Goal: Task Accomplishment & Management: Manage account settings

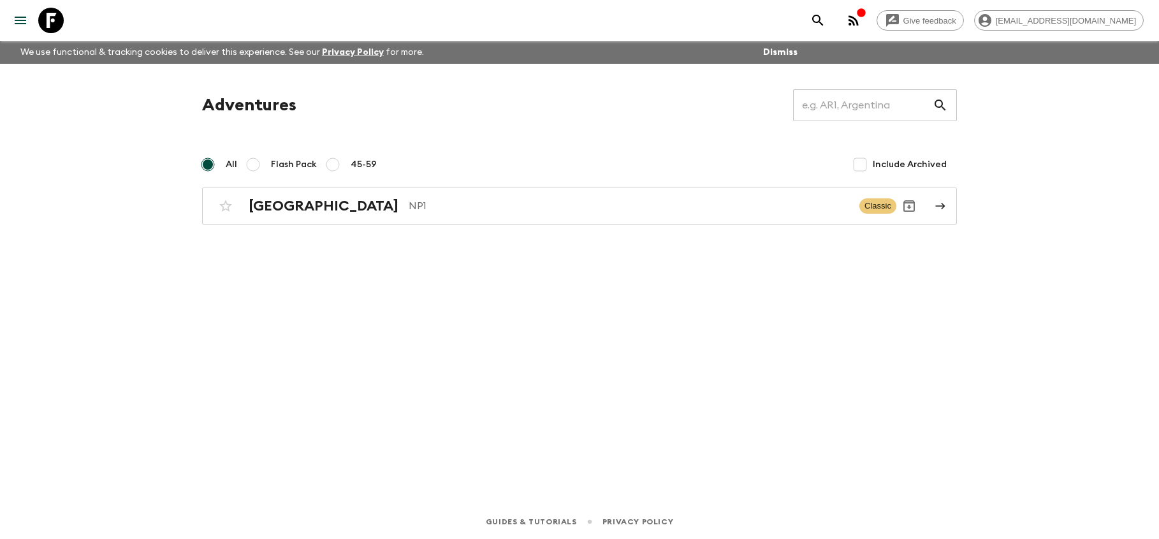
click at [249, 164] on input "Flash Pack" at bounding box center [252, 164] width 15 height 15
radio input "true"
click at [207, 165] on input "All" at bounding box center [207, 164] width 15 height 15
radio input "true"
click at [269, 207] on h2 "[GEOGRAPHIC_DATA]" at bounding box center [324, 206] width 150 height 17
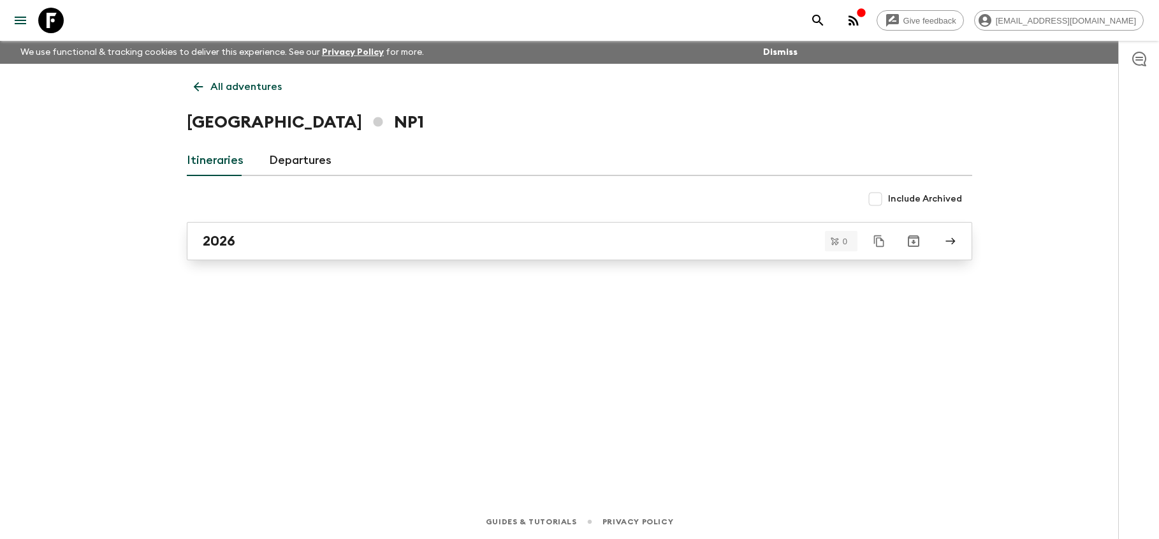
click at [290, 245] on div "2026" at bounding box center [567, 241] width 729 height 17
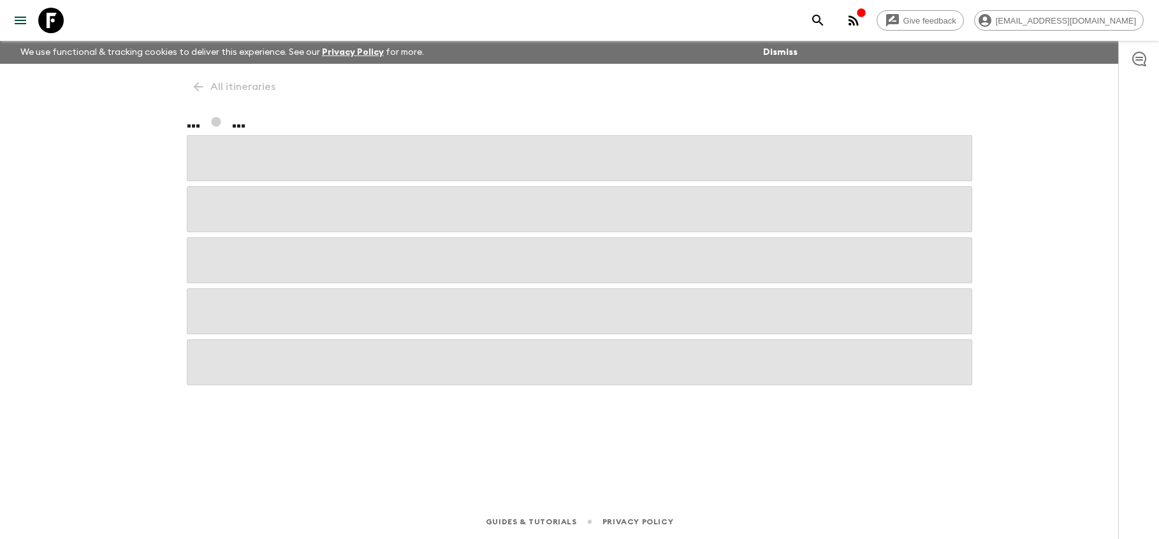
click at [290, 245] on span at bounding box center [580, 260] width 786 height 46
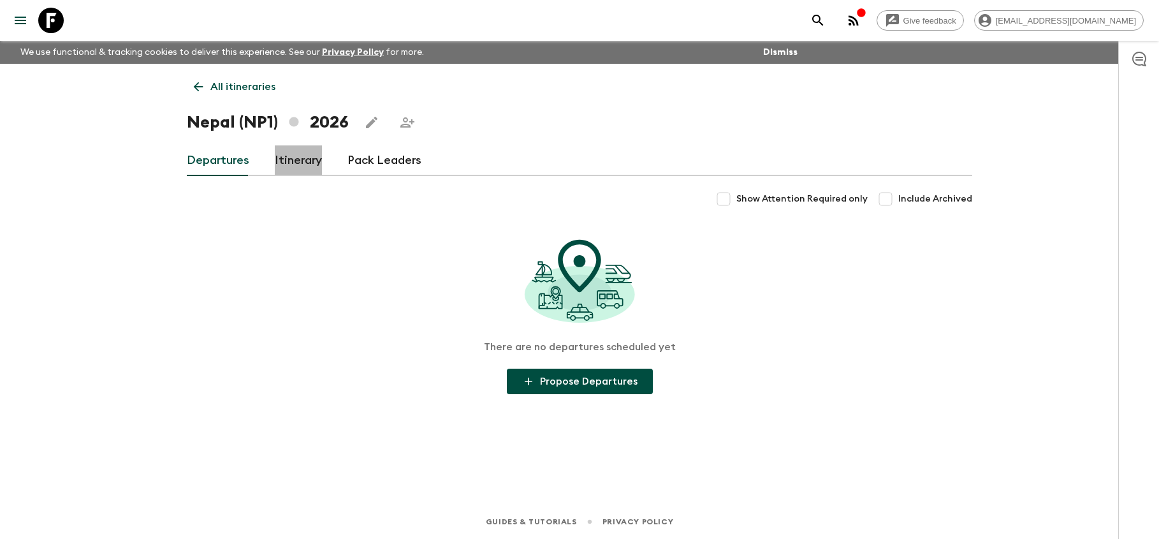
click at [313, 160] on link "Itinerary" at bounding box center [298, 160] width 47 height 31
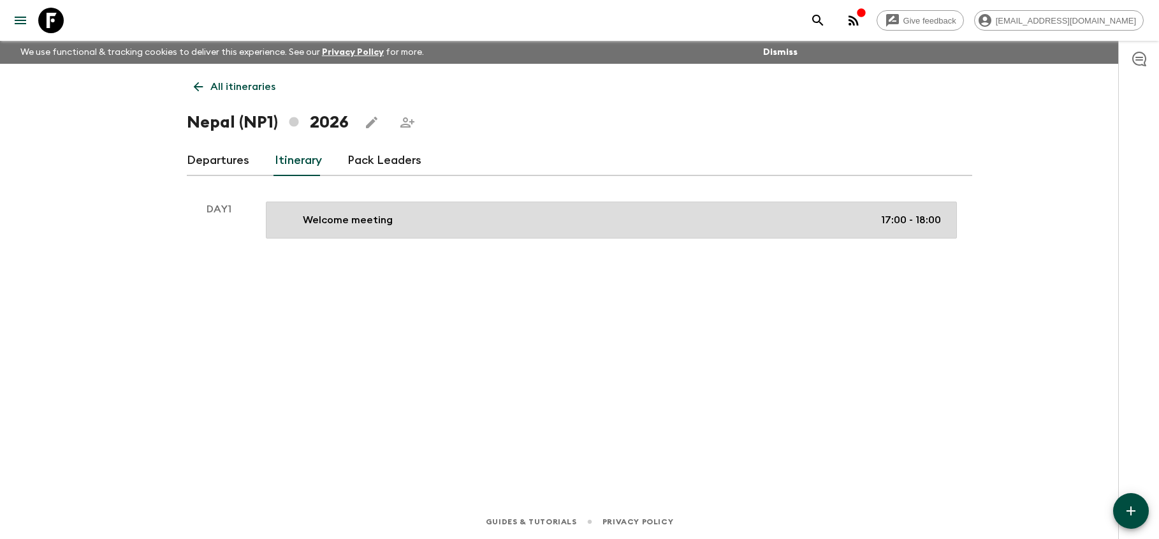
click at [648, 230] on link "Welcome meeting 17:00 - 18:00" at bounding box center [611, 219] width 691 height 37
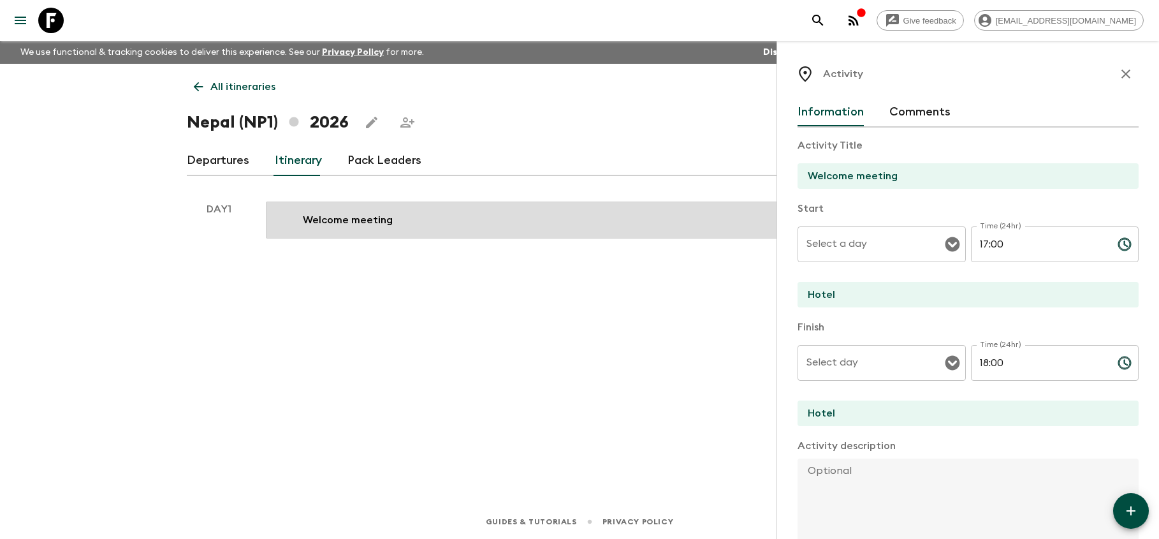
type input "Day 1"
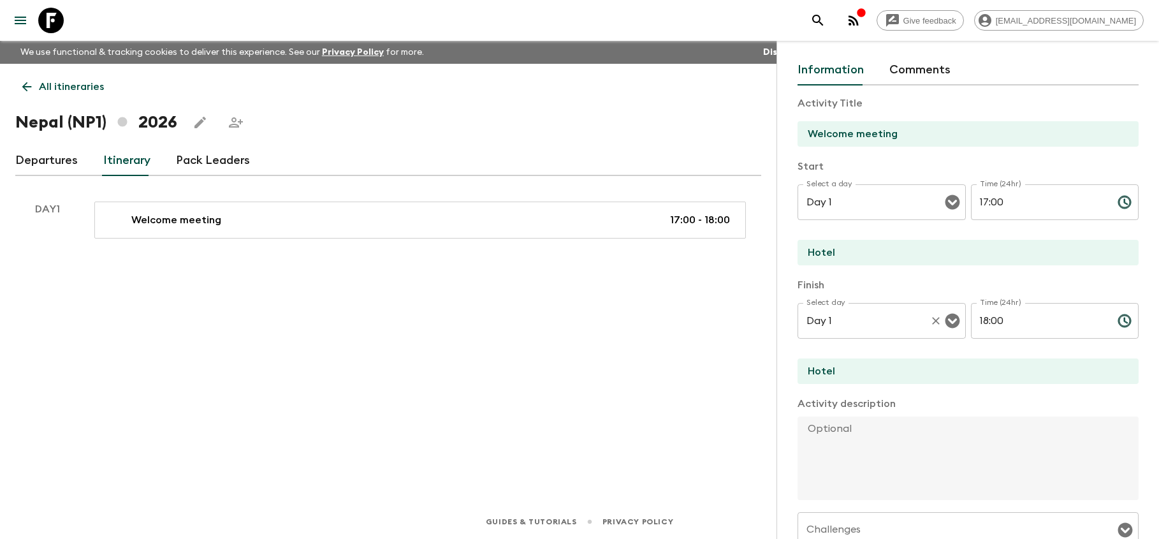
scroll to position [45, 0]
click at [824, 432] on textarea at bounding box center [963, 455] width 331 height 84
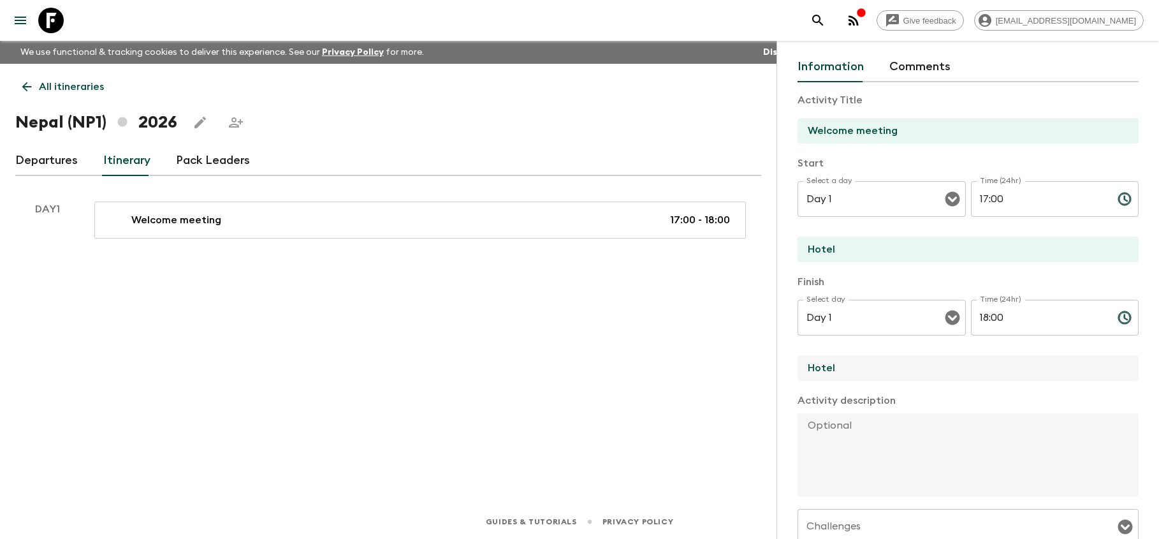
click at [854, 372] on input "Hotel" at bounding box center [963, 368] width 331 height 26
type input "Hotel"
click at [827, 439] on textarea at bounding box center [963, 455] width 331 height 84
paste textarea "All Flash Pack travelers will gather in the lobby for a warm welcome and introd…"
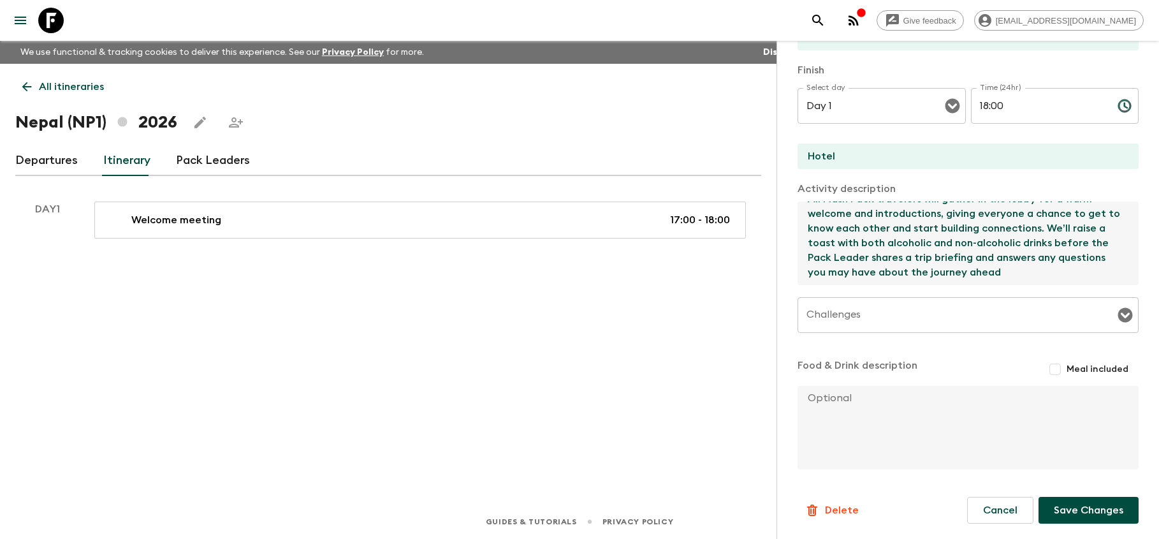
scroll to position [257, 0]
type textarea "All Flash Pack travelers will gather in the lobby for a warm welcome and introd…"
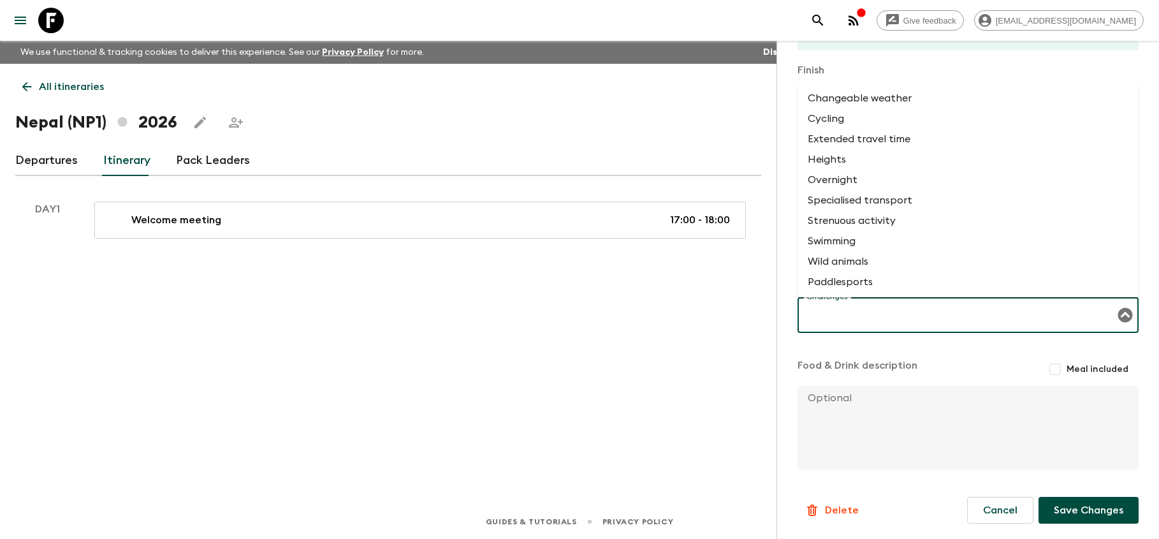
click at [884, 323] on input "Challenges" at bounding box center [958, 315] width 311 height 24
click at [842, 423] on textarea at bounding box center [963, 428] width 331 height 84
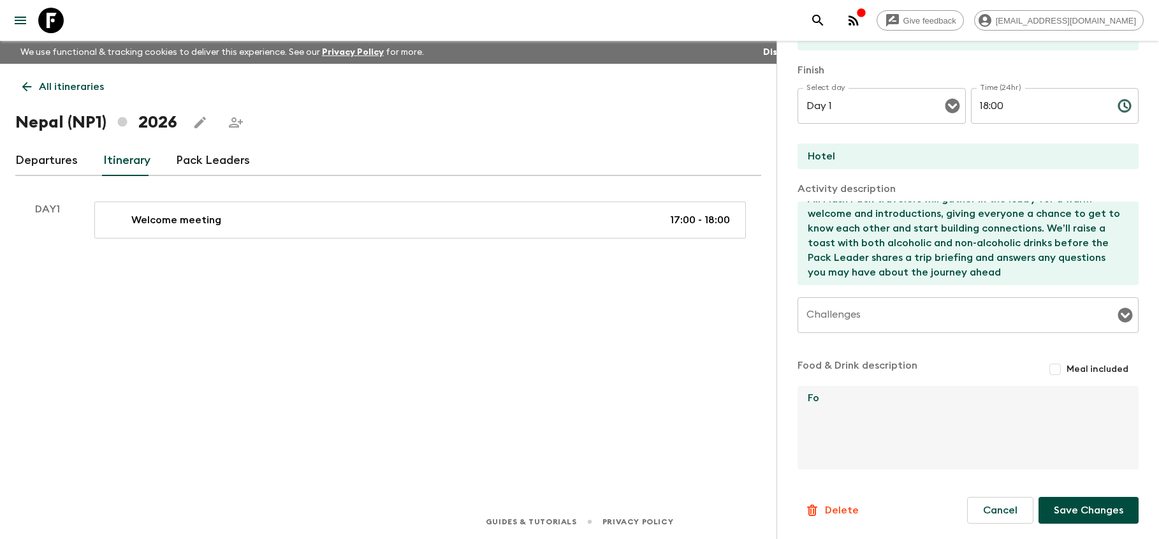
type textarea "F"
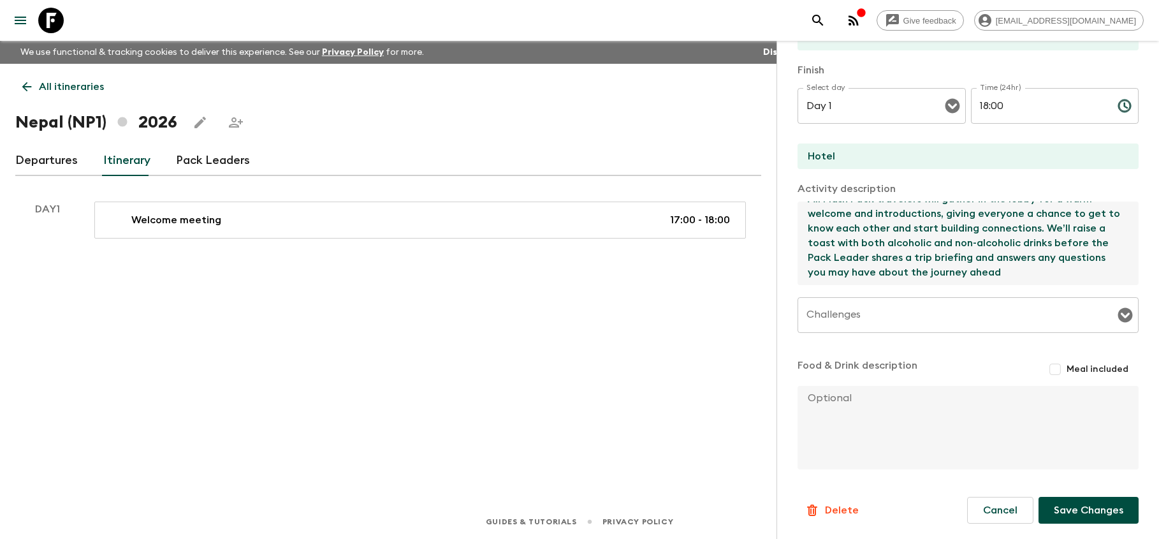
drag, startPoint x: 1044, startPoint y: 226, endPoint x: 1036, endPoint y: 269, distance: 43.4
click at [1036, 269] on textarea "All Flash Pack travelers will gather in the lobby for a warm welcome and introd…" at bounding box center [963, 243] width 331 height 84
click at [872, 437] on textarea at bounding box center [963, 428] width 331 height 84
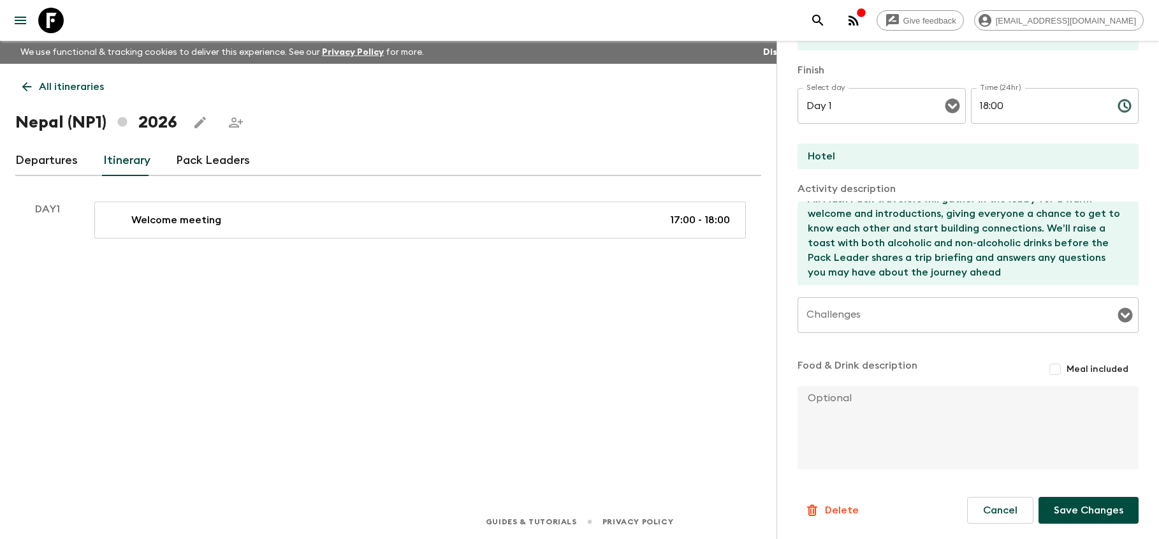
paste textarea "We’ll raise a toast with both alcoholic and non-alcoholic drinks before the Pac…"
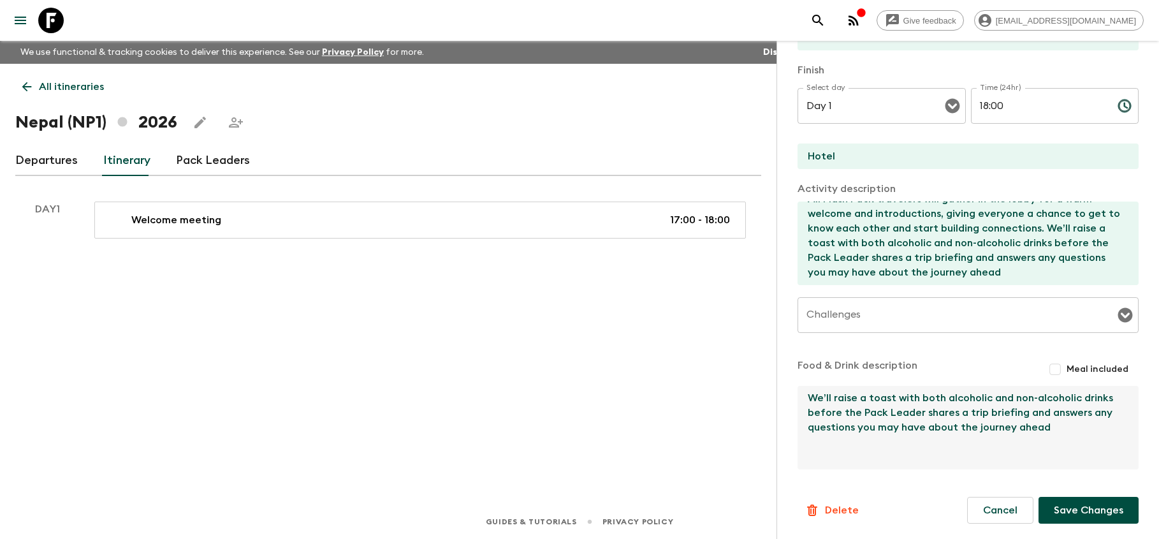
type textarea "We’ll raise a toast with both alcoholic and non-alcoholic drinks before the Pac…"
click at [1086, 512] on button "Save Changes" at bounding box center [1089, 510] width 100 height 27
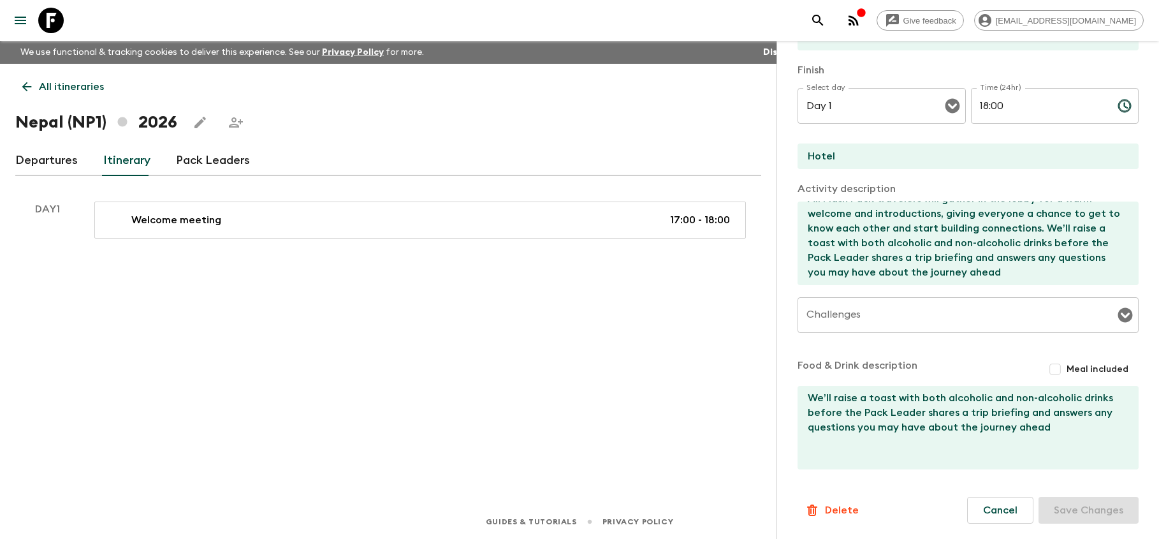
click at [592, 325] on div "All itineraries [GEOGRAPHIC_DATA] (NP1) 2026 Departures Itinerary Pack Leaders …" at bounding box center [388, 266] width 777 height 405
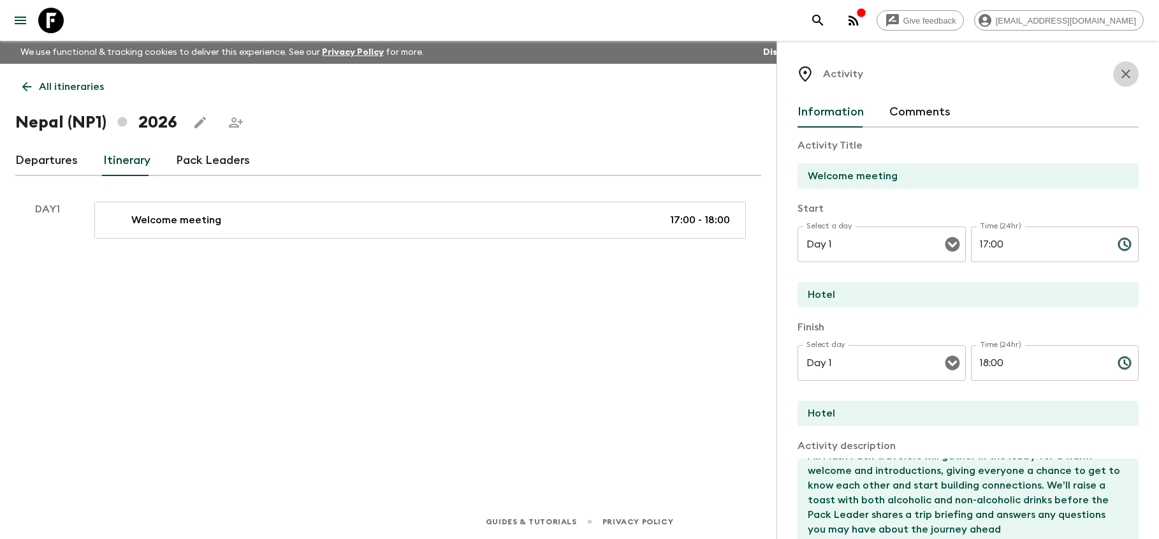
click at [1127, 77] on icon "button" at bounding box center [1125, 73] width 15 height 15
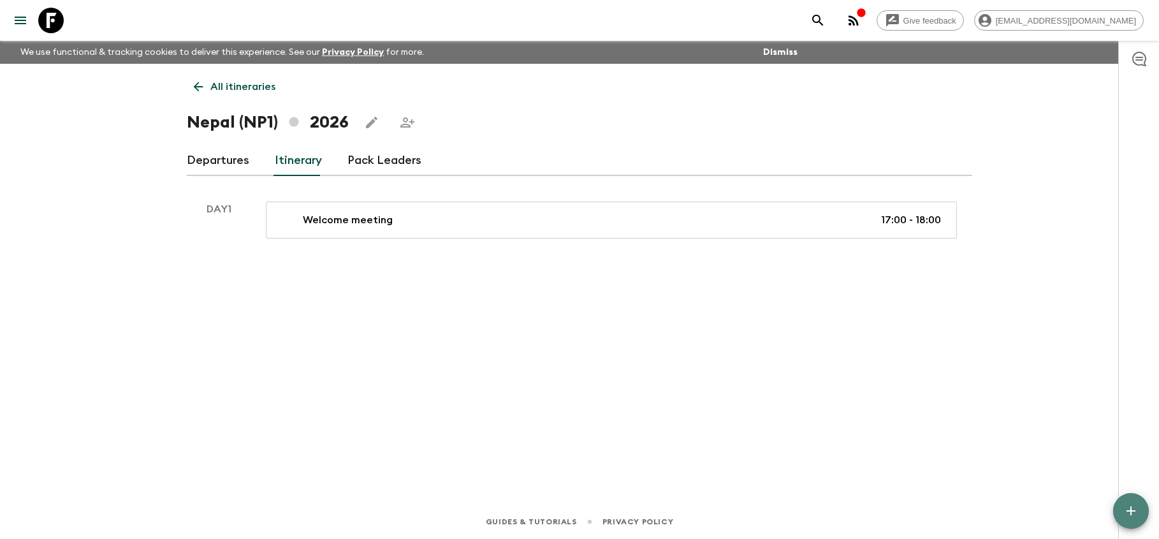
click at [1138, 514] on icon "button" at bounding box center [1130, 510] width 15 height 15
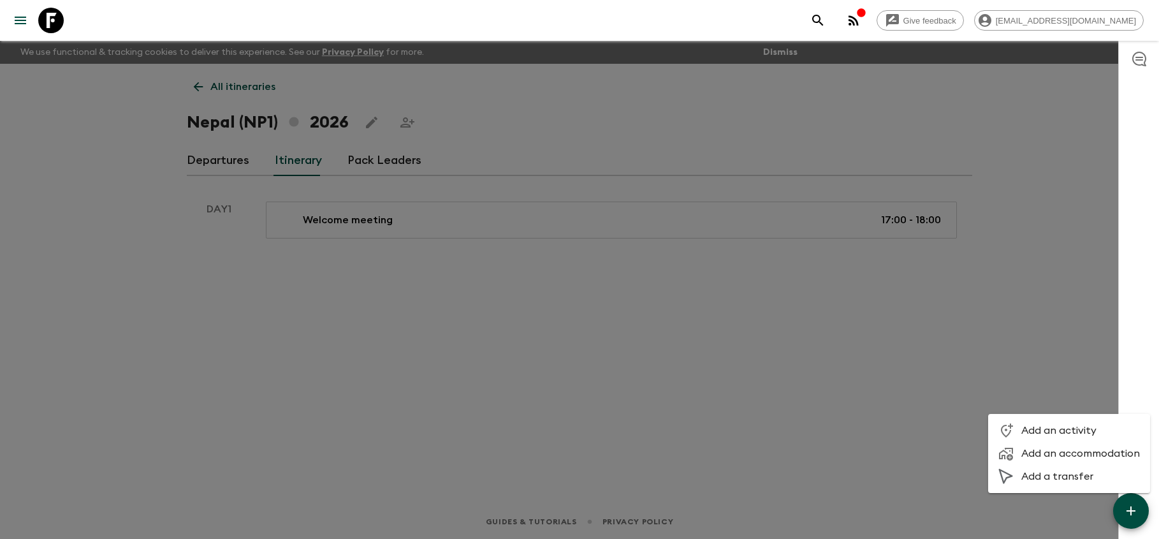
click at [1042, 429] on span "Add an activity" at bounding box center [1080, 430] width 119 height 13
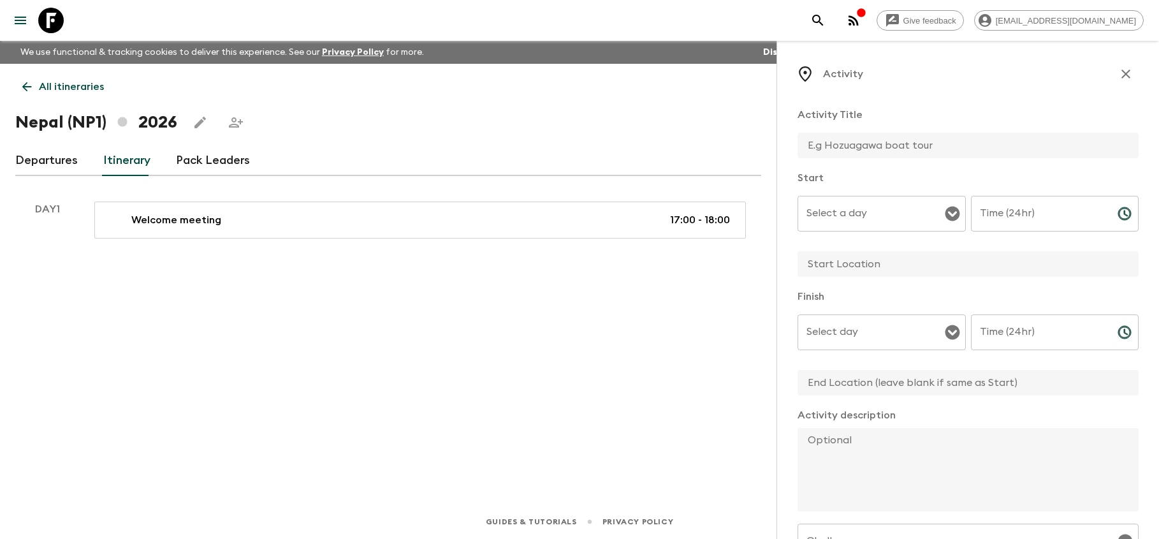
click at [867, 145] on input "text" at bounding box center [963, 146] width 331 height 26
type input "Welcome dinner"
click at [842, 216] on input "Select a day" at bounding box center [872, 213] width 138 height 24
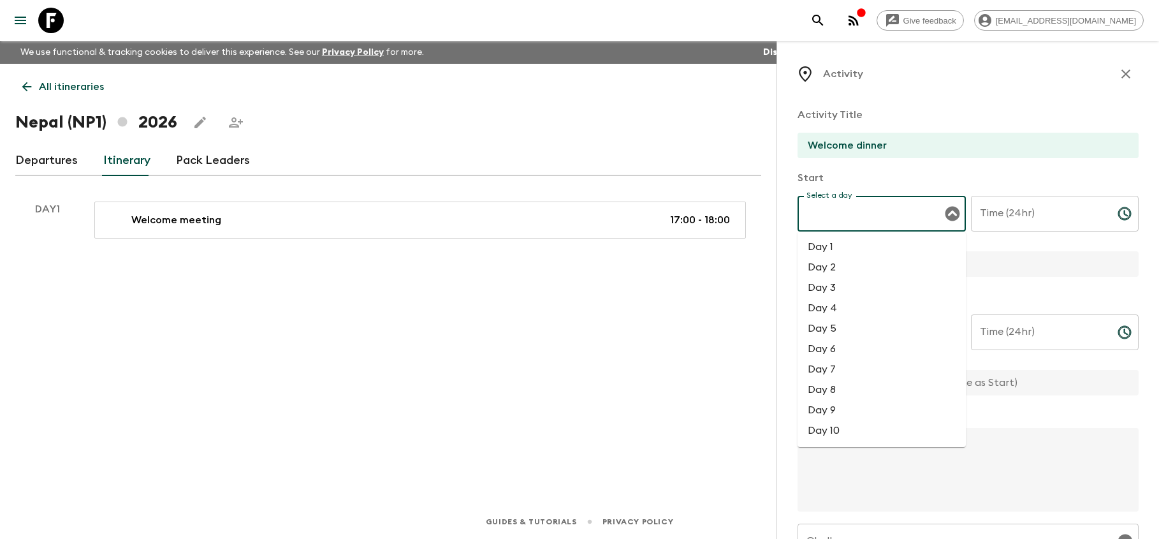
click at [824, 251] on li "Day 1" at bounding box center [882, 247] width 168 height 20
type input "Day 1"
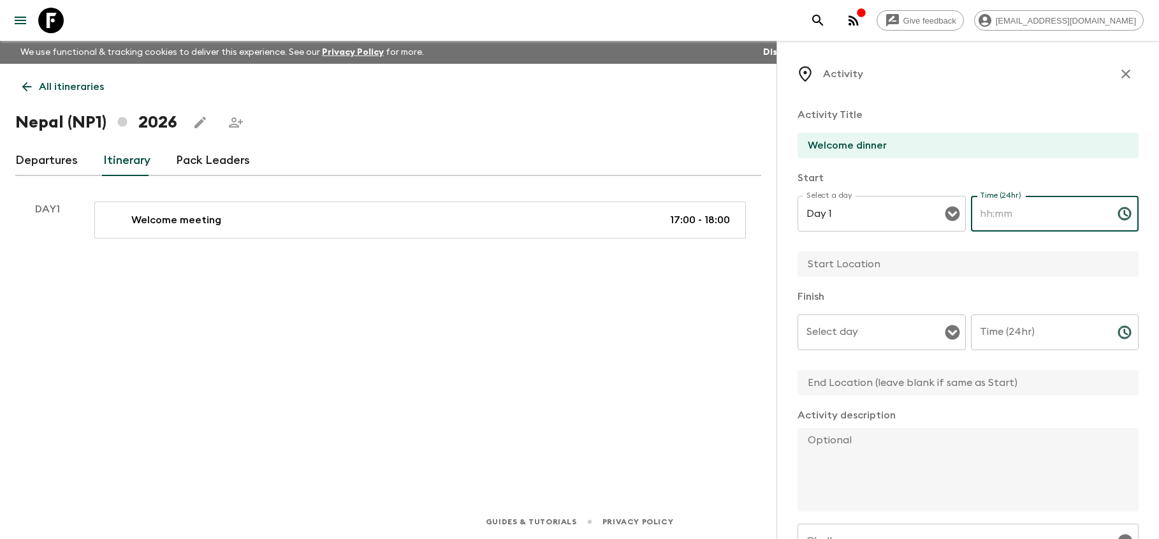
click at [1028, 209] on input "Time (24hr)" at bounding box center [1039, 214] width 136 height 36
click at [1125, 217] on icon "Choose time" at bounding box center [1124, 213] width 15 height 15
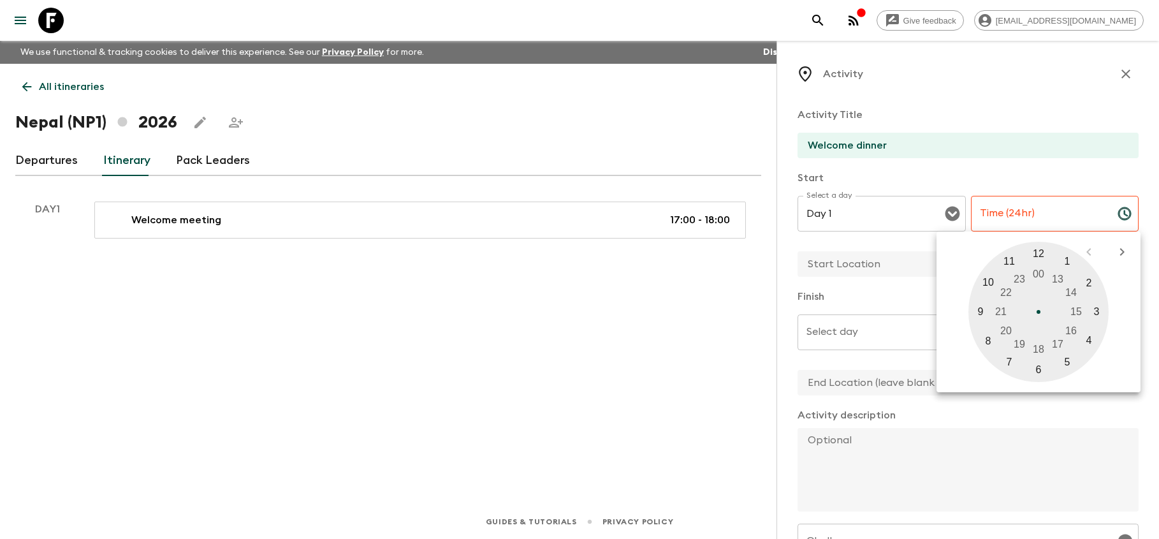
click at [1019, 343] on div at bounding box center [1039, 312] width 140 height 140
type input "19:00"
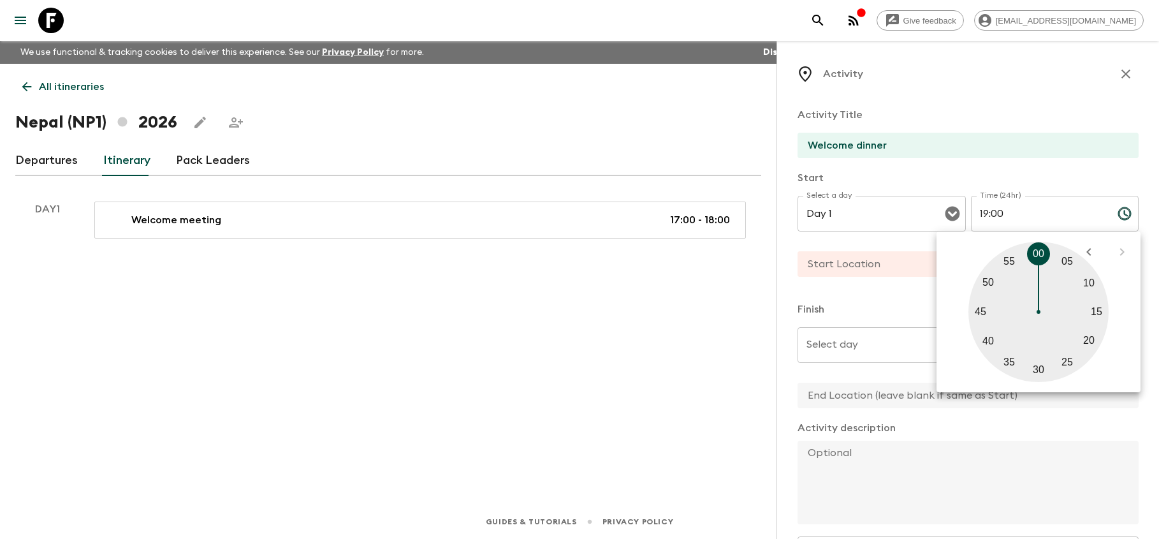
click at [866, 272] on input "text" at bounding box center [963, 264] width 331 height 26
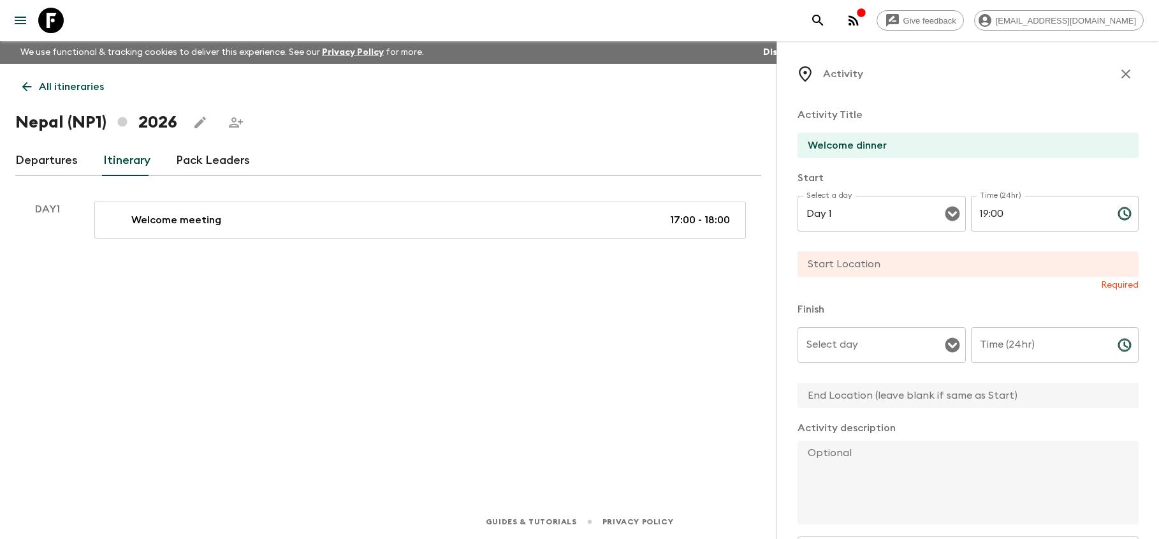
click at [1113, 269] on input "text" at bounding box center [963, 264] width 331 height 26
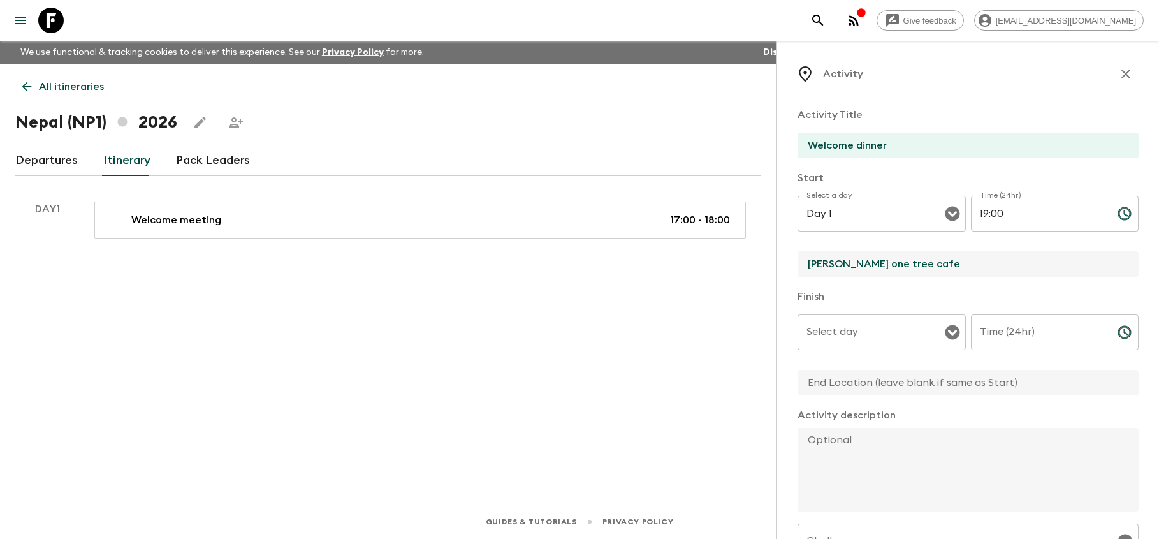
type input "[PERSON_NAME] one tree cafe"
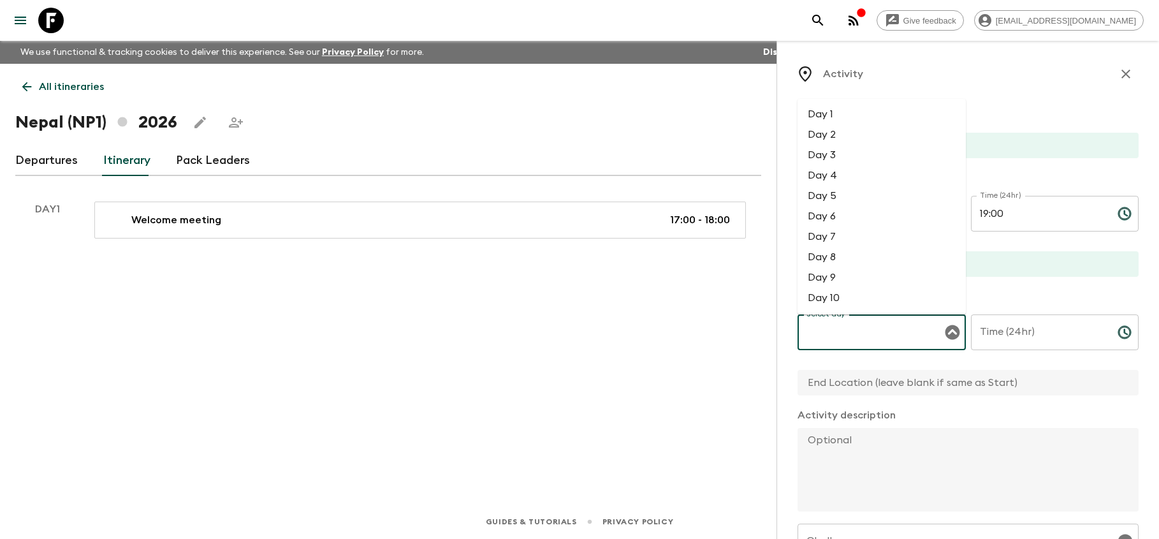
click at [908, 327] on input "Select day" at bounding box center [872, 332] width 138 height 24
click at [867, 115] on li "Day 1" at bounding box center [882, 114] width 168 height 20
type input "Day 1"
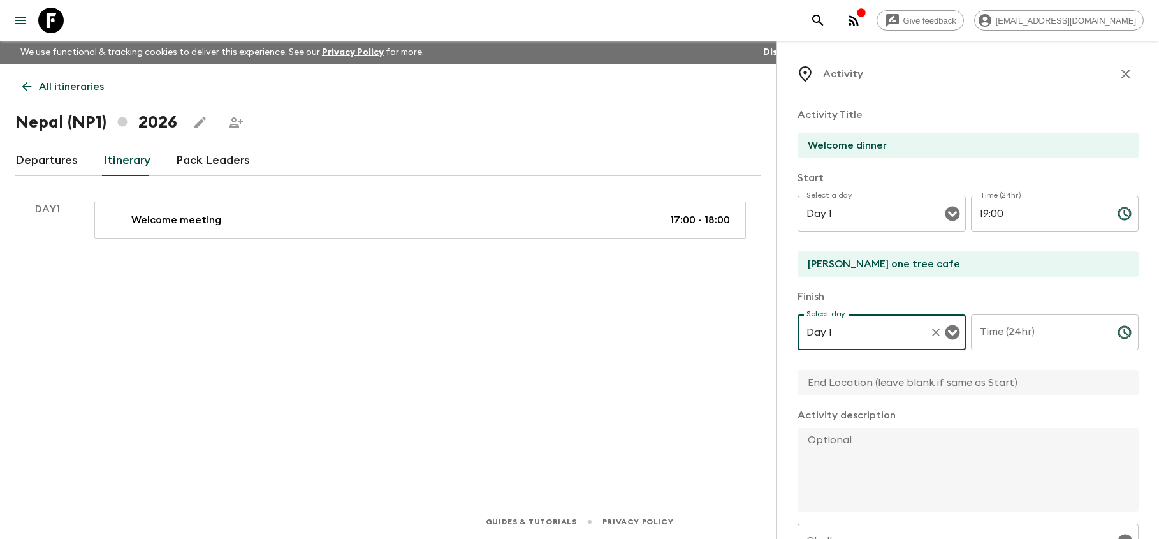
click at [1021, 339] on input "Time (24hr)" at bounding box center [1039, 332] width 136 height 36
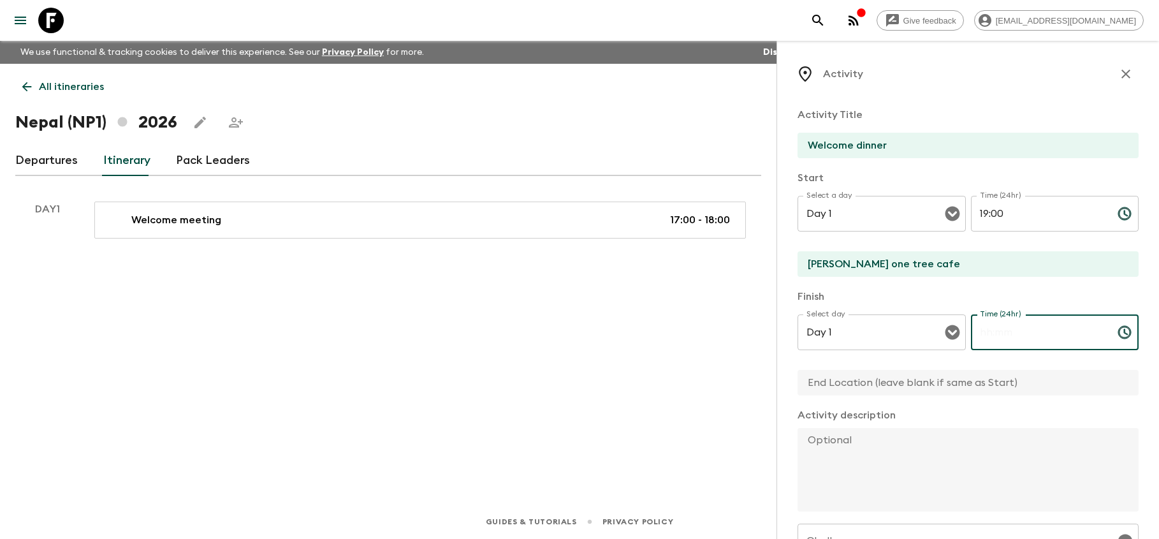
click at [1021, 339] on input "Time (24hr)" at bounding box center [1039, 332] width 136 height 36
click at [1130, 335] on icon "Choose time" at bounding box center [1124, 332] width 13 height 13
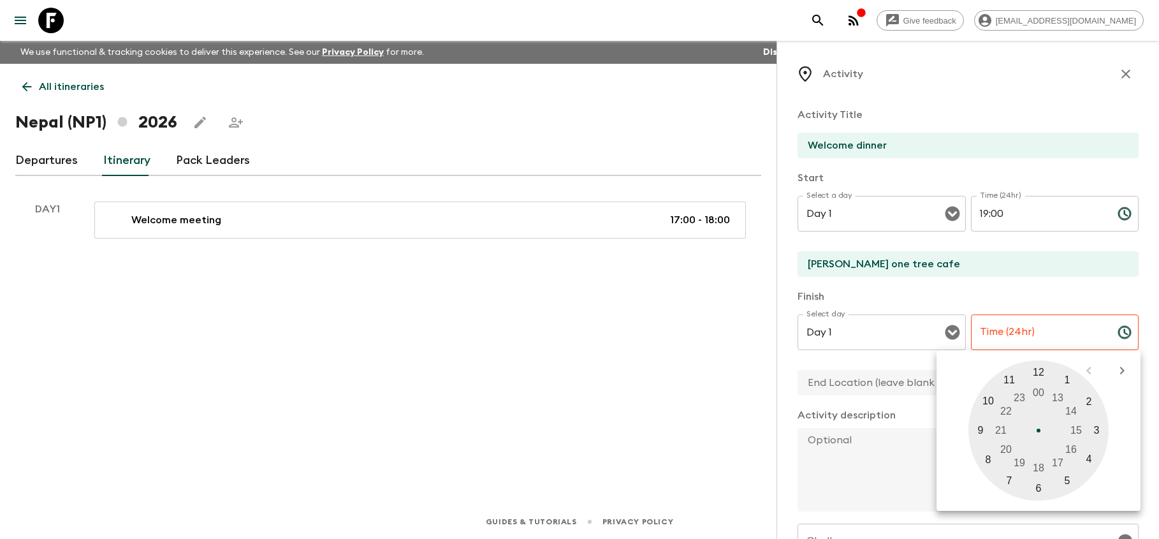
click at [1005, 411] on div at bounding box center [1039, 430] width 140 height 140
type input "22:00"
click at [1046, 295] on p "Finish" at bounding box center [968, 296] width 341 height 15
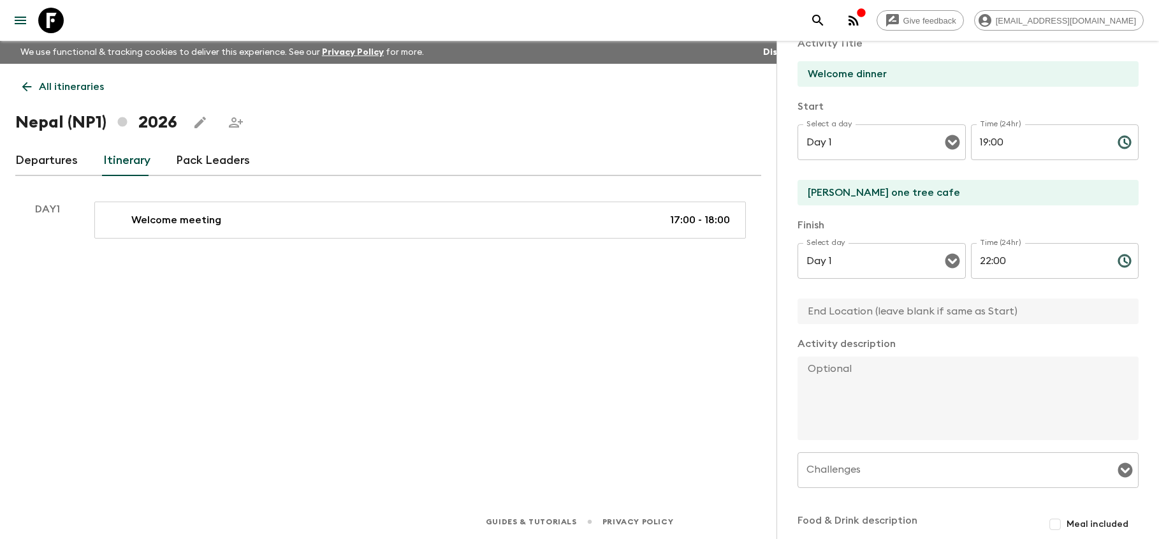
scroll to position [79, 0]
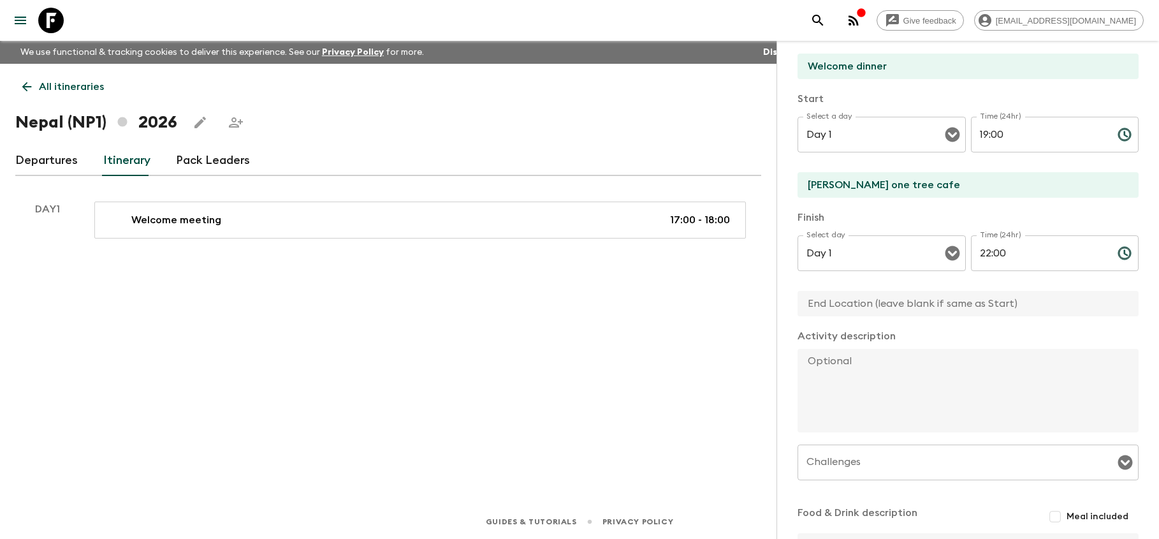
click at [984, 311] on input "text" at bounding box center [963, 304] width 331 height 26
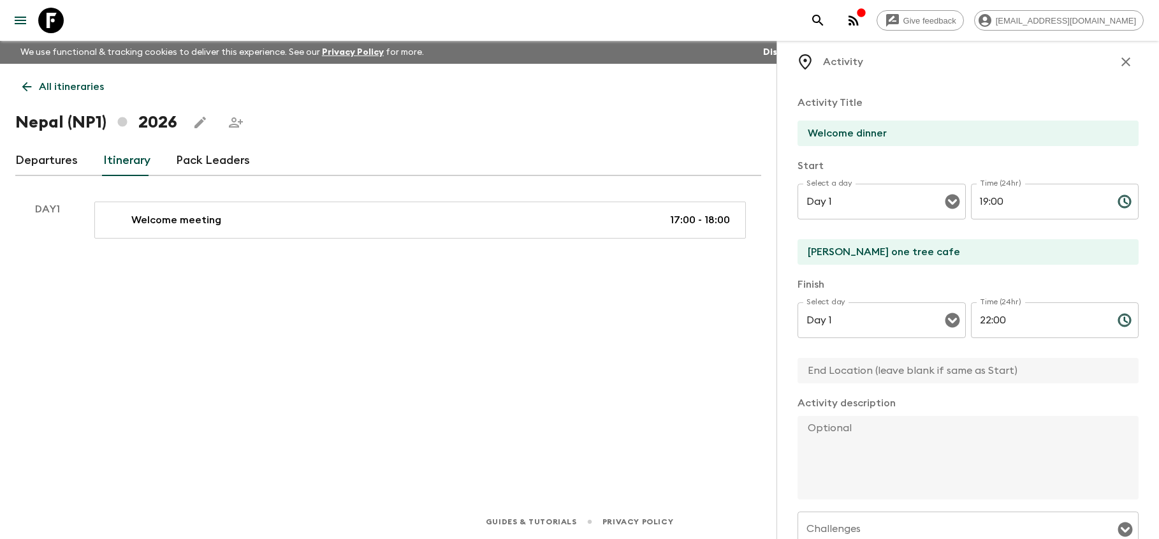
scroll to position [8, 0]
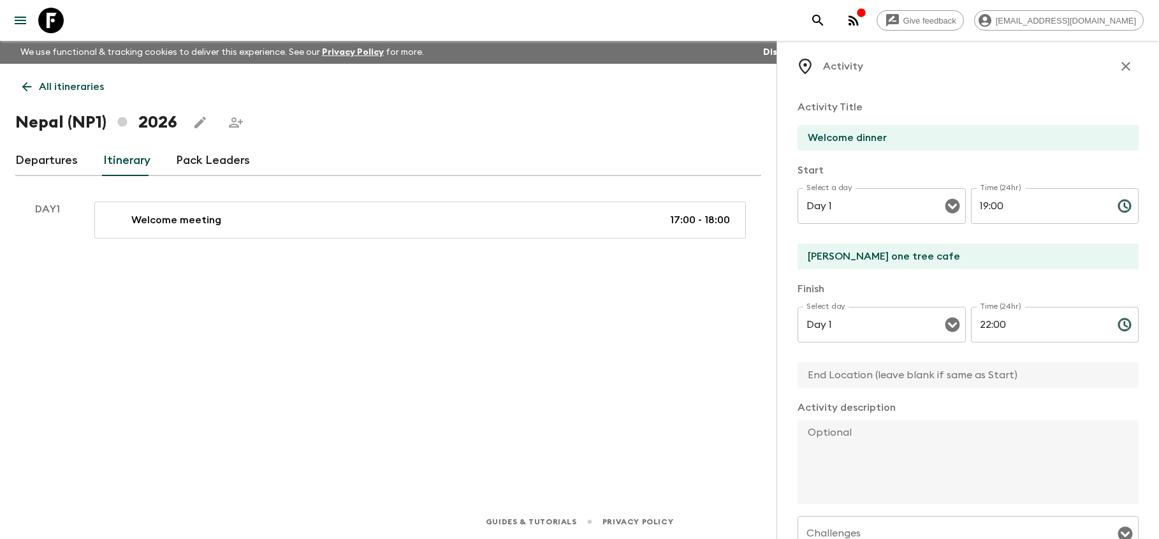
click at [905, 265] on input "[PERSON_NAME] one tree cafe" at bounding box center [963, 257] width 331 height 26
click at [840, 381] on input "text" at bounding box center [963, 375] width 331 height 26
click at [838, 441] on textarea at bounding box center [963, 462] width 331 height 84
paste textarea "At [PERSON_NAME]’s One Tree Café, your evening begins with a warm welcome from …"
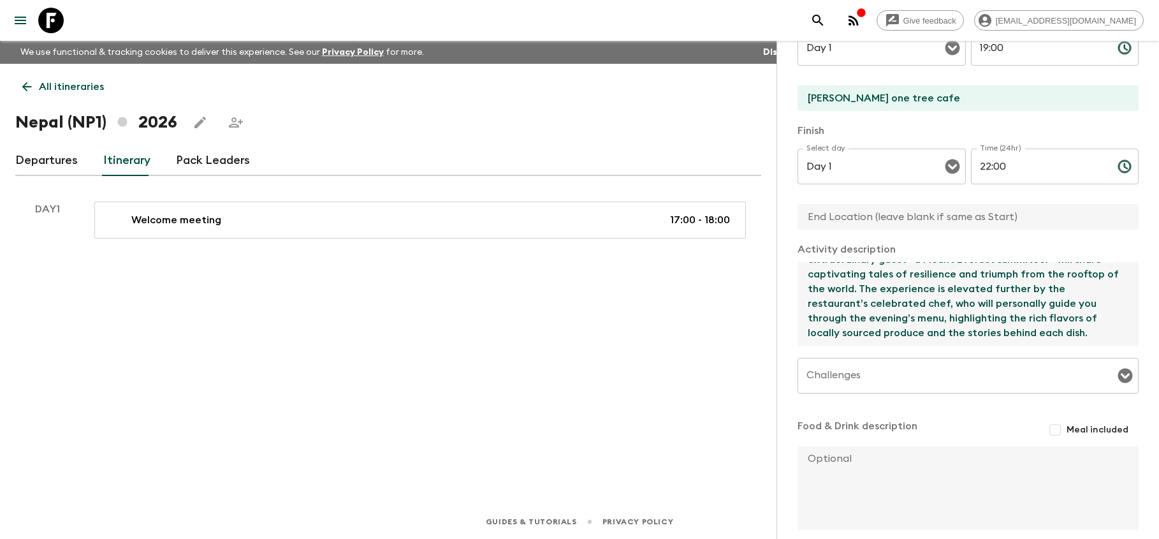
scroll to position [179, 0]
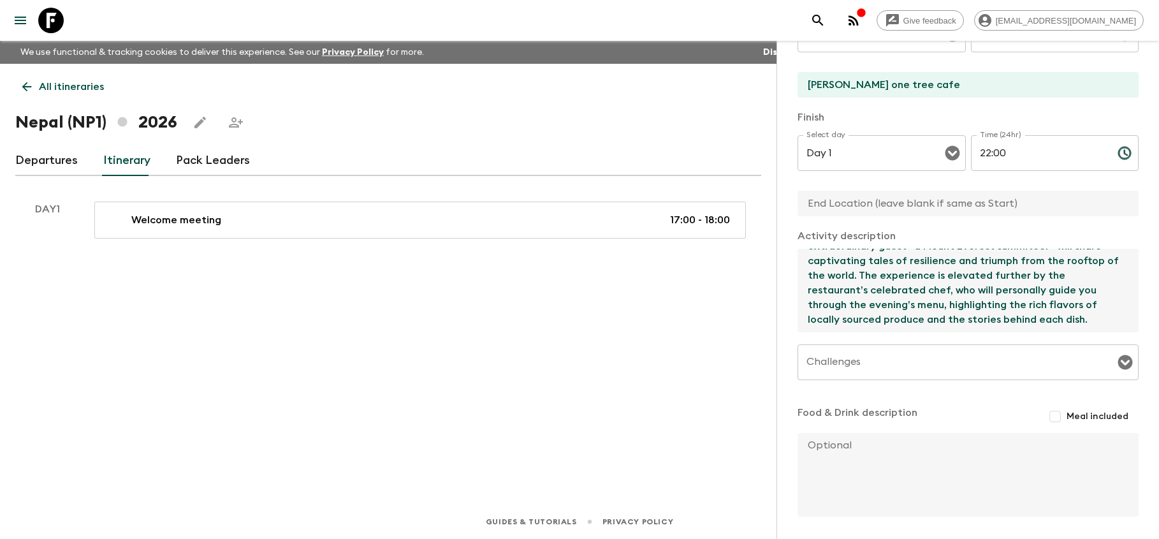
type textarea "At [PERSON_NAME]’s One Tree Café, your evening begins with a warm welcome from …"
click at [895, 358] on input "Challenges" at bounding box center [958, 362] width 311 height 24
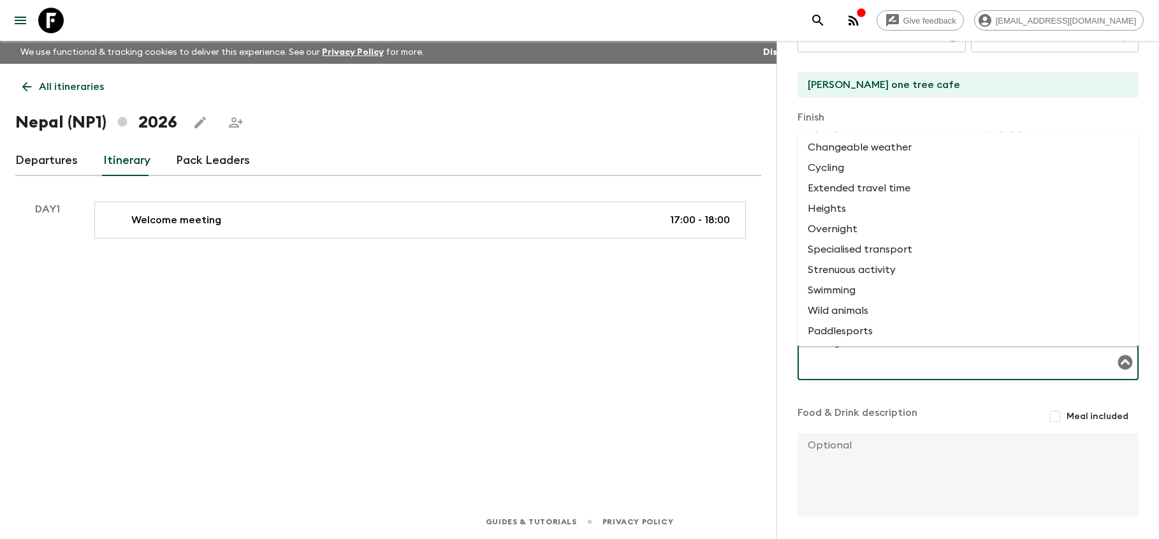
scroll to position [0, 0]
click at [927, 414] on div "Food & Drink description Meal included" at bounding box center [968, 416] width 341 height 23
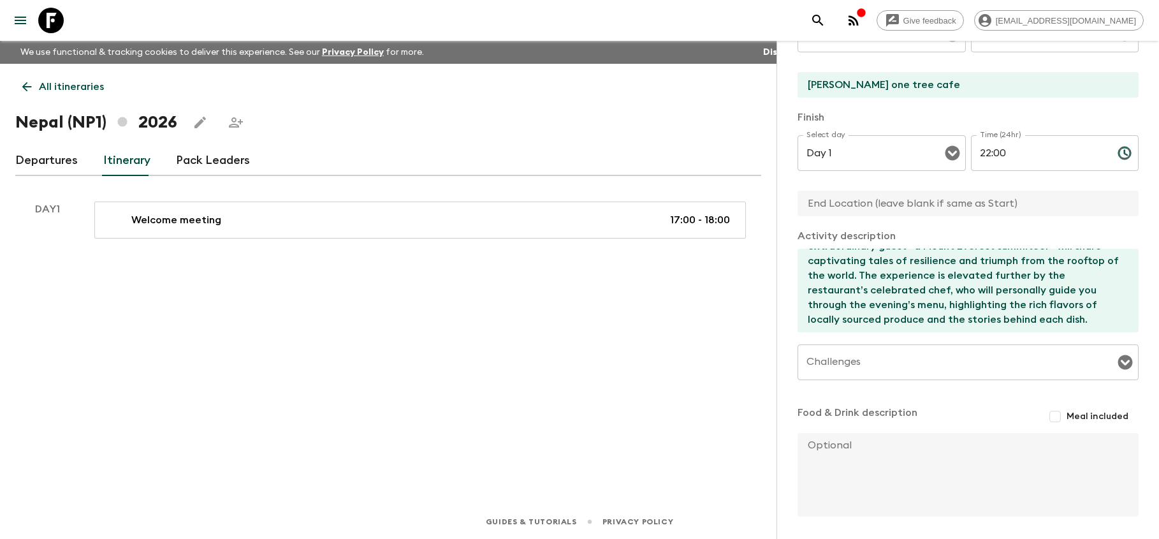
click at [1056, 416] on input "Meal included" at bounding box center [1055, 416] width 23 height 23
checkbox input "true"
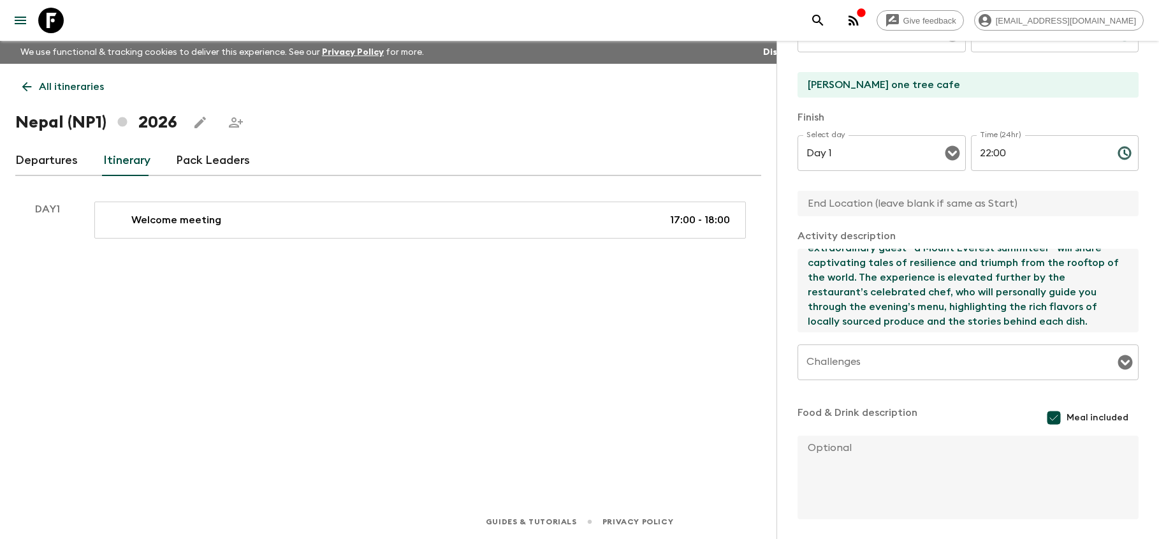
scroll to position [103, 0]
drag, startPoint x: 997, startPoint y: 266, endPoint x: 959, endPoint y: 332, distance: 76.0
click at [959, 332] on textarea "At [PERSON_NAME]’s One Tree Café, your evening begins with a warm welcome from …" at bounding box center [963, 291] width 331 height 84
click at [845, 462] on textarea at bounding box center [963, 477] width 331 height 84
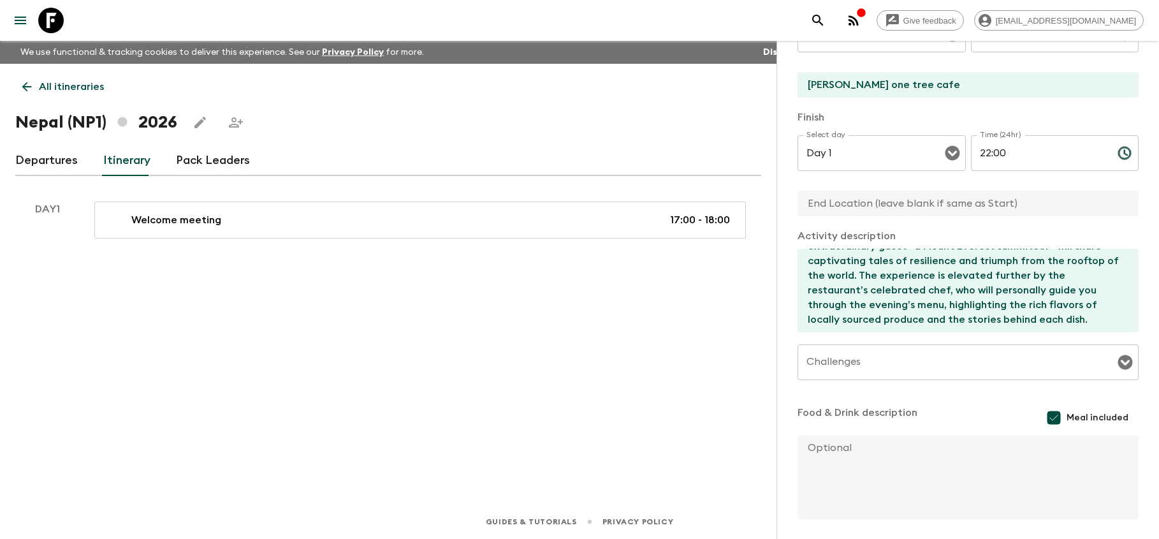
paste textarea "The experience is elevated further by the restaurant’s celebrated chef, who wil…"
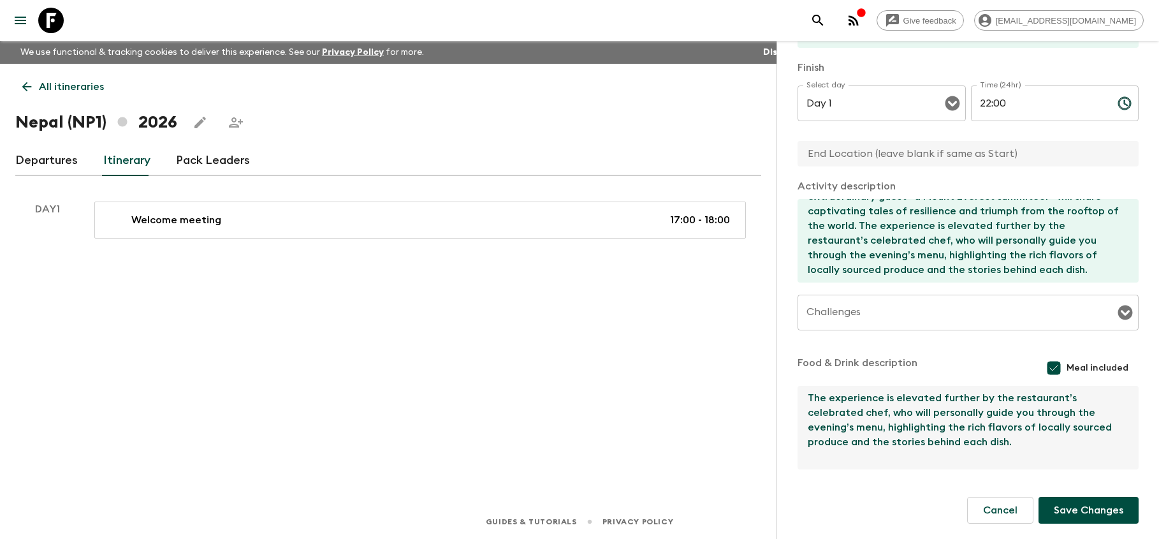
scroll to position [229, 0]
type textarea "The experience is elevated further by the restaurant’s celebrated chef, who wil…"
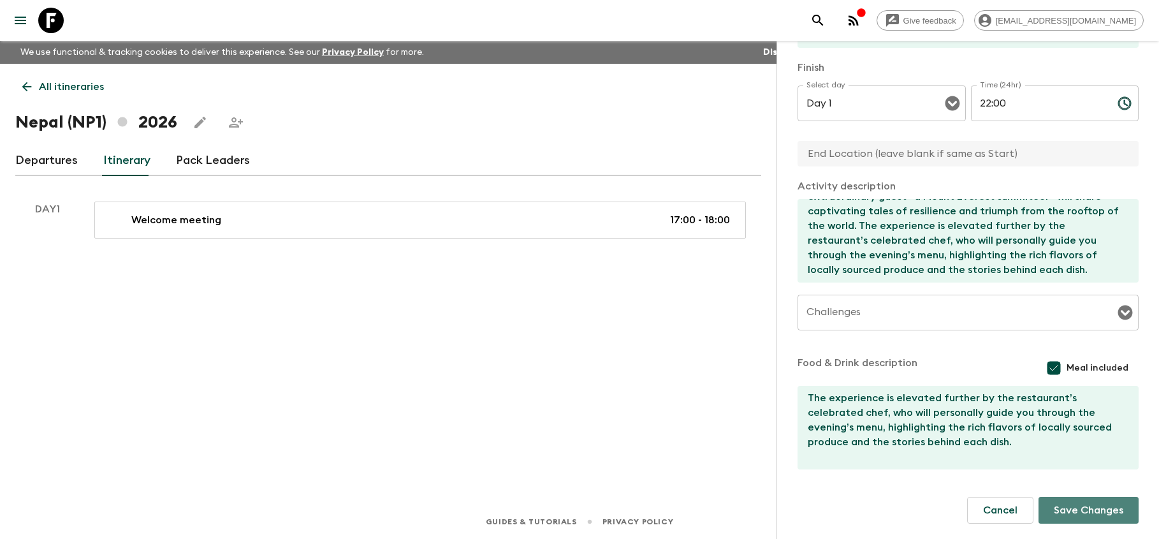
click at [1072, 514] on button "Save Changes" at bounding box center [1089, 510] width 100 height 27
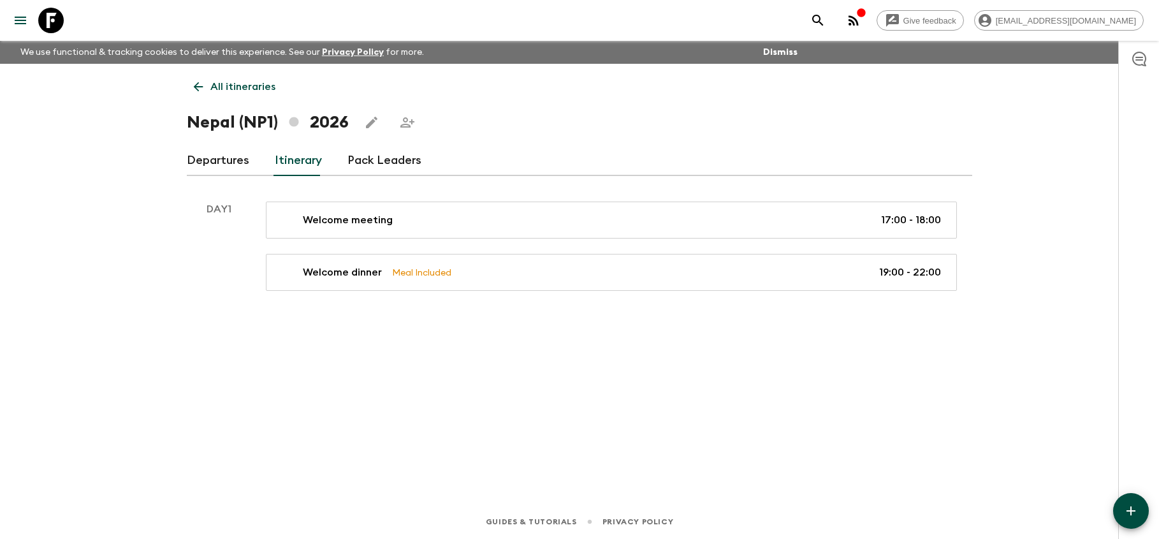
click at [1134, 515] on icon "button" at bounding box center [1130, 510] width 15 height 15
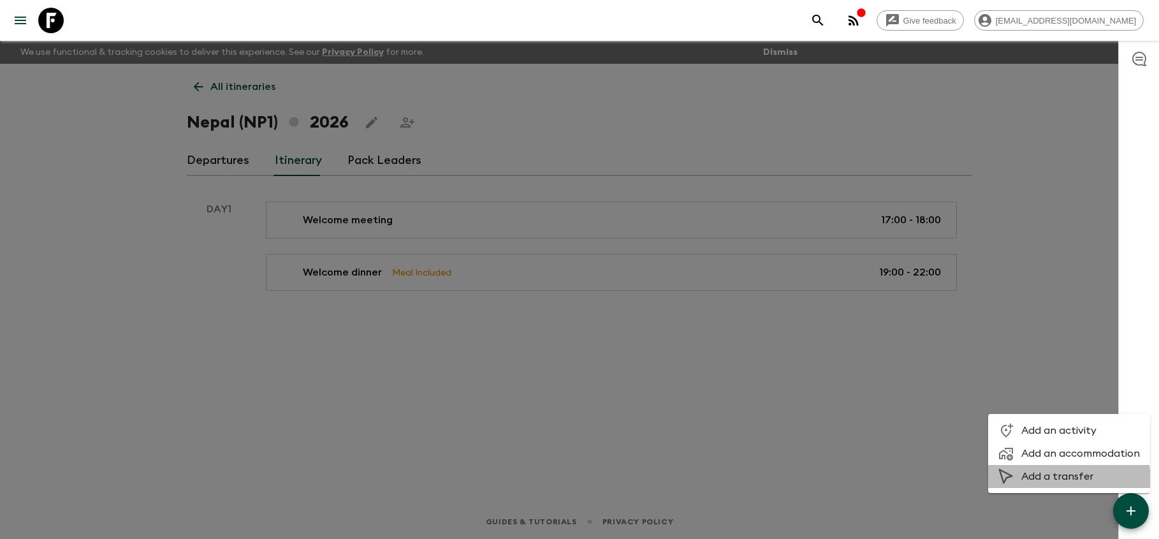
click at [1060, 480] on span "Add a transfer" at bounding box center [1080, 476] width 119 height 13
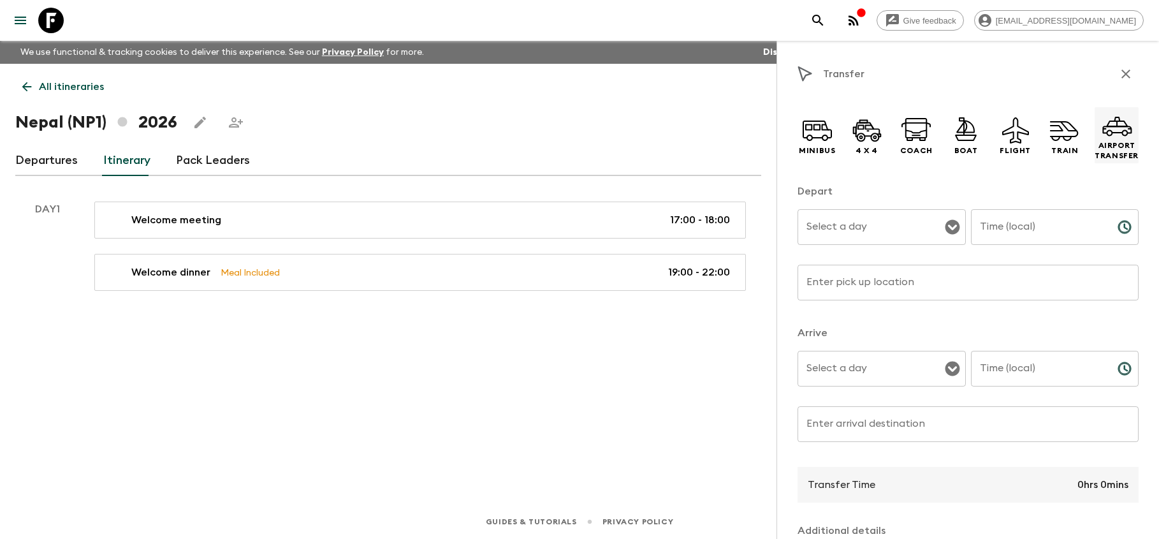
click at [1111, 144] on p "Airport Transfer" at bounding box center [1117, 150] width 44 height 20
click at [953, 228] on icon "Open" at bounding box center [952, 226] width 15 height 15
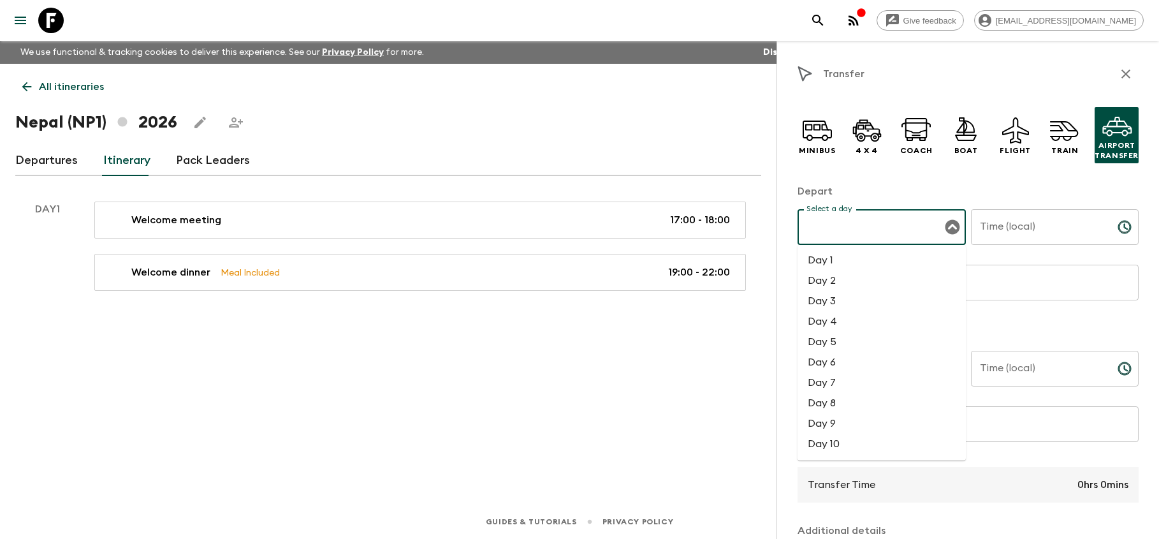
click at [874, 268] on li "Day 1" at bounding box center [882, 260] width 168 height 20
type input "Day 1"
click at [1014, 224] on input "Time (local)" at bounding box center [1039, 227] width 136 height 36
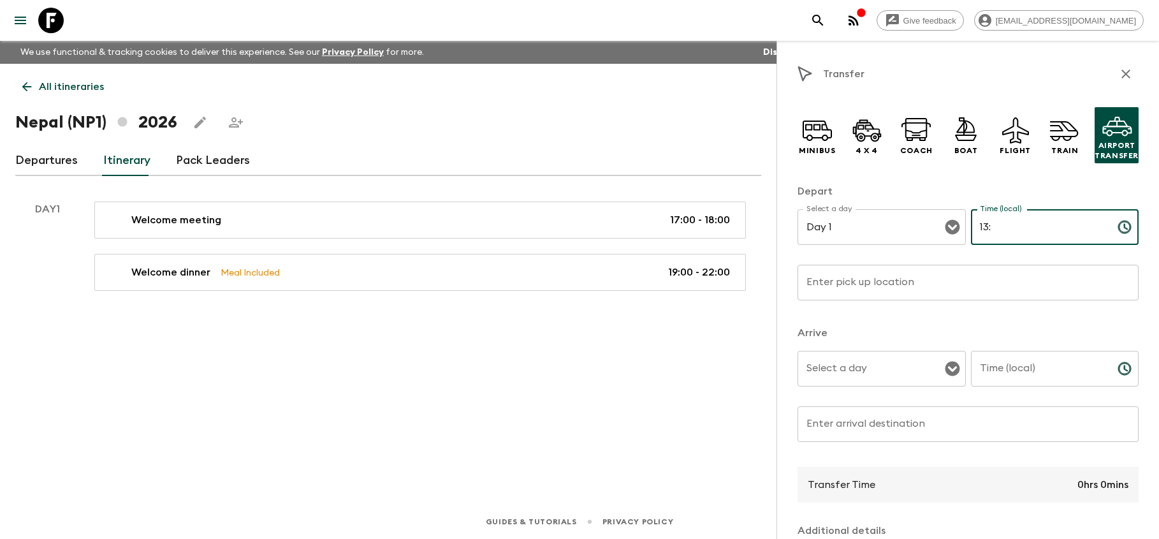
type input "1"
type input "10:00"
click at [916, 292] on input "Enter pick up location" at bounding box center [968, 283] width 341 height 36
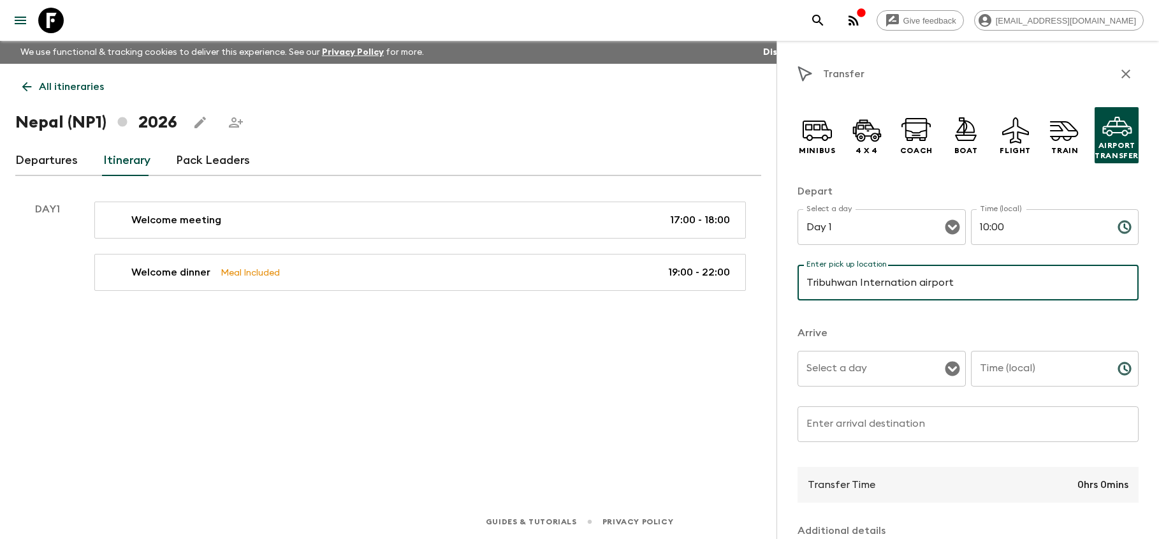
click at [911, 282] on input "Tribuhwan Internation airport" at bounding box center [968, 283] width 341 height 36
click at [990, 284] on input "[GEOGRAPHIC_DATA]" at bounding box center [968, 283] width 341 height 36
type input "[GEOGRAPHIC_DATA] KTM VNKT"
click at [895, 374] on input "Select a day" at bounding box center [872, 368] width 138 height 24
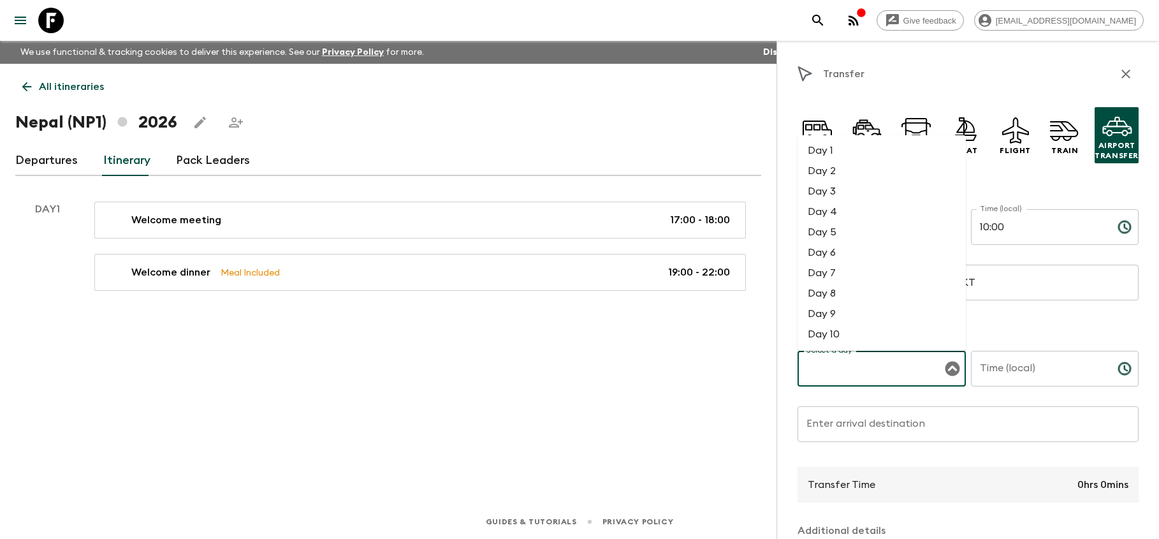
click at [843, 154] on li "Day 1" at bounding box center [882, 150] width 168 height 20
type input "Day 1"
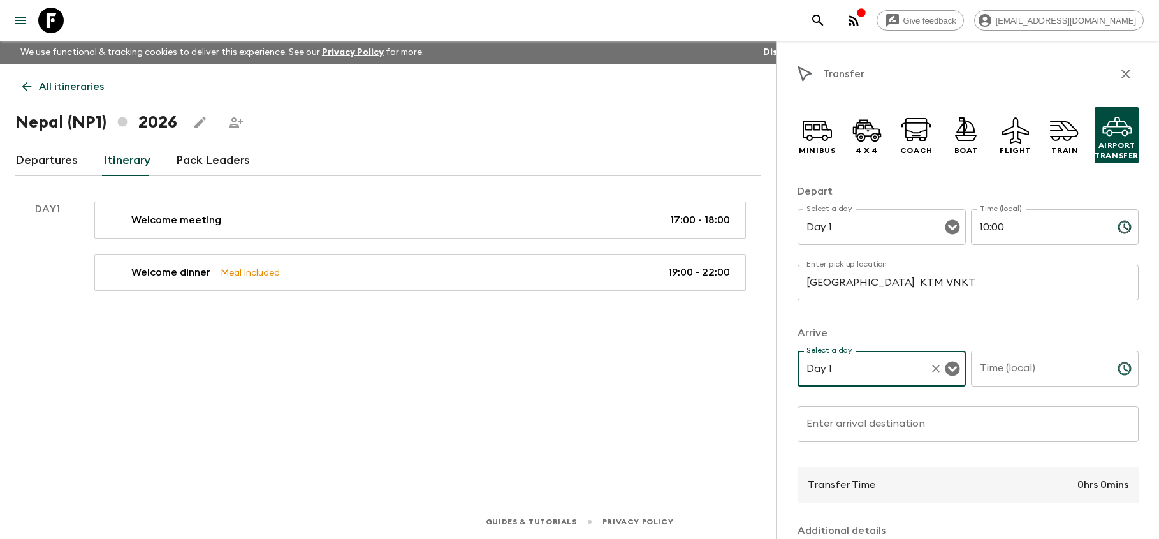
scroll to position [1, 0]
click at [1125, 68] on icon "button" at bounding box center [1125, 73] width 15 height 15
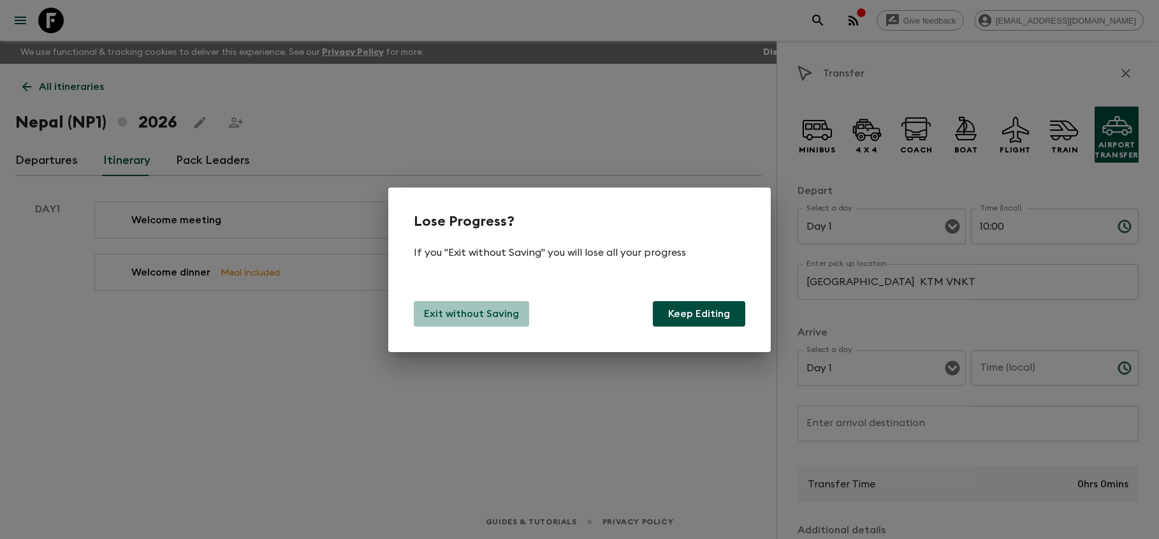
click at [502, 313] on p "Exit without Saving" at bounding box center [471, 313] width 95 height 15
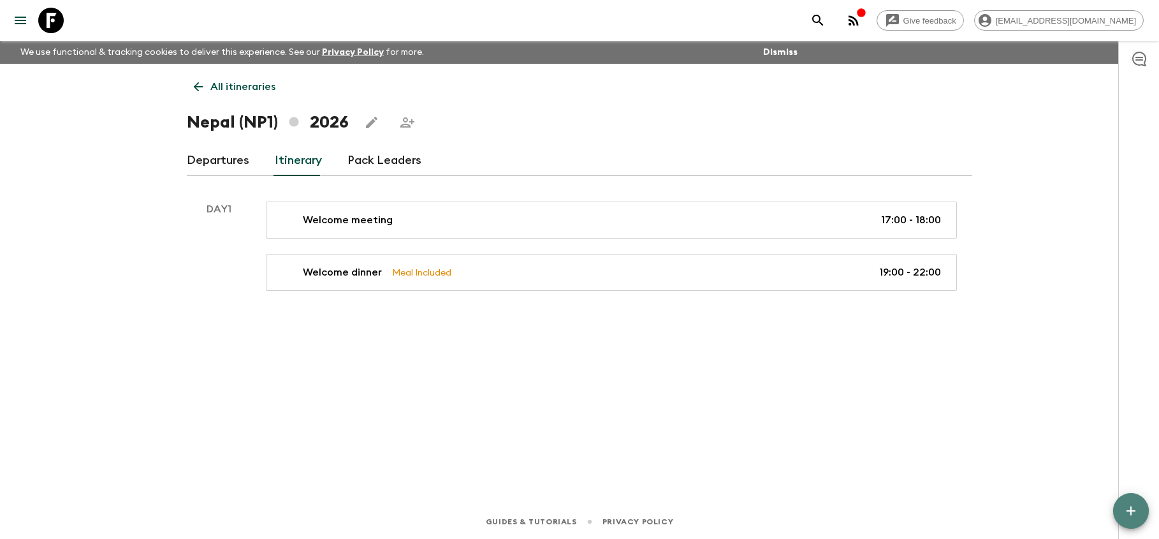
click at [1136, 507] on icon "button" at bounding box center [1130, 510] width 15 height 15
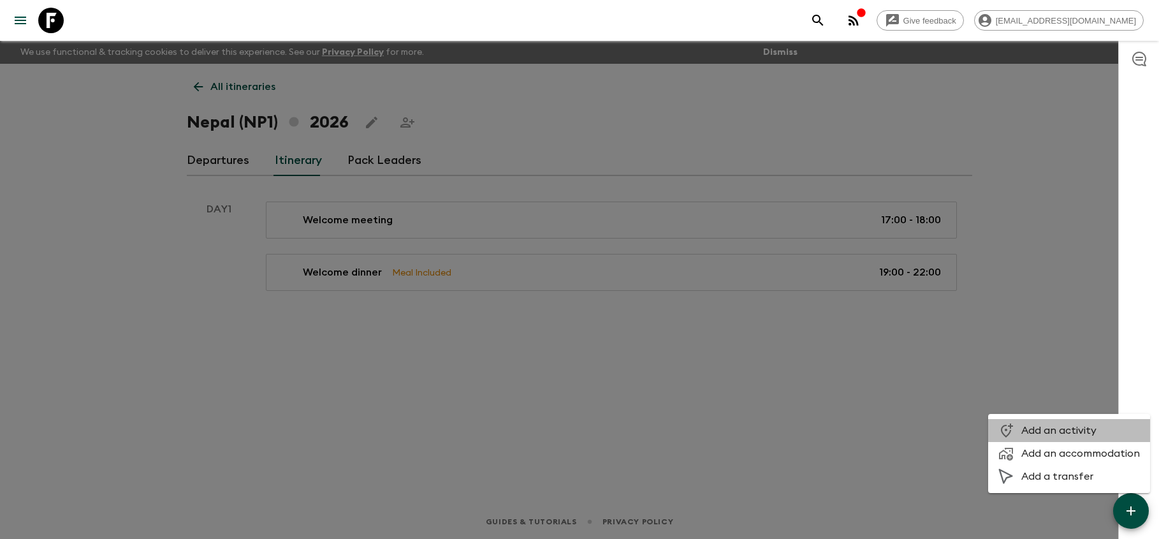
click at [1069, 428] on span "Add an activity" at bounding box center [1080, 430] width 119 height 13
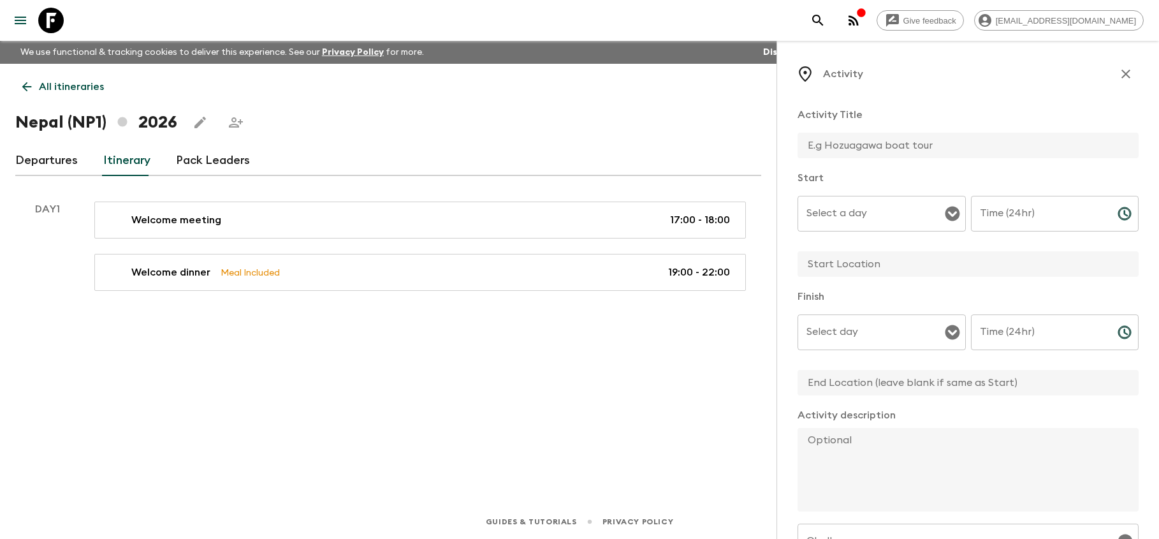
click at [1126, 77] on icon "button" at bounding box center [1125, 73] width 15 height 15
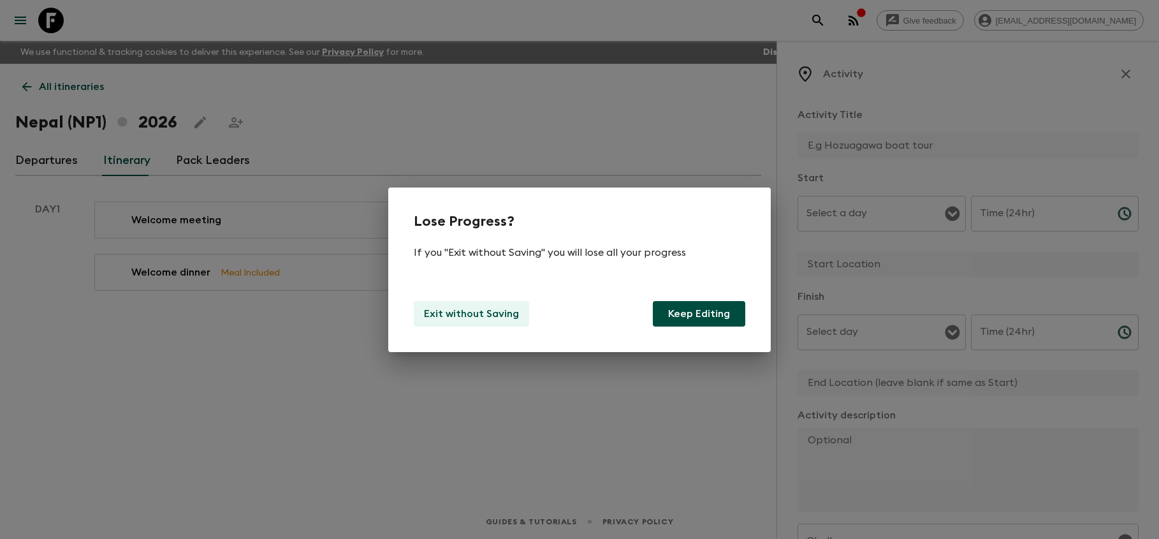
click at [453, 314] on p "Exit without Saving" at bounding box center [471, 313] width 95 height 15
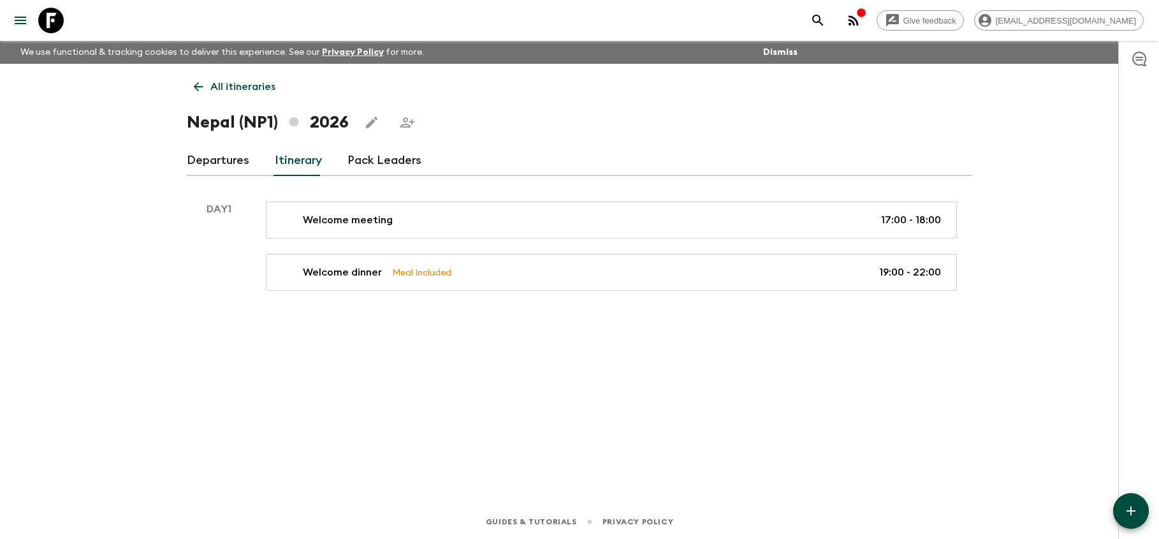
click at [1128, 508] on icon "button" at bounding box center [1130, 510] width 15 height 15
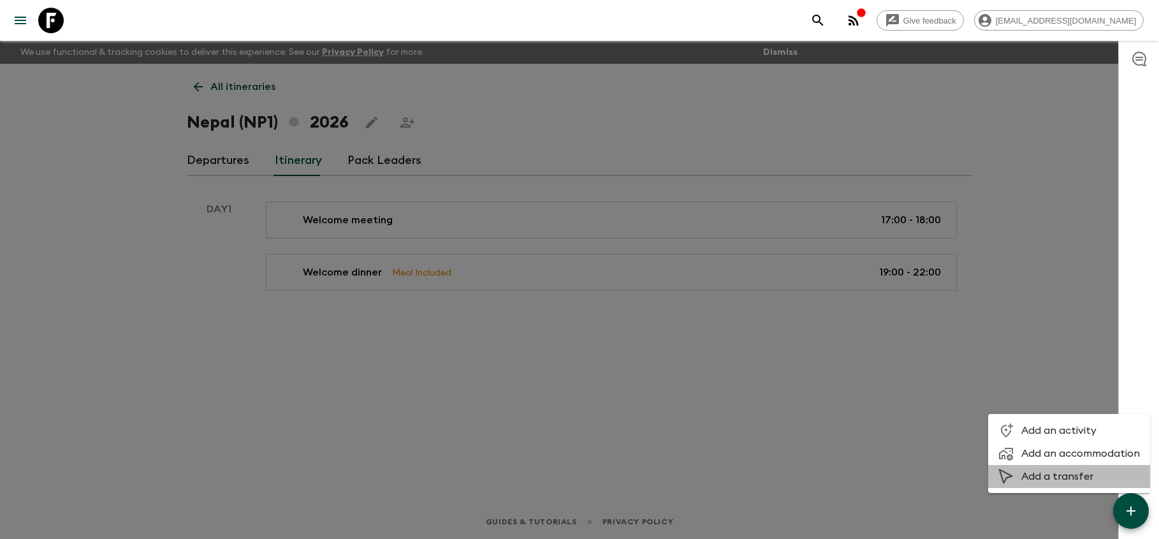
click at [1082, 478] on span "Add a transfer" at bounding box center [1080, 476] width 119 height 13
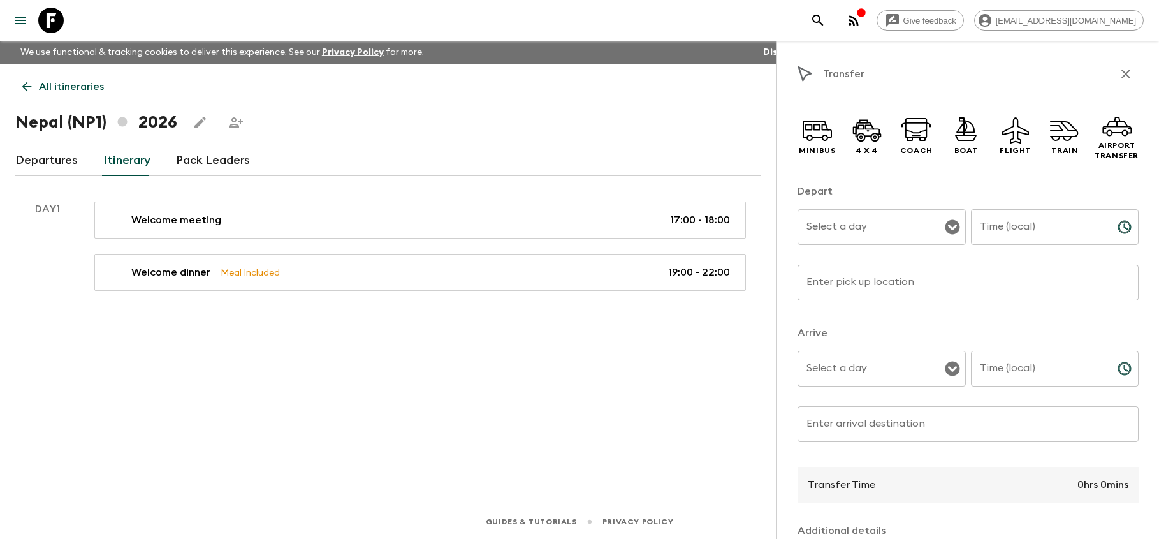
click at [952, 368] on icon "Open" at bounding box center [952, 369] width 15 height 15
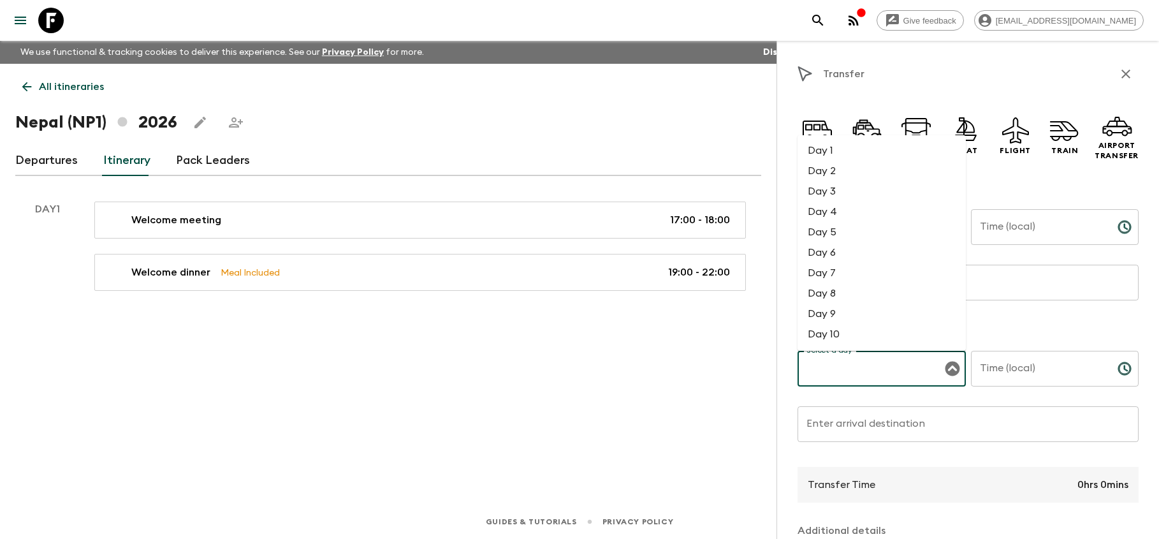
click at [838, 154] on li "Day 1" at bounding box center [882, 150] width 168 height 20
type input "Day 1"
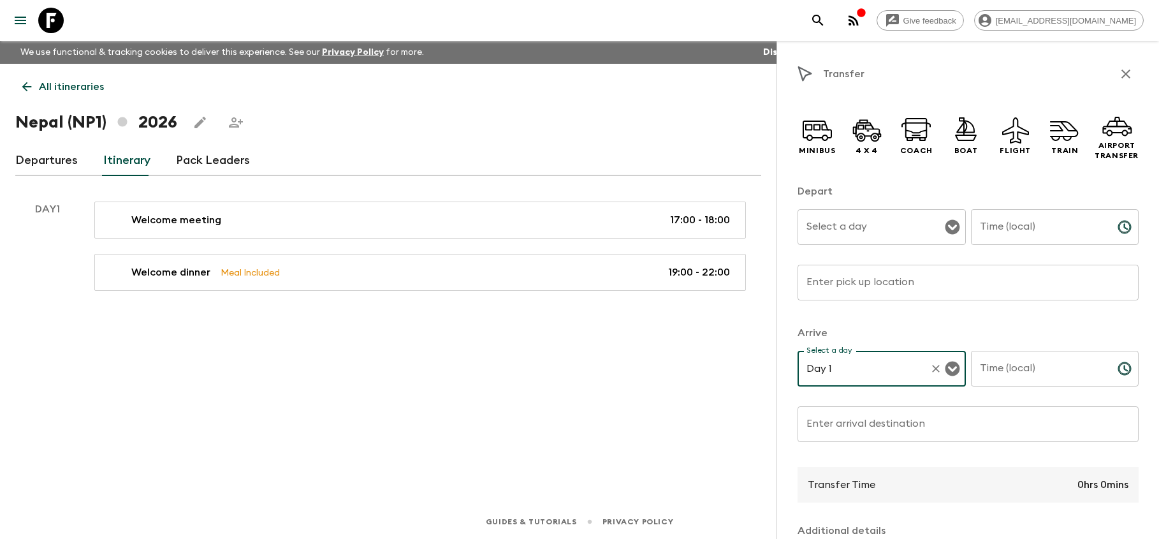
click at [1037, 372] on input "Time (local)" at bounding box center [1039, 369] width 136 height 36
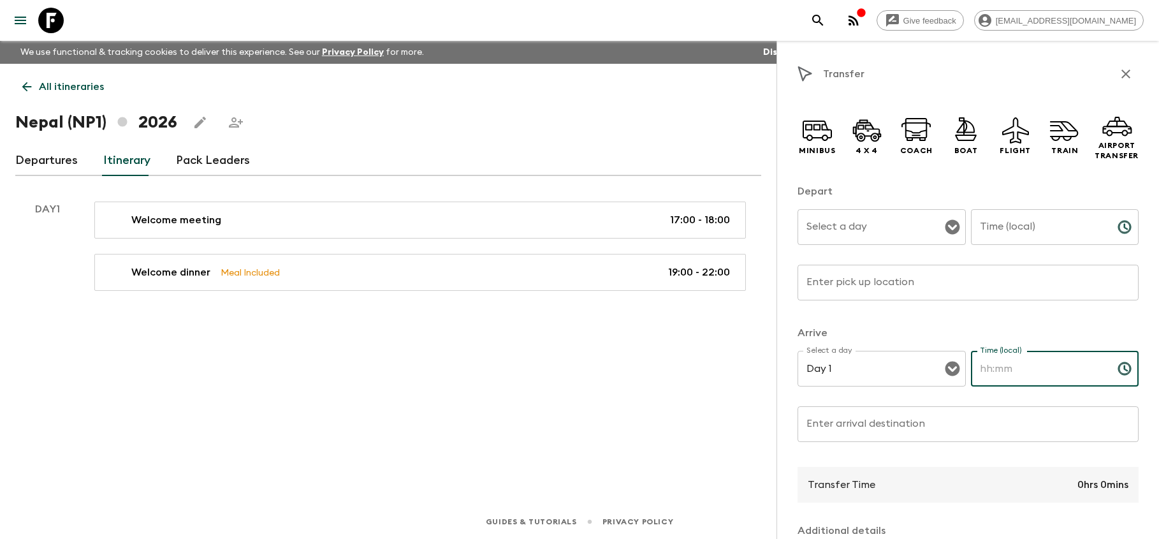
click at [1123, 370] on icon "Choose time" at bounding box center [1124, 368] width 15 height 15
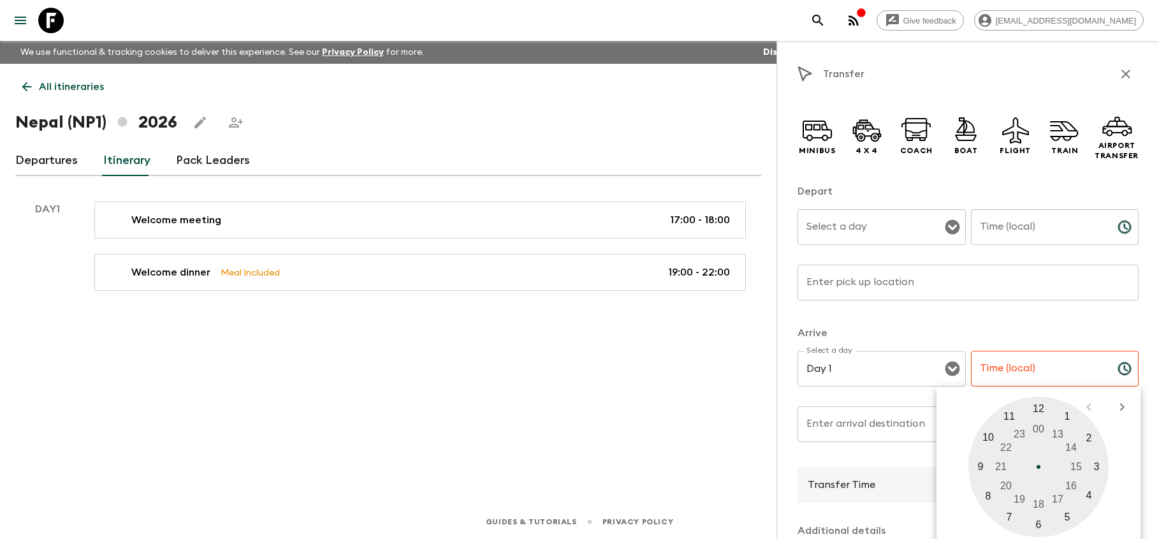
click at [988, 436] on div at bounding box center [1039, 467] width 140 height 140
type input "10:00"
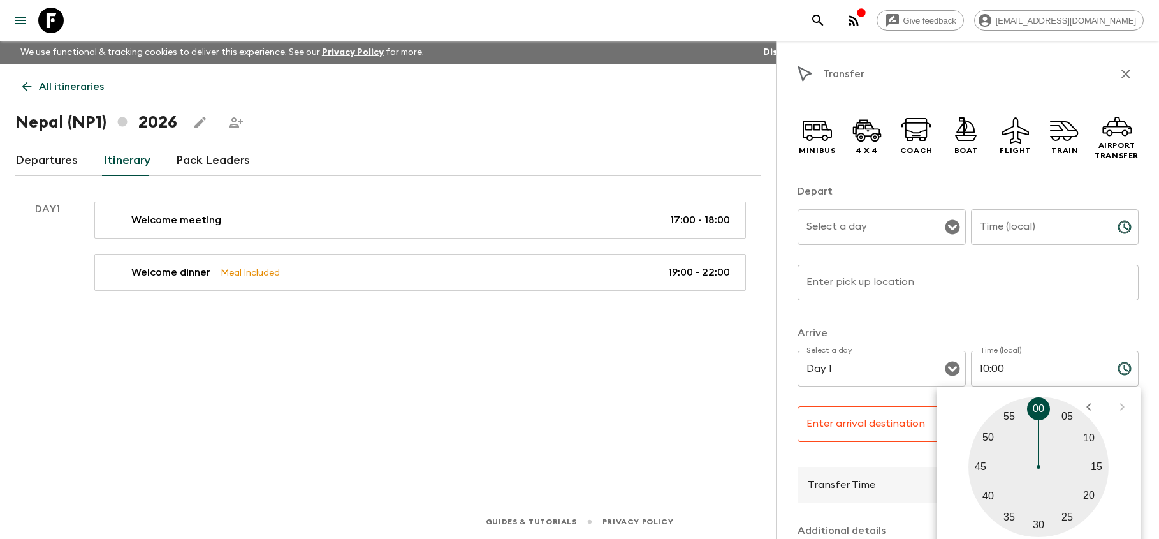
click at [866, 428] on input "Enter arrival destination" at bounding box center [968, 424] width 341 height 36
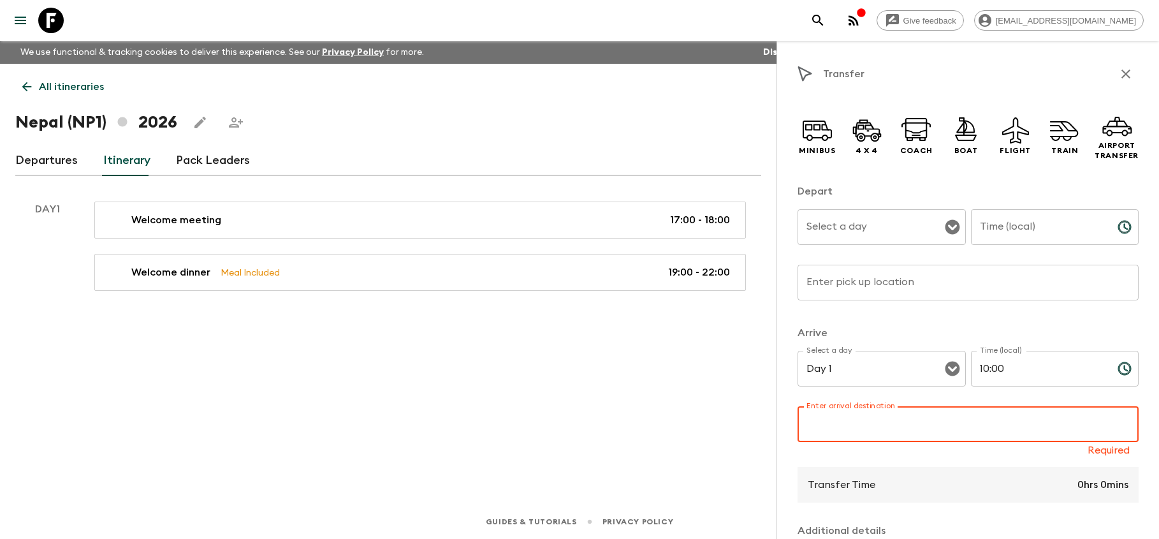
click at [1026, 428] on input "Enter arrival destination" at bounding box center [968, 424] width 341 height 36
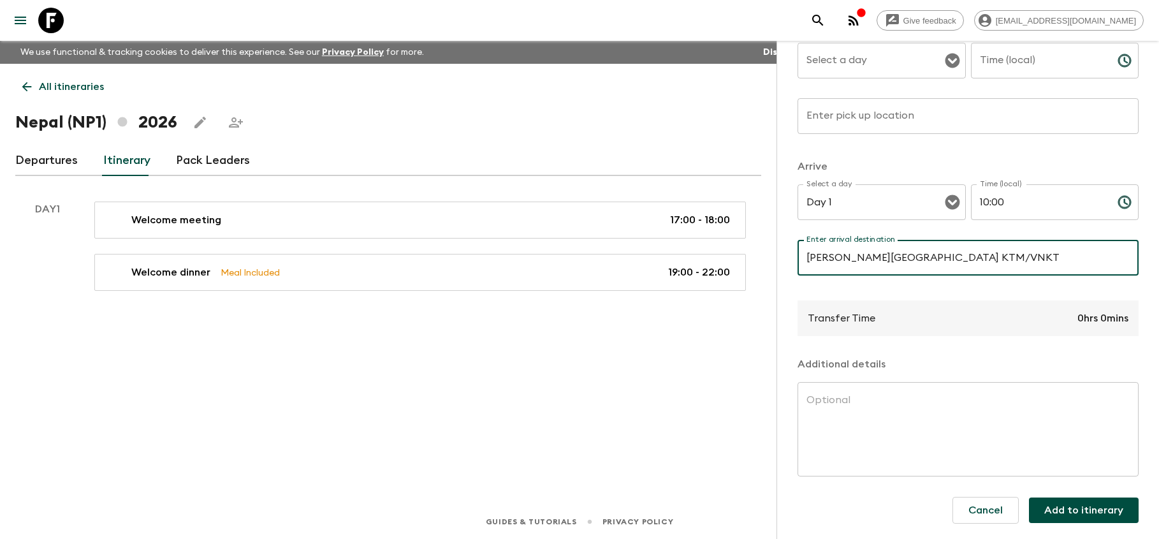
scroll to position [166, 0]
type input "[PERSON_NAME][GEOGRAPHIC_DATA] KTM/VNKT"
click at [903, 307] on div "Transfer Time 0hrs 0mins" at bounding box center [968, 318] width 341 height 36
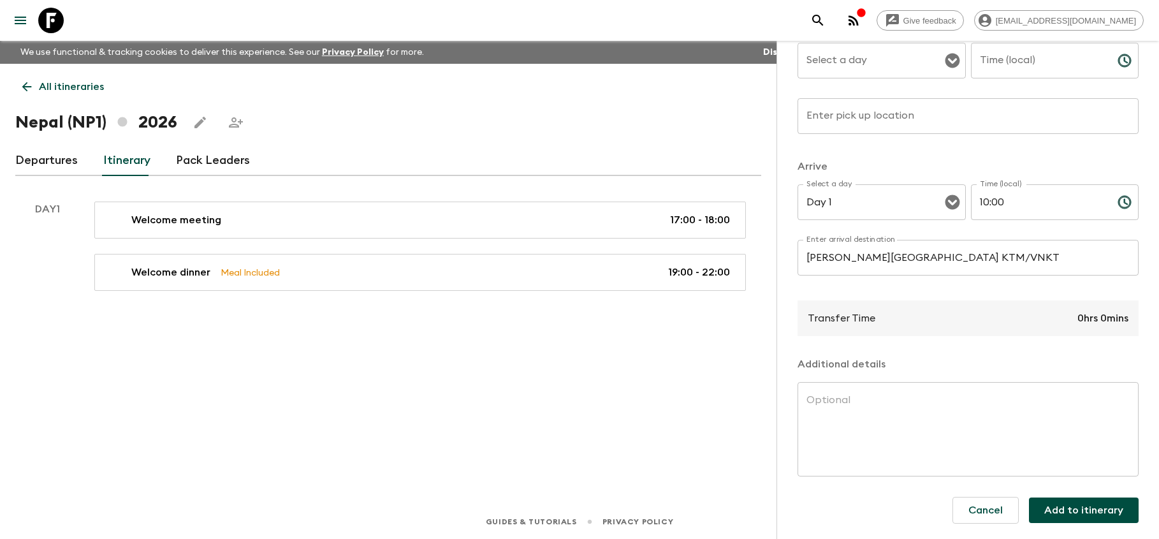
click at [921, 319] on div "Transfer Time 0hrs 0mins" at bounding box center [968, 318] width 341 height 36
click at [1111, 319] on p "0hrs 0mins" at bounding box center [1103, 318] width 51 height 15
click at [1053, 323] on div "Transfer Time 0hrs 0mins" at bounding box center [968, 318] width 341 height 36
click at [1100, 321] on p "0hrs 0mins" at bounding box center [1103, 318] width 51 height 15
click at [1115, 321] on p "0hrs 0mins" at bounding box center [1103, 318] width 51 height 15
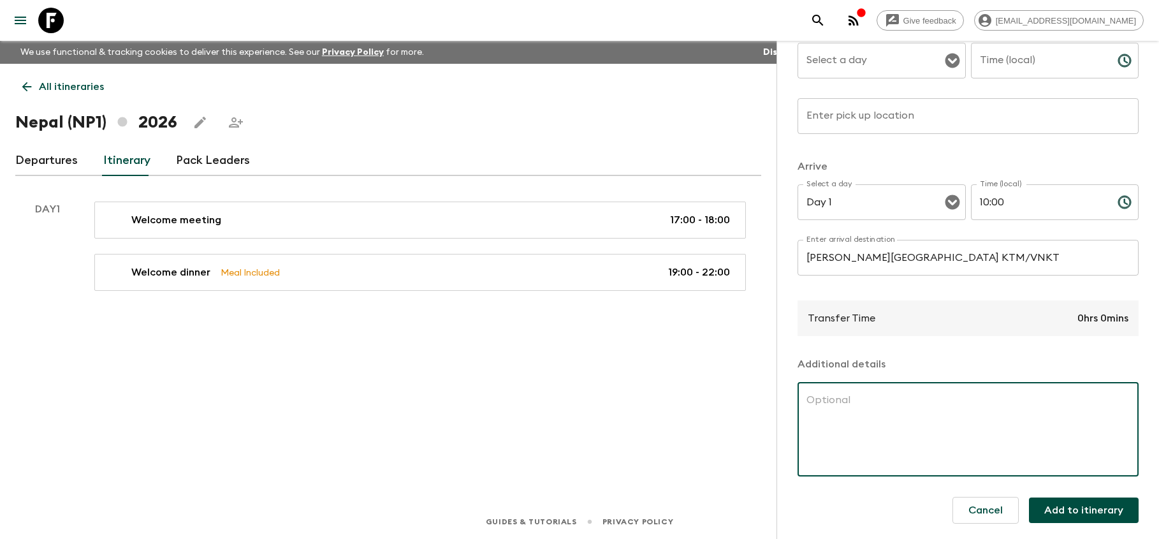
click at [905, 435] on textarea at bounding box center [968, 429] width 323 height 73
click at [1099, 321] on p "0hrs 0mins" at bounding box center [1103, 318] width 51 height 15
click at [882, 423] on textarea at bounding box center [968, 429] width 323 height 73
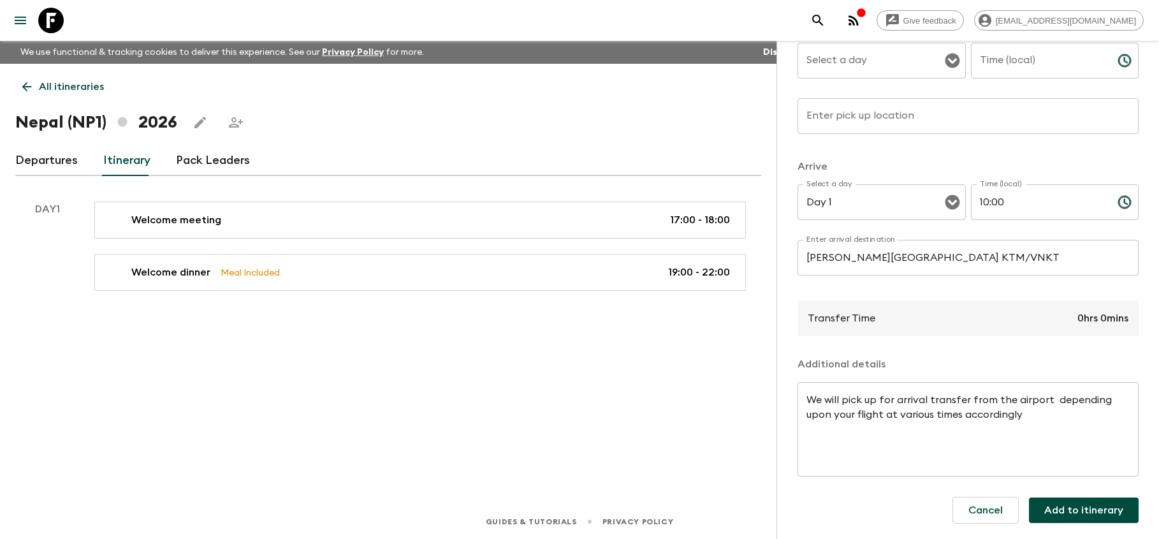
click at [886, 319] on div "Transfer Time 0hrs 0mins" at bounding box center [968, 318] width 341 height 36
click at [1100, 316] on p "0hrs 0mins" at bounding box center [1103, 318] width 51 height 15
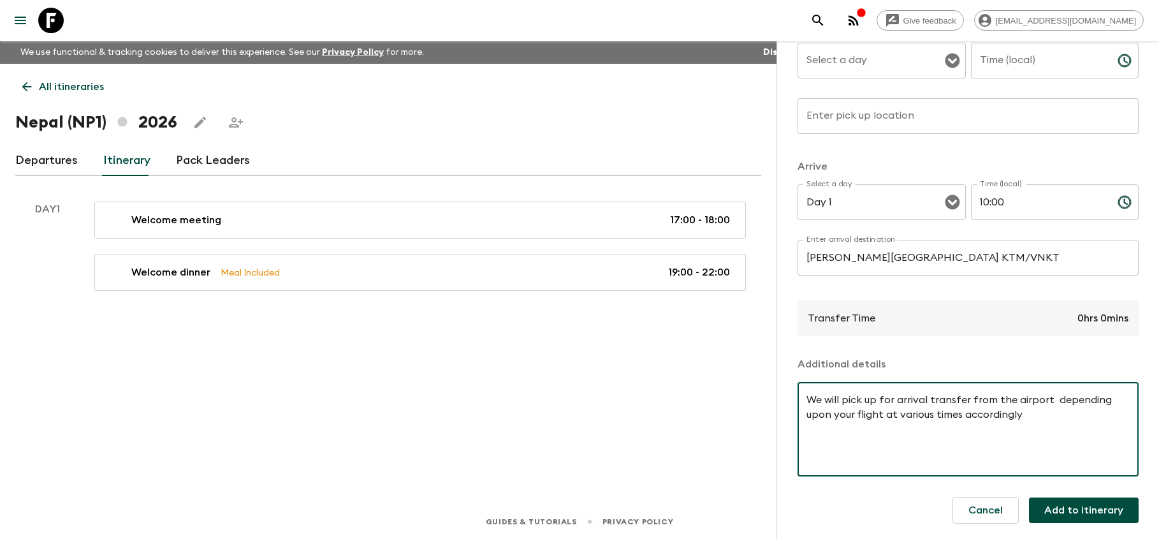
click at [856, 416] on textarea "We will pick up for arrival transfer from the airport depending upon your fligh…" at bounding box center [968, 429] width 323 height 73
type textarea "We will pick up for arrival transfer from the airport depending upon your fligh…"
click at [1072, 515] on button "Add to itinerary" at bounding box center [1084, 510] width 110 height 26
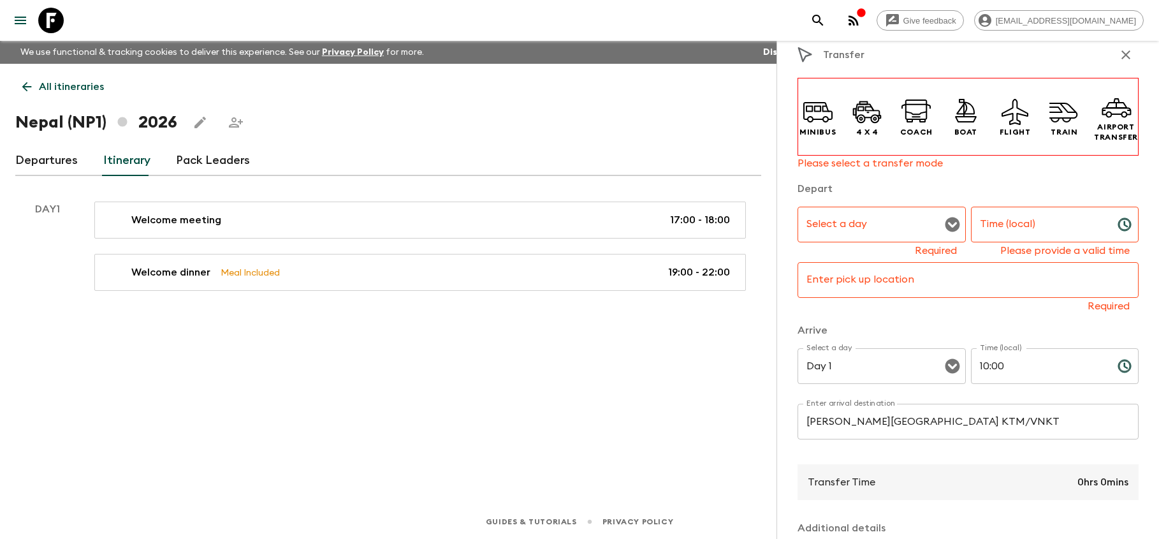
scroll to position [10, 0]
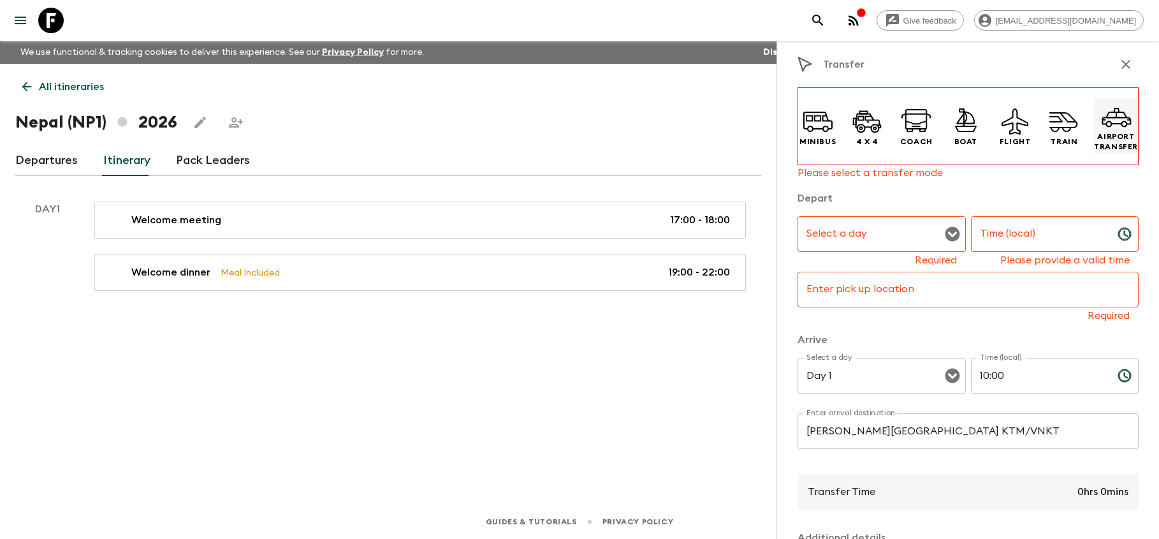
click at [1123, 130] on icon at bounding box center [1116, 116] width 31 height 31
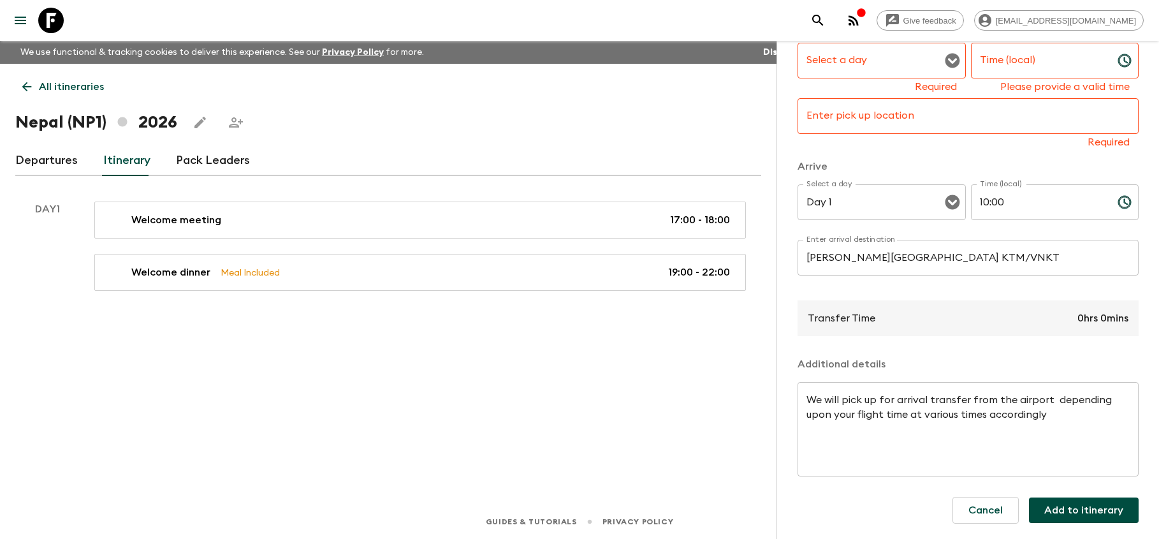
scroll to position [166, 0]
click at [1068, 518] on button "Add to itinerary" at bounding box center [1084, 510] width 110 height 26
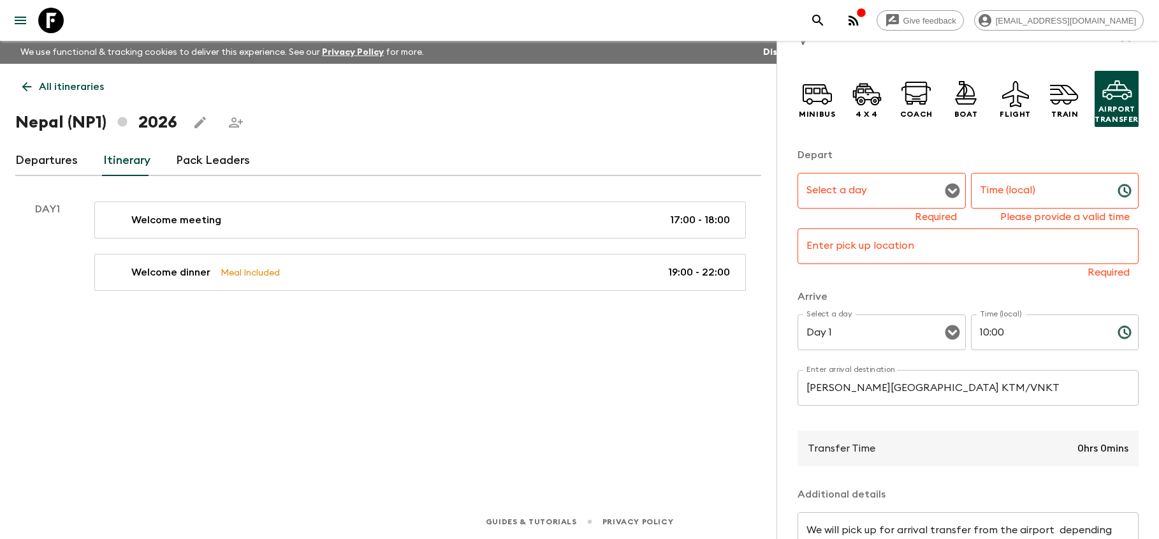
scroll to position [35, 0]
click at [950, 187] on icon "Open" at bounding box center [952, 192] width 15 height 15
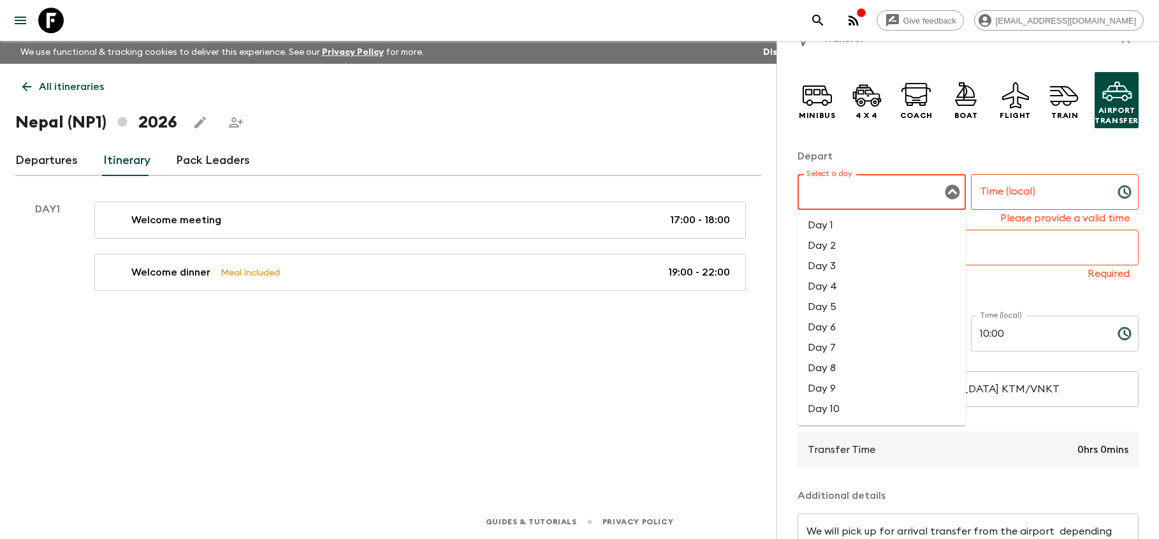
click at [878, 226] on li "Day 1" at bounding box center [882, 225] width 168 height 20
type input "Day 1"
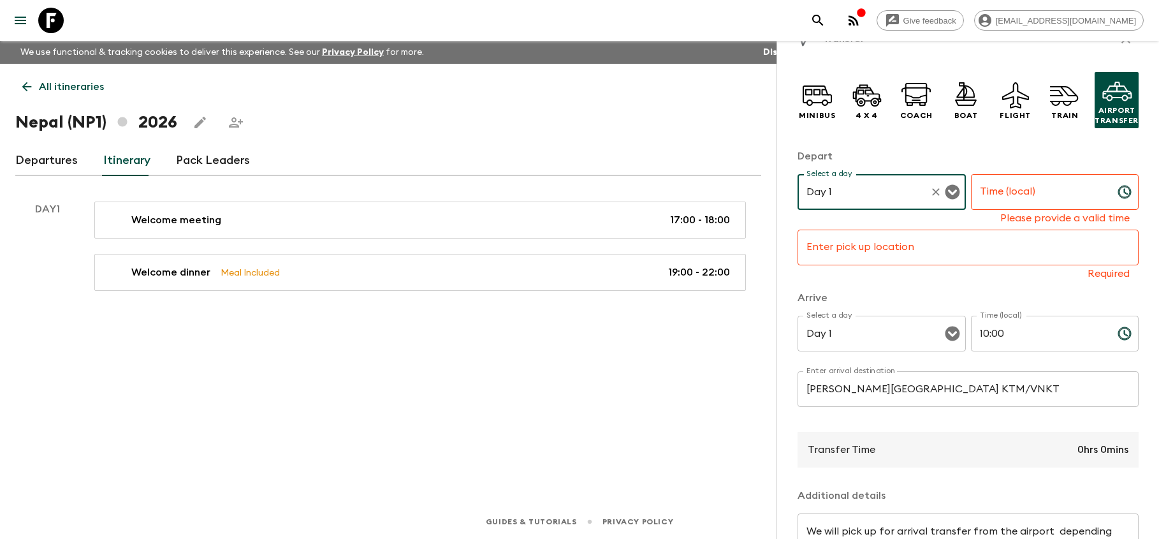
click at [1093, 195] on input "Time (local)" at bounding box center [1039, 192] width 136 height 36
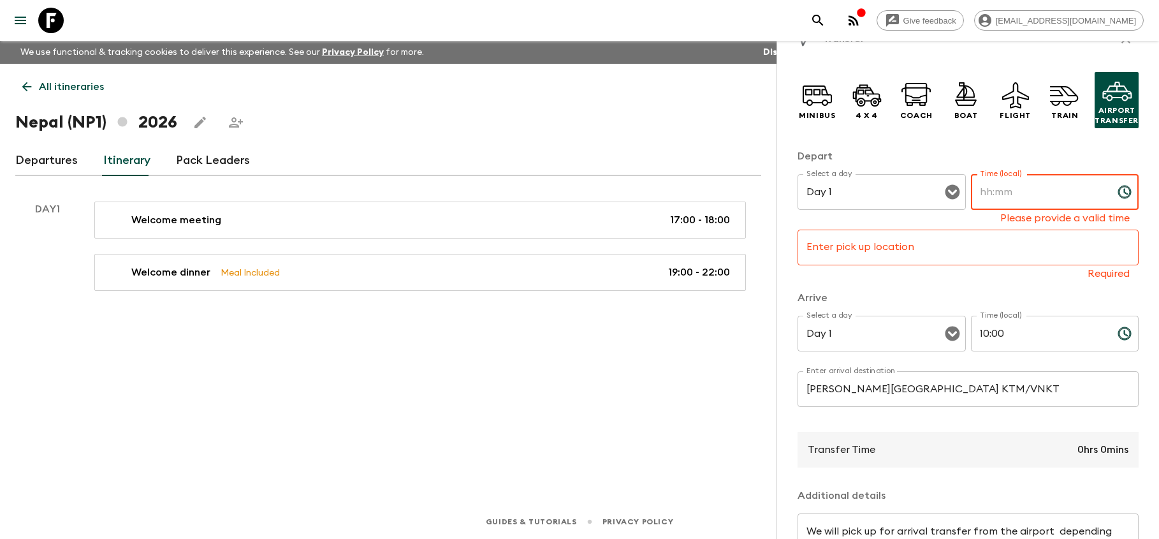
click at [1127, 191] on icon "Choose time" at bounding box center [1124, 191] width 15 height 15
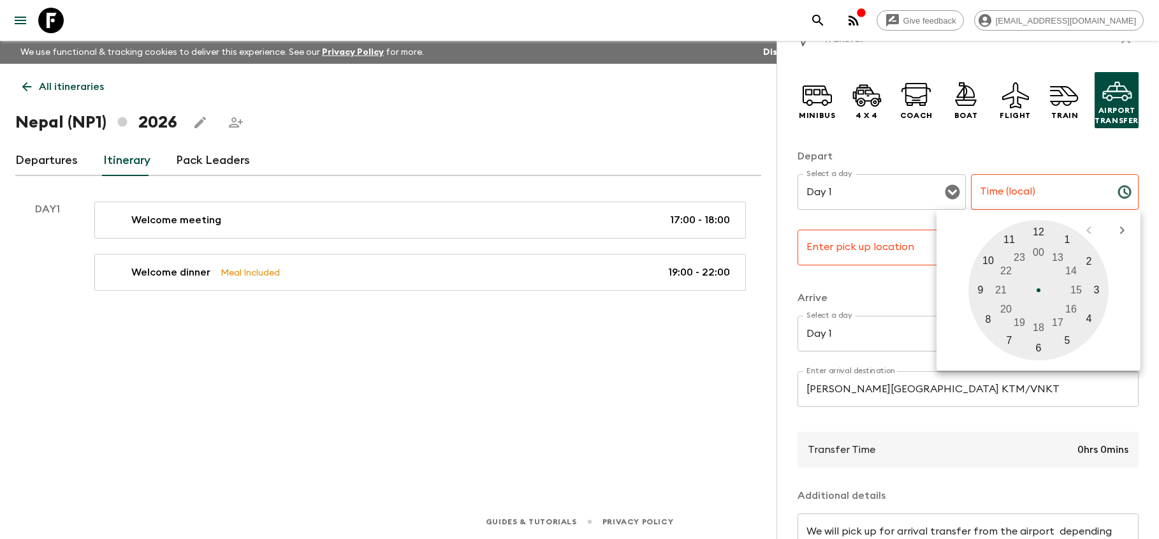
click at [1068, 234] on div at bounding box center [1039, 290] width 140 height 140
type input "01:00"
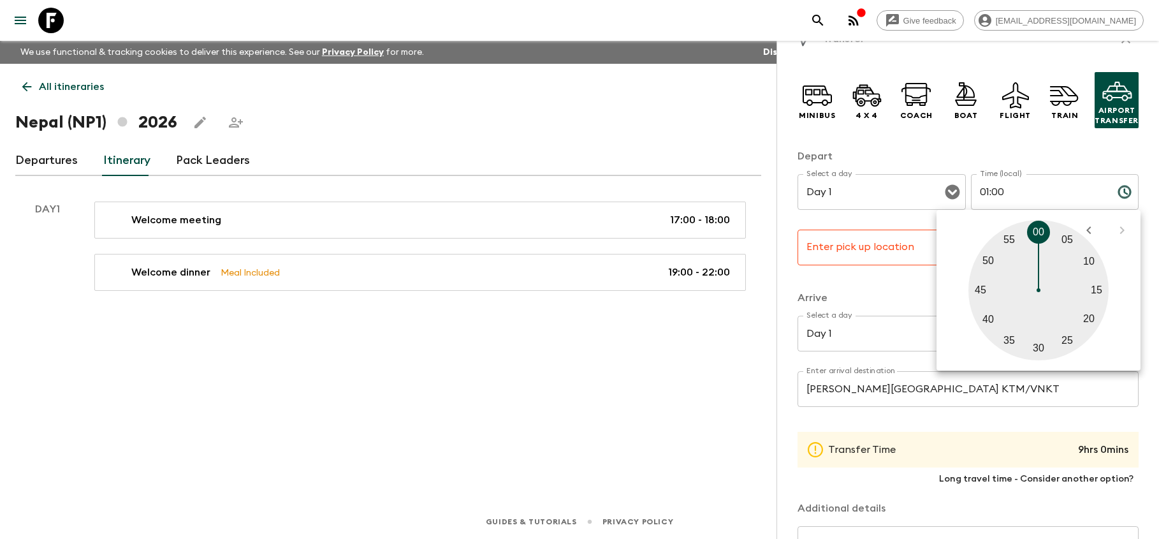
click at [902, 251] on input "Enter pick up location" at bounding box center [968, 248] width 341 height 36
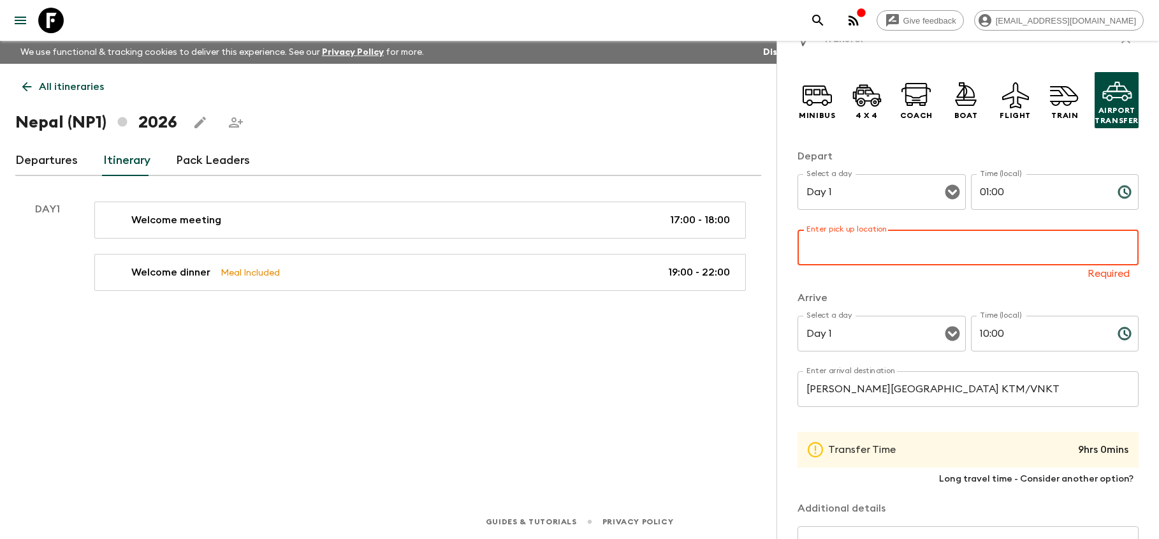
click at [896, 249] on input "Enter pick up location" at bounding box center [968, 248] width 341 height 36
paste input "[PERSON_NAME][GEOGRAPHIC_DATA] KTM/VNKT"
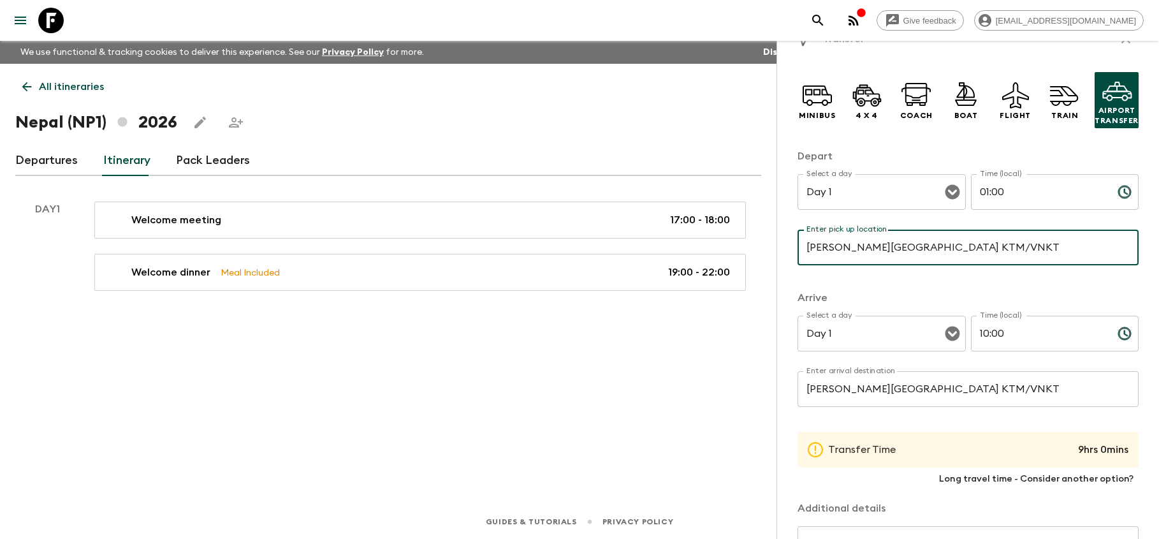
type input "[PERSON_NAME][GEOGRAPHIC_DATA] KTM/VNKT"
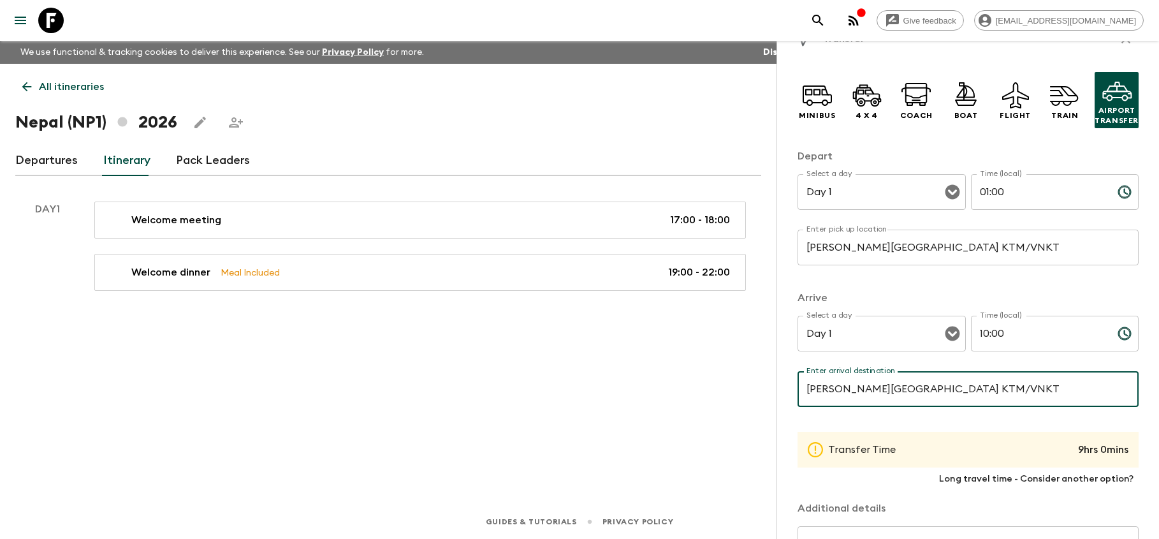
click at [1051, 394] on input "[PERSON_NAME][GEOGRAPHIC_DATA] KTM/VNKT" at bounding box center [968, 389] width 341 height 36
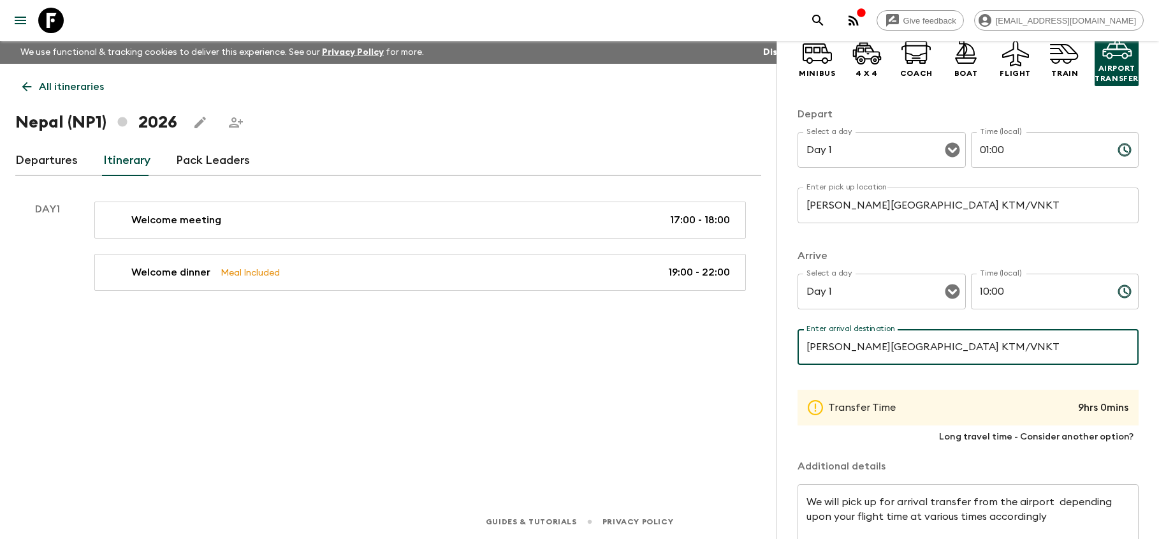
scroll to position [55, 0]
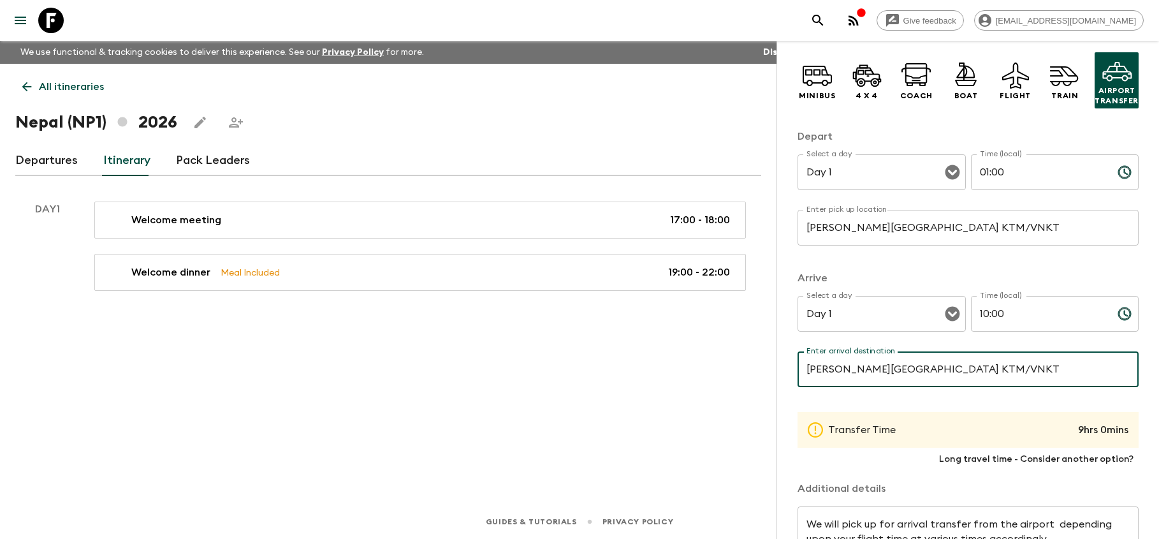
click at [1129, 174] on icon "Choose time, selected time is 1:00 AM" at bounding box center [1124, 172] width 15 height 15
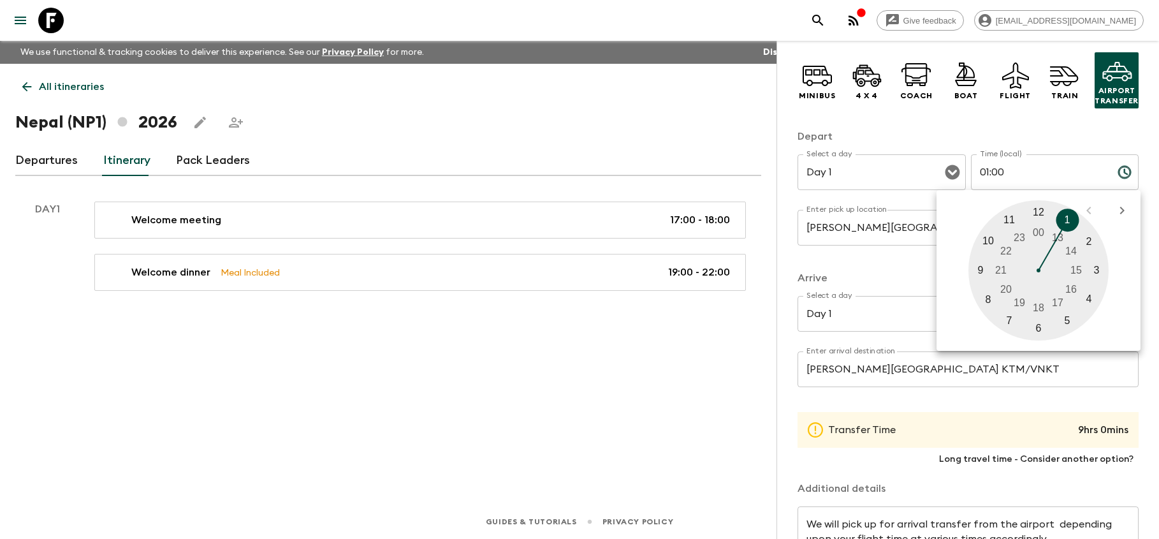
click at [1041, 327] on div at bounding box center [1039, 270] width 140 height 140
type input "06:00"
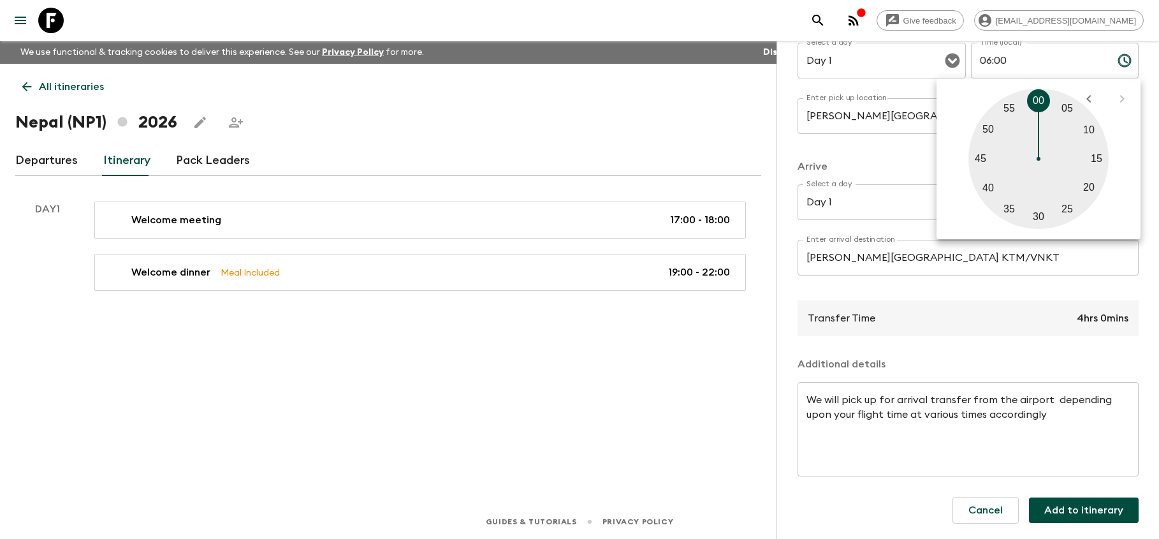
scroll to position [166, 0]
click at [1081, 513] on button "Add to itinerary" at bounding box center [1084, 510] width 110 height 26
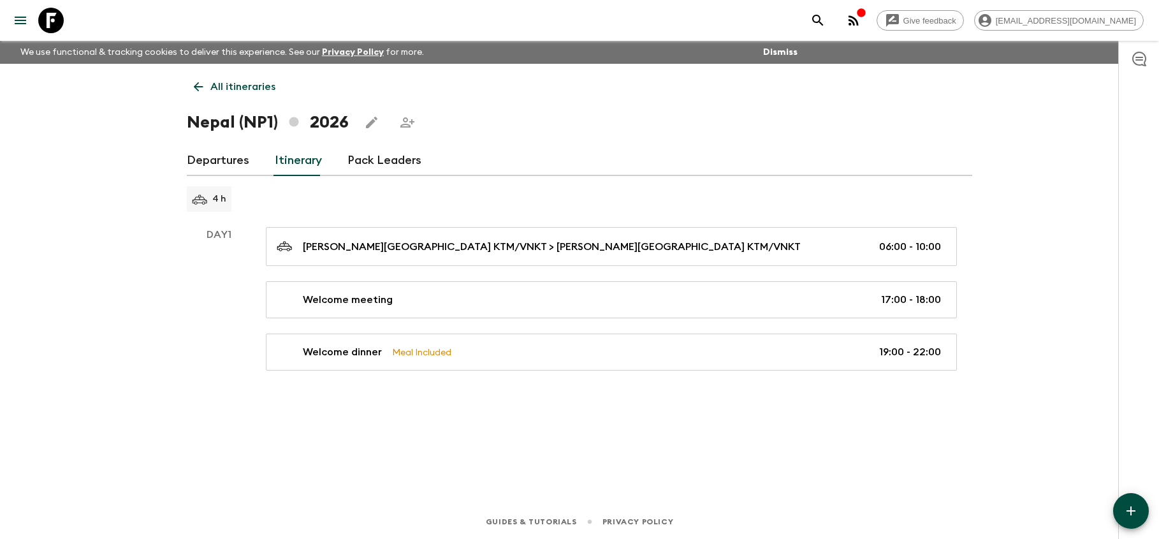
click at [1137, 514] on icon "button" at bounding box center [1130, 510] width 15 height 15
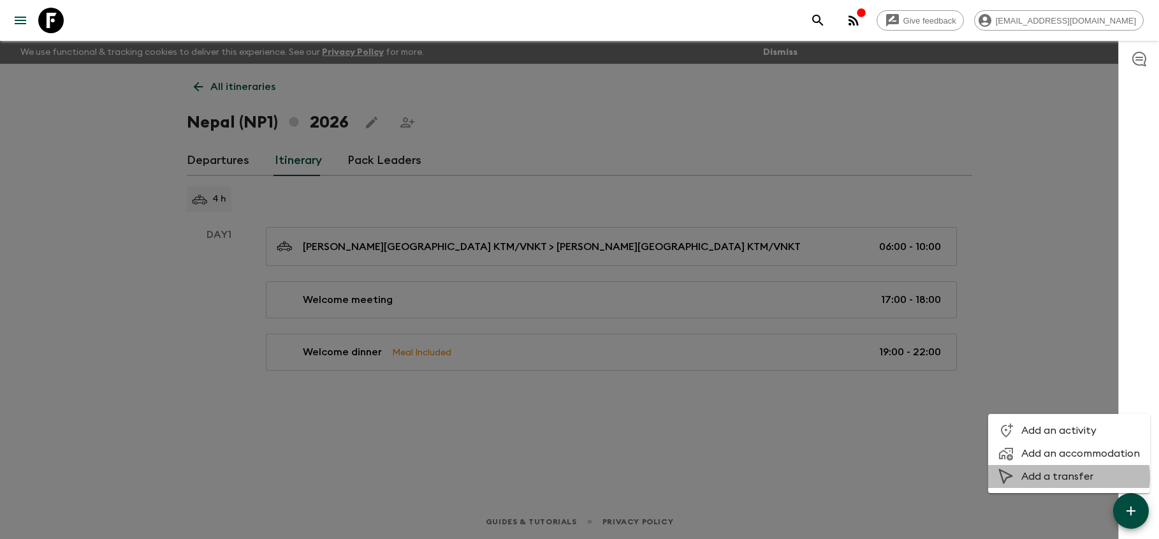
click at [1061, 477] on span "Add a transfer" at bounding box center [1080, 476] width 119 height 13
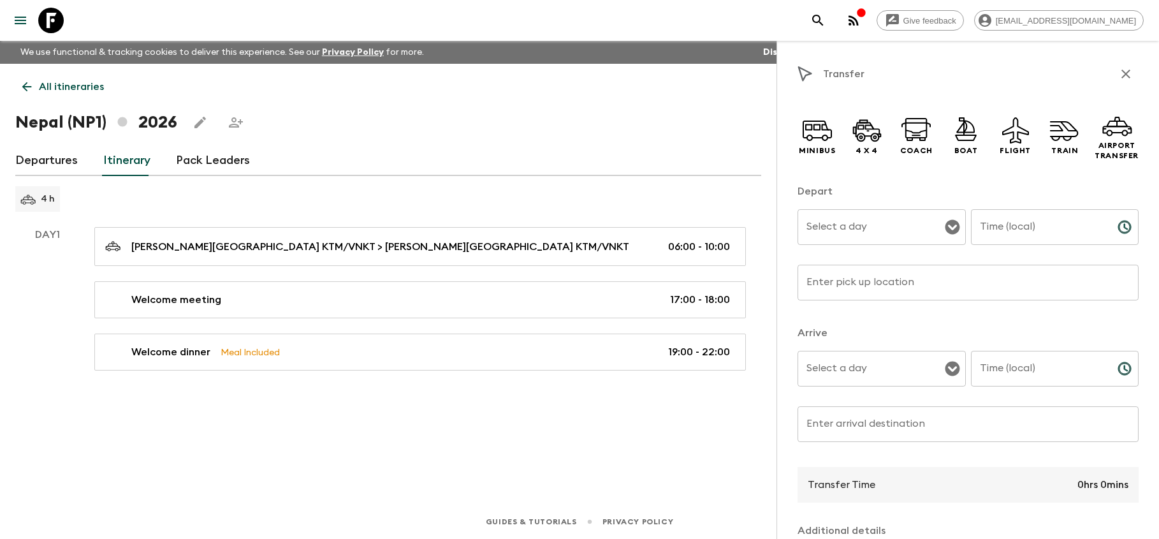
click at [953, 227] on icon "Open" at bounding box center [952, 226] width 15 height 15
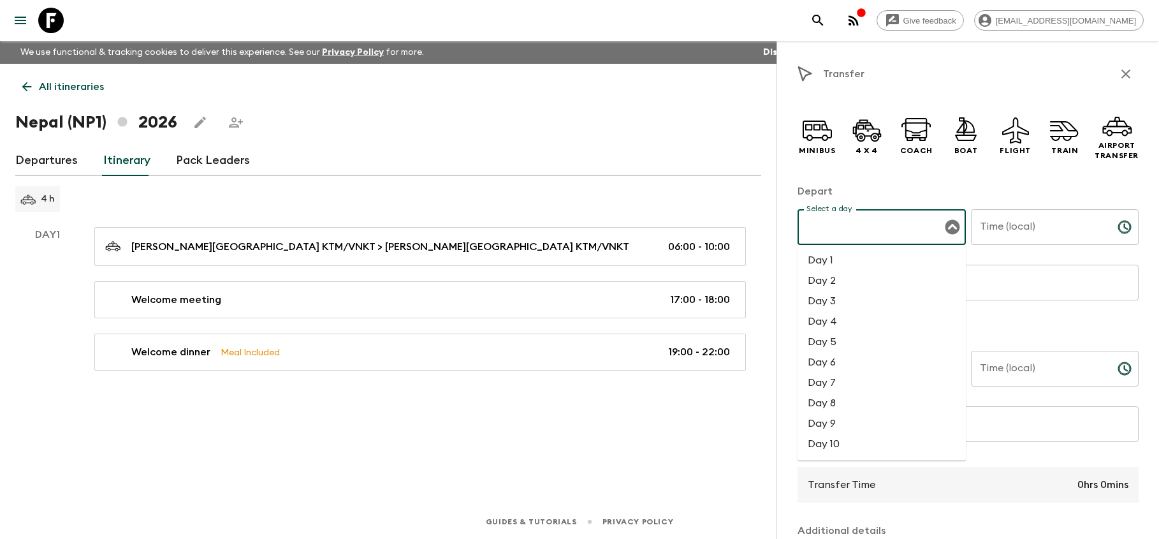
click at [861, 268] on li "Day 1" at bounding box center [882, 260] width 168 height 20
type input "Day 1"
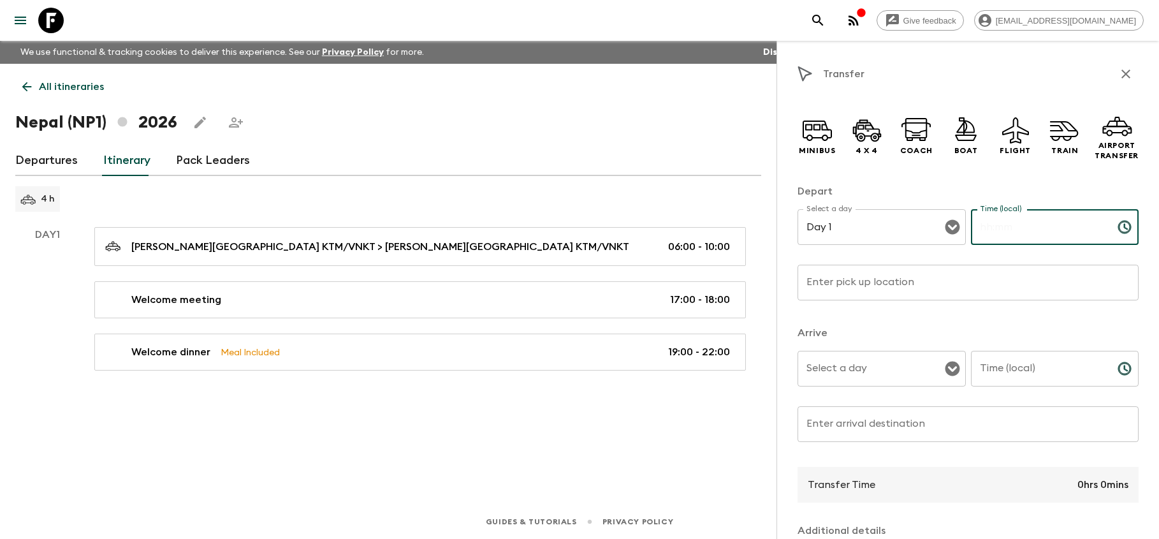
click at [1003, 235] on input "Time (local)" at bounding box center [1039, 227] width 136 height 36
type input "18:30"
click at [924, 294] on input "Enter pick up location" at bounding box center [968, 283] width 341 height 36
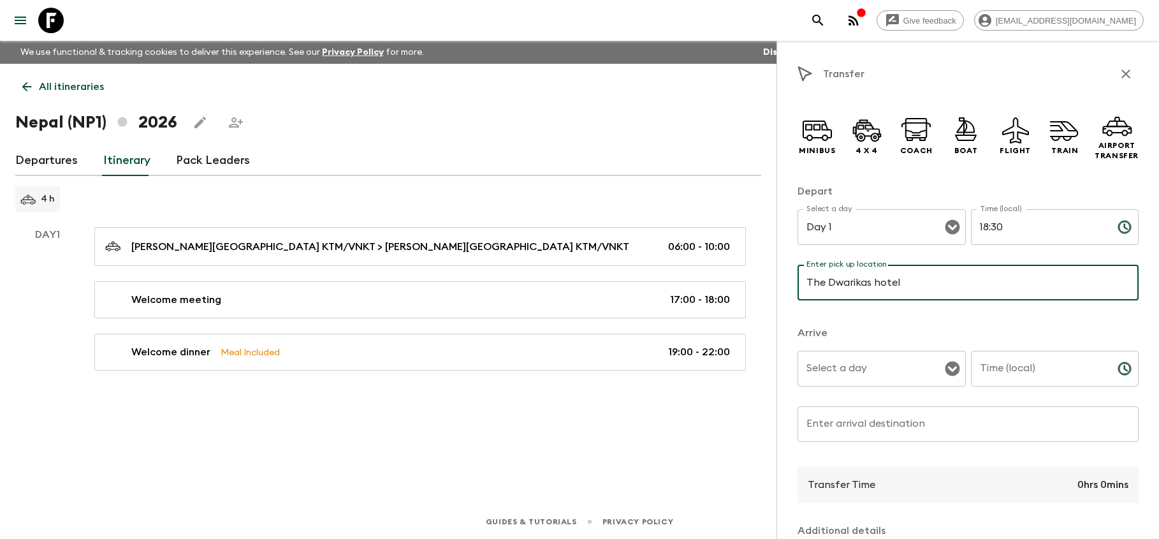
click at [872, 382] on div "Select a day" at bounding box center [882, 369] width 168 height 36
type input "The Dwarikas hotel"
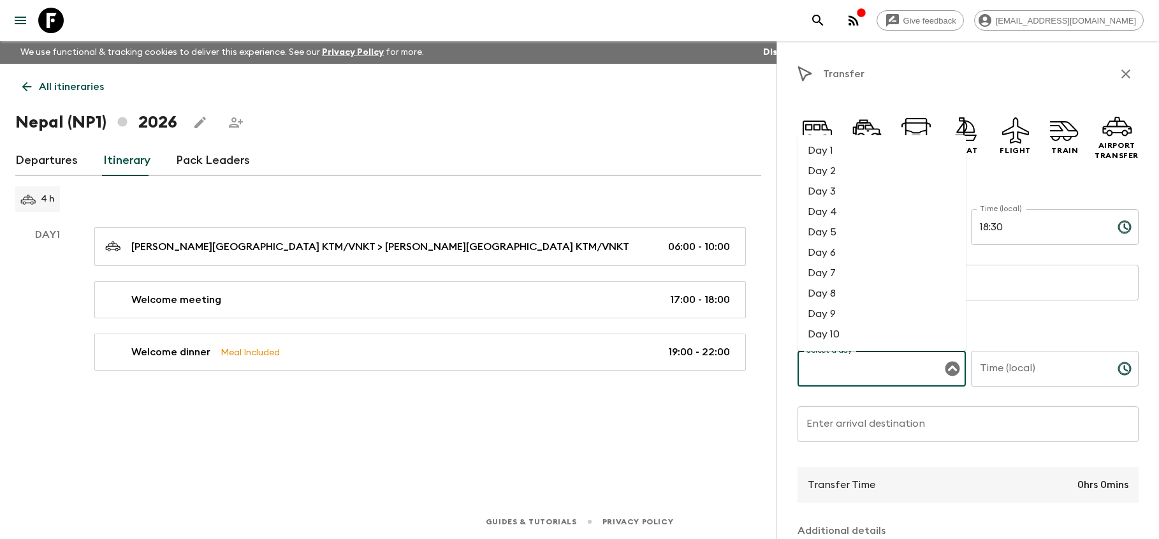
click at [863, 149] on li "Day 1" at bounding box center [882, 150] width 168 height 20
type input "Day 1"
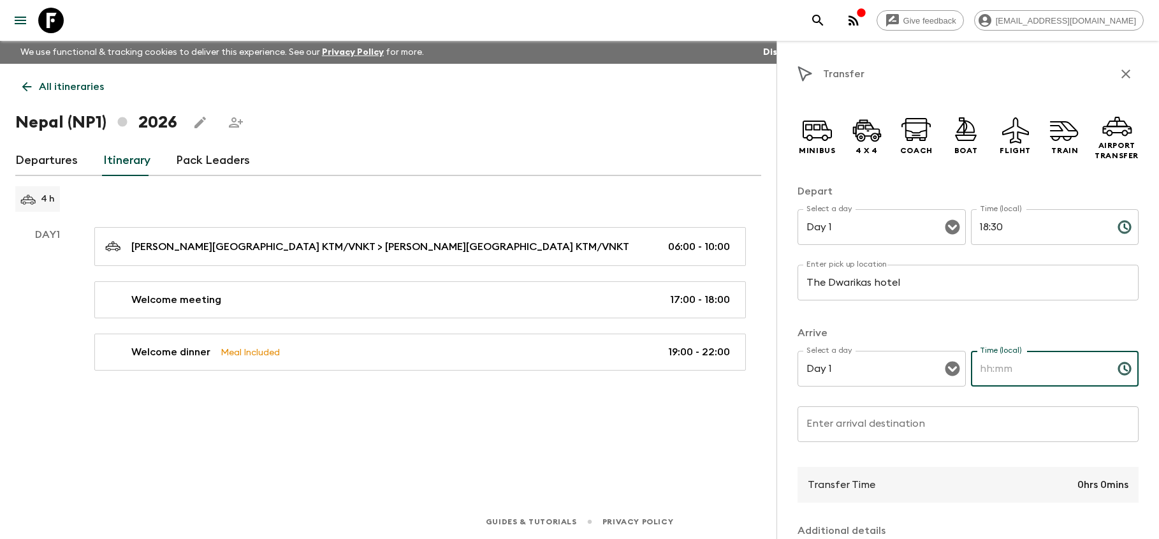
click at [1000, 370] on input "Time (local)" at bounding box center [1039, 369] width 136 height 36
type input "19:00"
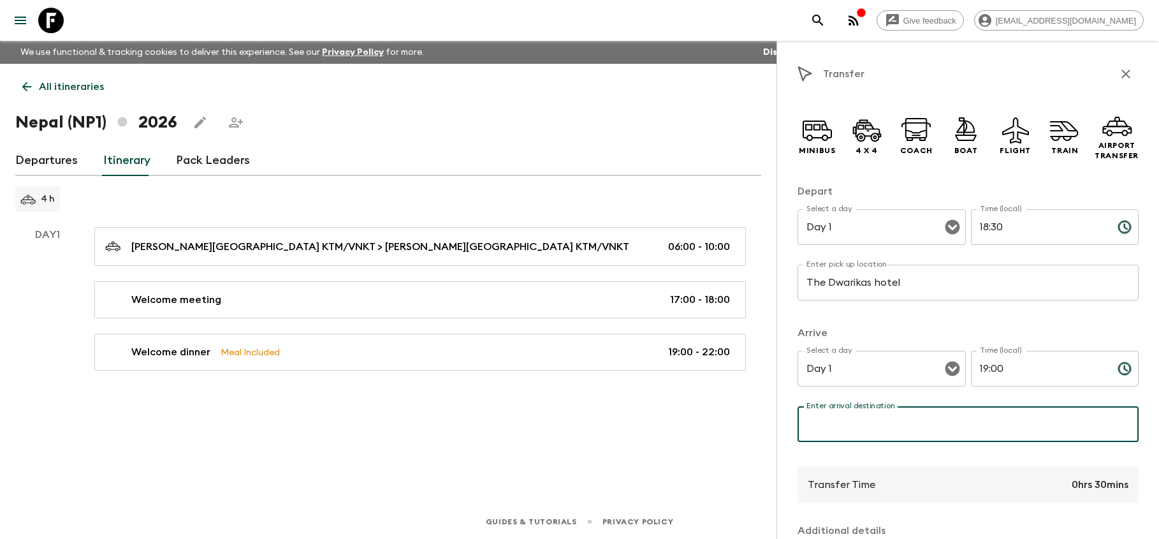
click at [949, 432] on input "Enter arrival destination" at bounding box center [968, 424] width 341 height 36
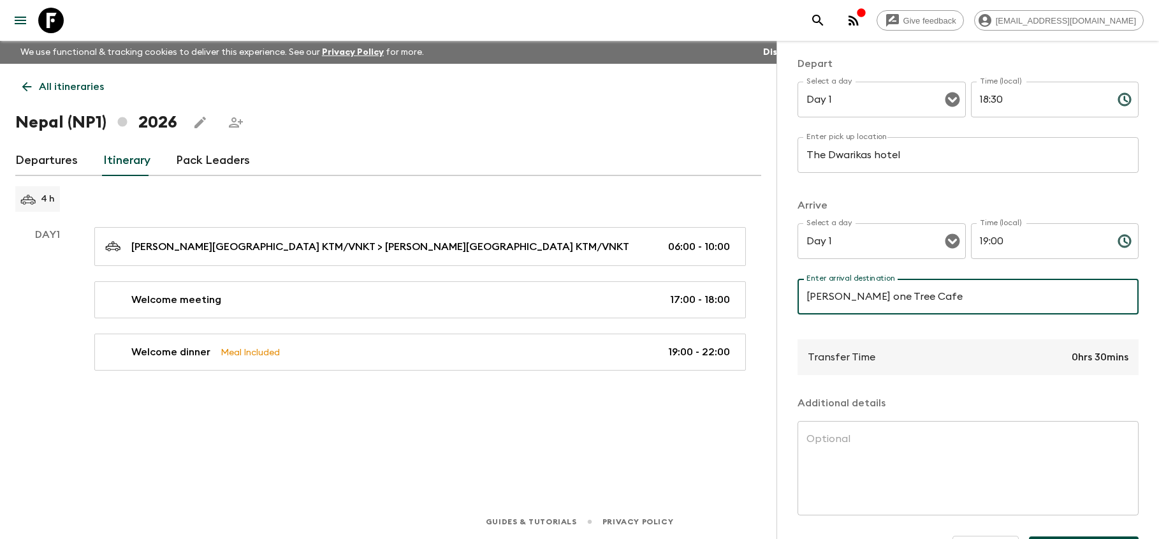
scroll to position [134, 0]
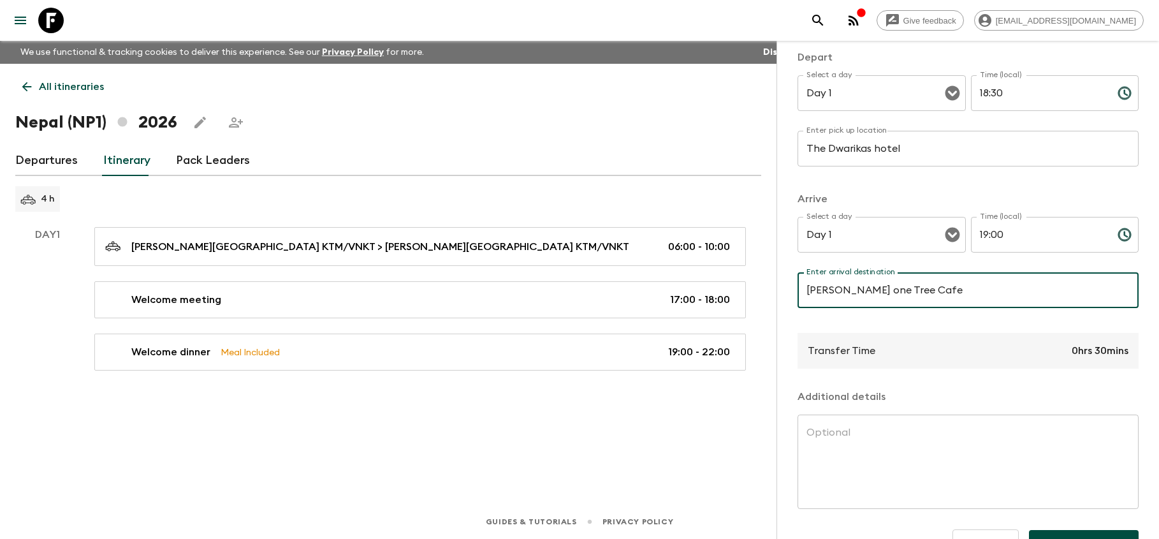
type input "[PERSON_NAME] one Tree Cafe"
click at [922, 450] on textarea at bounding box center [968, 461] width 323 height 73
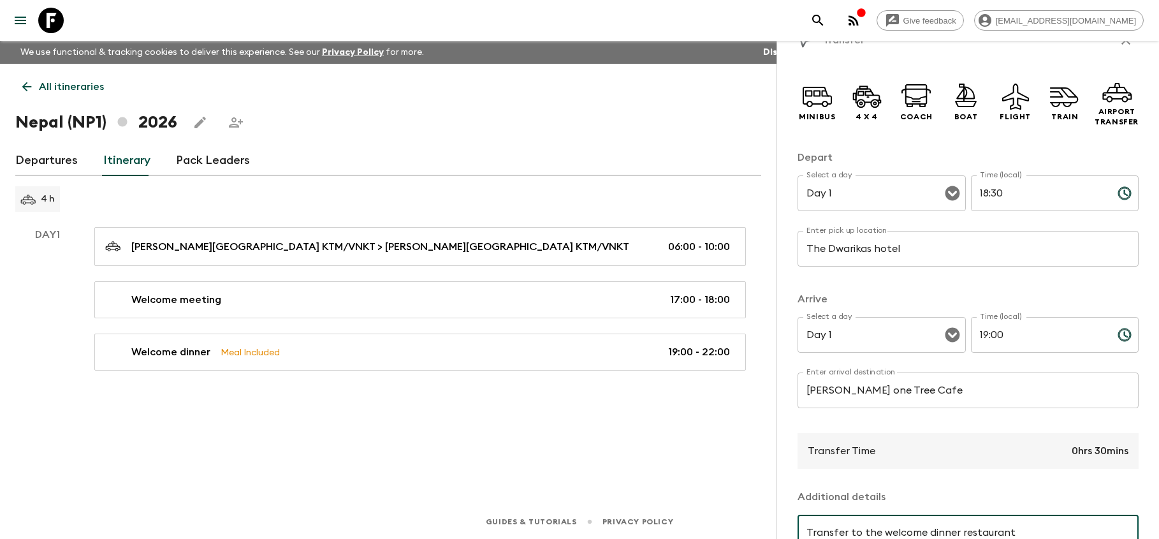
scroll to position [31, 0]
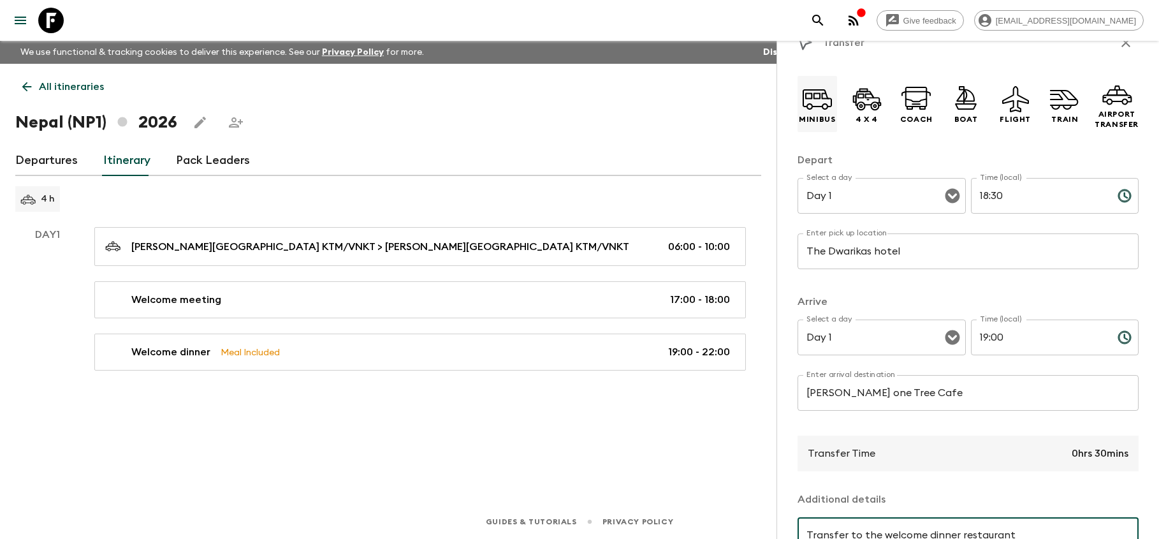
type textarea "Transfer to the welcome dinner restaurant"
click at [819, 115] on p "Minibus" at bounding box center [817, 119] width 36 height 10
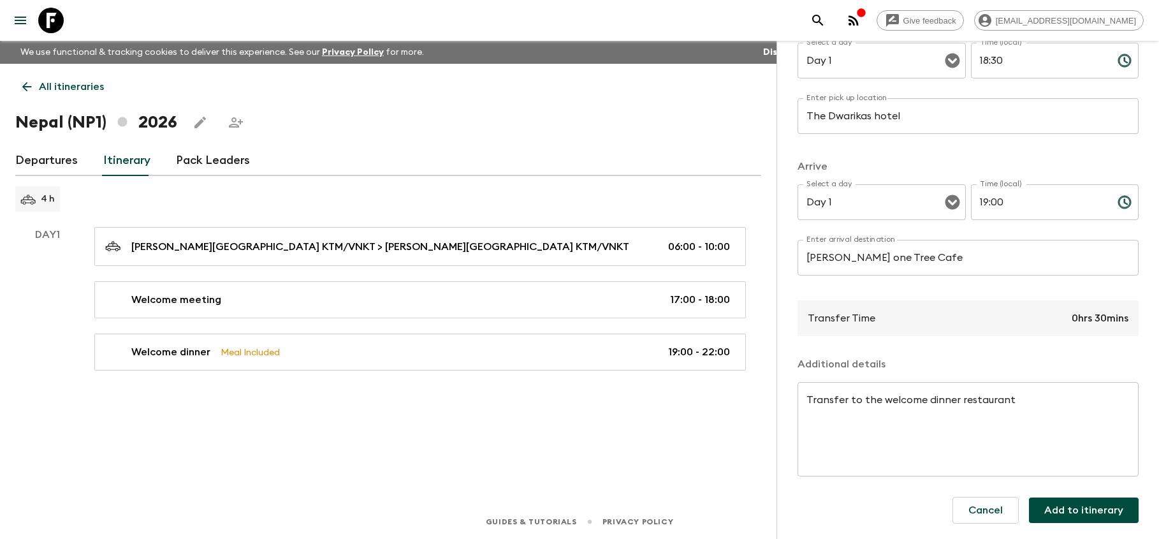
scroll to position [166, 0]
click at [1068, 516] on button "Add to itinerary" at bounding box center [1084, 510] width 110 height 26
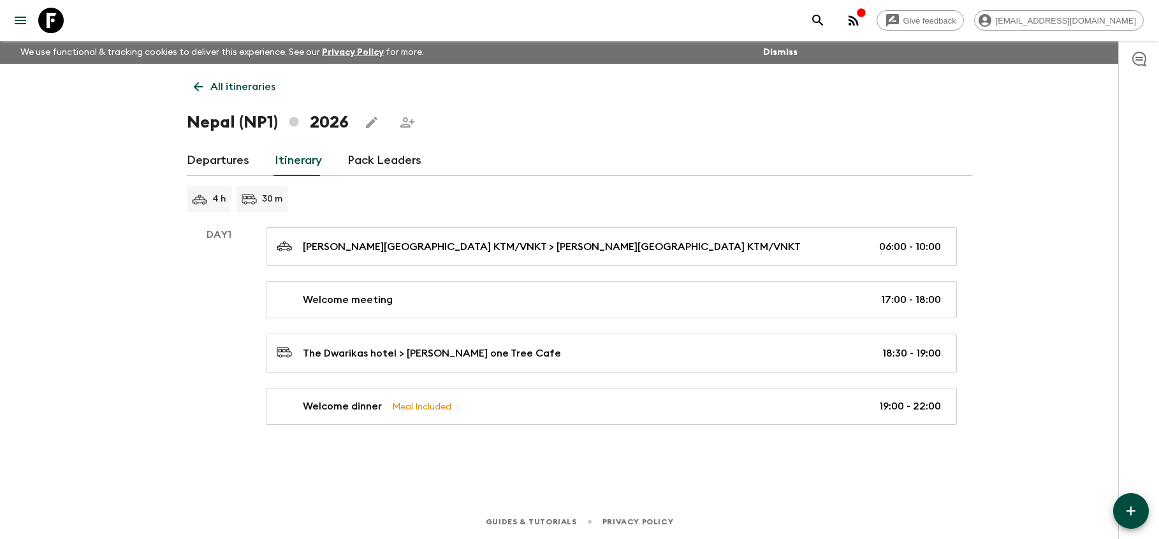
click at [1125, 512] on icon "button" at bounding box center [1130, 510] width 15 height 15
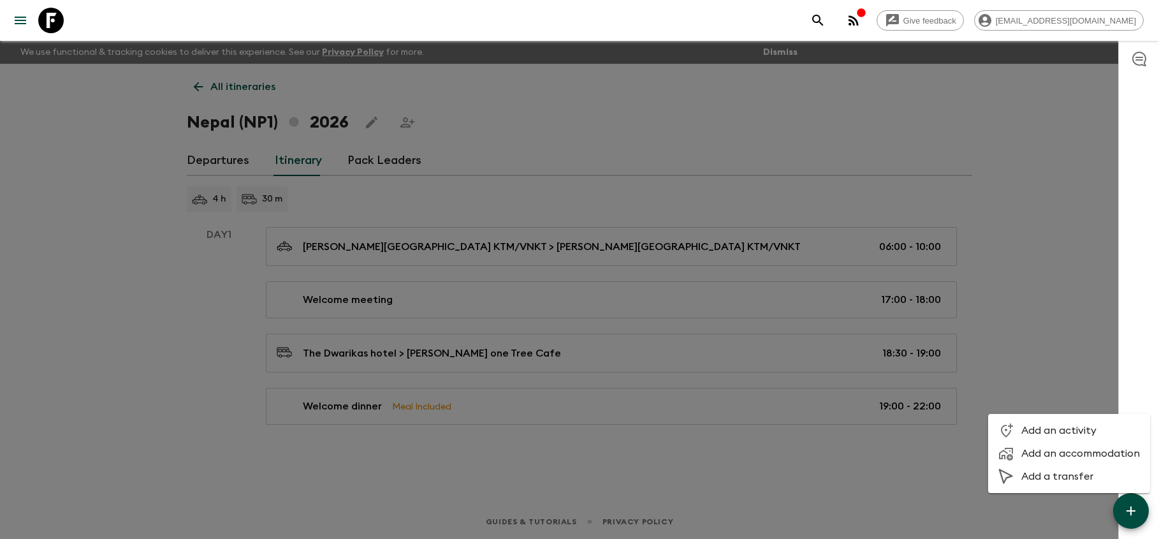
click at [1090, 474] on span "Add a transfer" at bounding box center [1080, 476] width 119 height 13
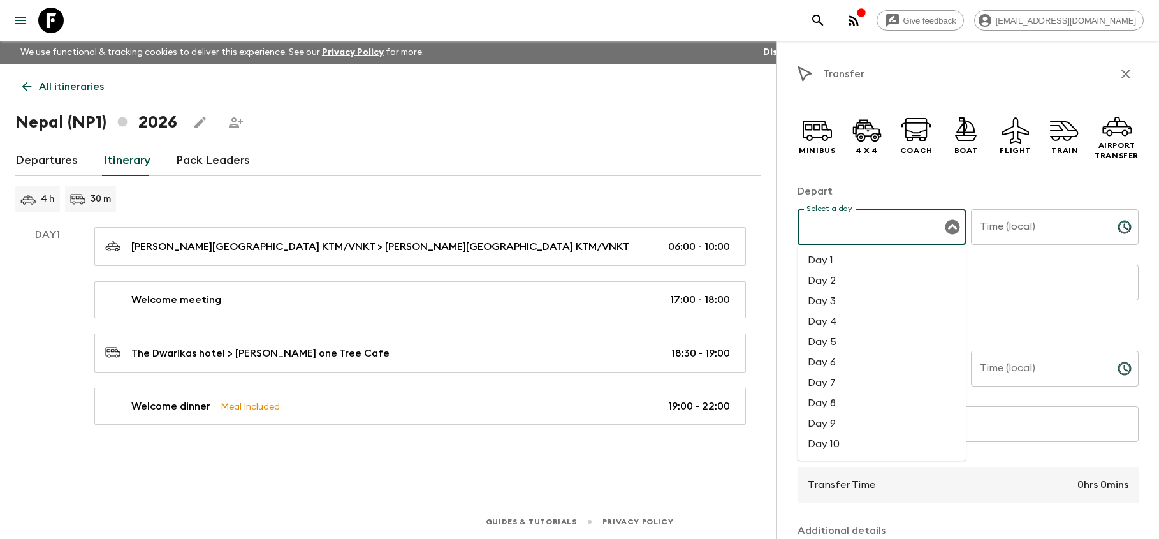
click at [891, 231] on input "Select a day" at bounding box center [872, 227] width 138 height 24
click at [855, 260] on li "Day 1" at bounding box center [882, 260] width 168 height 20
type input "Day 1"
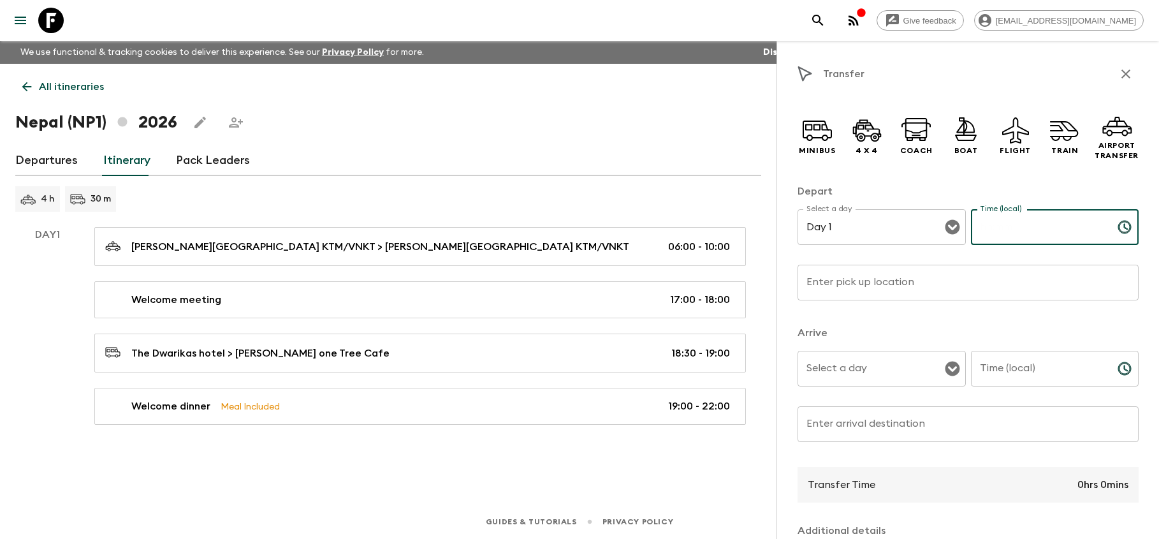
click at [1006, 239] on input "Time (local)" at bounding box center [1039, 227] width 136 height 36
type input "22:00"
click at [921, 285] on input "Enter pick up location" at bounding box center [968, 283] width 341 height 36
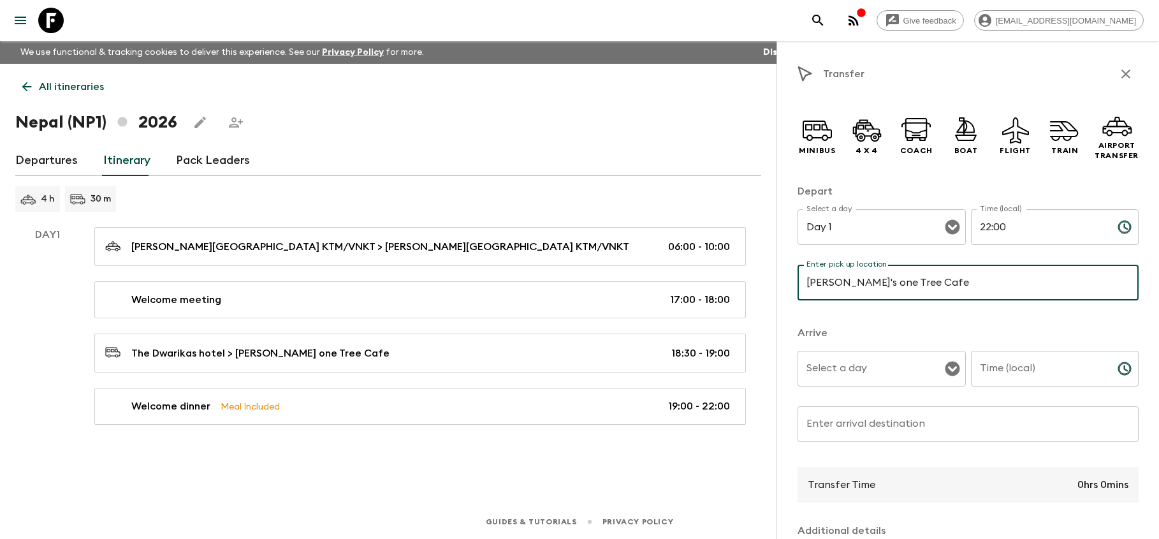
type input "[PERSON_NAME]'s one Tree Cafe"
click at [881, 370] on input "Select a day" at bounding box center [872, 368] width 138 height 24
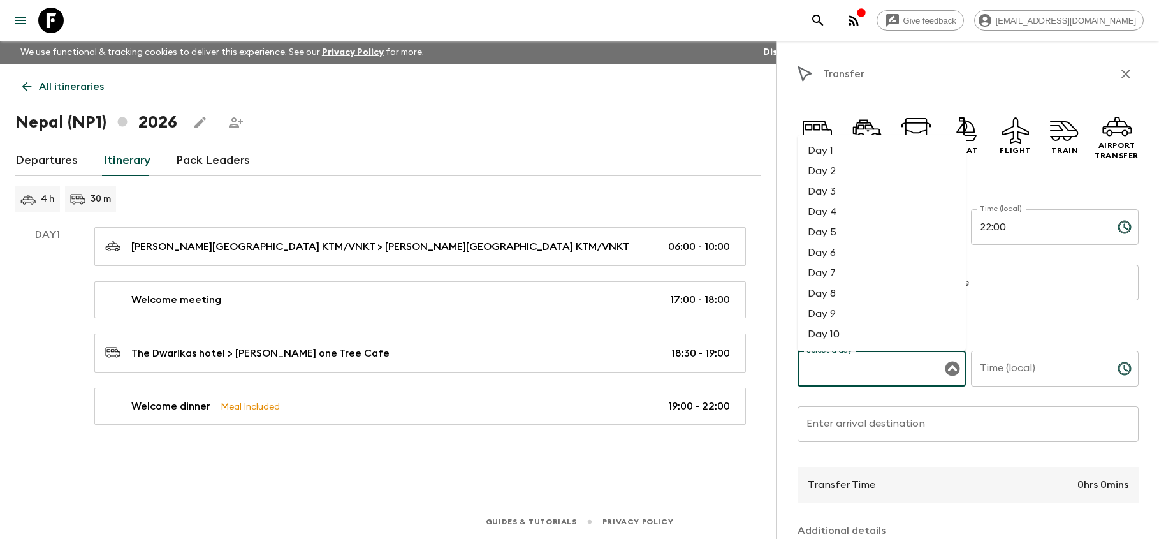
click at [864, 155] on li "Day 1" at bounding box center [882, 150] width 168 height 20
type input "Day 1"
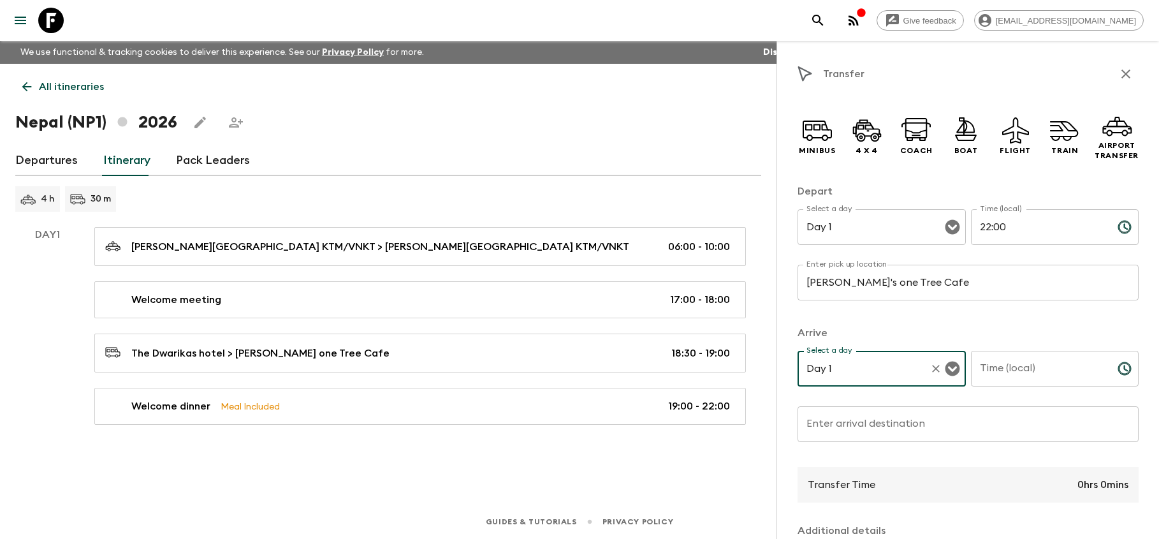
click at [1018, 374] on input "Time (local)" at bounding box center [1039, 369] width 136 height 36
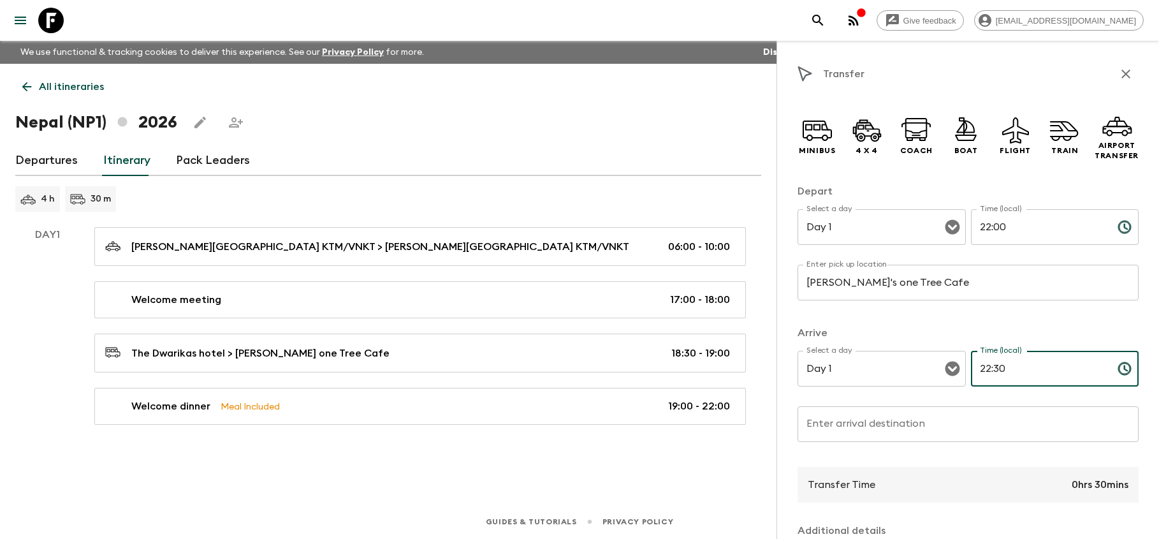
type input "22:30"
click at [954, 421] on input "Enter arrival destination" at bounding box center [968, 424] width 341 height 36
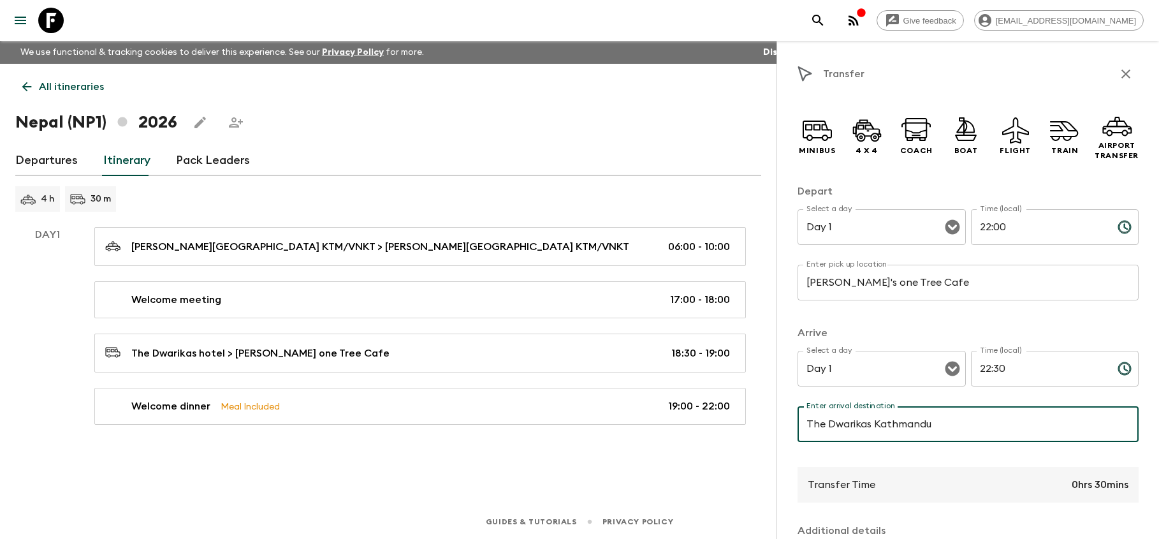
type input "The Dwarikas Kathmandu"
click at [1020, 371] on input "22:30" at bounding box center [1039, 369] width 136 height 36
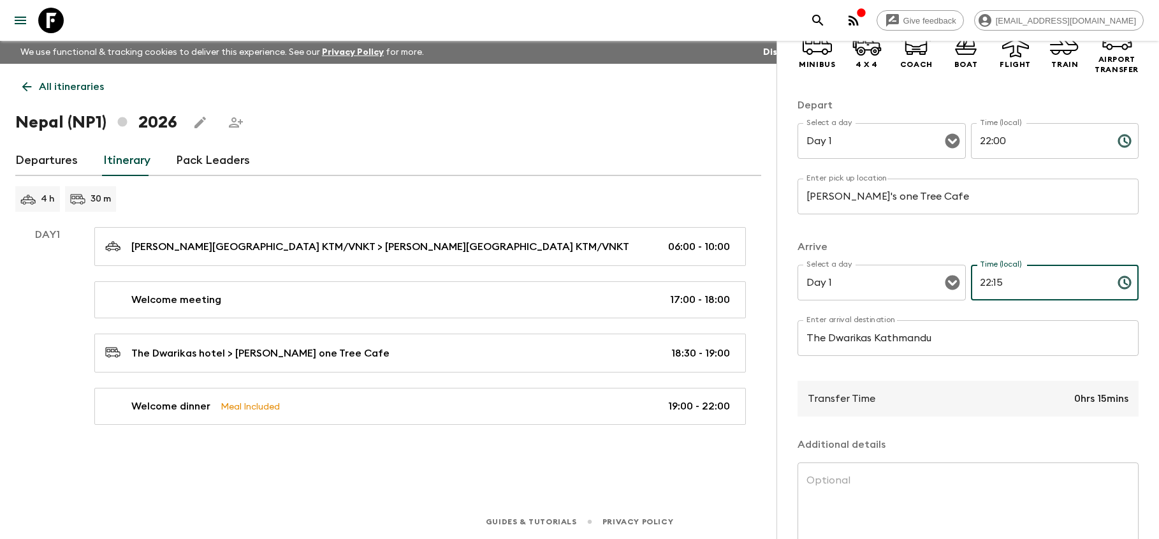
scroll to position [89, 0]
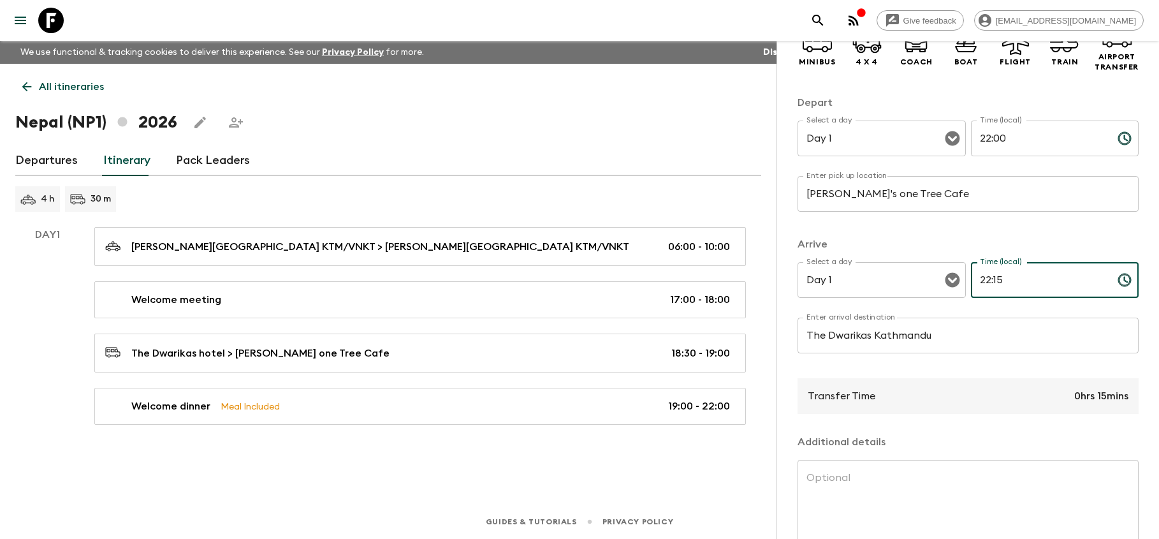
type input "22:15"
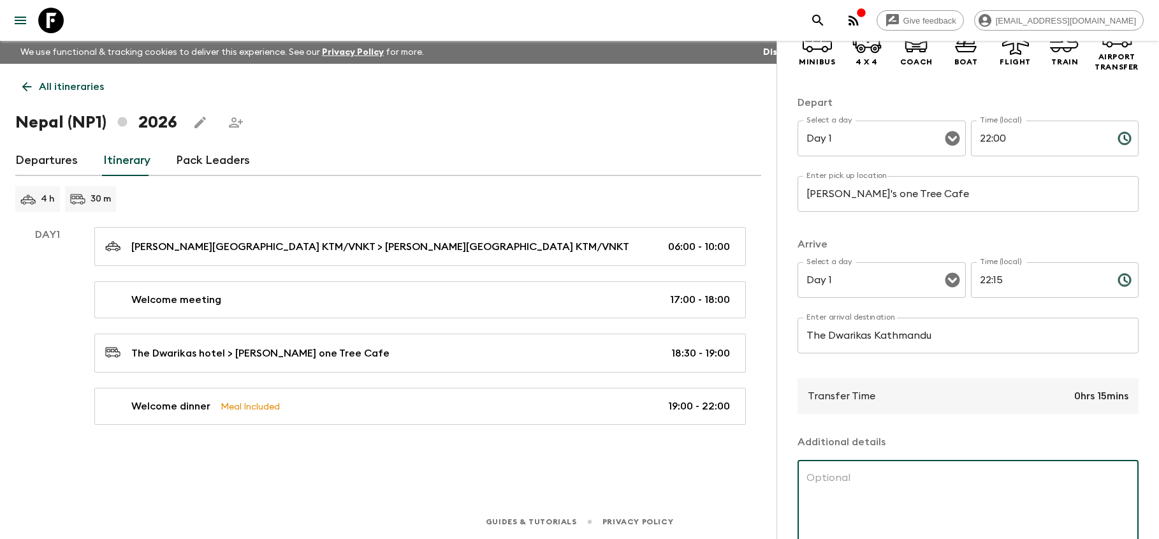
click at [927, 481] on textarea at bounding box center [968, 507] width 323 height 73
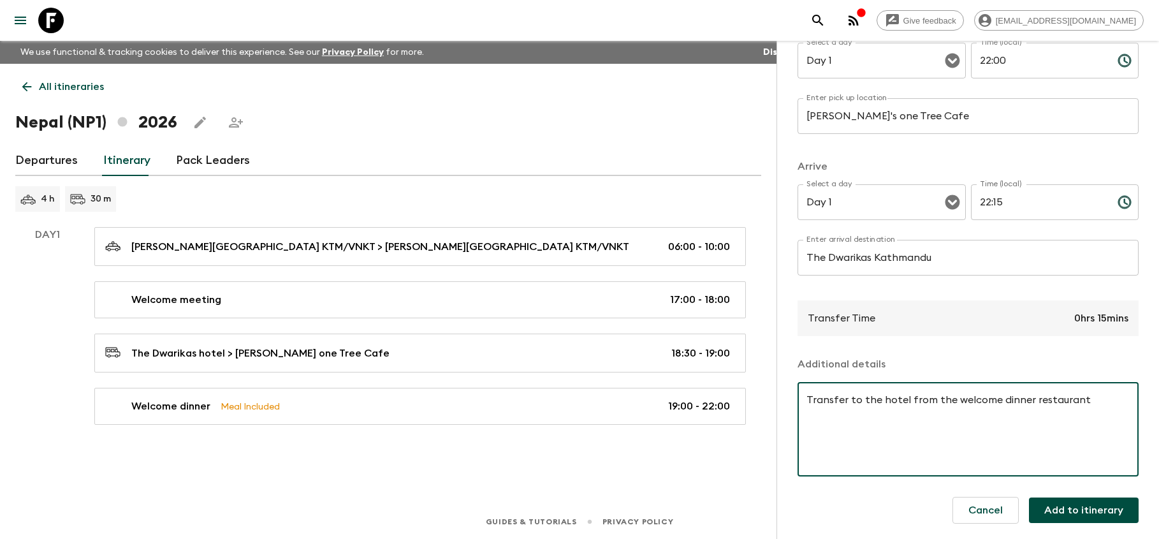
scroll to position [166, 0]
type textarea "Transfer to the hotel from the welcome dinner restaurant"
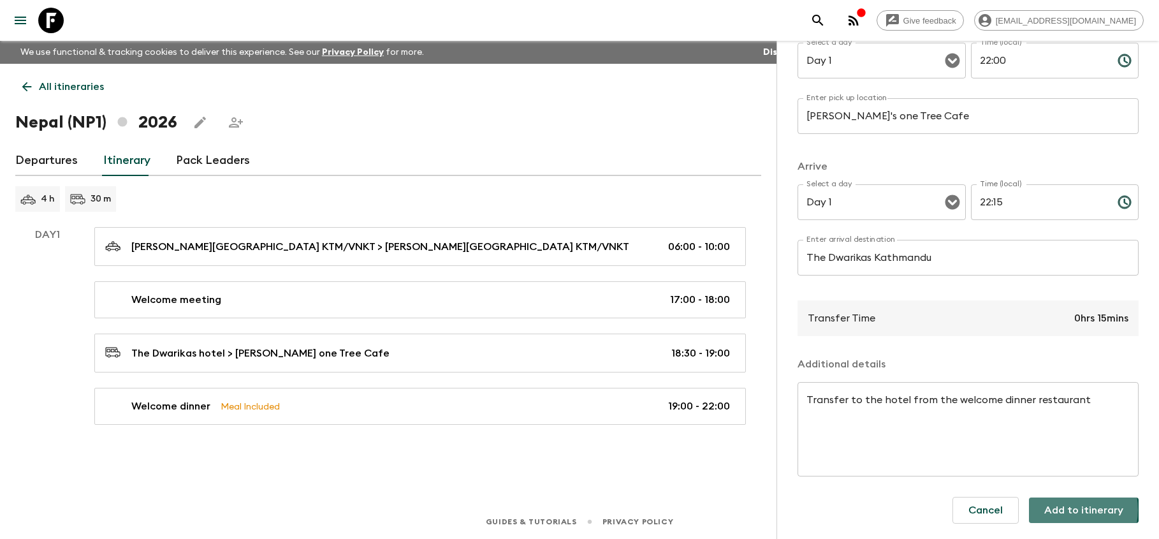
click at [1064, 509] on button "Add to itinerary" at bounding box center [1084, 510] width 110 height 26
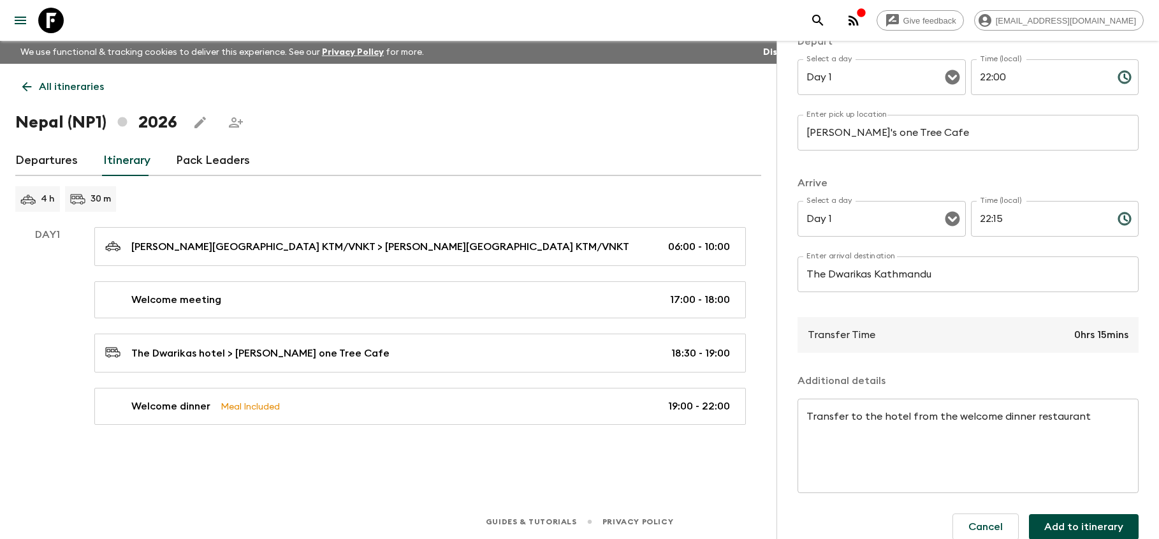
click at [1084, 530] on button "Add to itinerary" at bounding box center [1084, 527] width 110 height 26
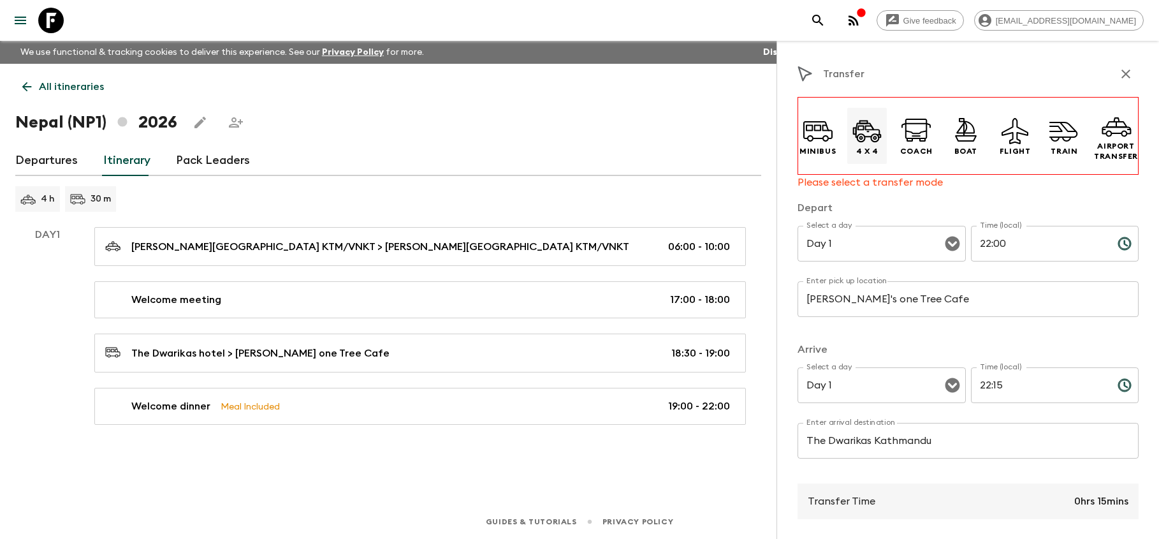
scroll to position [0, 0]
click at [819, 147] on p "Minibus" at bounding box center [818, 151] width 36 height 10
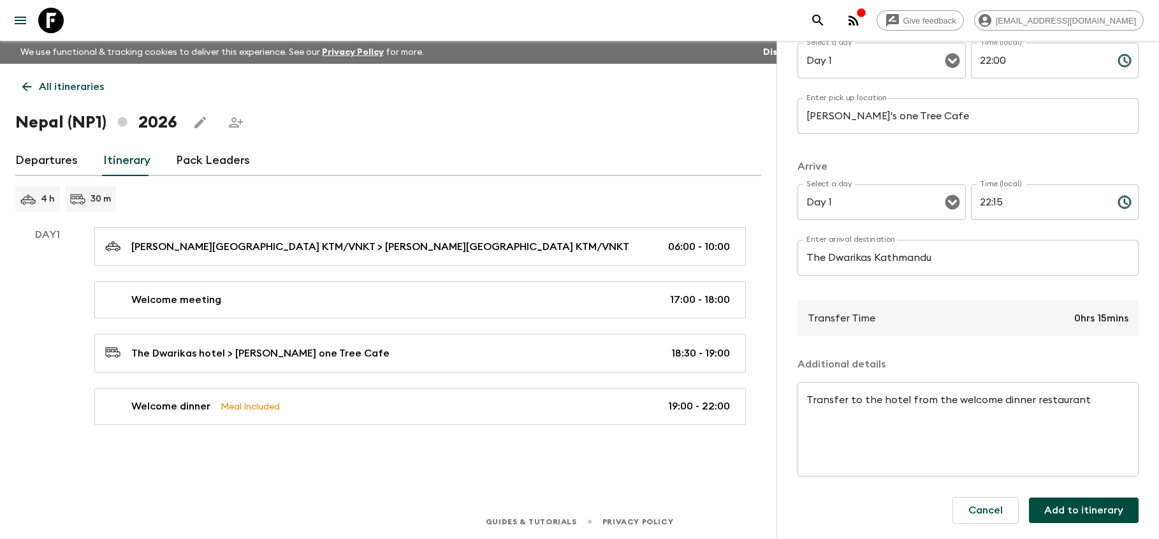
scroll to position [166, 0]
click at [1065, 512] on button "Add to itinerary" at bounding box center [1084, 510] width 110 height 26
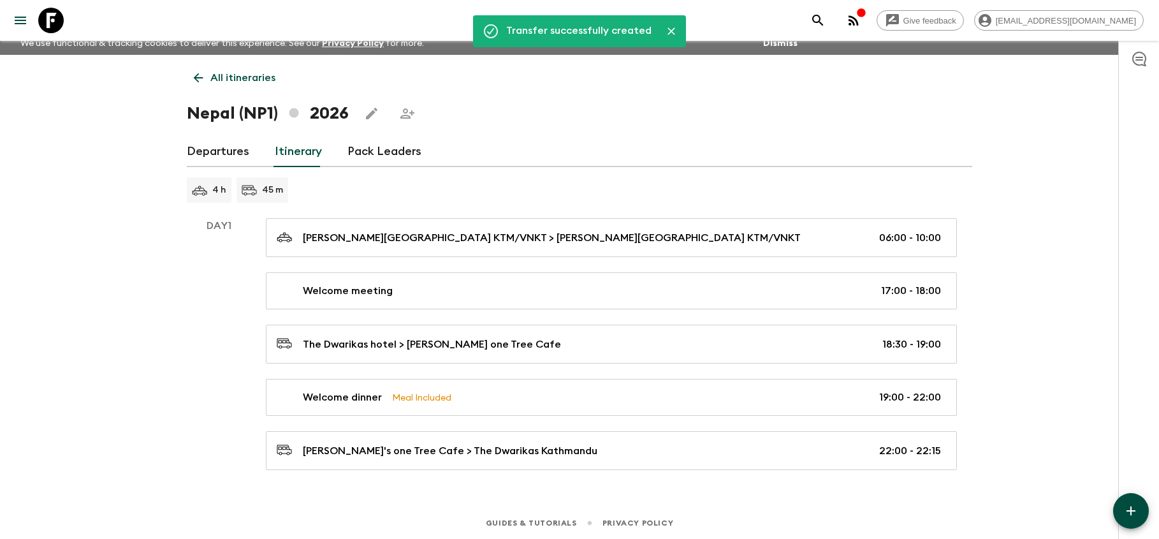
scroll to position [8, 0]
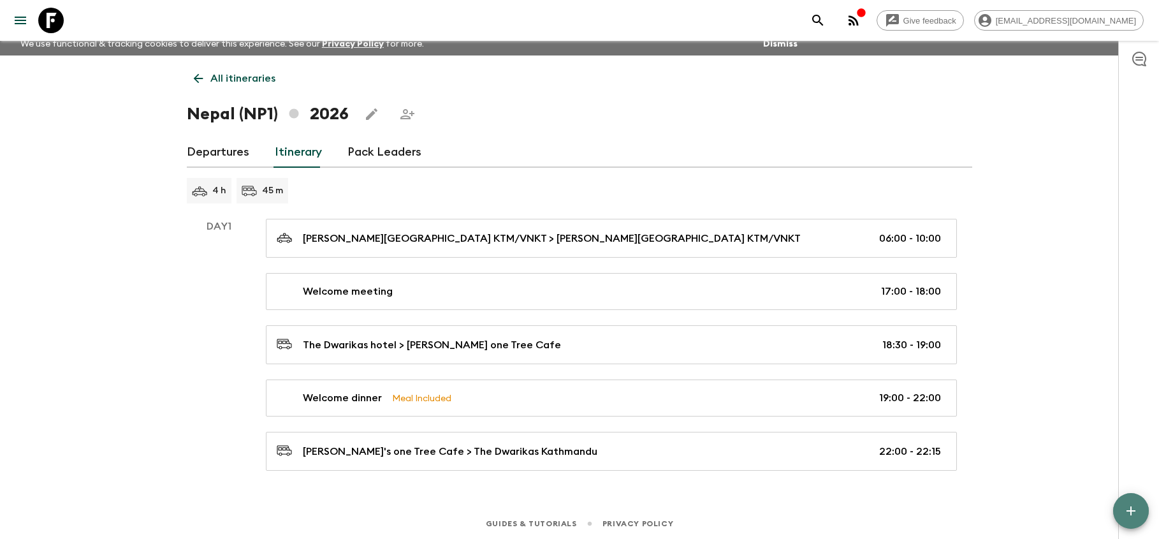
click at [1134, 514] on icon "button" at bounding box center [1130, 510] width 15 height 15
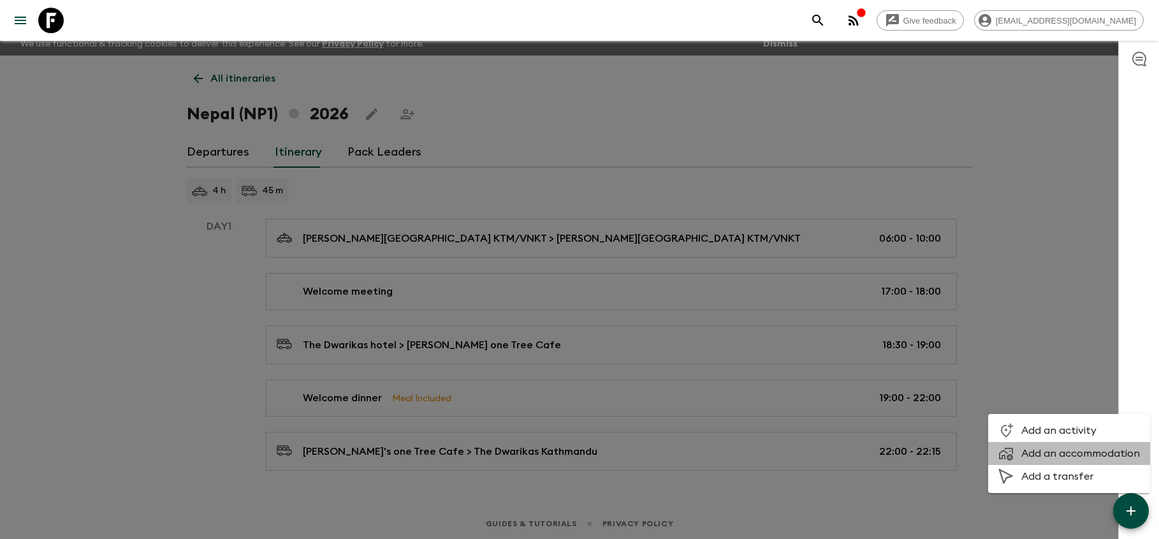
click at [1082, 457] on span "Add an accommodation" at bounding box center [1080, 453] width 119 height 13
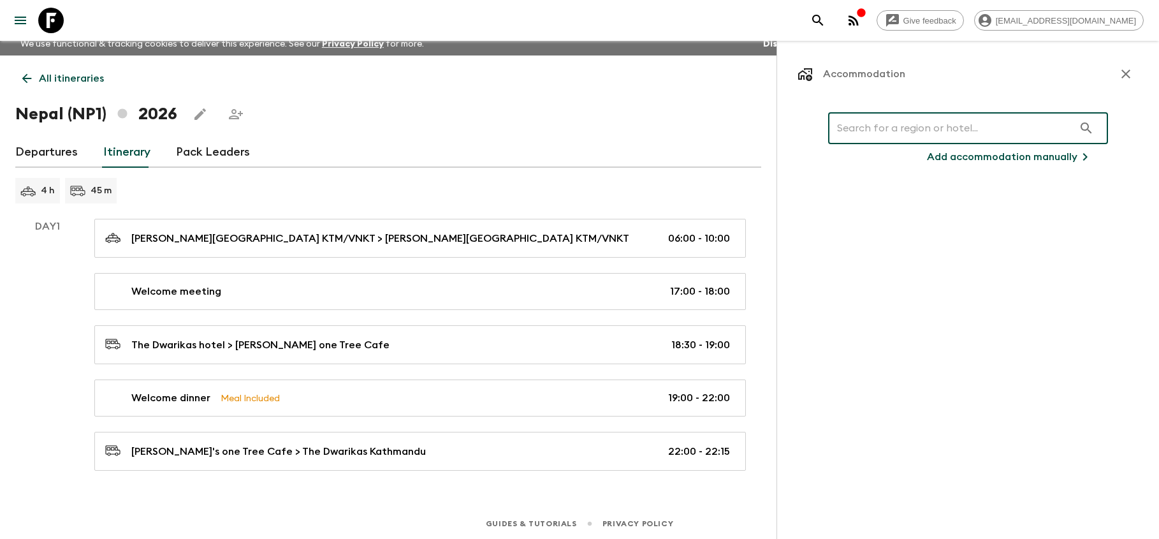
click at [914, 124] on input "text" at bounding box center [950, 128] width 245 height 36
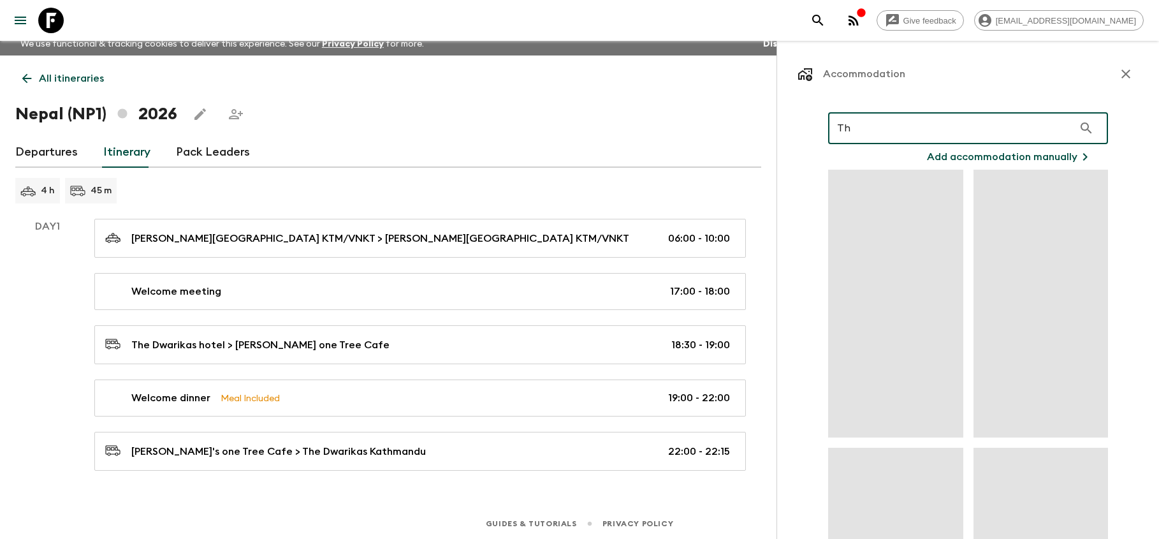
type input "T"
type input "D"
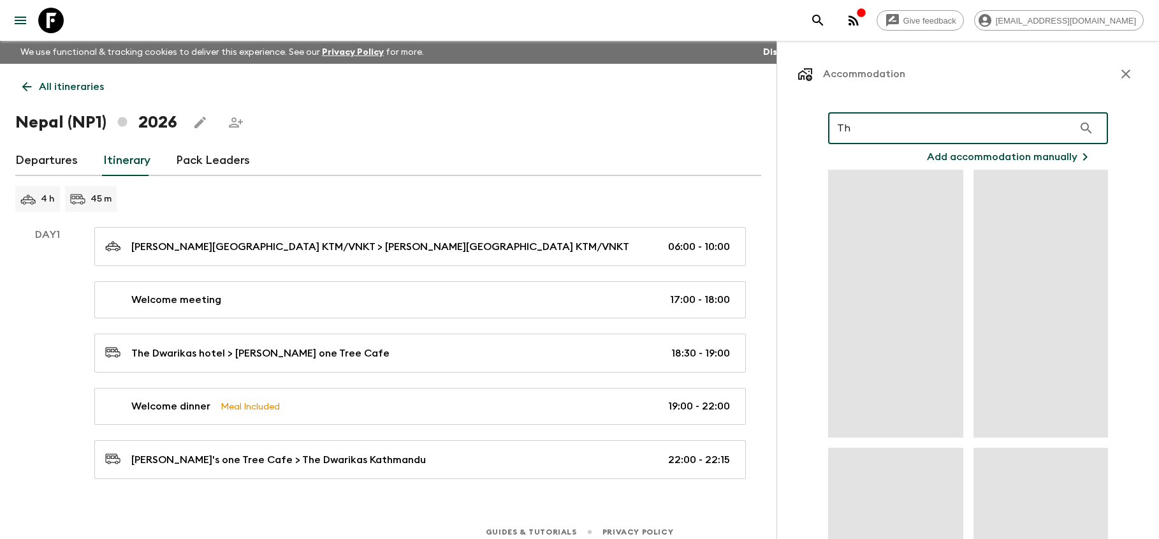
type input "T"
type input "h"
type input "D"
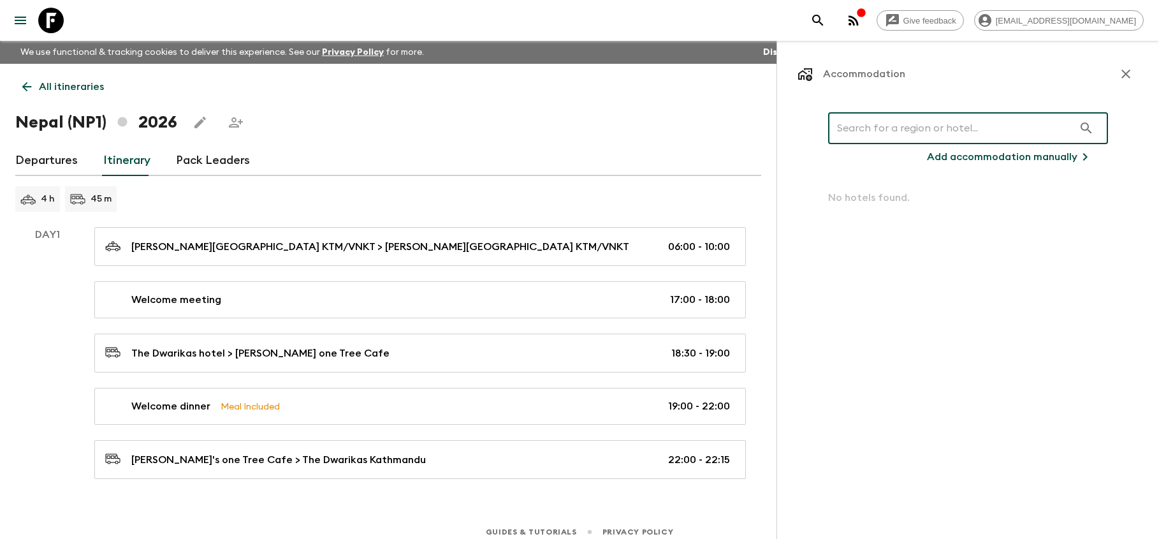
click at [1016, 157] on p "Add accommodation manually" at bounding box center [1002, 156] width 150 height 15
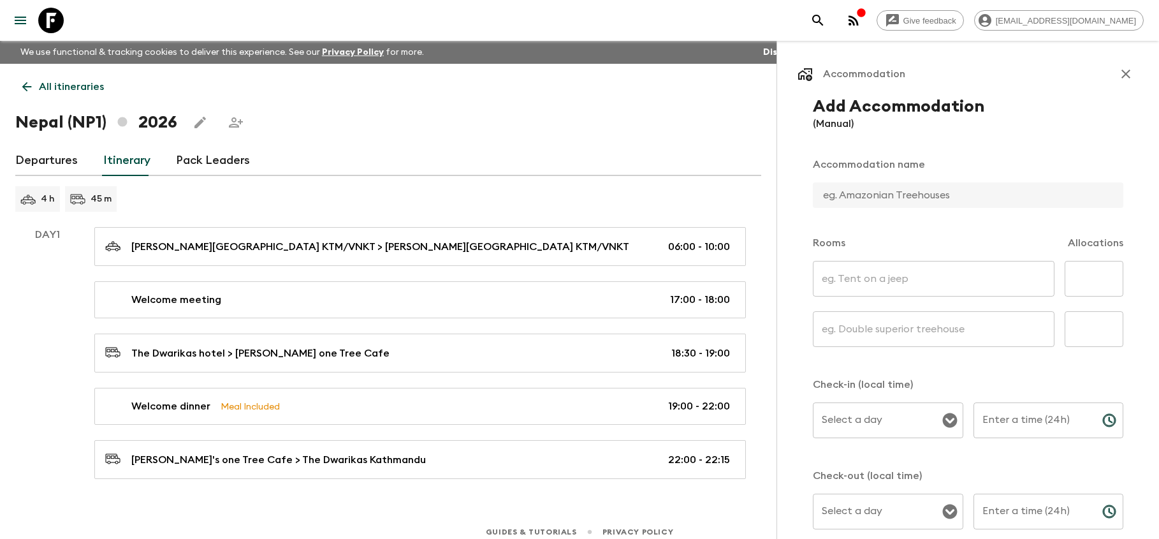
click at [1131, 71] on icon "button" at bounding box center [1125, 73] width 15 height 15
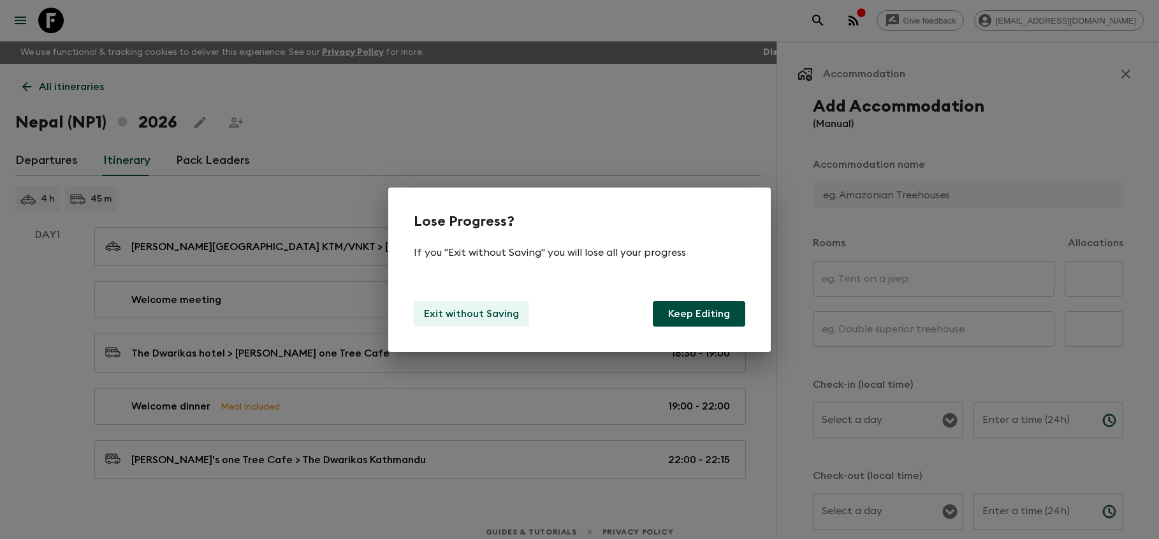
click at [485, 313] on p "Exit without Saving" at bounding box center [471, 313] width 95 height 15
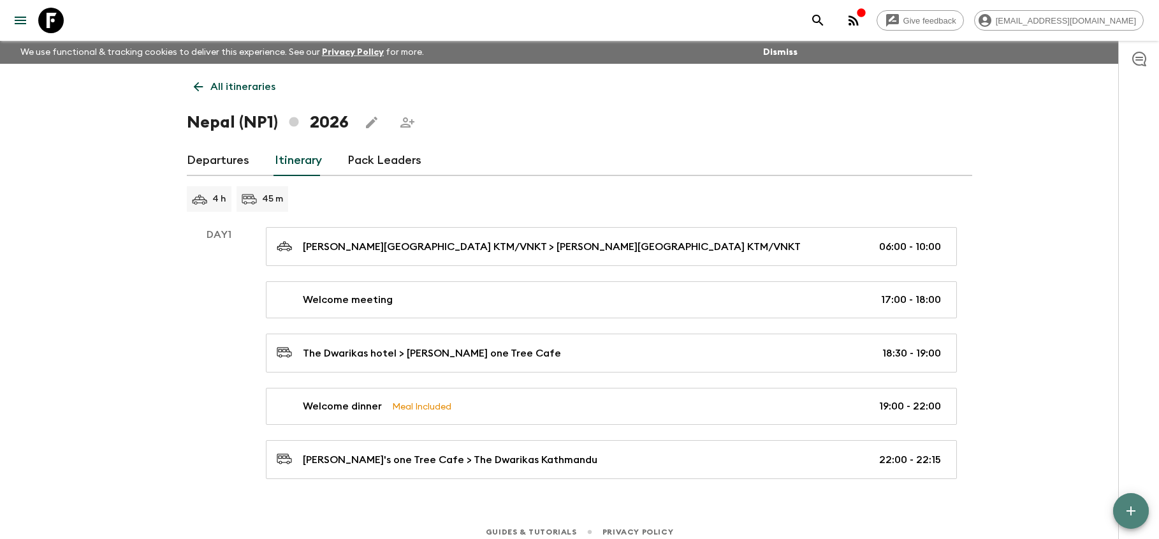
click at [1130, 499] on button "button" at bounding box center [1131, 511] width 36 height 36
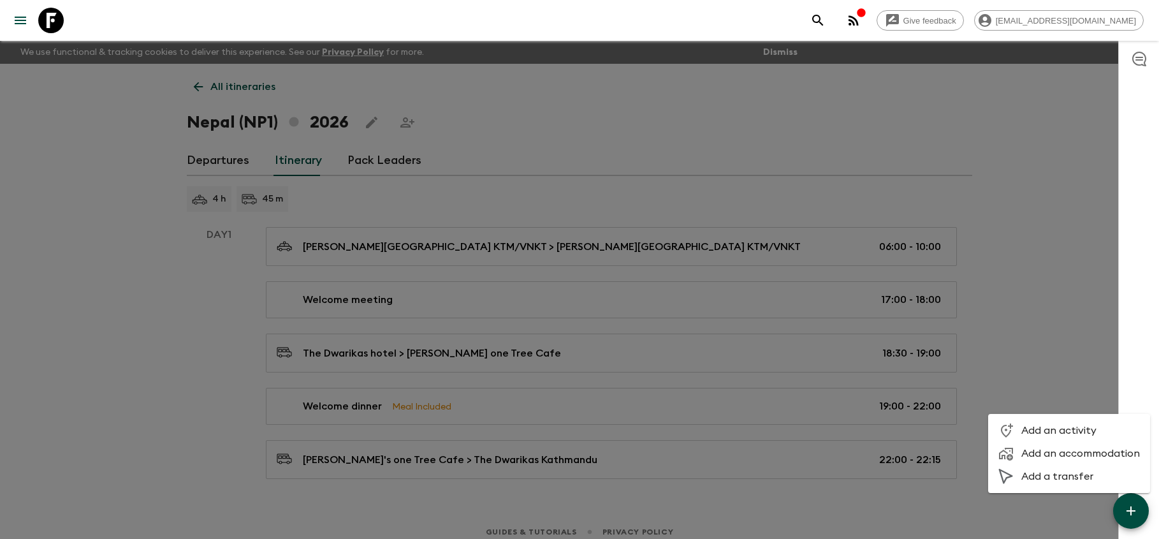
click at [1073, 453] on span "Add an accommodation" at bounding box center [1080, 453] width 119 height 13
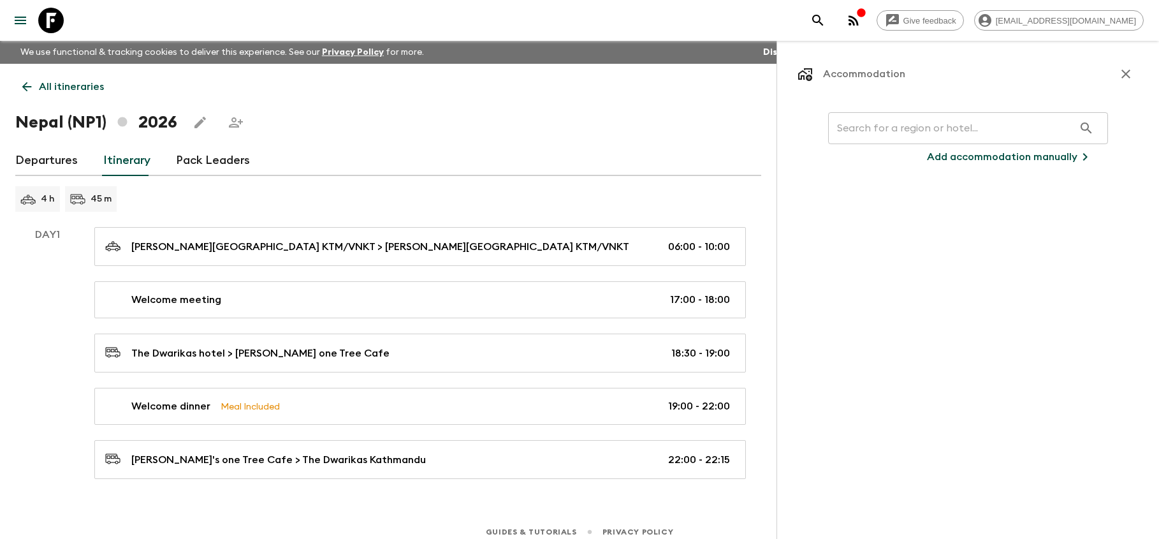
click at [971, 131] on input "text" at bounding box center [950, 128] width 245 height 36
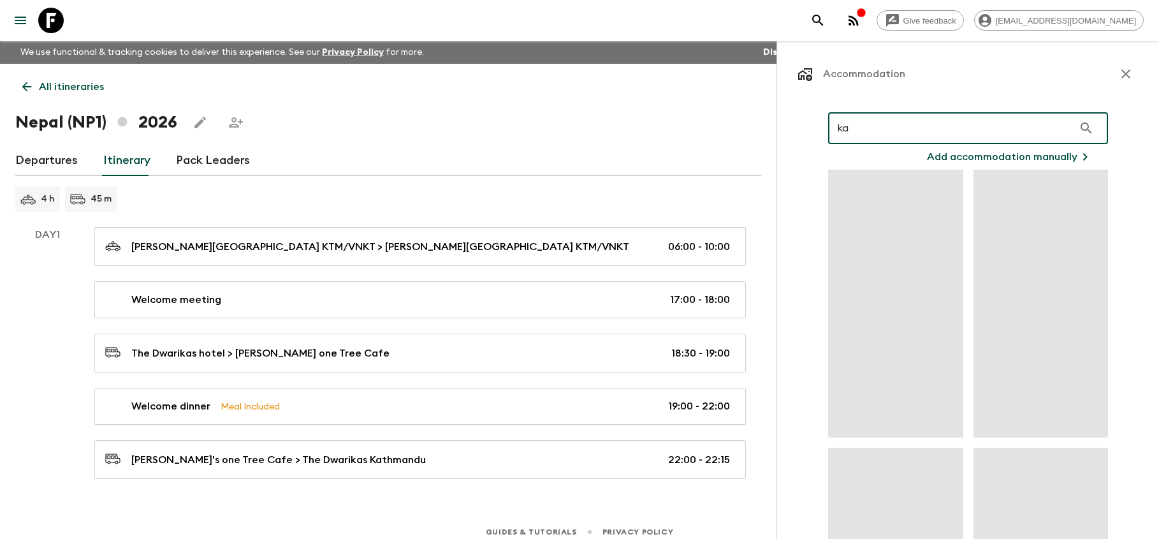
type input "k"
type input "D"
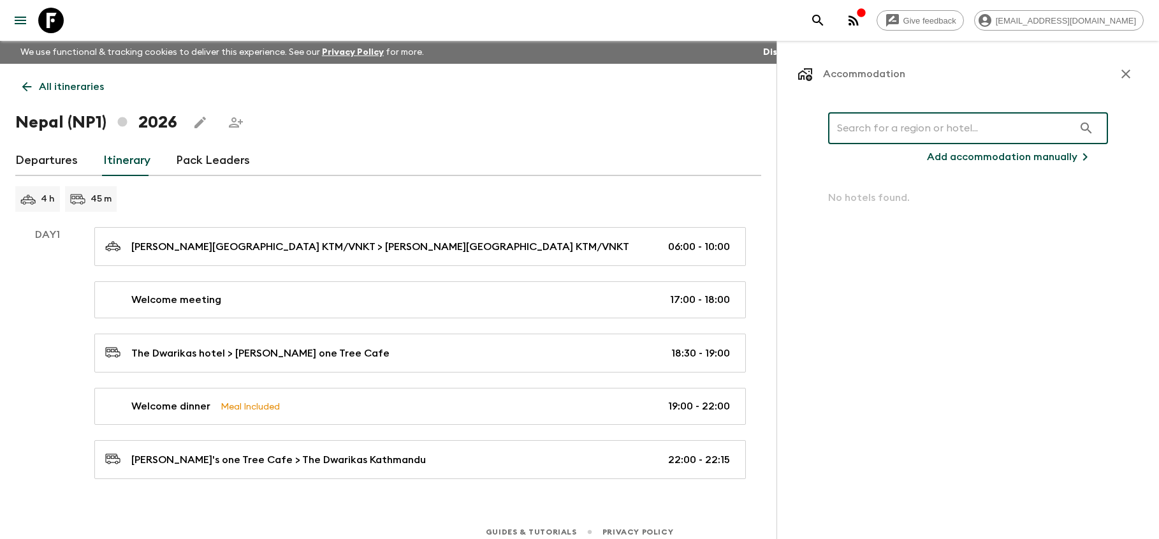
paste input "The Dwarika's"
type input "The Dwarika's"
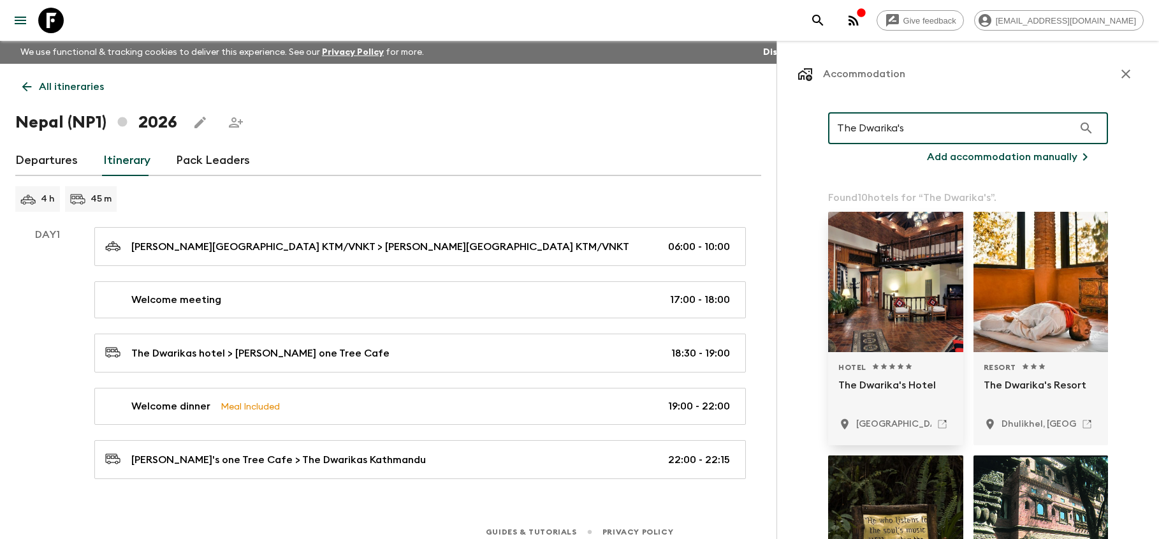
click at [896, 286] on div at bounding box center [895, 282] width 135 height 140
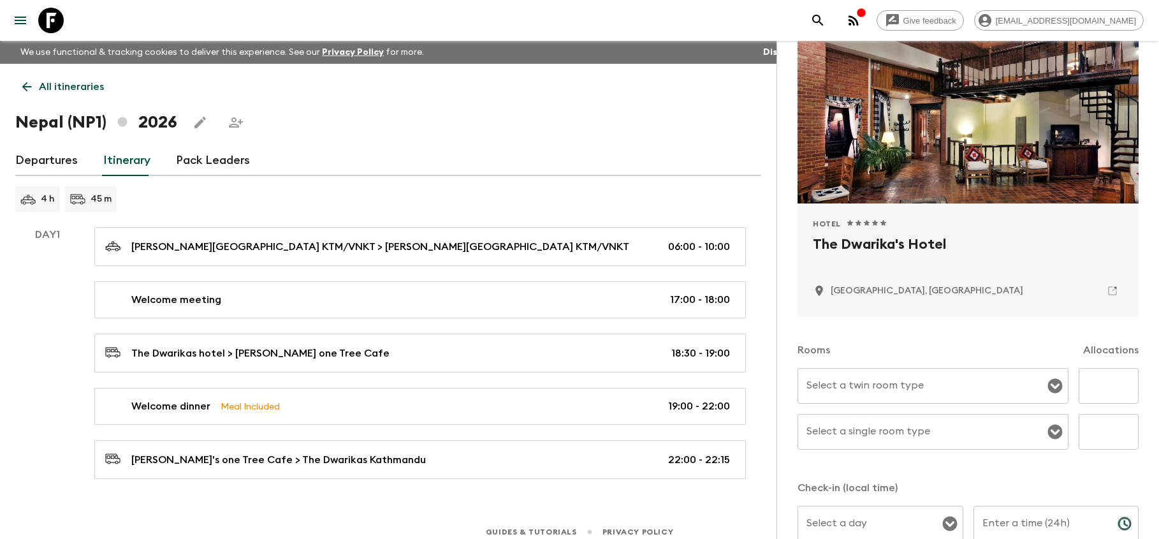
scroll to position [80, 0]
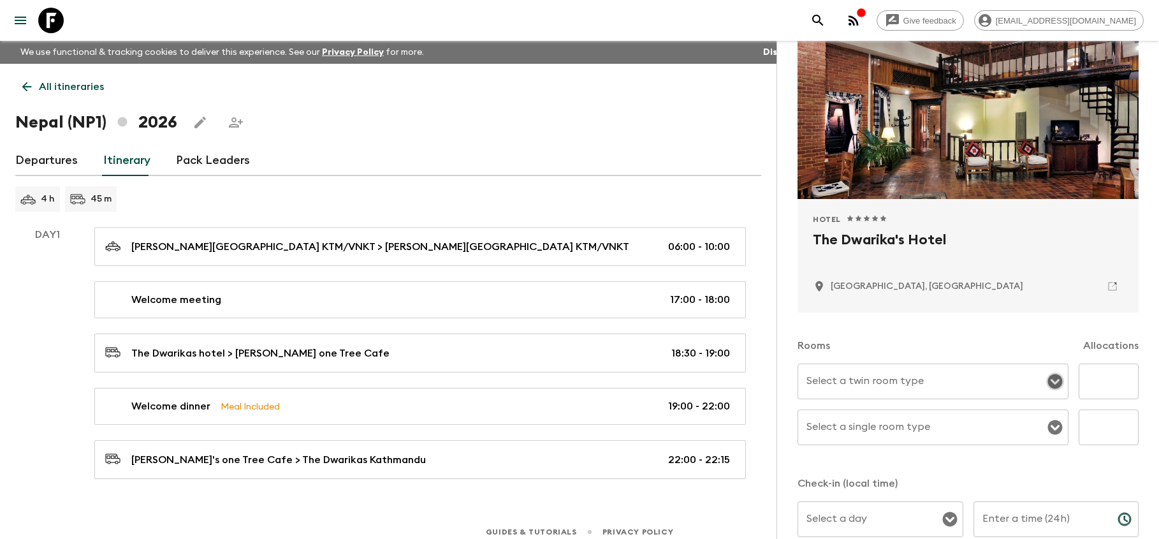
click at [1056, 383] on icon "Open" at bounding box center [1055, 381] width 15 height 15
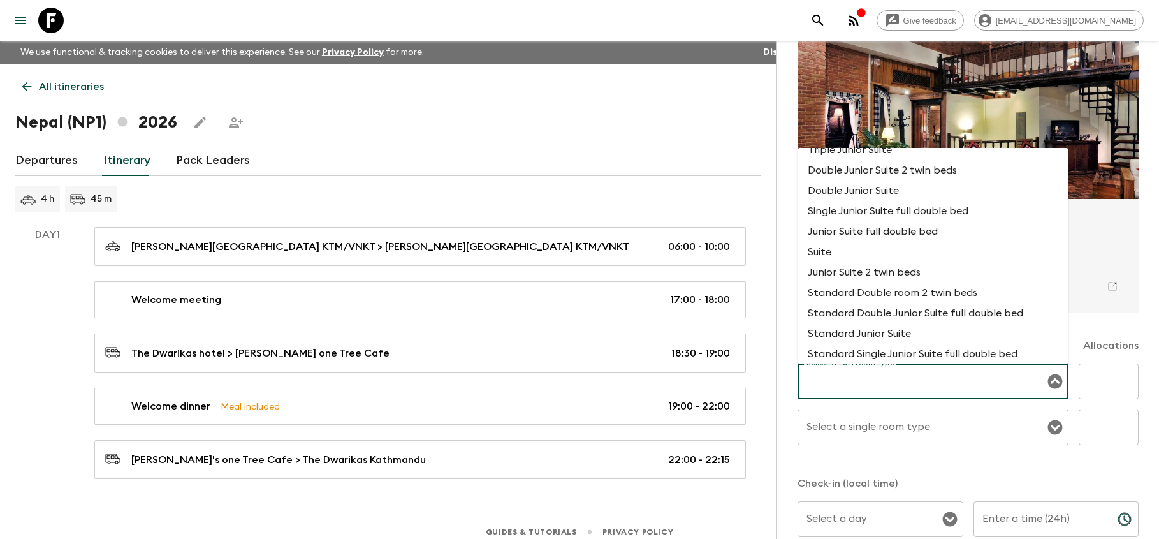
scroll to position [140, 0]
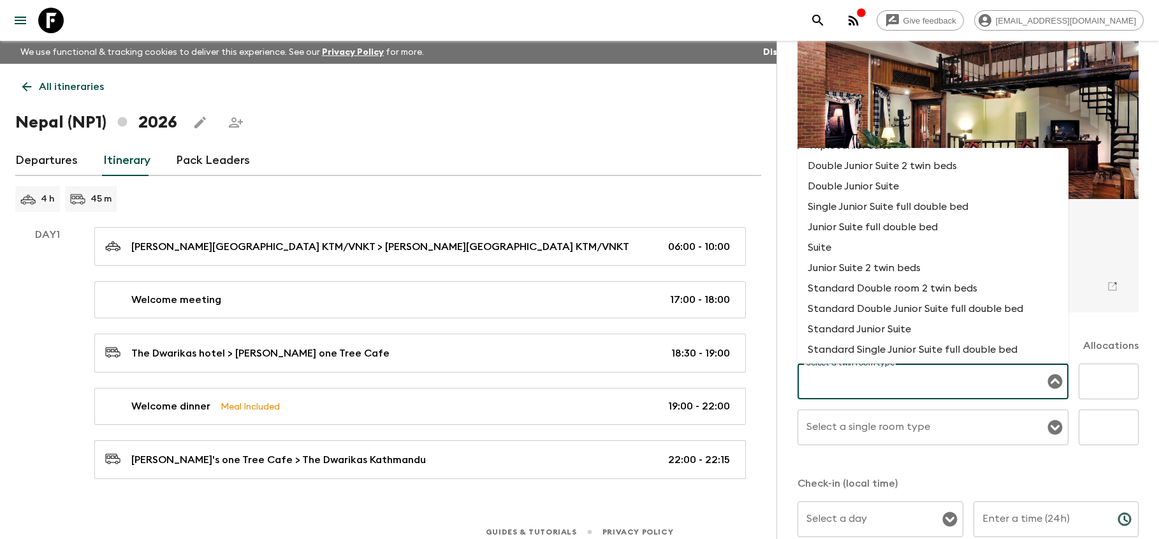
click at [882, 292] on li "Standard Double room 2 twin beds" at bounding box center [933, 288] width 271 height 20
type input "Standard Double room 2 twin beds"
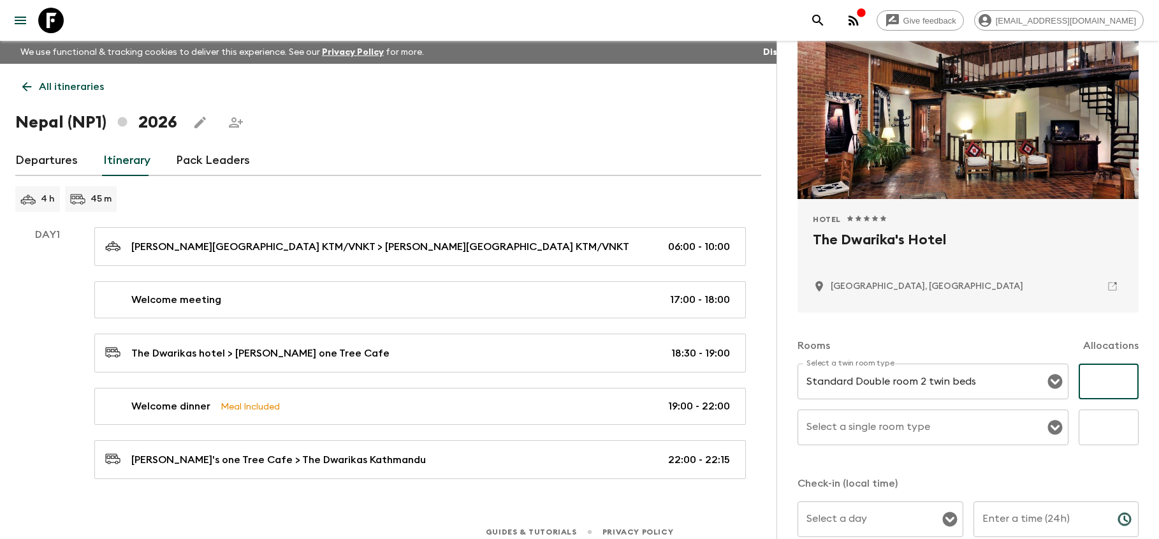
click at [1110, 383] on input "text" at bounding box center [1109, 381] width 60 height 36
click at [1051, 428] on icon "Open" at bounding box center [1055, 427] width 15 height 15
type input "7"
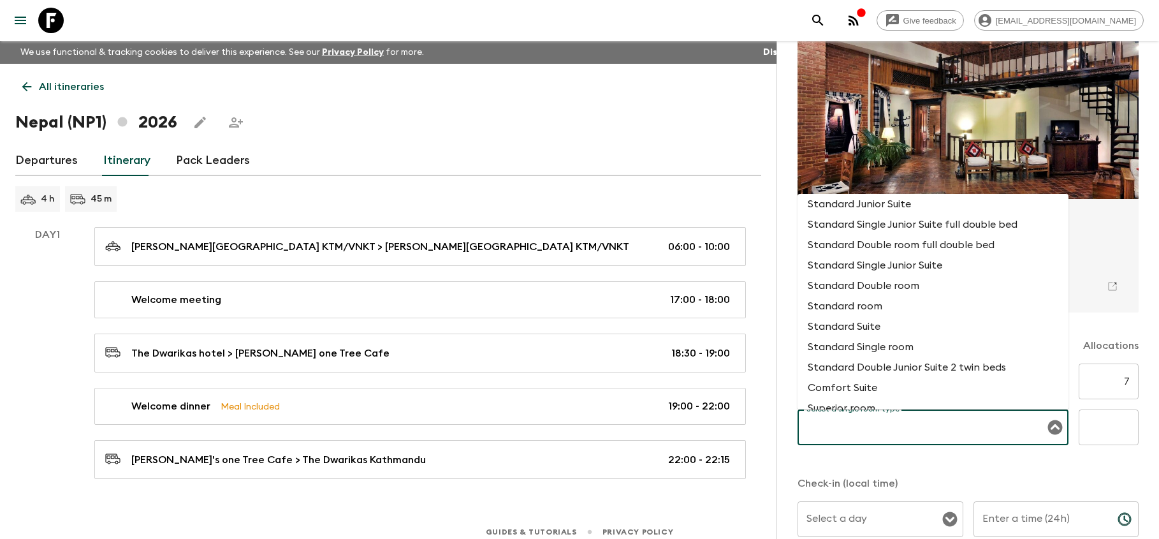
scroll to position [315, 0]
click at [910, 341] on li "Standard Single room" at bounding box center [933, 343] width 271 height 20
type input "Standard Single room"
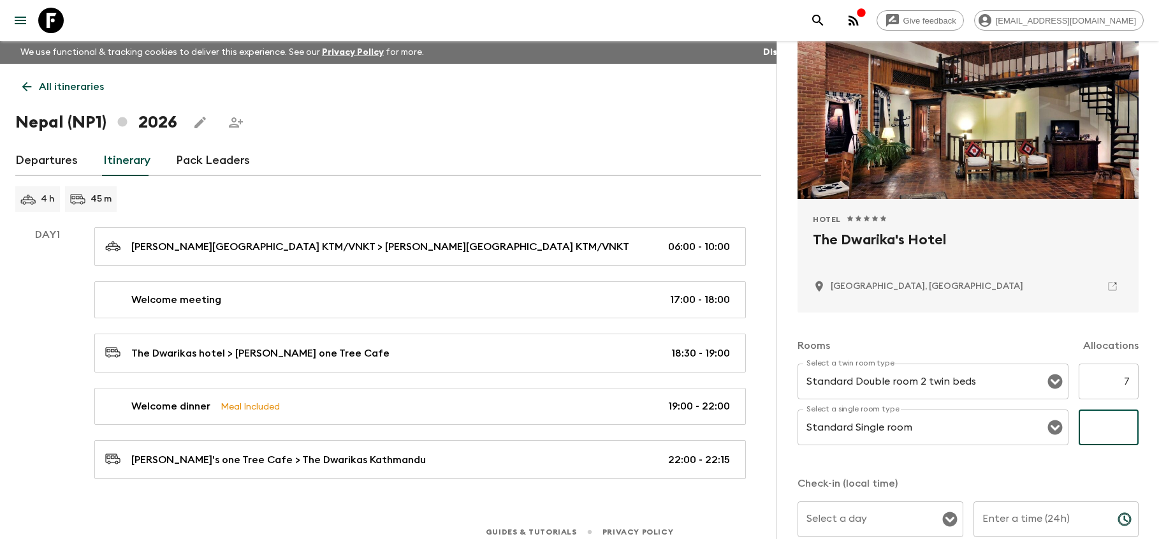
click at [1100, 430] on input "text" at bounding box center [1109, 427] width 60 height 36
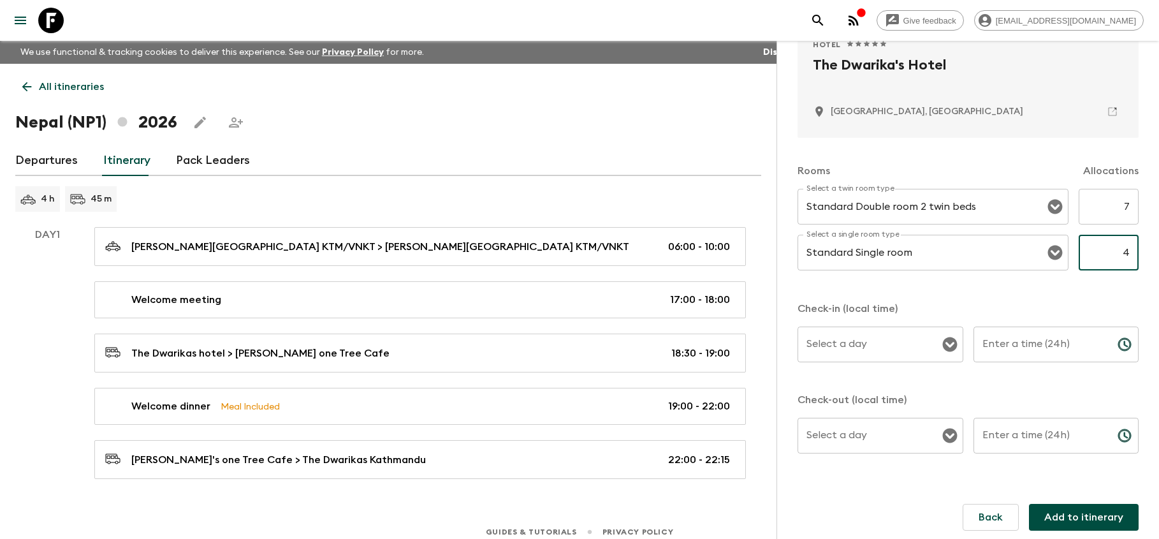
scroll to position [256, 0]
click at [952, 344] on icon "Open" at bounding box center [949, 343] width 15 height 15
type input "4"
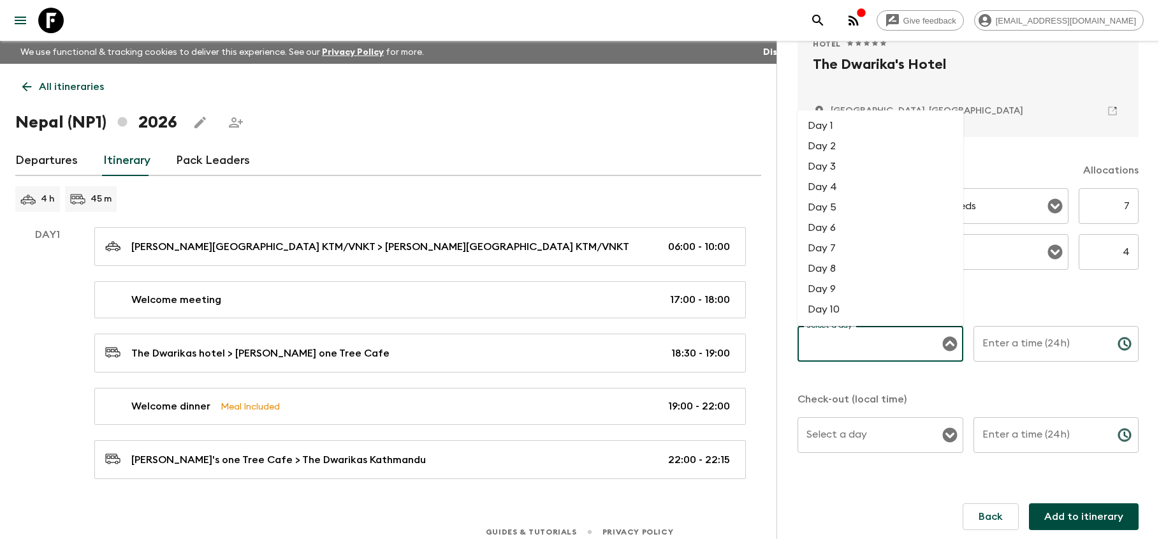
click at [851, 131] on li "Day 1" at bounding box center [881, 125] width 166 height 20
type input "Day 1"
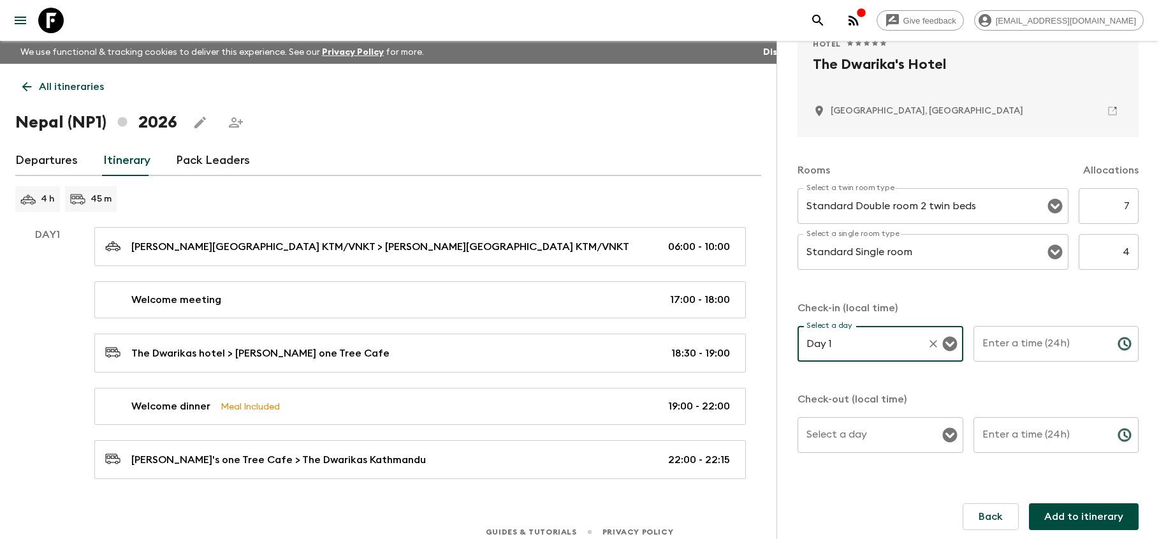
click at [1016, 343] on input "Enter a time (24h)" at bounding box center [1041, 344] width 134 height 36
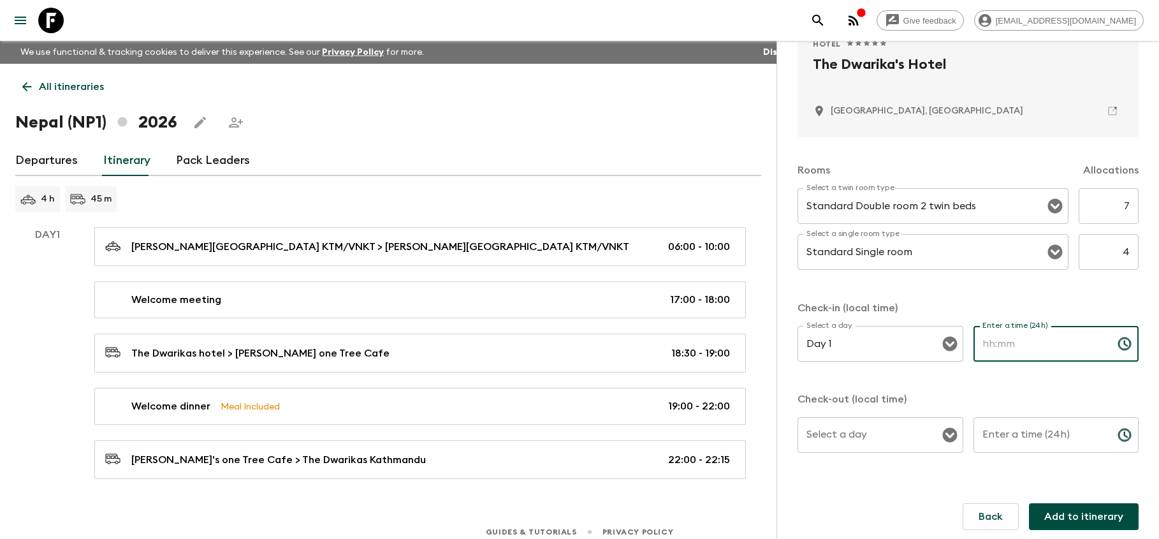
click at [1123, 344] on icon "Choose time" at bounding box center [1124, 343] width 15 height 15
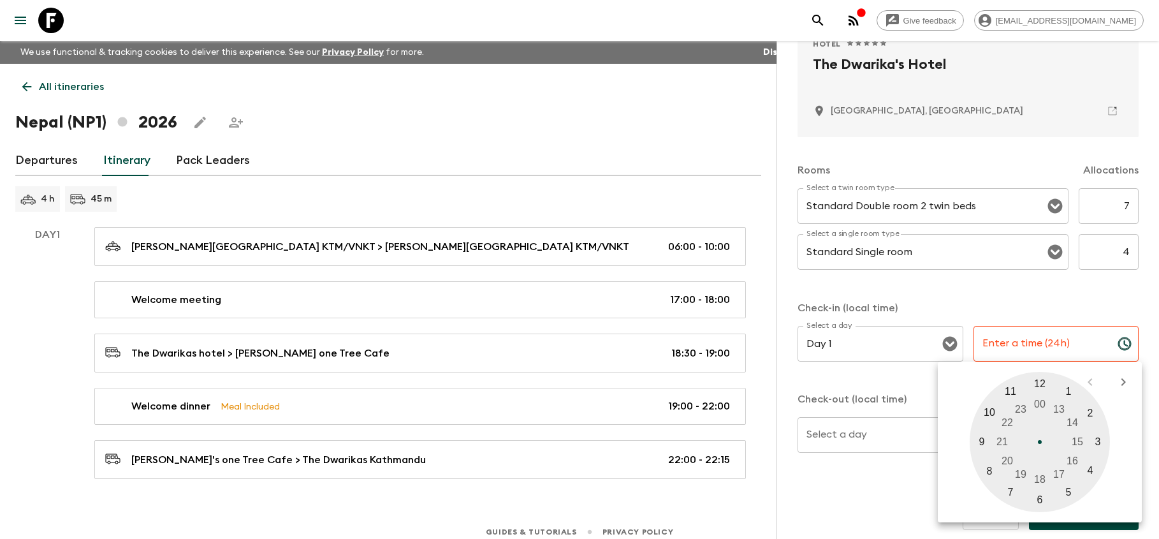
click at [1057, 407] on div at bounding box center [1040, 442] width 140 height 140
type input "13:00"
click at [837, 437] on input "Select a day" at bounding box center [870, 435] width 135 height 24
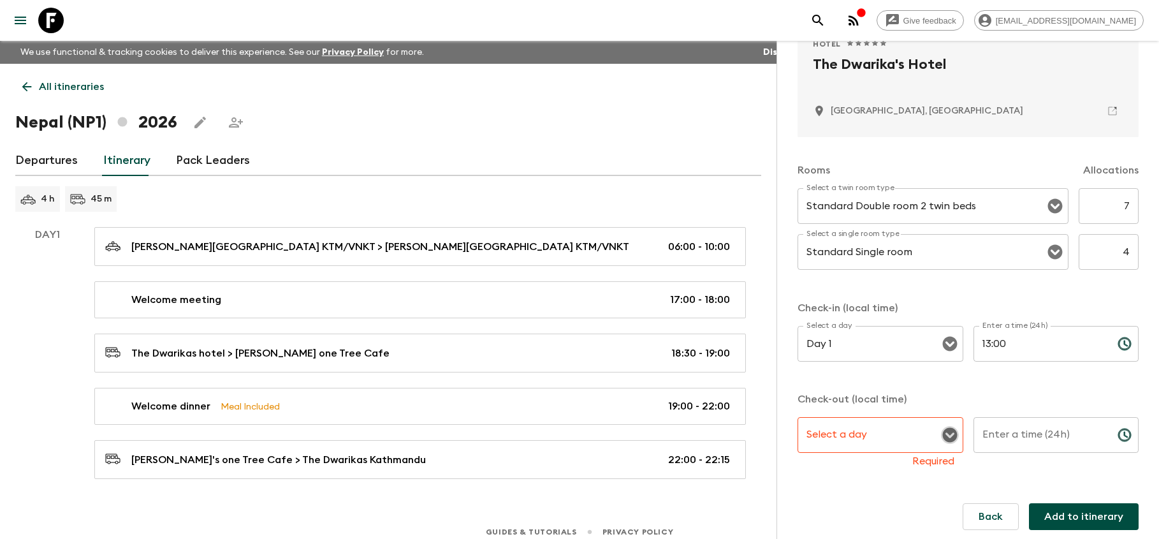
click at [947, 435] on icon "Open" at bounding box center [949, 434] width 15 height 15
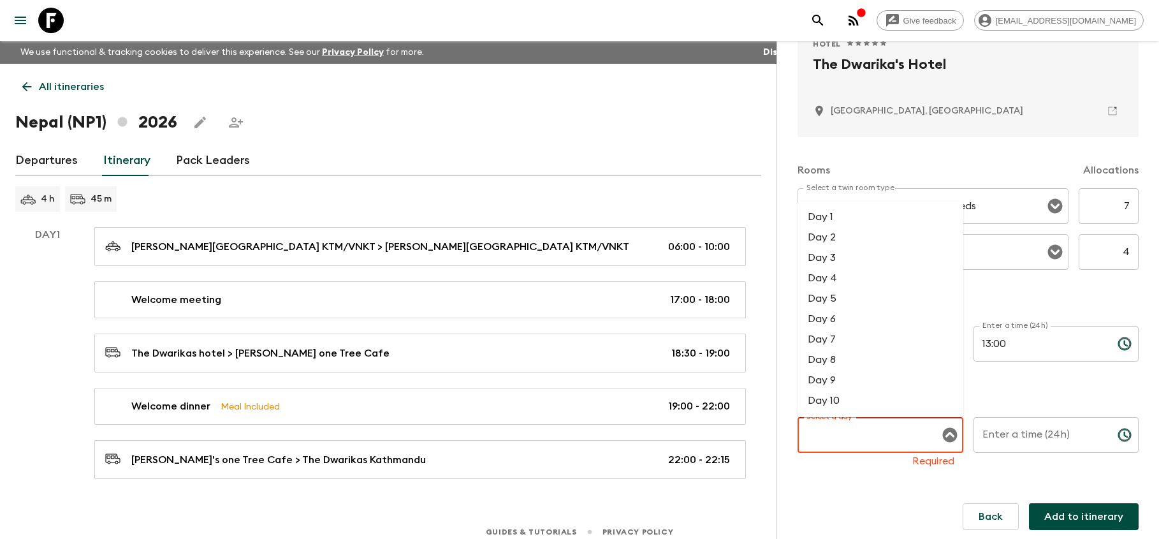
click at [831, 261] on li "Day 3" at bounding box center [881, 257] width 166 height 20
type input "Day 3"
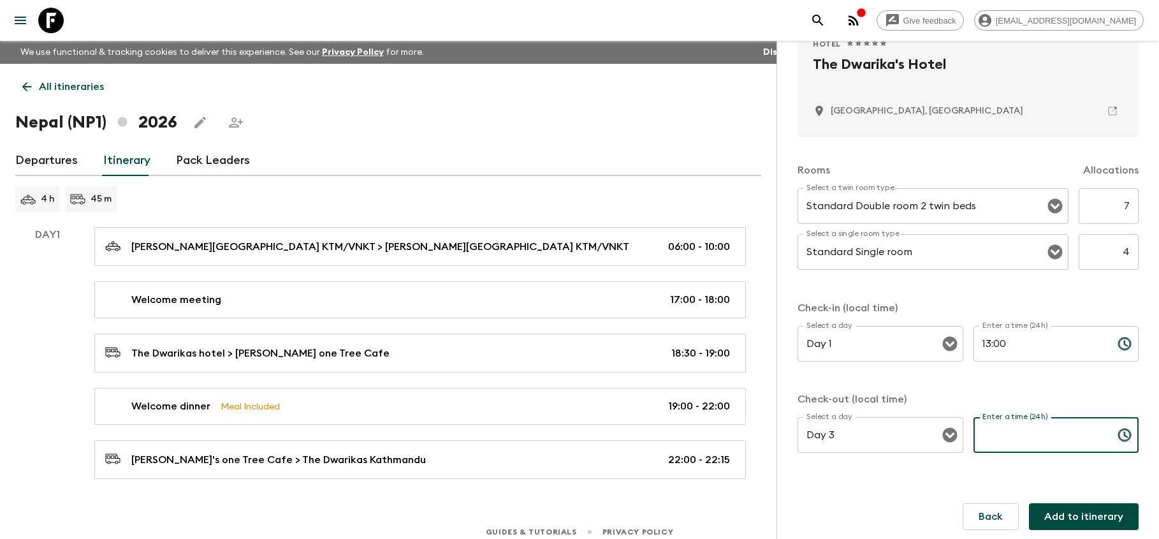
click at [1058, 430] on input "Enter a time (24h)" at bounding box center [1041, 435] width 134 height 36
click at [1132, 437] on icon "Choose time" at bounding box center [1124, 434] width 15 height 15
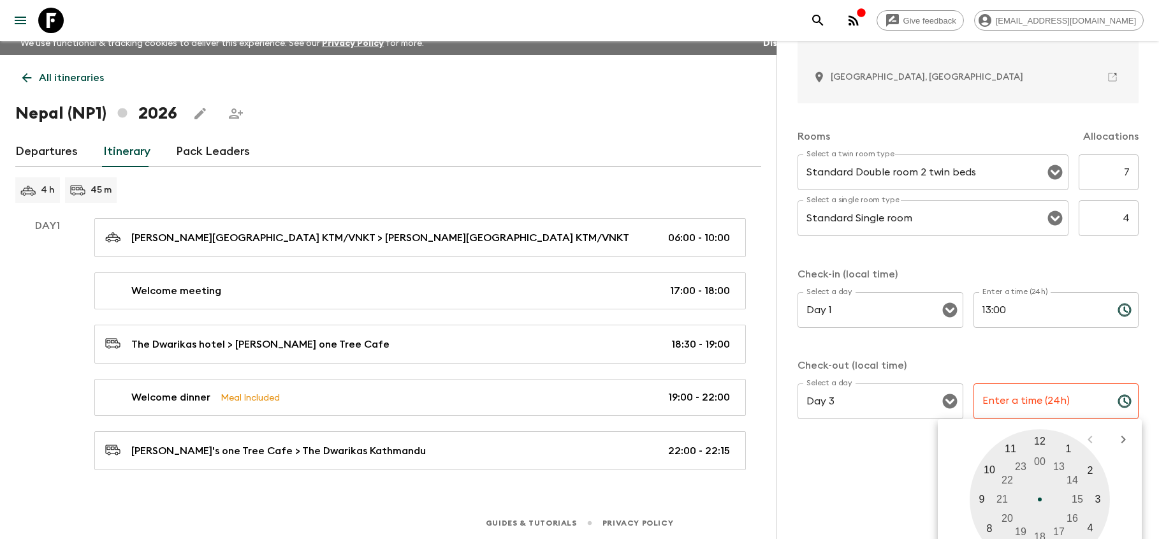
scroll to position [8, 0]
click at [988, 531] on div at bounding box center [1040, 499] width 140 height 140
click at [983, 502] on div at bounding box center [1040, 499] width 140 height 140
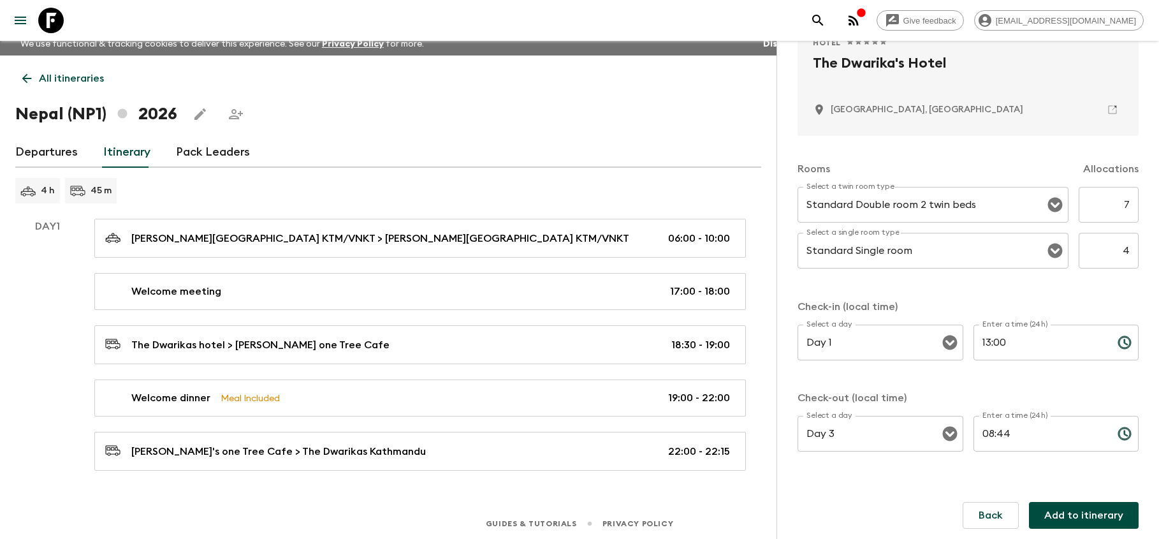
click at [1127, 430] on icon "Choose time, selected time is 8:44 AM" at bounding box center [1126, 433] width 4 height 6
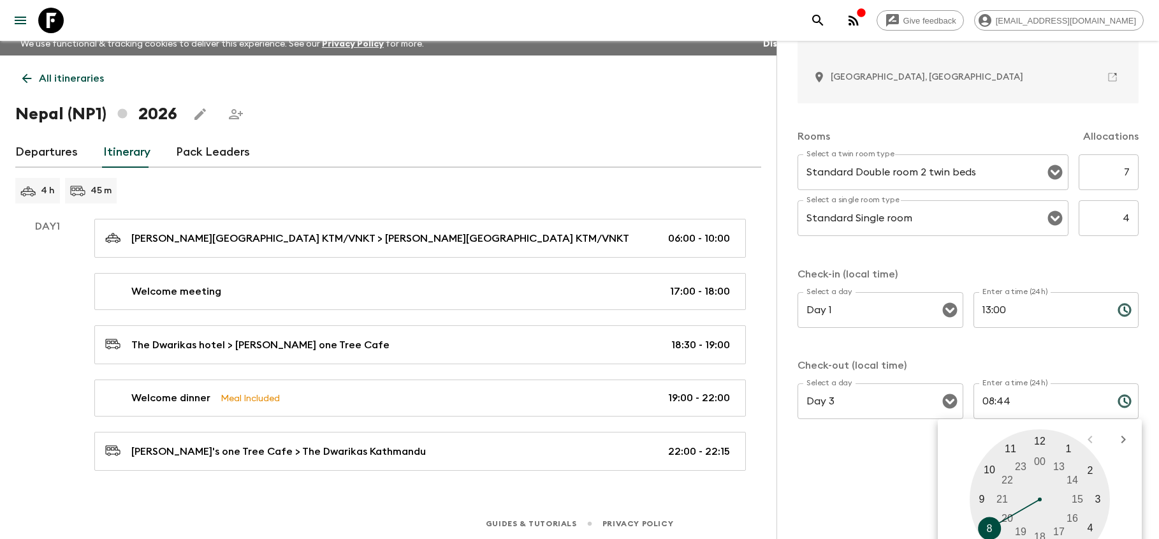
click at [986, 530] on div at bounding box center [1040, 499] width 140 height 140
click at [986, 467] on div at bounding box center [1040, 499] width 140 height 140
type input "08:50"
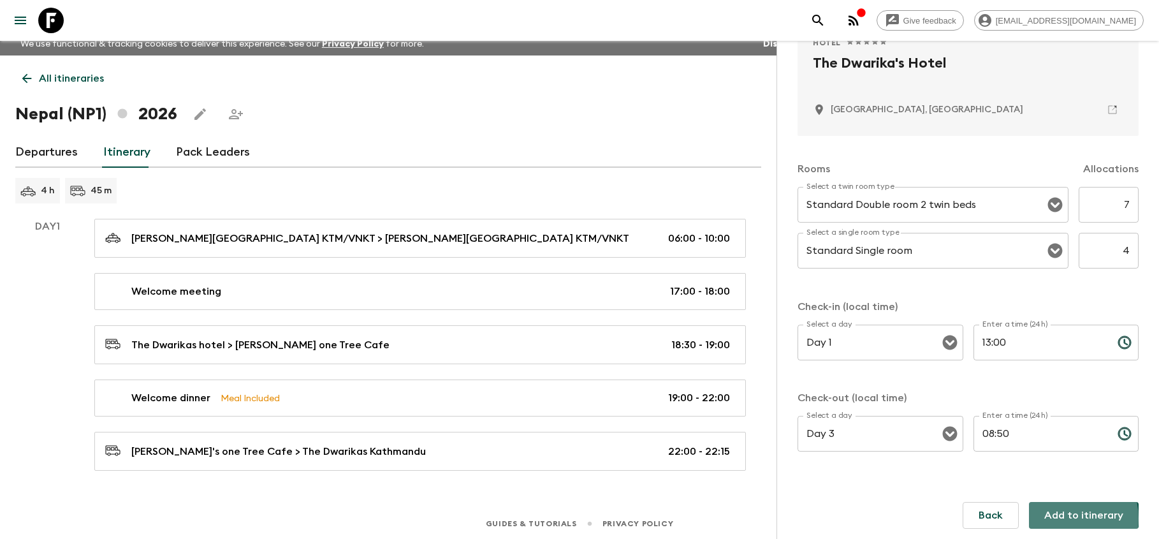
click at [1062, 502] on button "Add to itinerary" at bounding box center [1084, 515] width 110 height 27
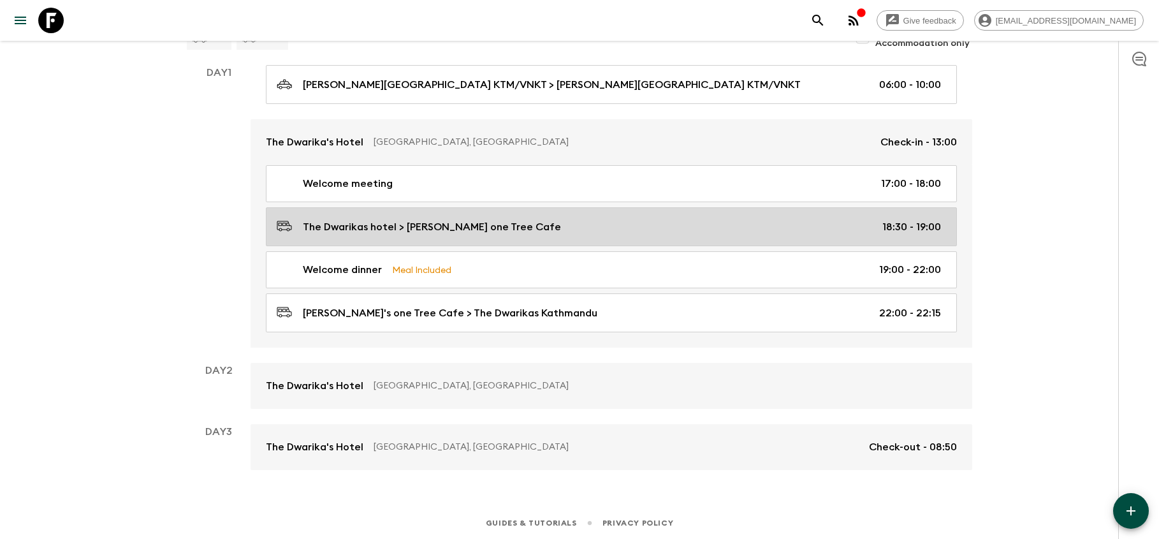
scroll to position [161, 0]
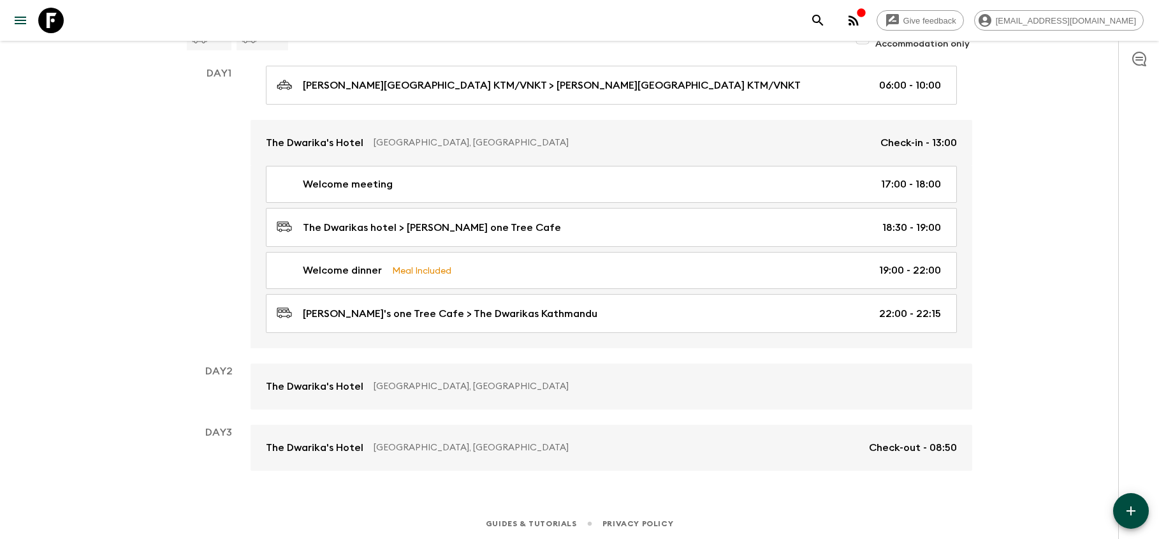
click at [1133, 514] on icon "button" at bounding box center [1130, 510] width 15 height 15
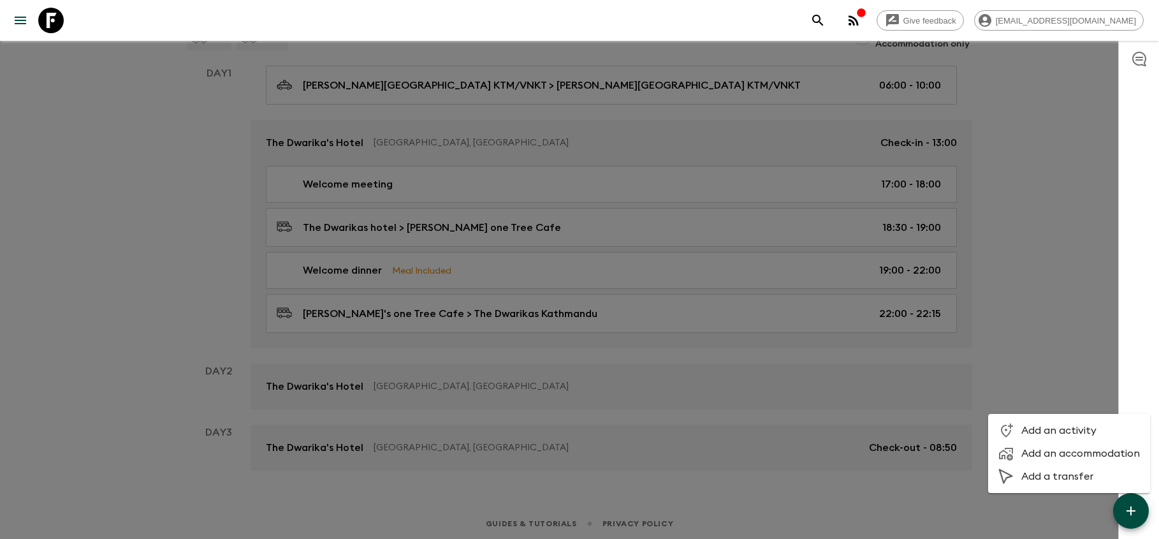
click at [1086, 426] on span "Add an activity" at bounding box center [1080, 430] width 119 height 13
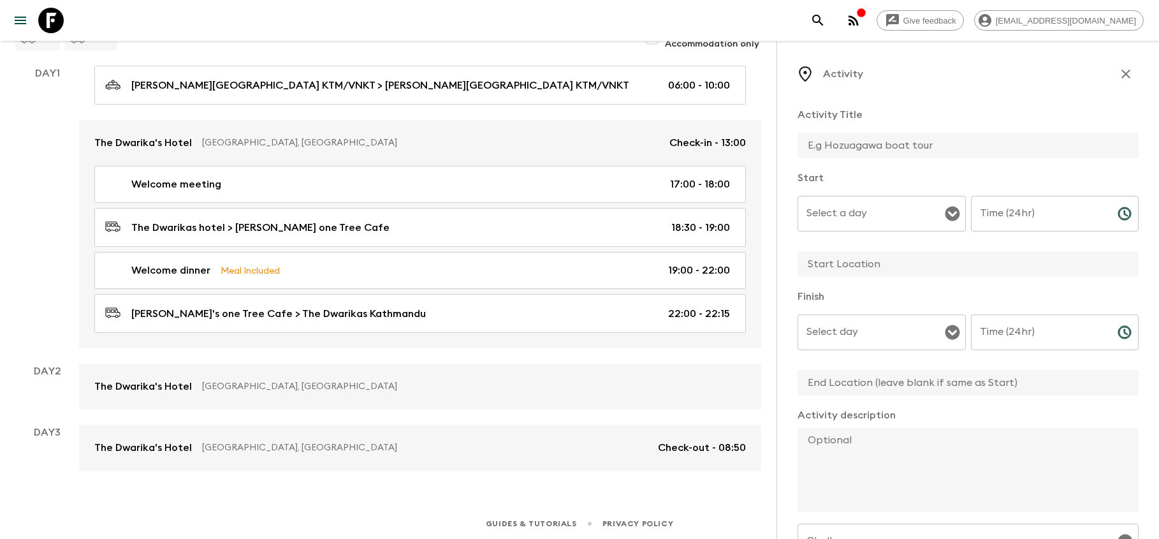
click at [861, 149] on input "text" at bounding box center [963, 146] width 331 height 26
type input "Scenic Mountain Flight to see Everest from Window"
click at [833, 217] on input "Select a day" at bounding box center [872, 213] width 138 height 24
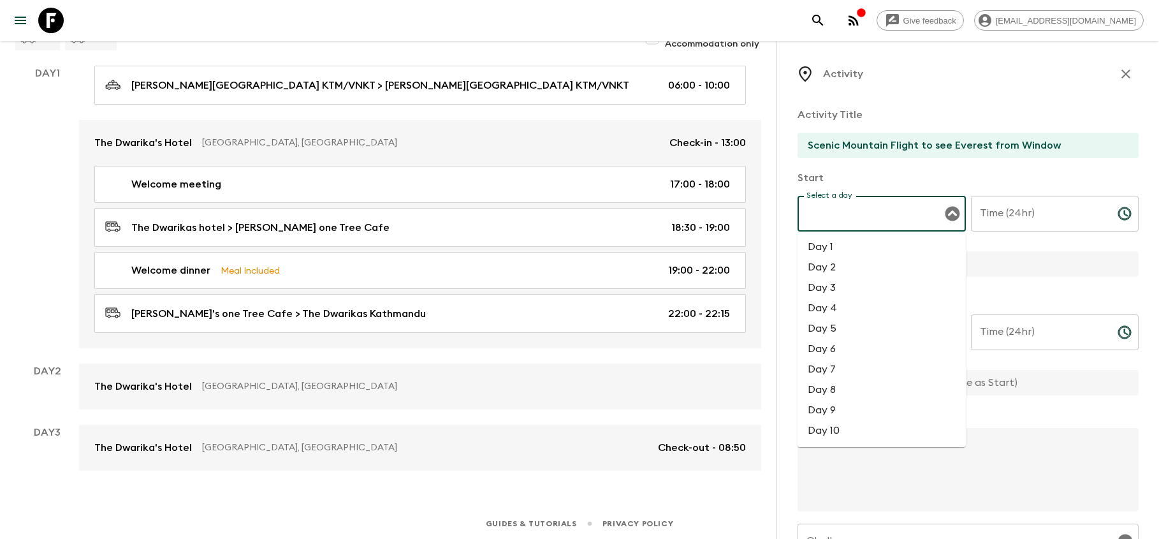
click at [823, 269] on li "Day 2" at bounding box center [882, 267] width 168 height 20
type input "Day 2"
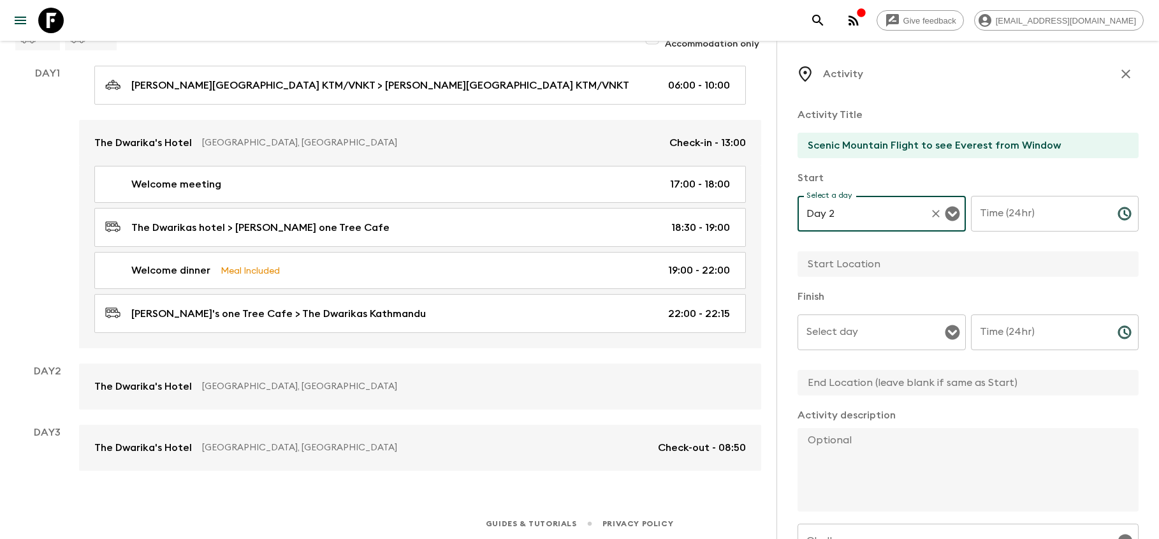
click at [1018, 219] on input "Time (24hr)" at bounding box center [1039, 214] width 136 height 36
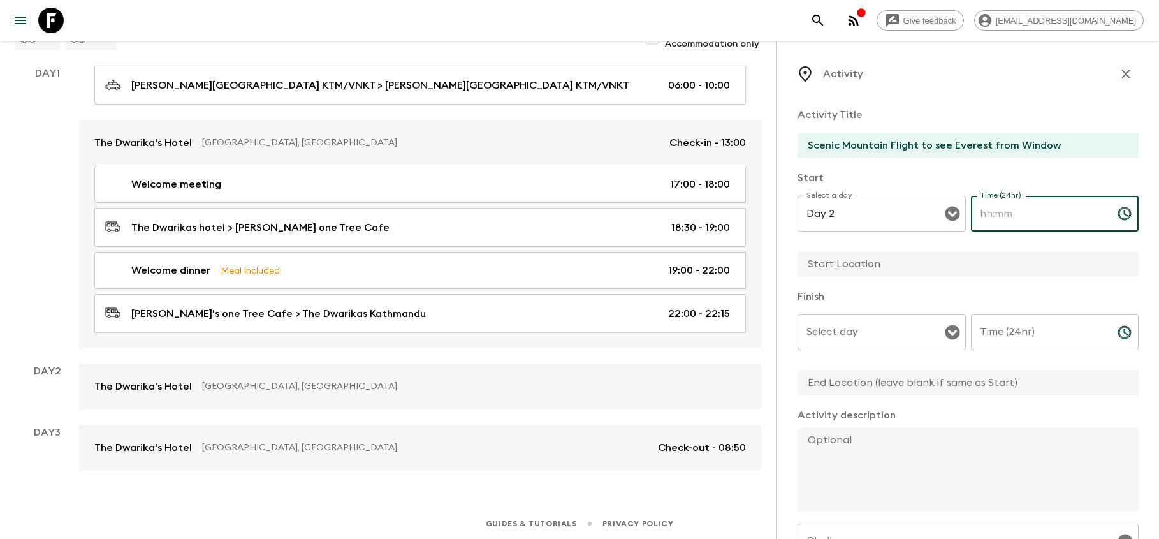
click at [1128, 219] on icon "Choose time" at bounding box center [1124, 213] width 13 height 13
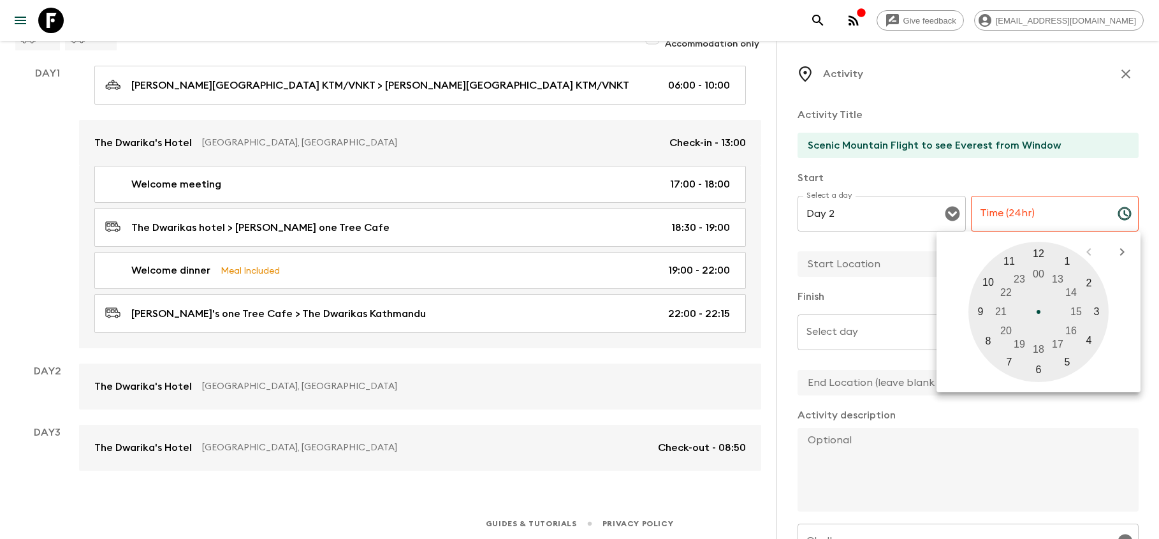
click at [1012, 360] on div at bounding box center [1039, 312] width 140 height 140
type input "07:00"
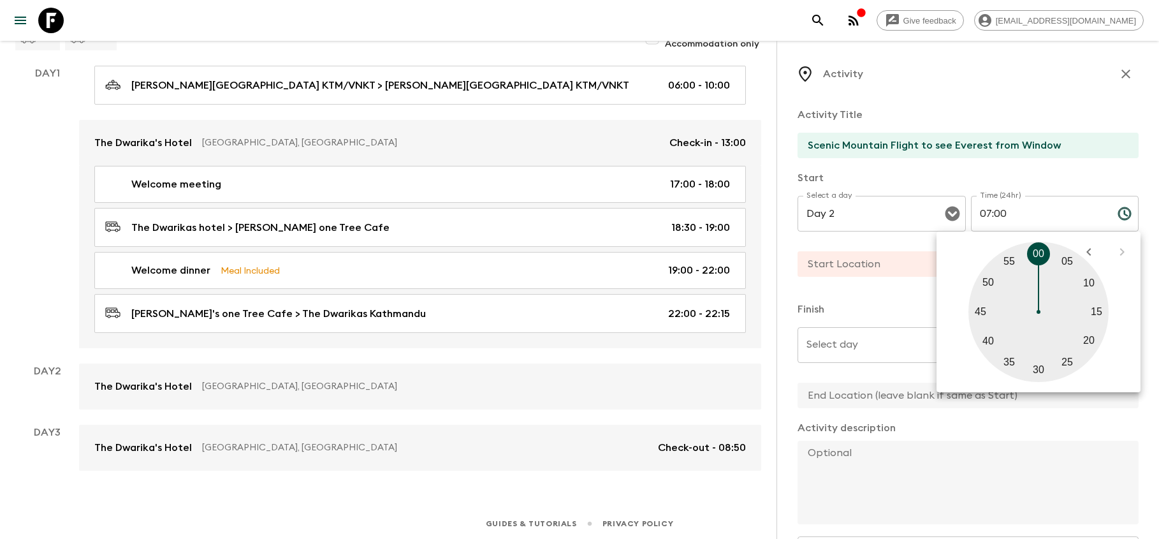
click at [864, 261] on input "text" at bounding box center [963, 264] width 331 height 26
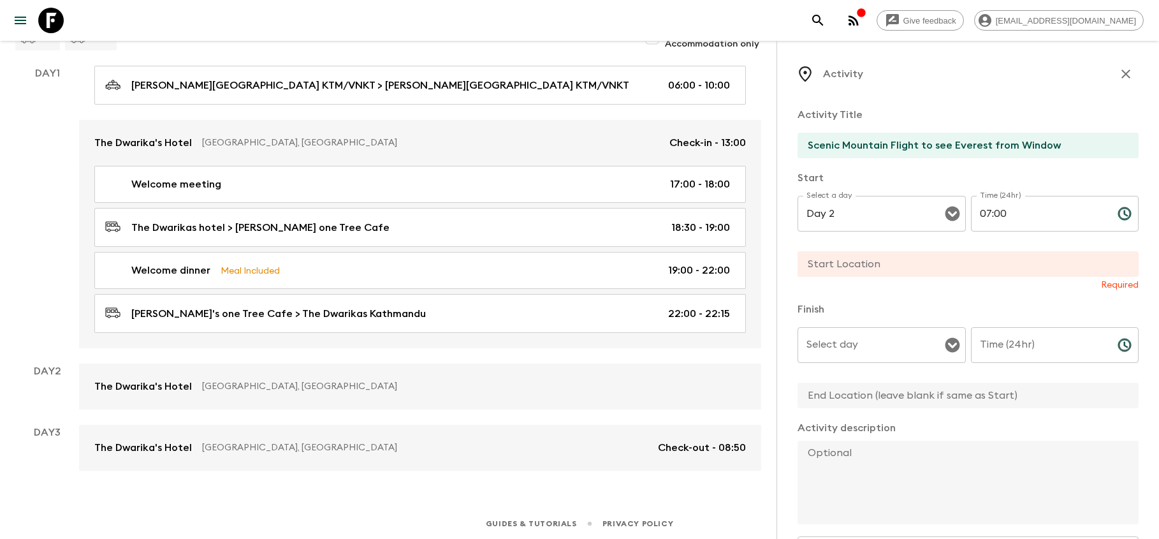
click at [865, 263] on input "text" at bounding box center [963, 264] width 331 height 26
type input "A"
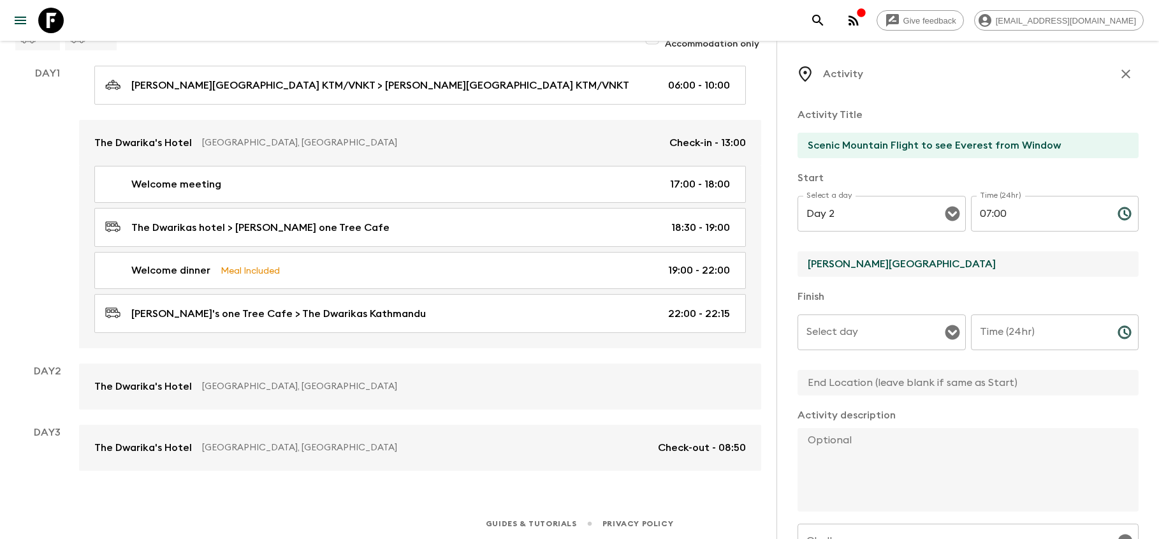
type input "[PERSON_NAME][GEOGRAPHIC_DATA]"
click at [849, 332] on input "Select day" at bounding box center [872, 332] width 138 height 24
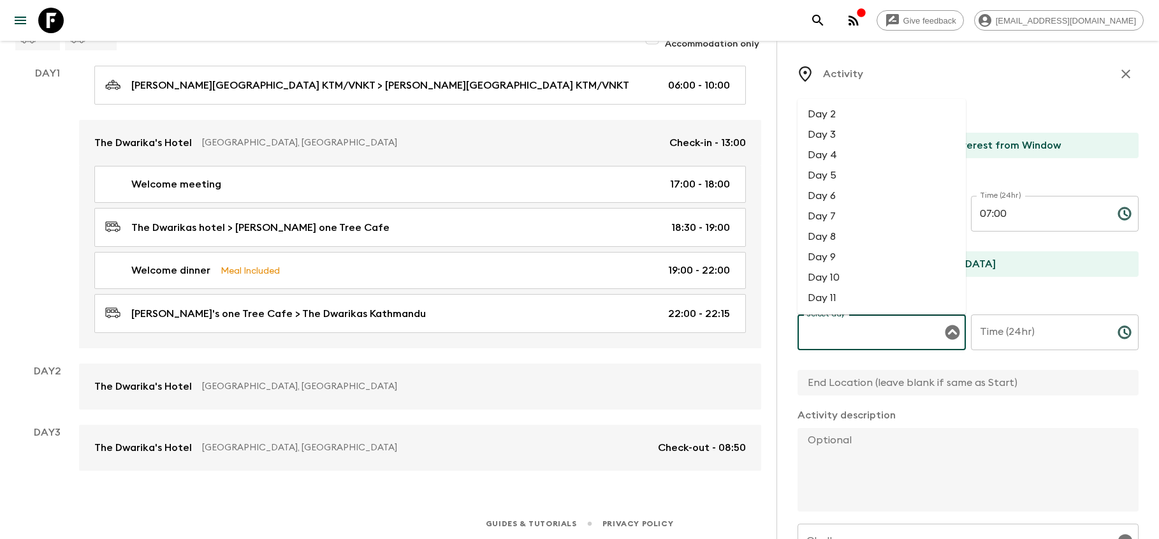
click at [844, 119] on li "Day 2" at bounding box center [882, 114] width 168 height 20
type input "Day 2"
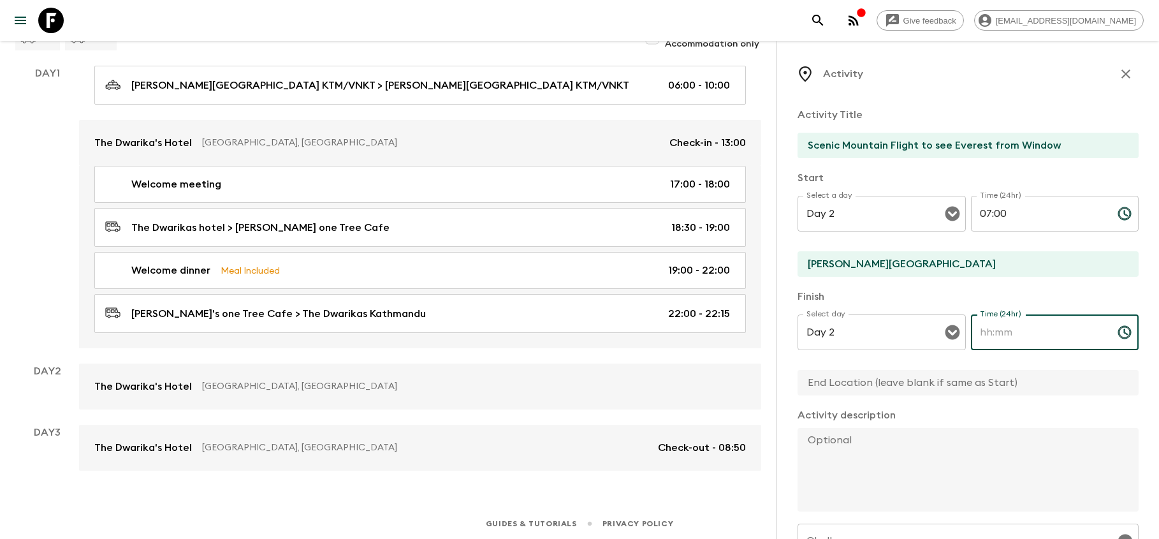
click at [1033, 333] on input "Time (24hr)" at bounding box center [1039, 332] width 136 height 36
click at [1126, 336] on icon "Choose time" at bounding box center [1124, 332] width 15 height 15
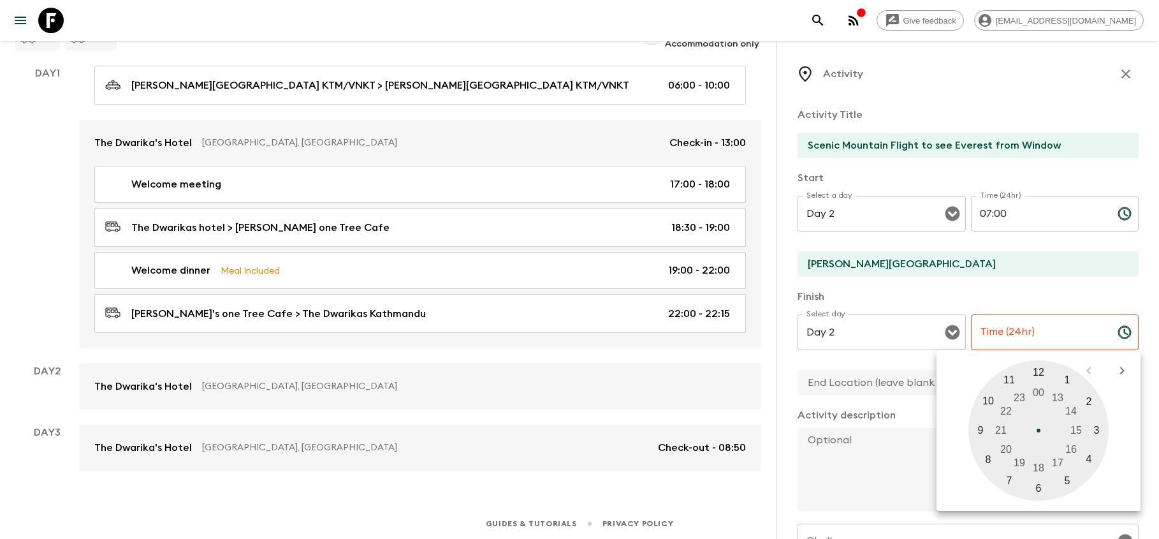
click at [986, 460] on div at bounding box center [1039, 430] width 140 height 140
click at [981, 426] on div at bounding box center [1039, 430] width 140 height 140
type input "08:46"
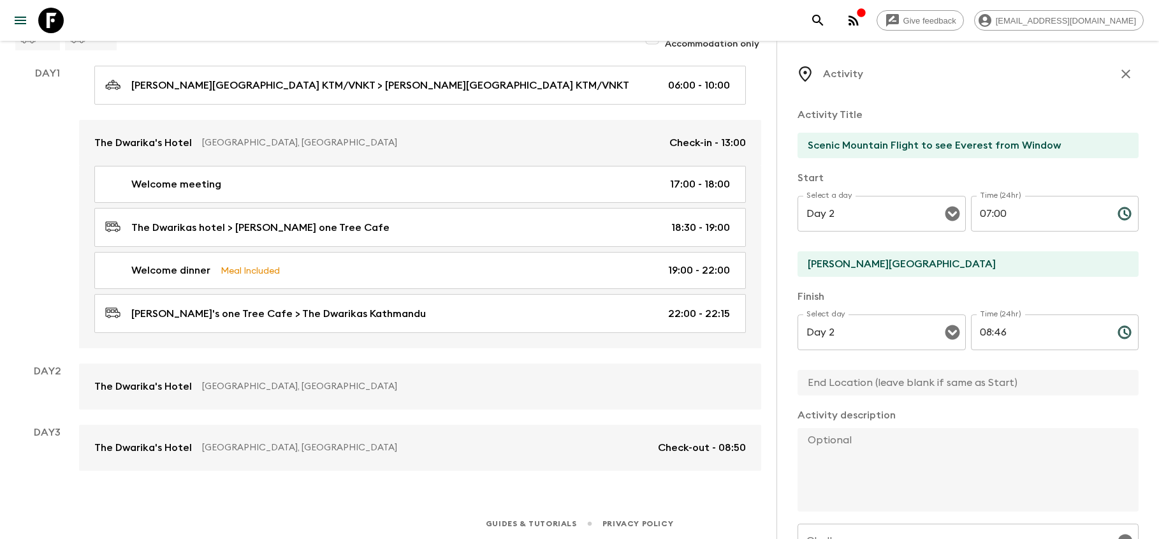
click at [885, 457] on textarea at bounding box center [963, 470] width 331 height 84
paste textarea "The Dwarika's"
type textarea "The Dwarika's"
paste textarea "Begin the day with a thrilling early morning mountain flight, offering spectacu…"
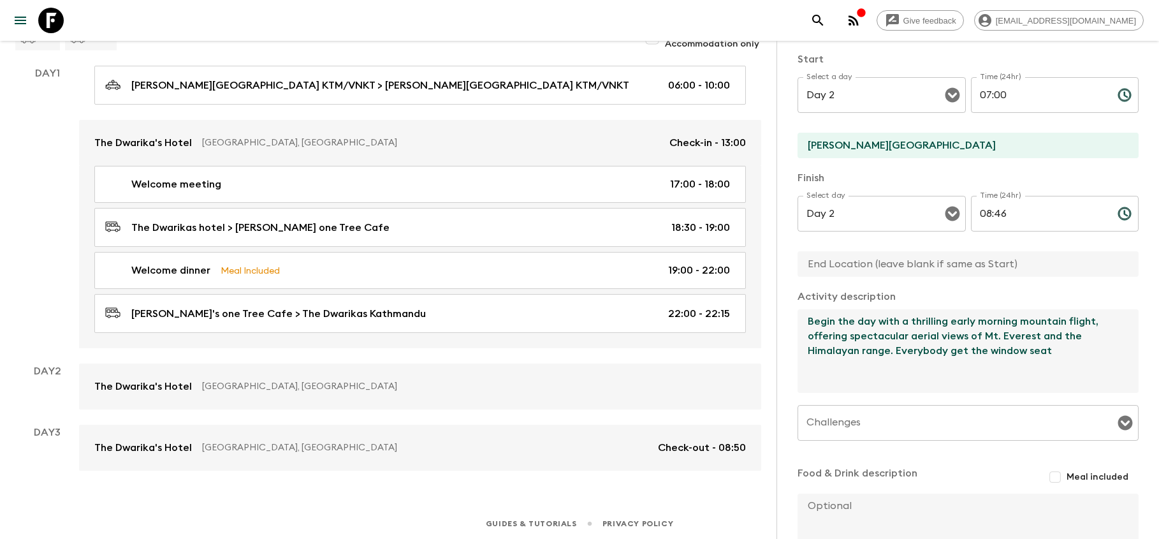
scroll to position [134, 0]
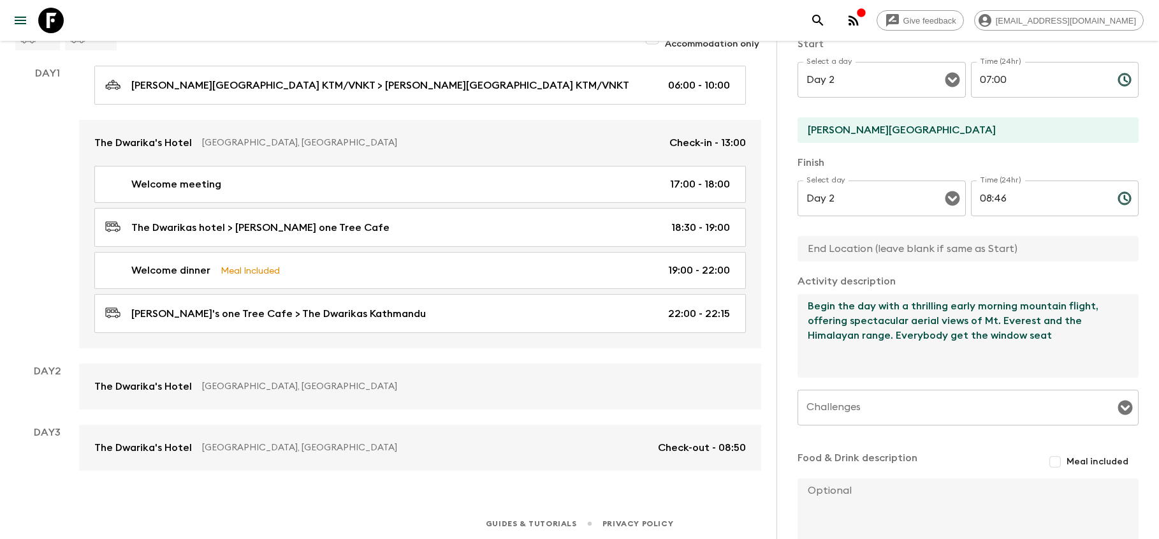
type textarea "Begin the day with a thrilling early morning mountain flight, offering spectacu…"
click at [947, 401] on input "Challenges" at bounding box center [958, 407] width 311 height 24
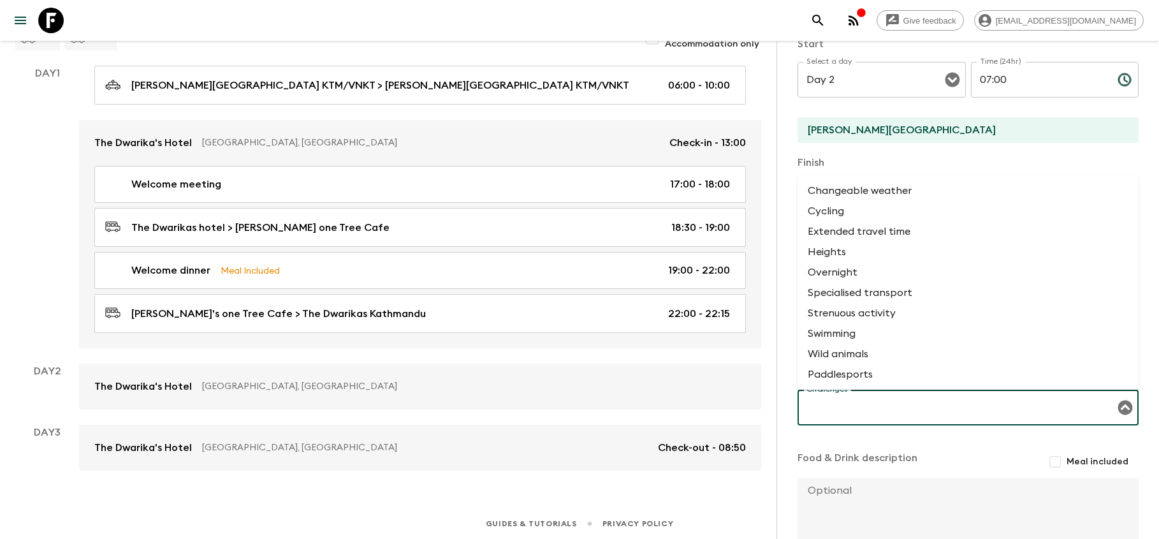
click at [881, 193] on li "Changeable weather" at bounding box center [968, 190] width 341 height 20
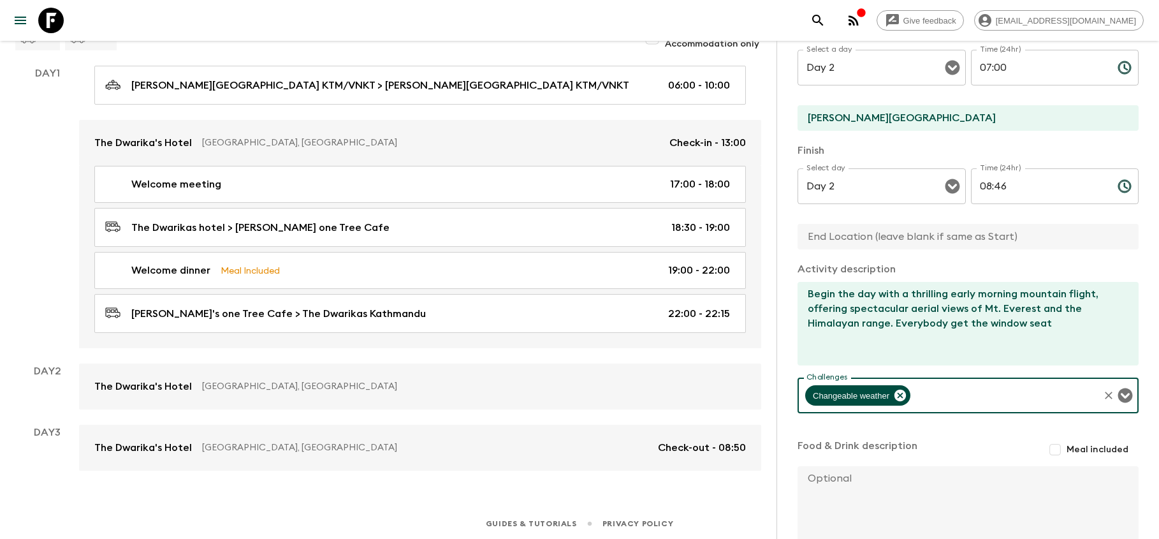
scroll to position [154, 0]
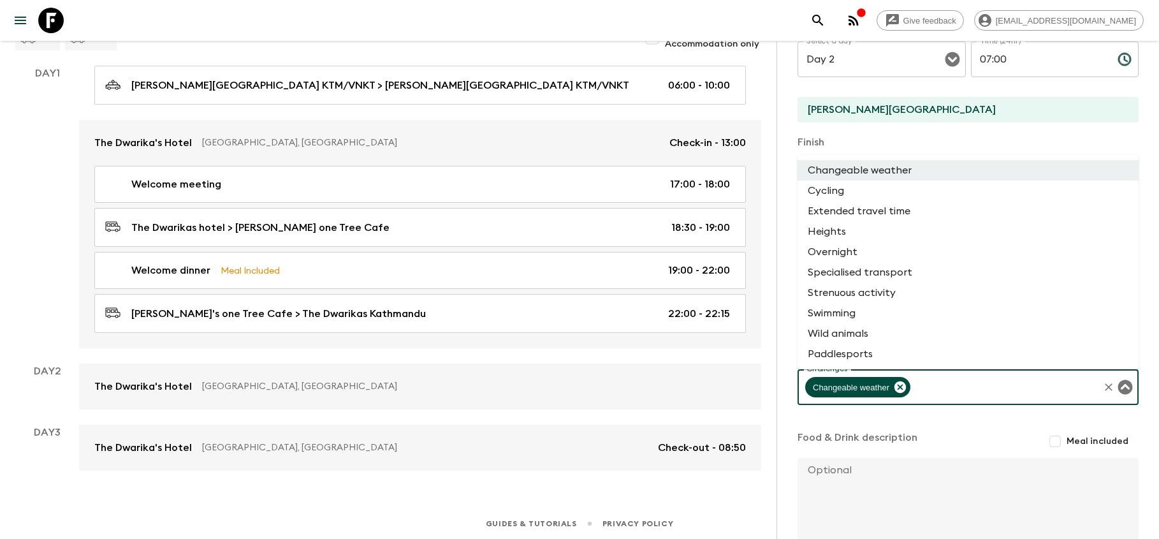
click at [953, 388] on input "Challenges" at bounding box center [1004, 387] width 185 height 24
click at [874, 496] on textarea at bounding box center [963, 500] width 331 height 84
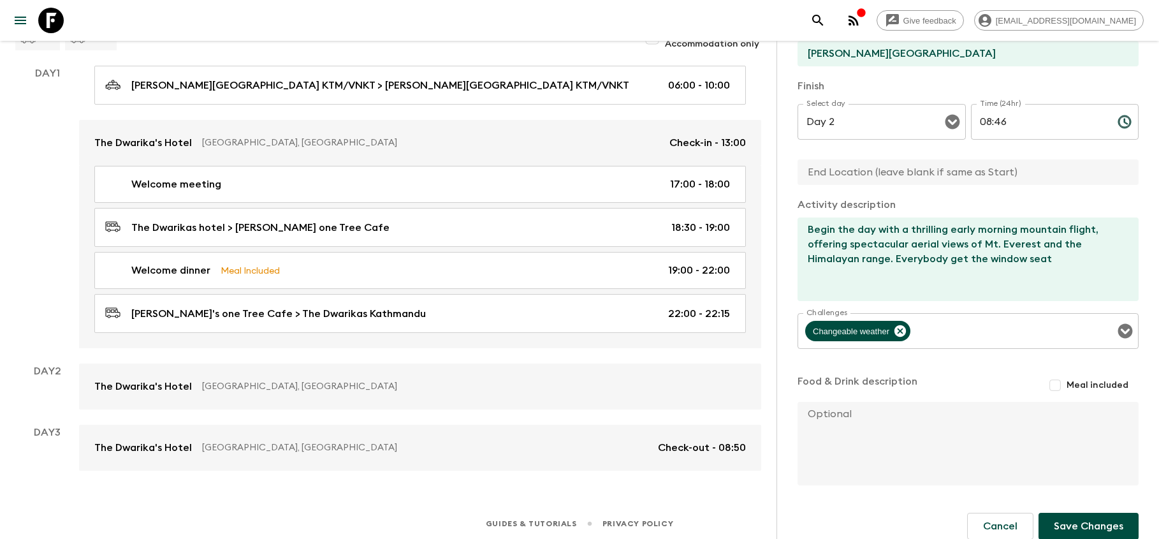
scroll to position [215, 0]
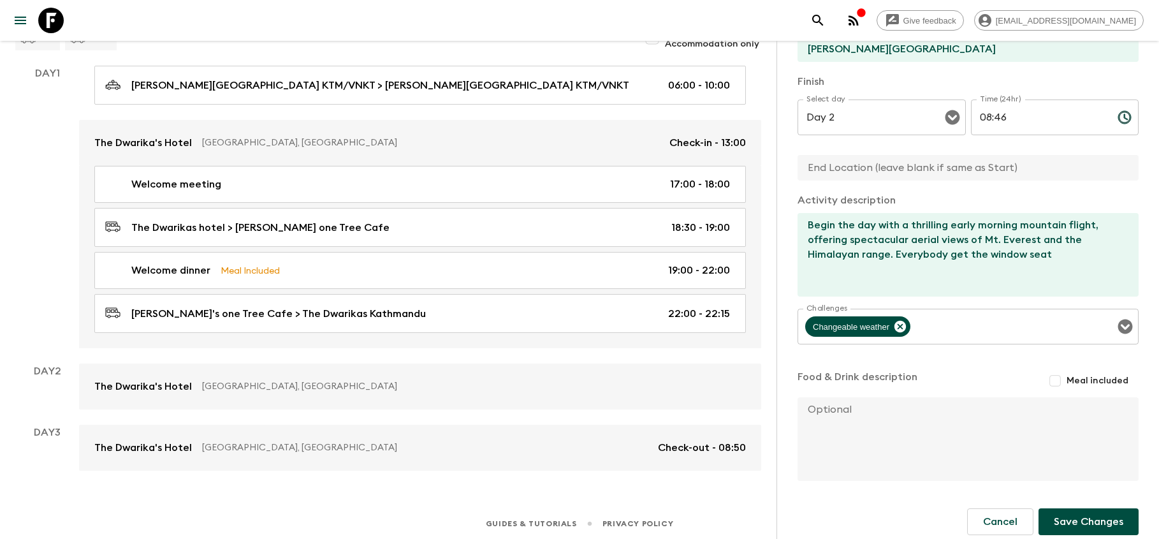
click at [1125, 119] on icon "Choose time, selected time is 8:46 AM" at bounding box center [1126, 117] width 4 height 6
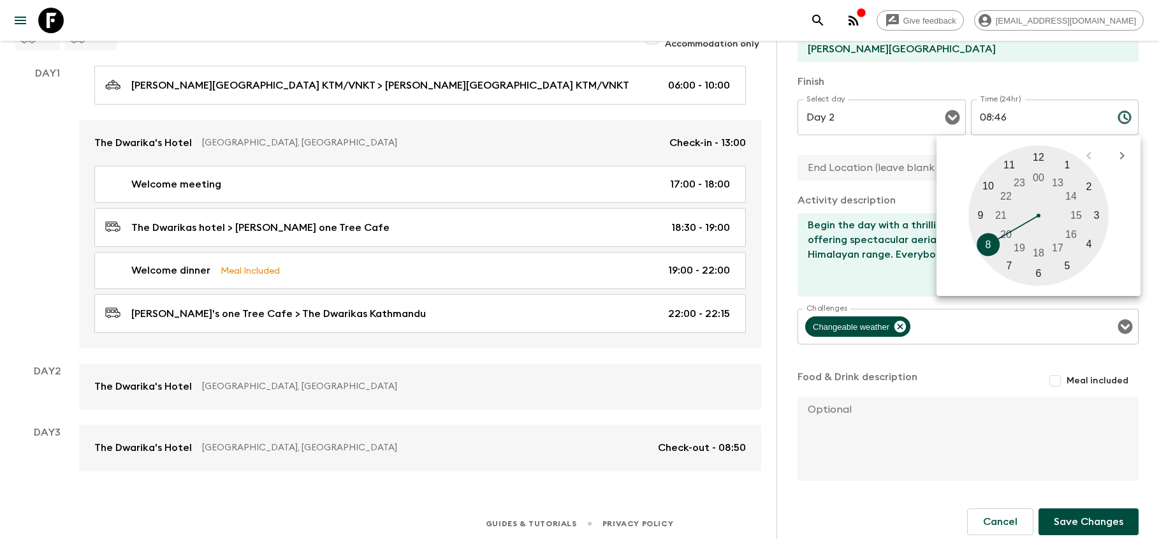
click at [989, 240] on div at bounding box center [1039, 215] width 140 height 140
click at [988, 184] on div at bounding box center [1039, 215] width 140 height 140
type input "08:50"
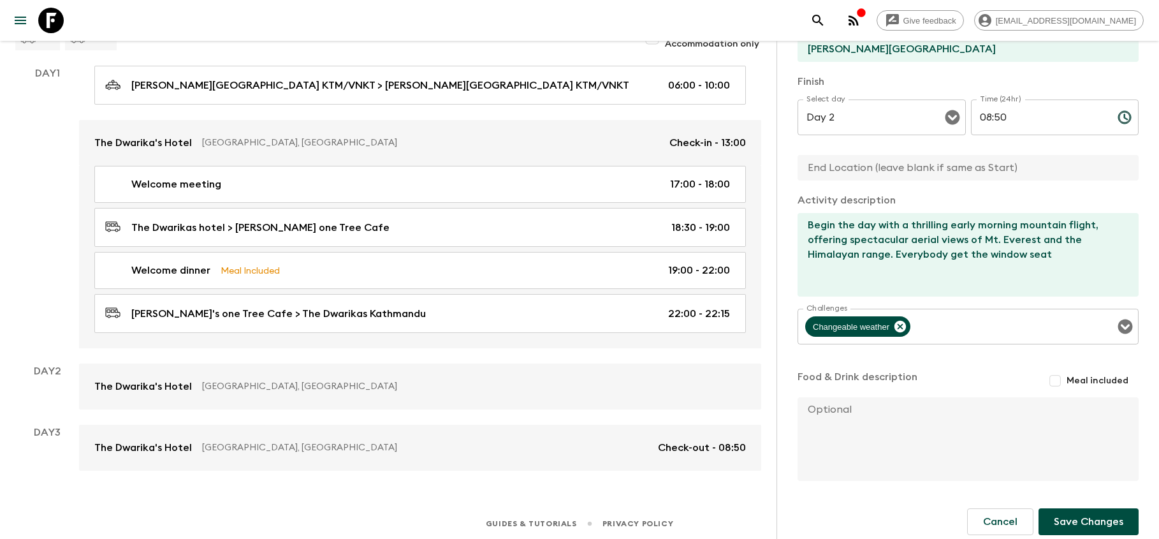
click at [1072, 522] on button "Save Changes" at bounding box center [1089, 521] width 100 height 27
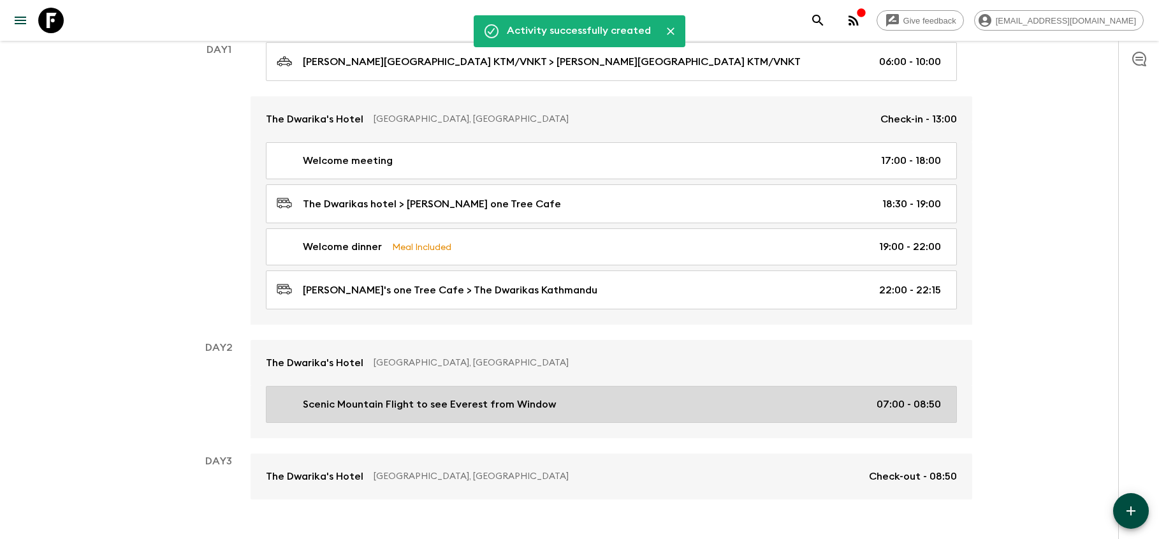
scroll to position [183, 0]
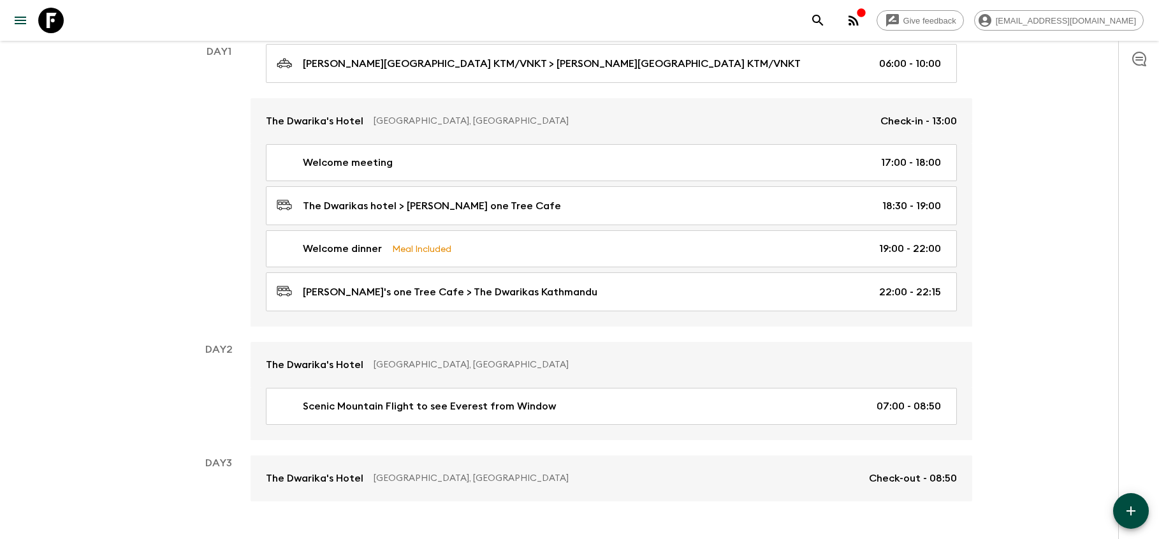
click at [1133, 508] on icon "button" at bounding box center [1130, 510] width 15 height 15
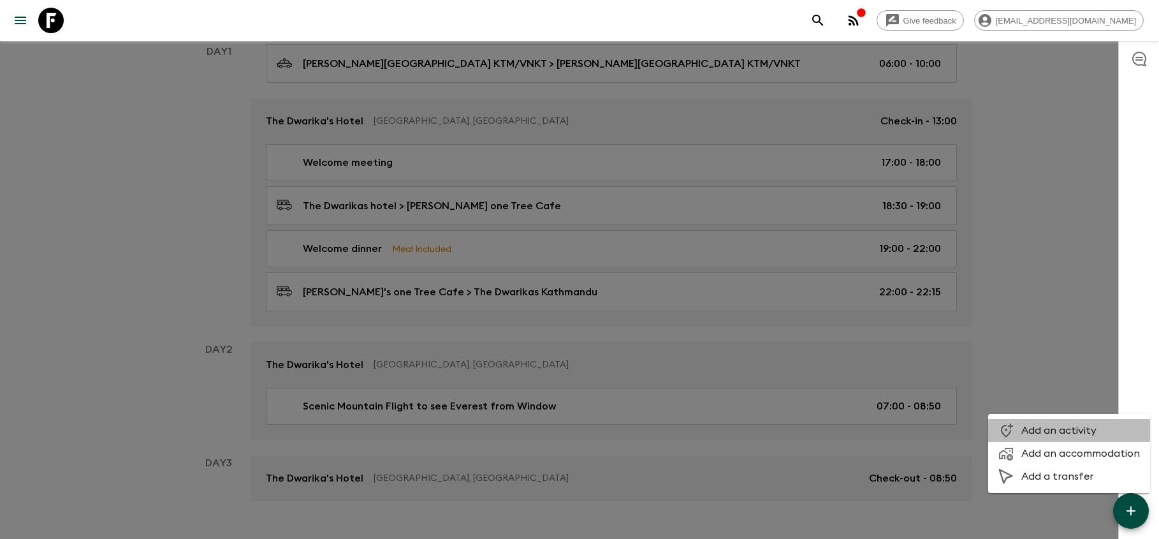
click at [1067, 425] on span "Add an activity" at bounding box center [1080, 430] width 119 height 13
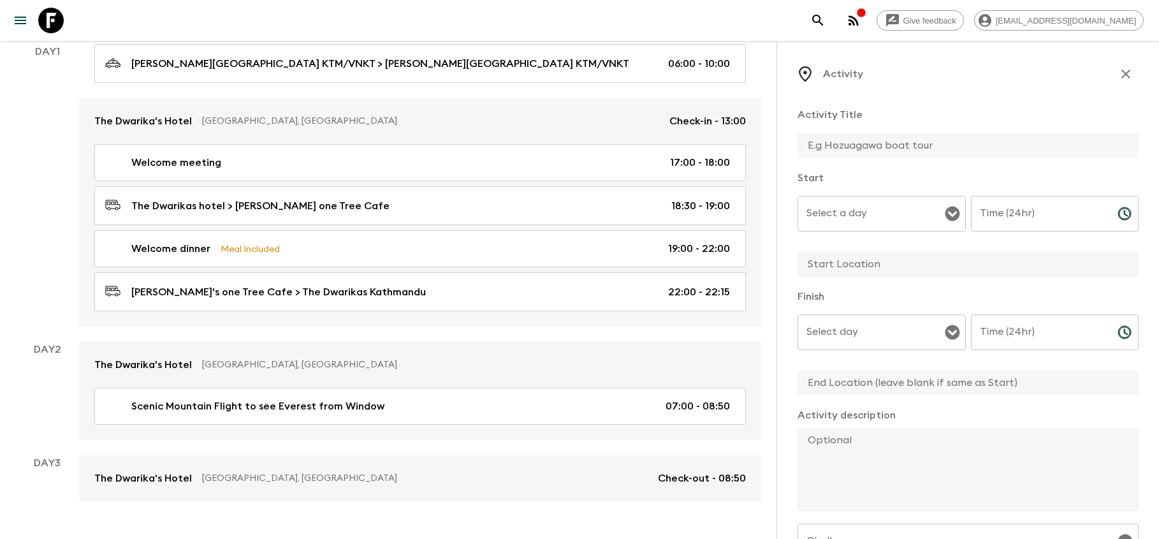
click at [846, 144] on input "text" at bounding box center [963, 146] width 331 height 26
type input "C"
type input "Cultural and Historical Kathmandu tour ; Spiritual Encounter"
click at [885, 211] on input "Select a day" at bounding box center [872, 213] width 138 height 24
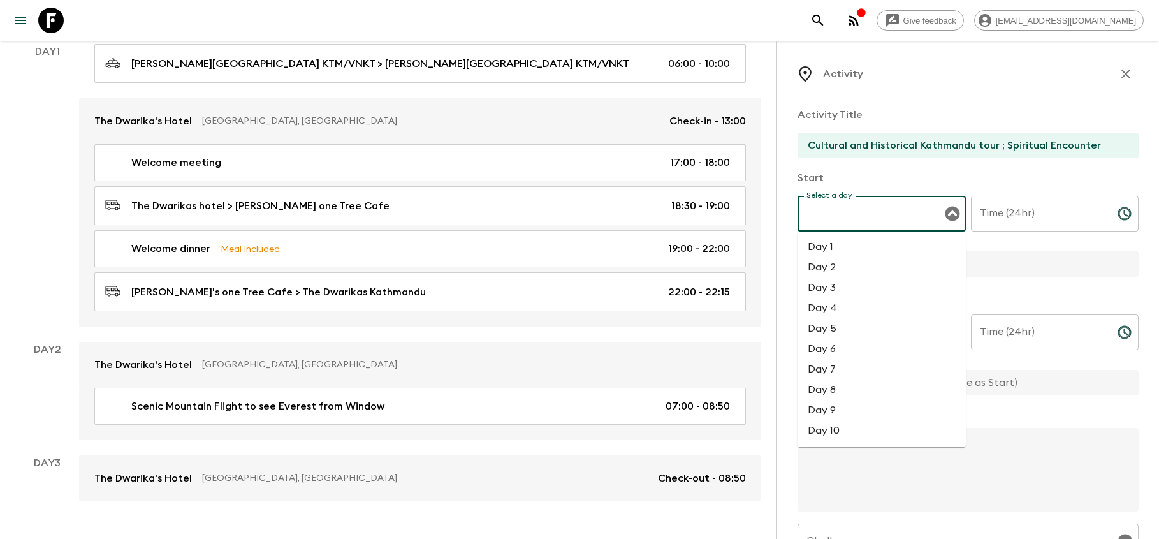
click at [853, 253] on li "Day 1" at bounding box center [882, 247] width 168 height 20
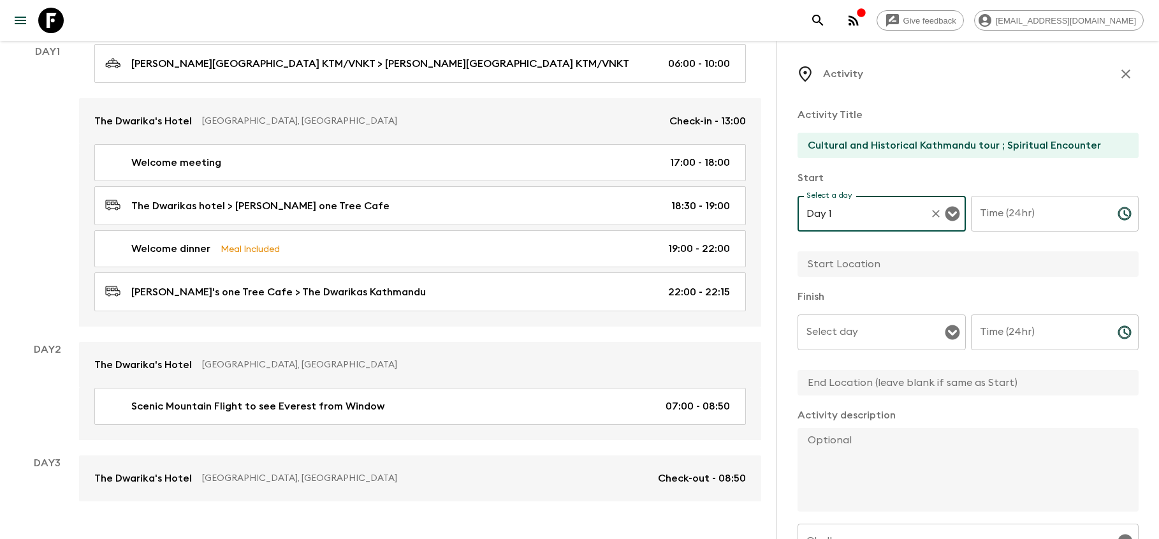
type input "Day 1"
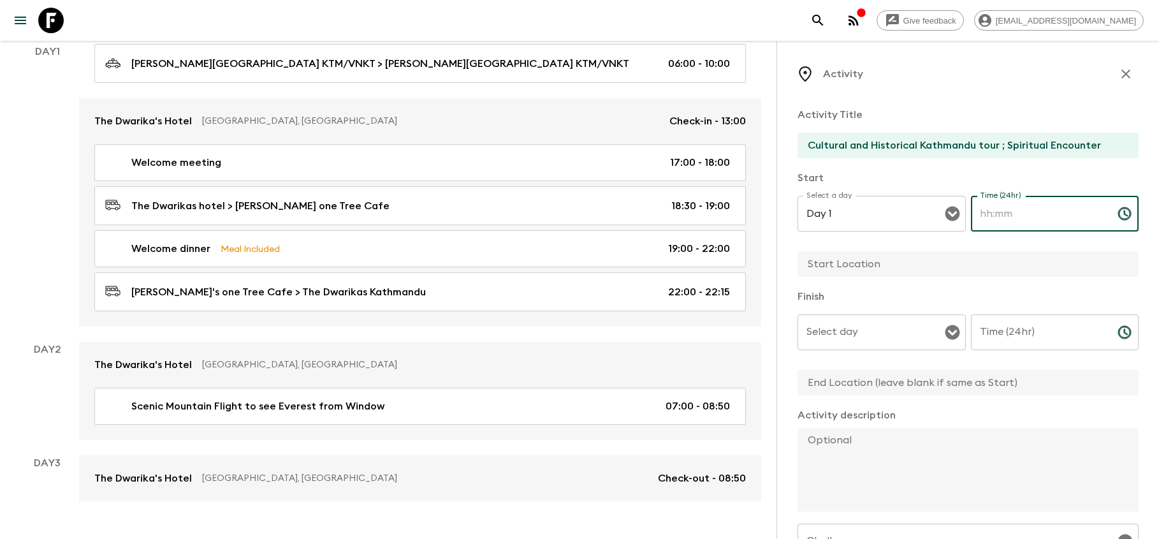
click at [1016, 206] on div "Time (24hr) Time (24hr) ​" at bounding box center [1055, 221] width 168 height 50
click at [1123, 214] on icon "Choose time" at bounding box center [1124, 213] width 15 height 15
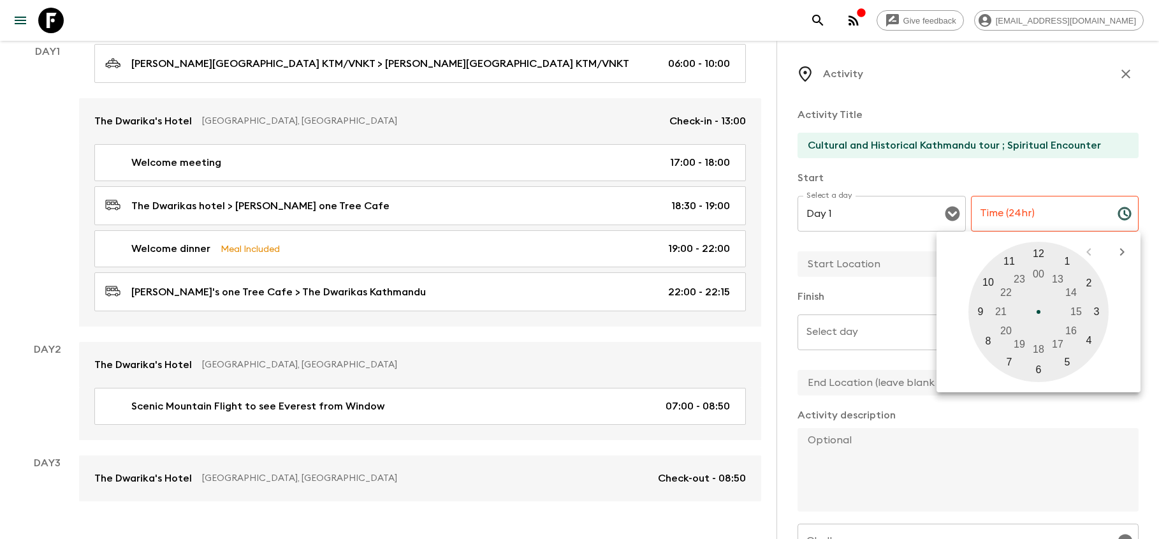
click at [987, 281] on div at bounding box center [1039, 312] width 140 height 140
type input "10:00"
click at [1037, 254] on div at bounding box center [1039, 312] width 140 height 140
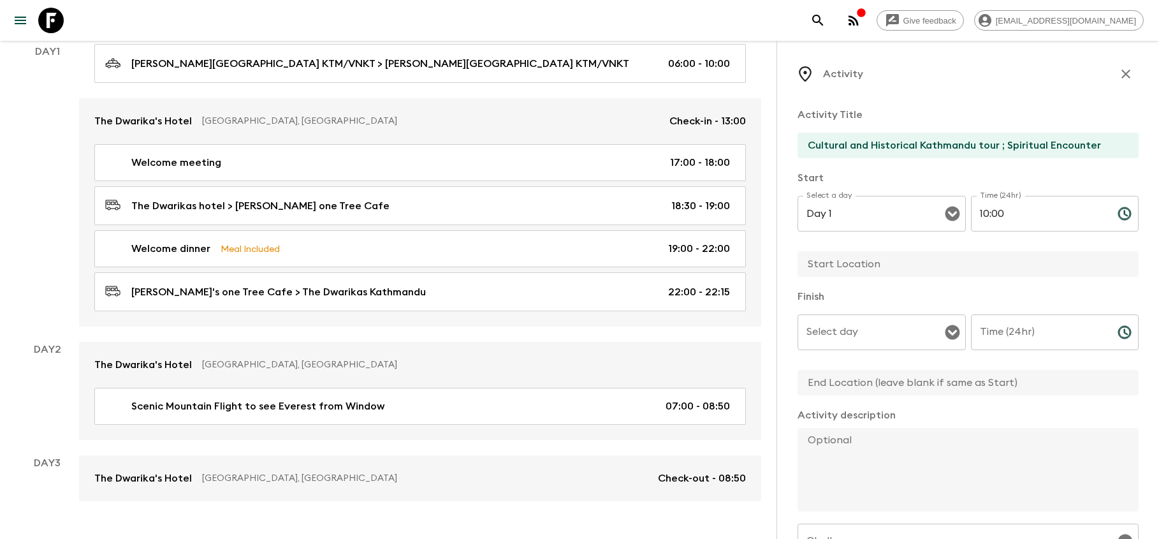
click at [889, 265] on input "text" at bounding box center [963, 264] width 331 height 26
type input "Swaymbhunath"
click at [851, 335] on input "Select day" at bounding box center [872, 332] width 138 height 24
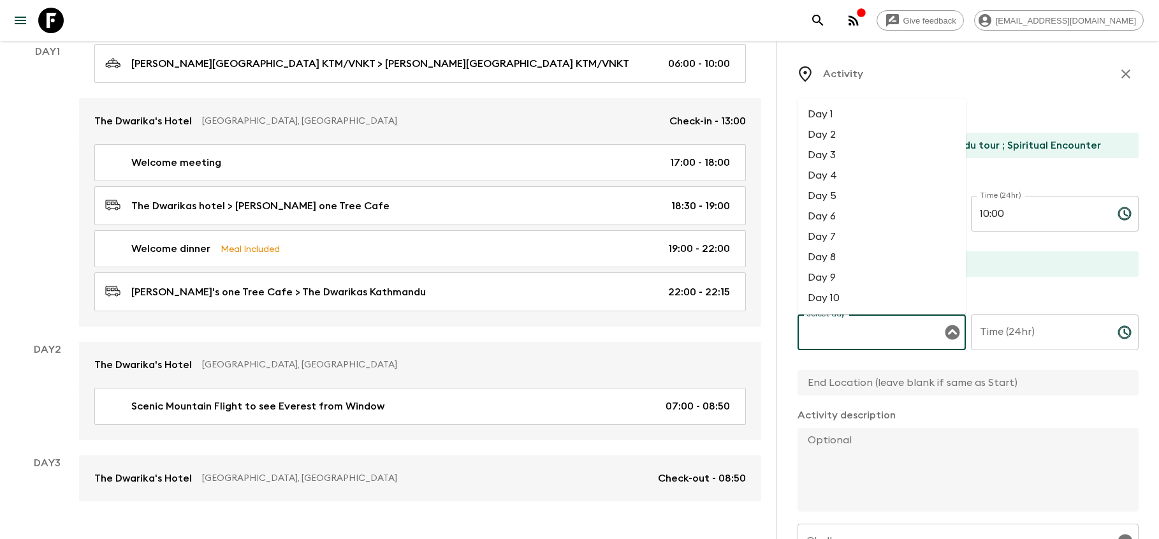
click at [844, 110] on li "Day 1" at bounding box center [882, 114] width 168 height 20
type input "Day 1"
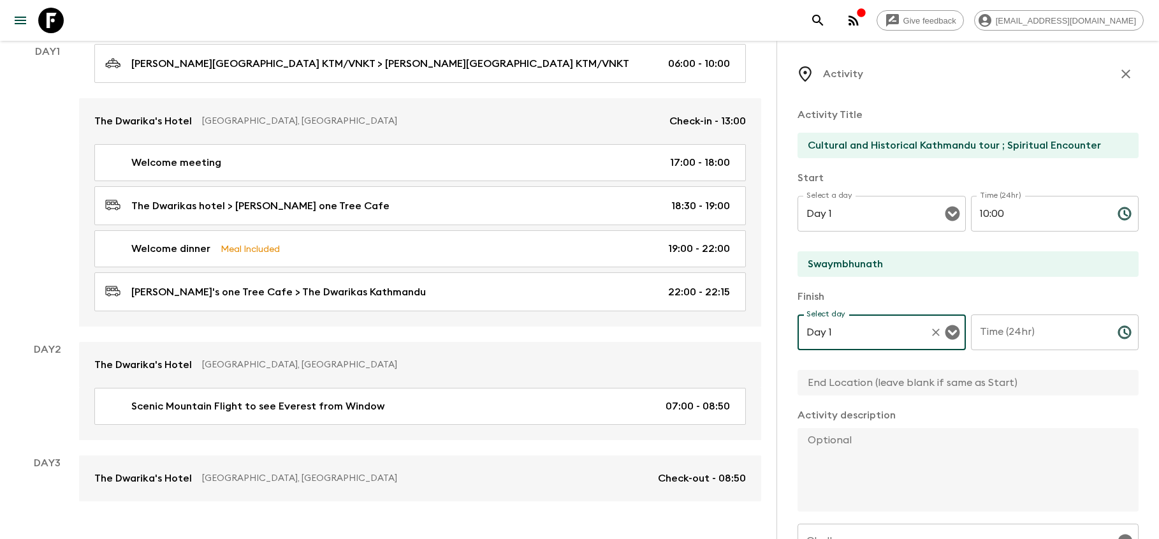
click at [1005, 340] on input "Time (24hr)" at bounding box center [1039, 332] width 136 height 36
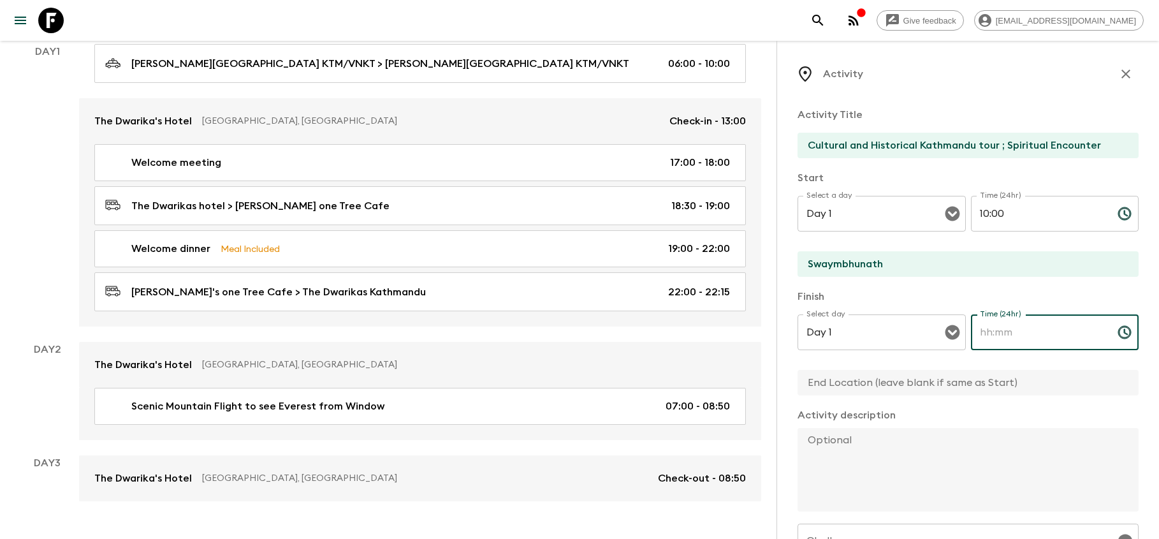
click at [1127, 333] on icon "Choose time" at bounding box center [1124, 332] width 15 height 15
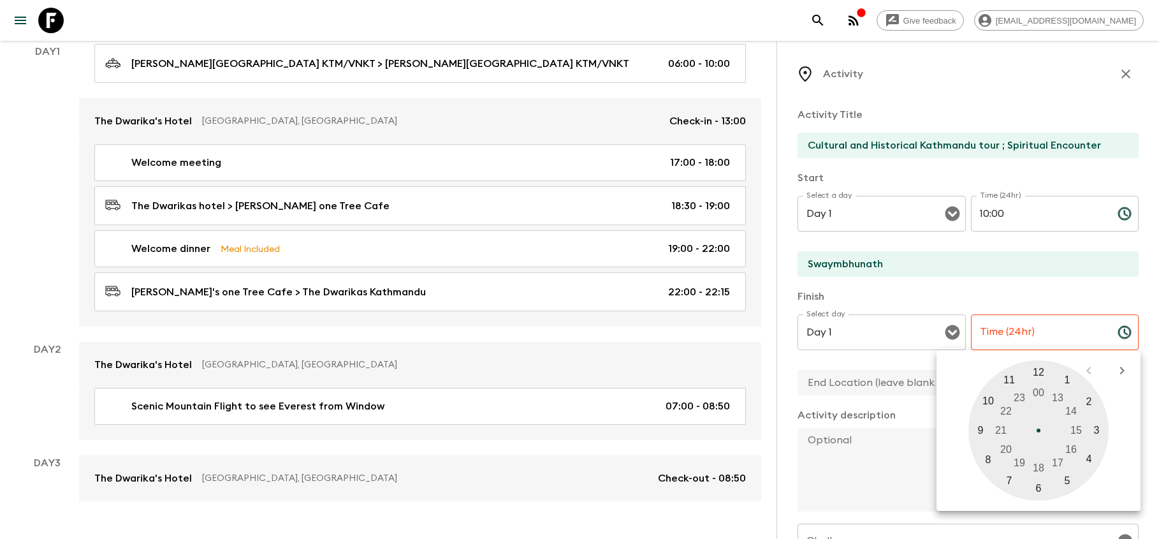
click at [1061, 458] on div at bounding box center [1039, 430] width 140 height 140
type input "17:00"
click at [868, 384] on input "text" at bounding box center [963, 383] width 331 height 26
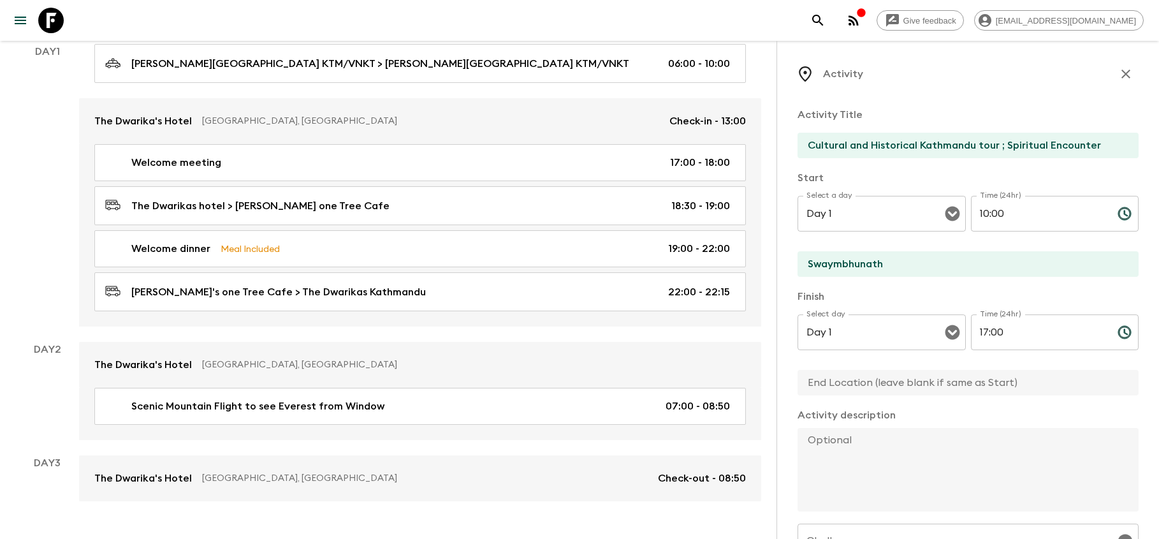
click at [869, 383] on input "text" at bounding box center [963, 383] width 331 height 26
type input "[DEMOGRAPHIC_DATA] Stupa"
click at [874, 466] on textarea at bounding box center [963, 470] width 331 height 84
paste textarea "Begin the day with a thrilling early morning mountain flight, offering spectacu…"
type textarea "Begin the day with a thrilling early morning mountain flight, offering spectacu…"
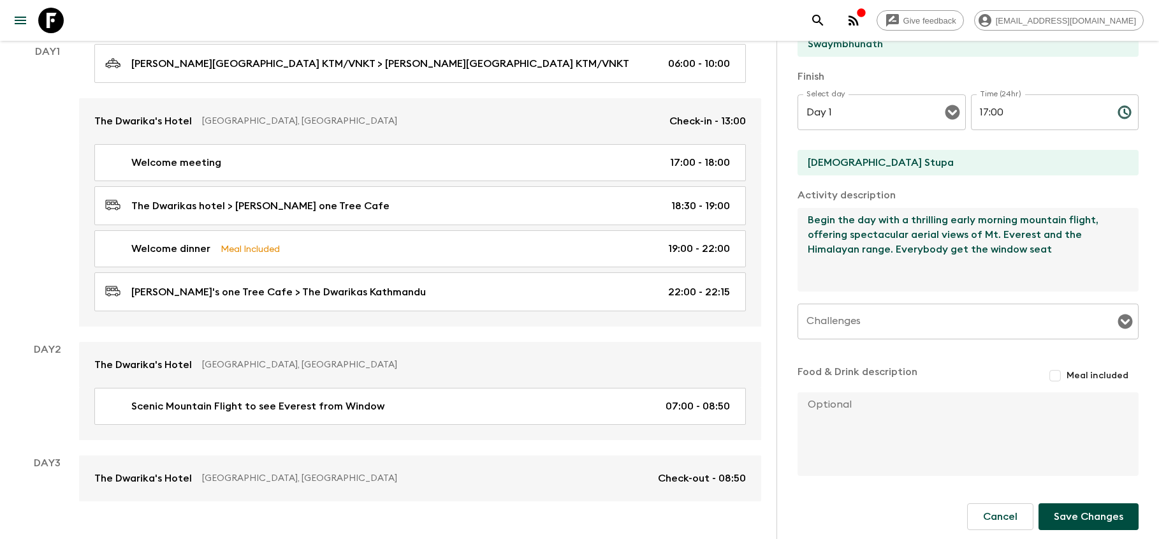
scroll to position [221, 0]
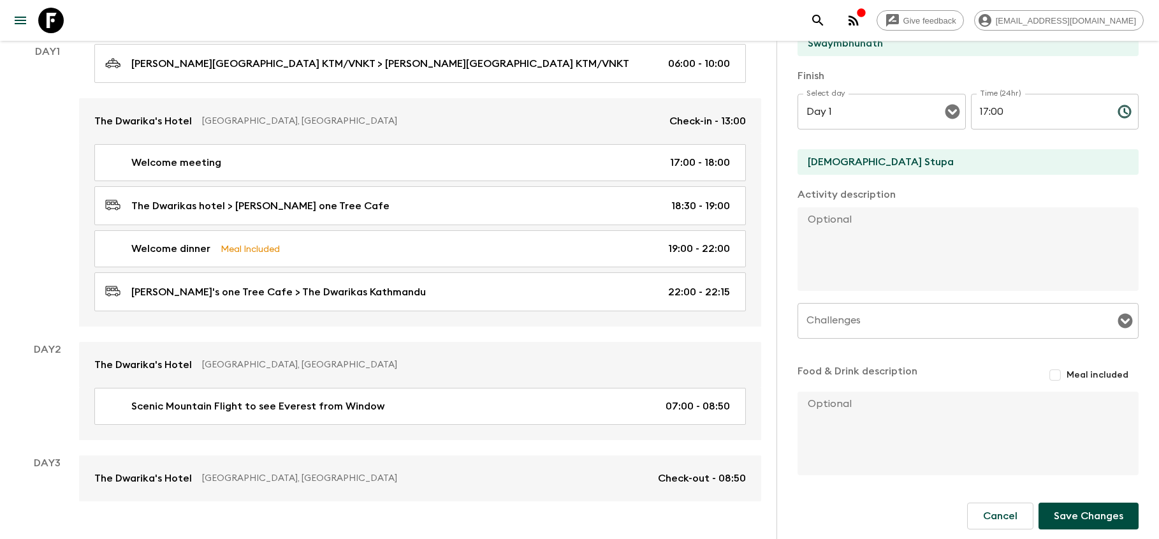
paste textarea "immerse yourself in [GEOGRAPHIC_DATA]’s spiritual heritage with visits to the i…"
type textarea "immerse yourself in [GEOGRAPHIC_DATA]’s spiritual heritage with visits to the i…"
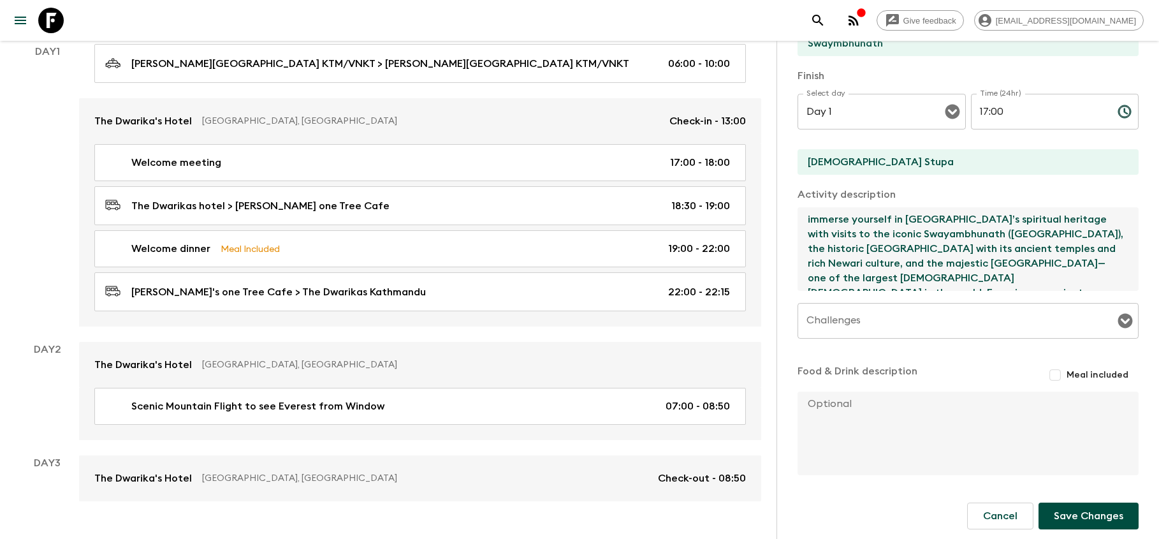
scroll to position [15, 0]
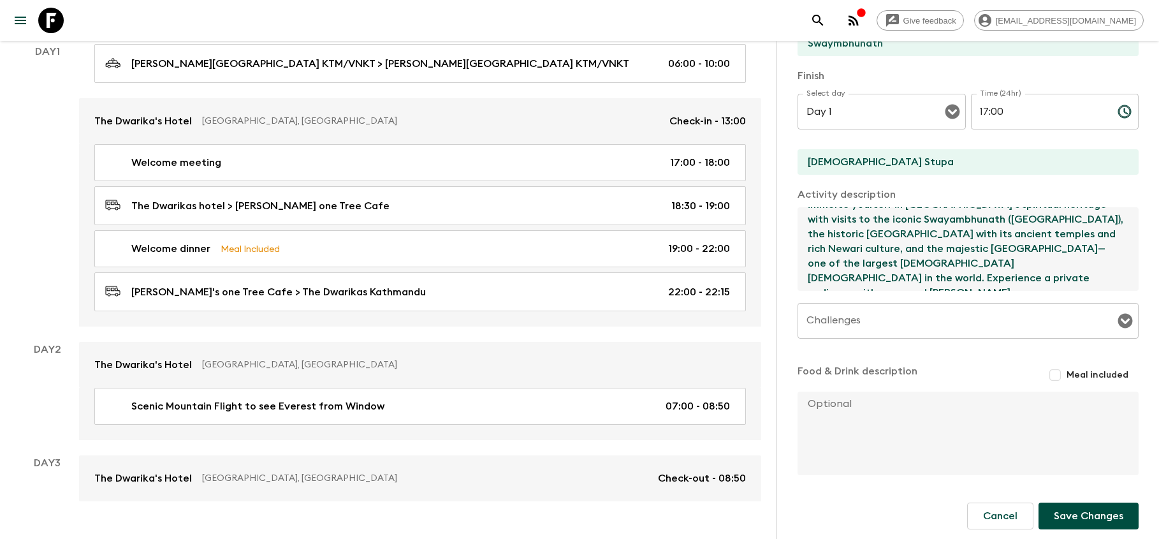
drag, startPoint x: 809, startPoint y: 217, endPoint x: 940, endPoint y: 293, distance: 151.5
click at [940, 293] on div "Activity Title Cultural and Historical Kathmandu tour ; Spiritual Encounter Sta…" at bounding box center [968, 176] width 341 height 601
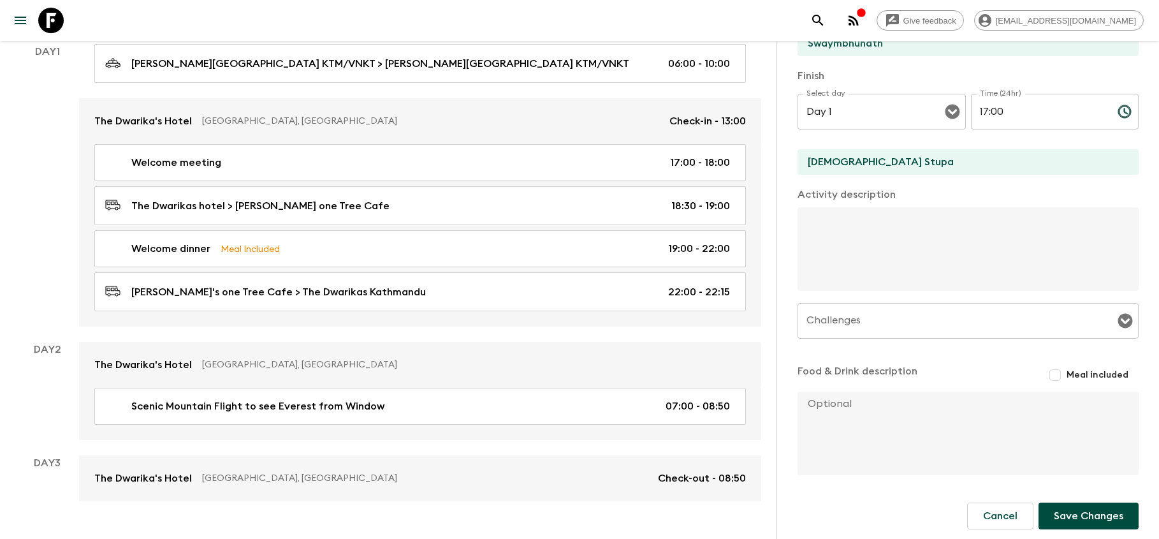
scroll to position [0, 0]
paste textarea "Immerse yourself in [GEOGRAPHIC_DATA]’s spiritual heart with visits to the icon…"
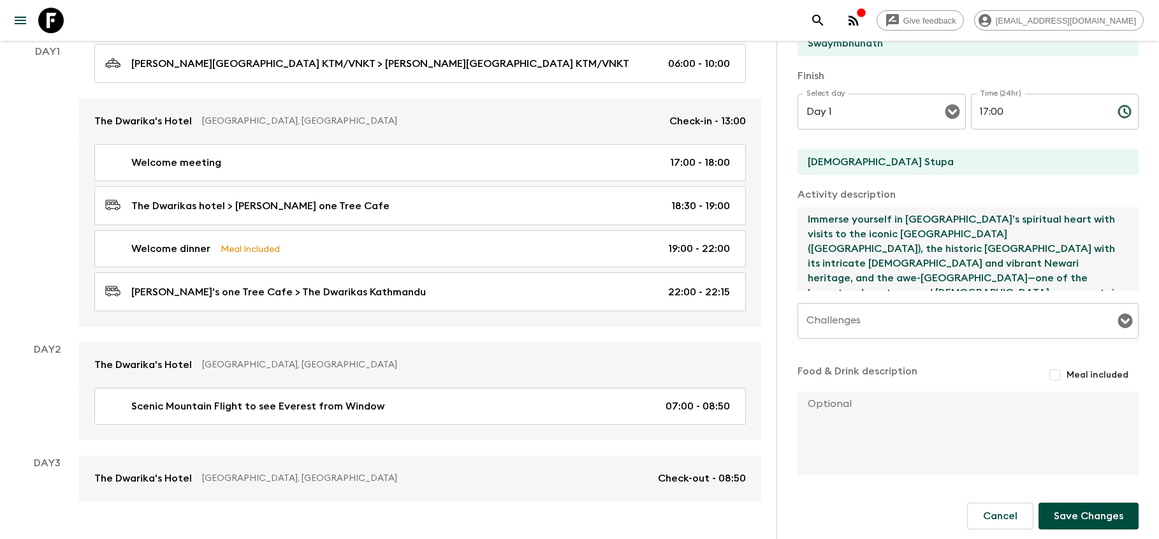
scroll to position [44, 0]
type textarea "Immerse yourself in [GEOGRAPHIC_DATA]’s spiritual heart with visits to the icon…"
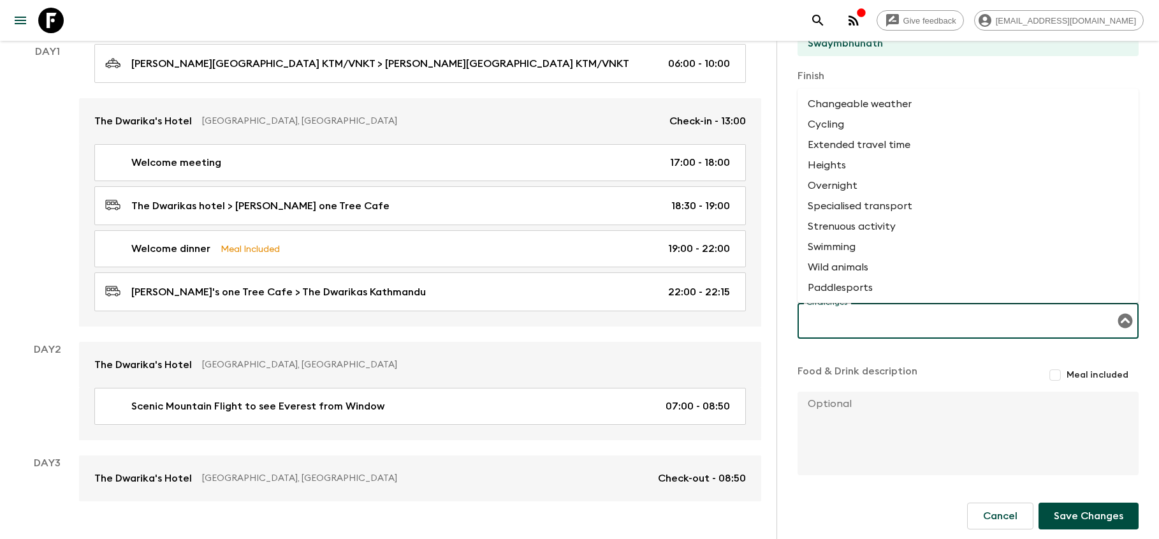
click at [929, 319] on input "Challenges" at bounding box center [958, 321] width 311 height 24
click at [868, 420] on textarea at bounding box center [963, 433] width 331 height 84
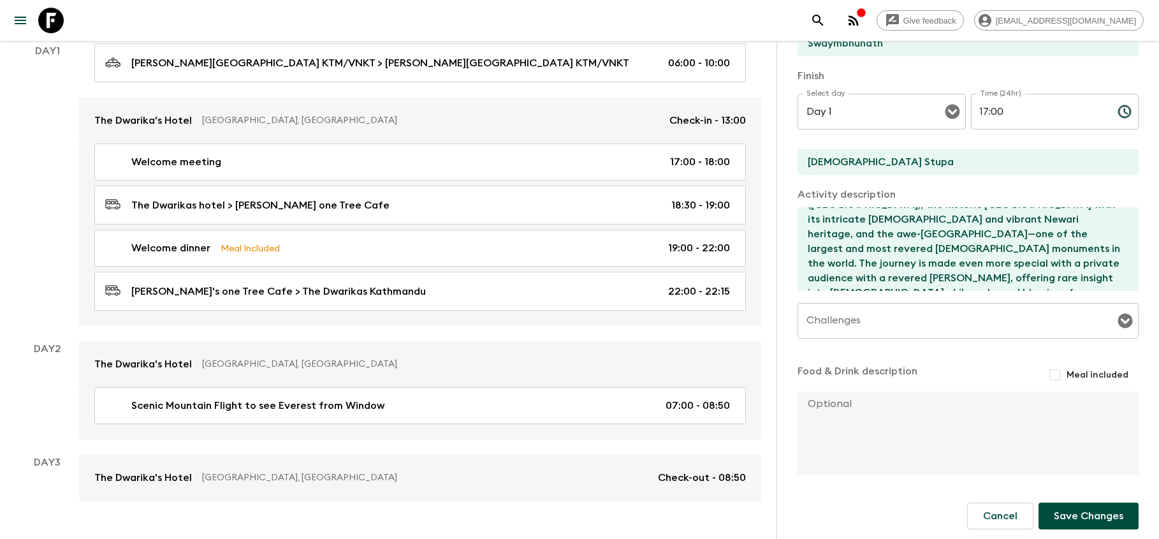
click at [1060, 509] on button "Save Changes" at bounding box center [1089, 515] width 100 height 27
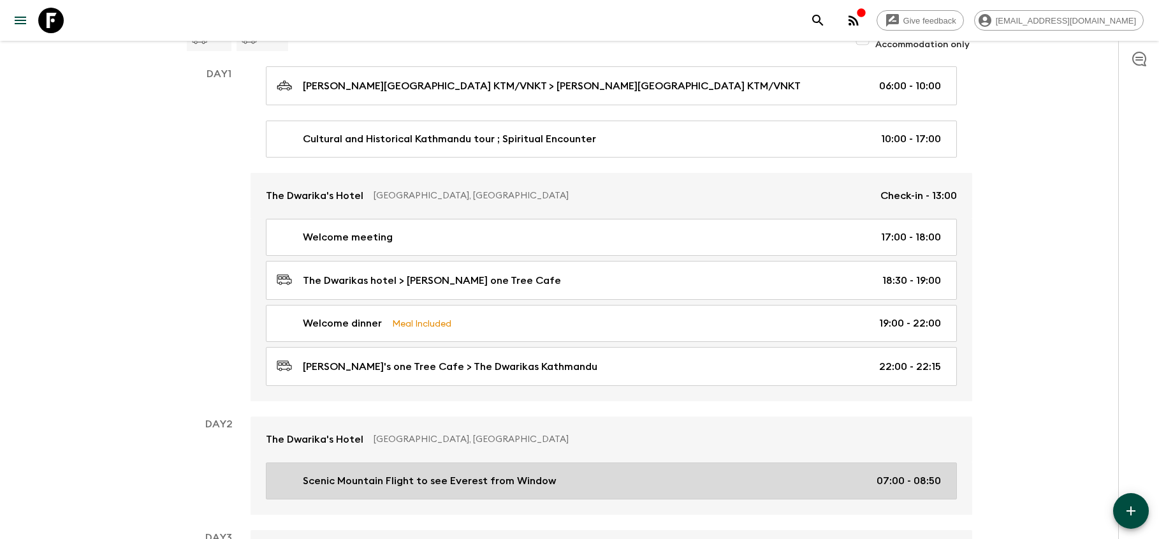
scroll to position [155, 0]
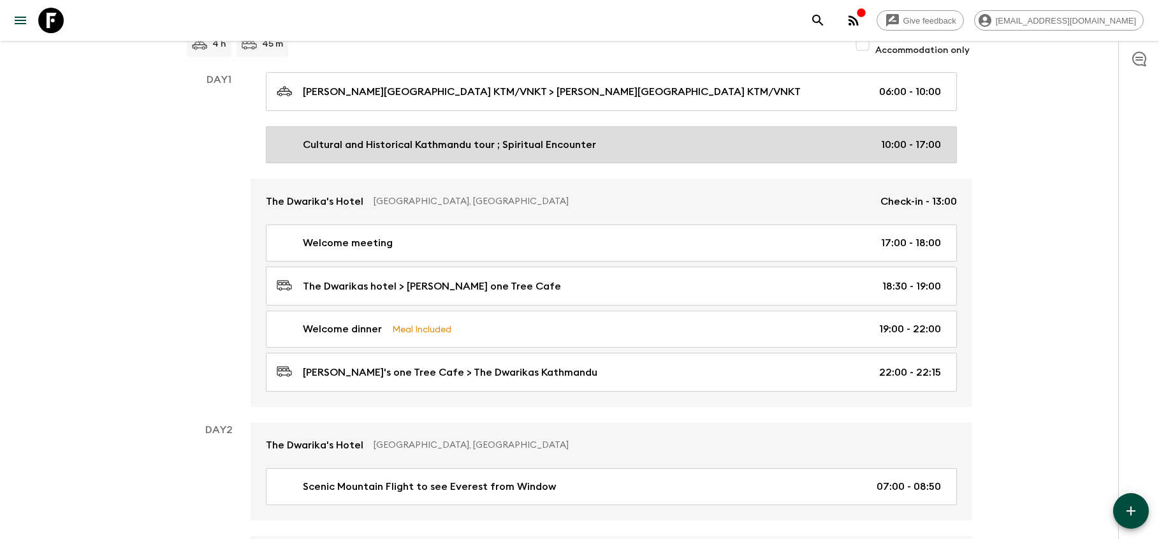
click at [613, 148] on div "Cultural and Historical Kathmandu tour ; Spiritual Encounter 10:00 - 17:00" at bounding box center [609, 144] width 664 height 15
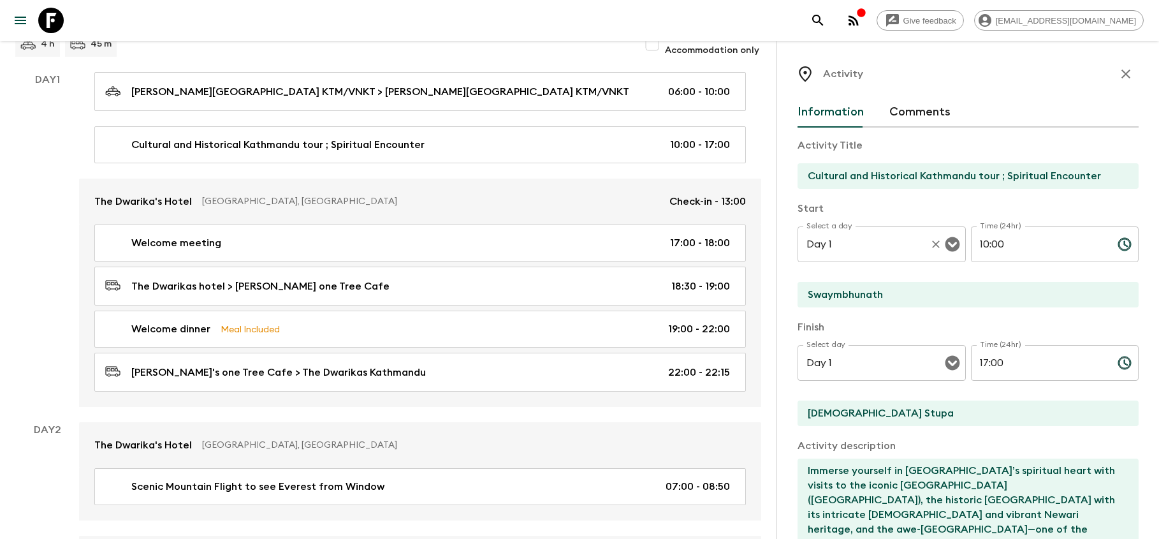
click at [957, 244] on icon "Open" at bounding box center [952, 244] width 15 height 15
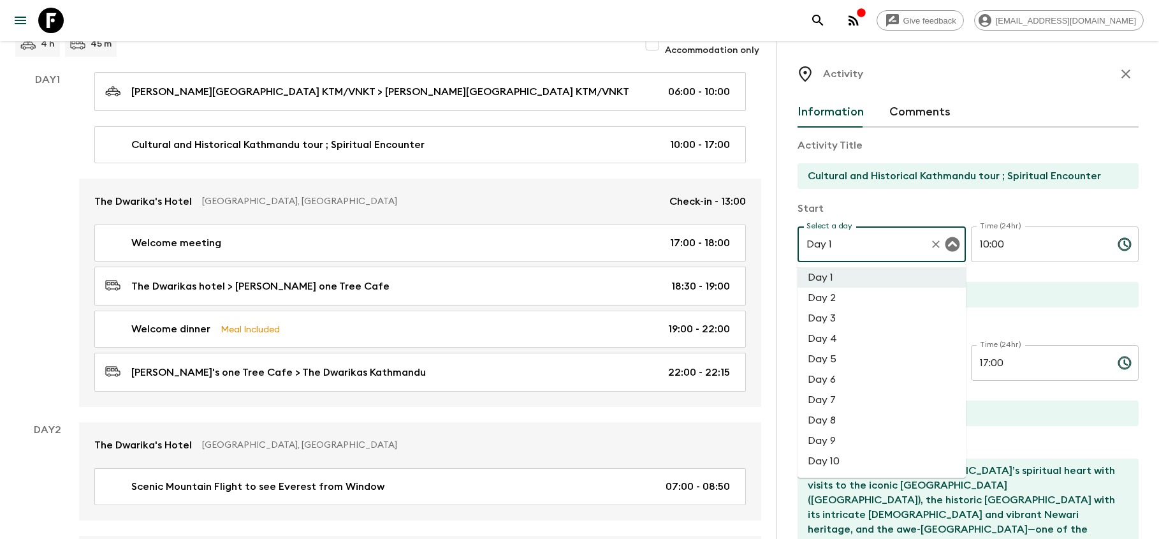
click at [853, 298] on li "Day 2" at bounding box center [882, 298] width 168 height 20
type input "Day 2"
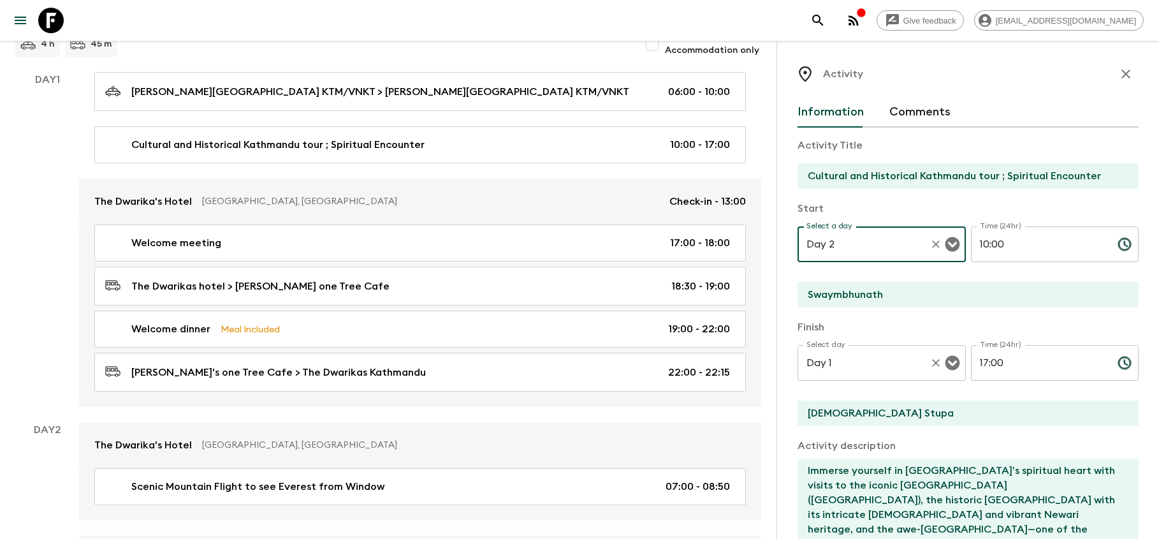
click at [956, 363] on icon "Open" at bounding box center [952, 363] width 15 height 15
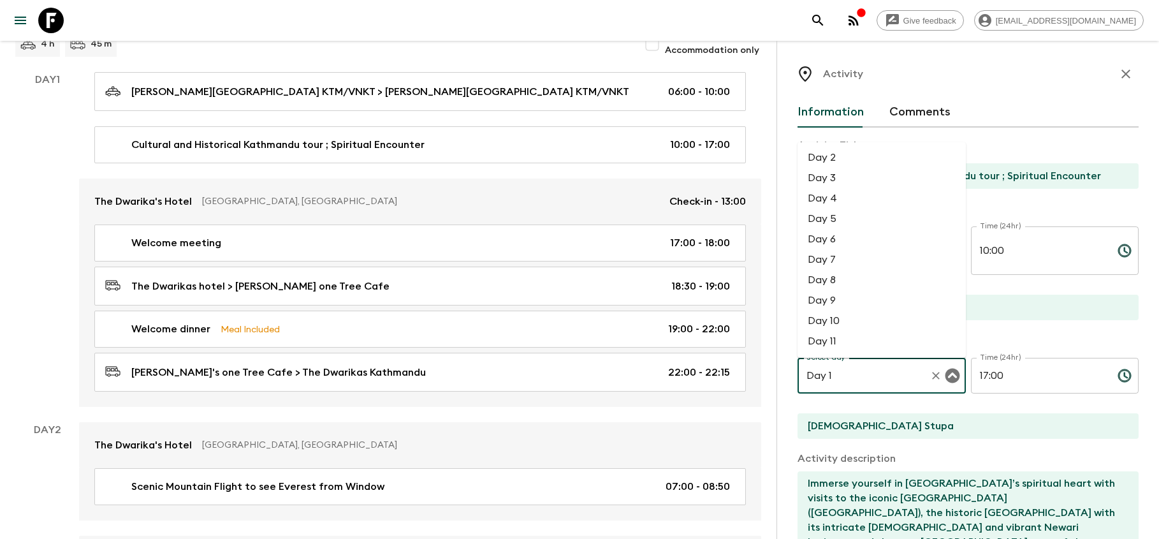
click at [846, 157] on li "Day 2" at bounding box center [882, 157] width 168 height 20
type input "Day 2"
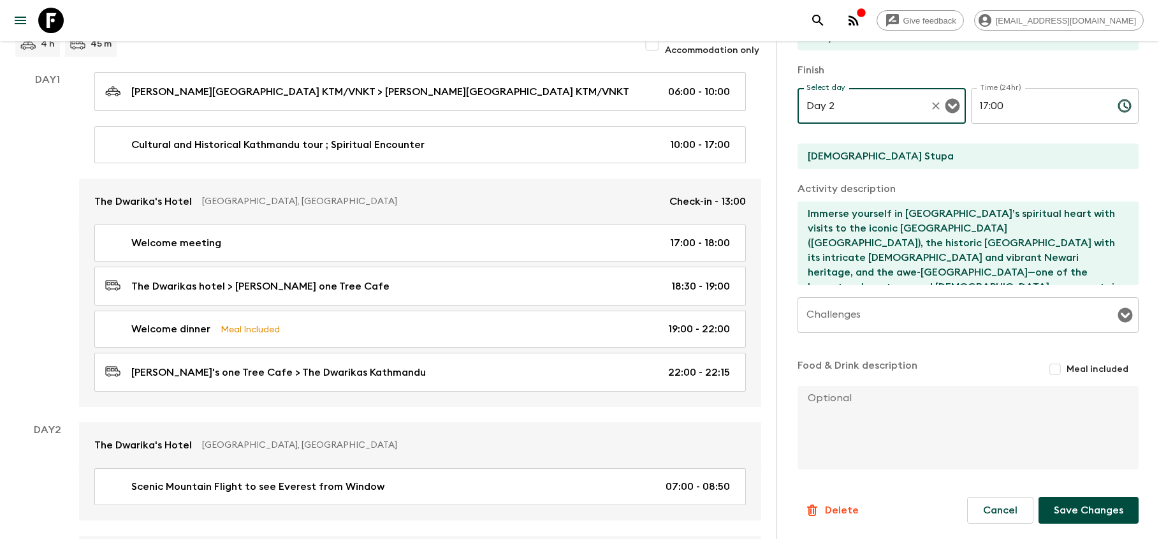
scroll to position [257, 0]
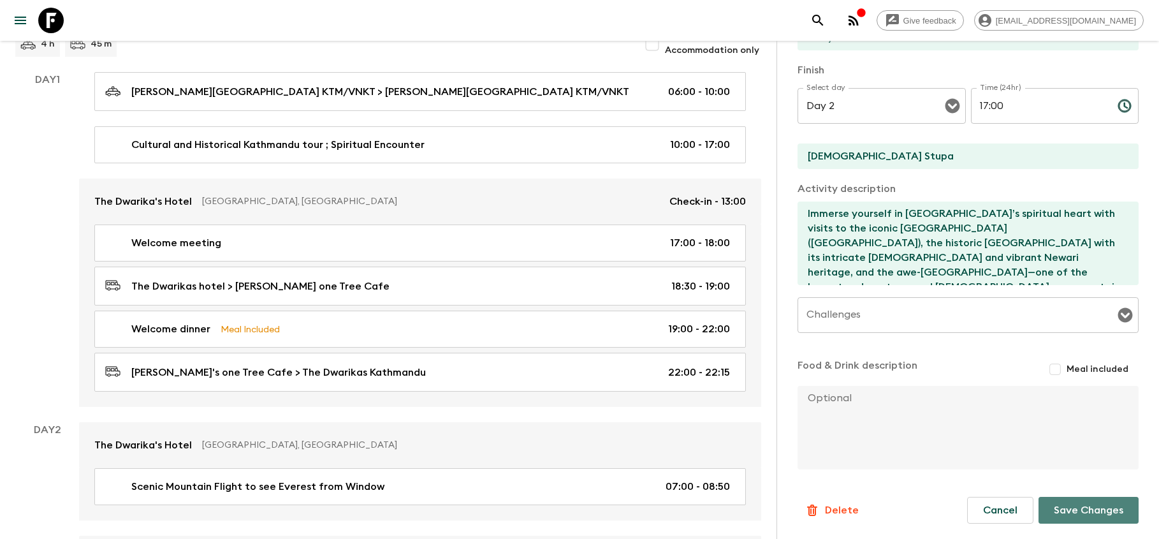
click at [1094, 508] on button "Save Changes" at bounding box center [1089, 510] width 100 height 27
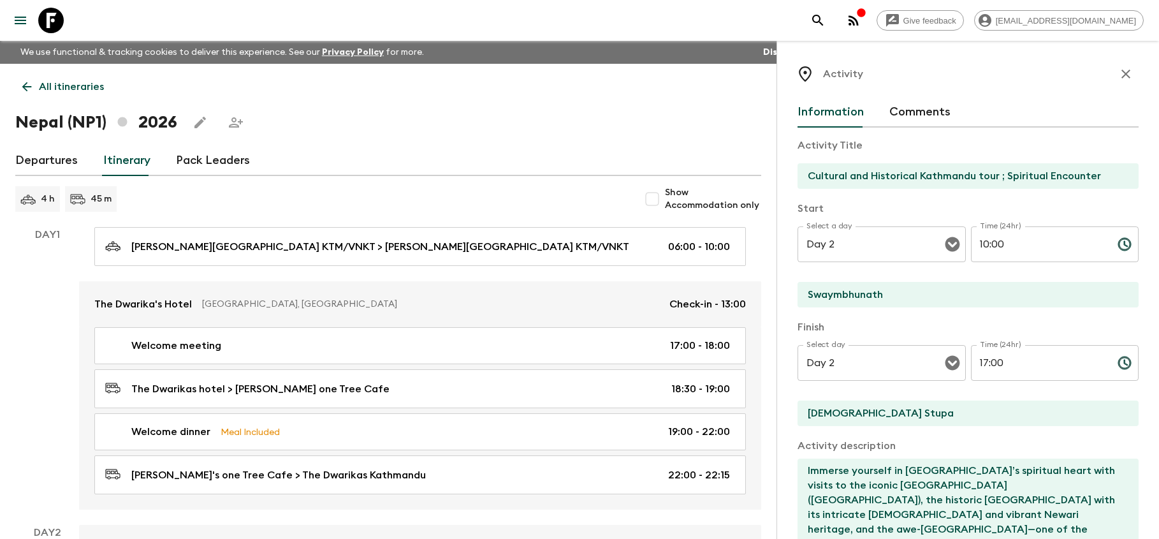
scroll to position [0, 0]
click at [1125, 72] on icon "button" at bounding box center [1125, 73] width 15 height 15
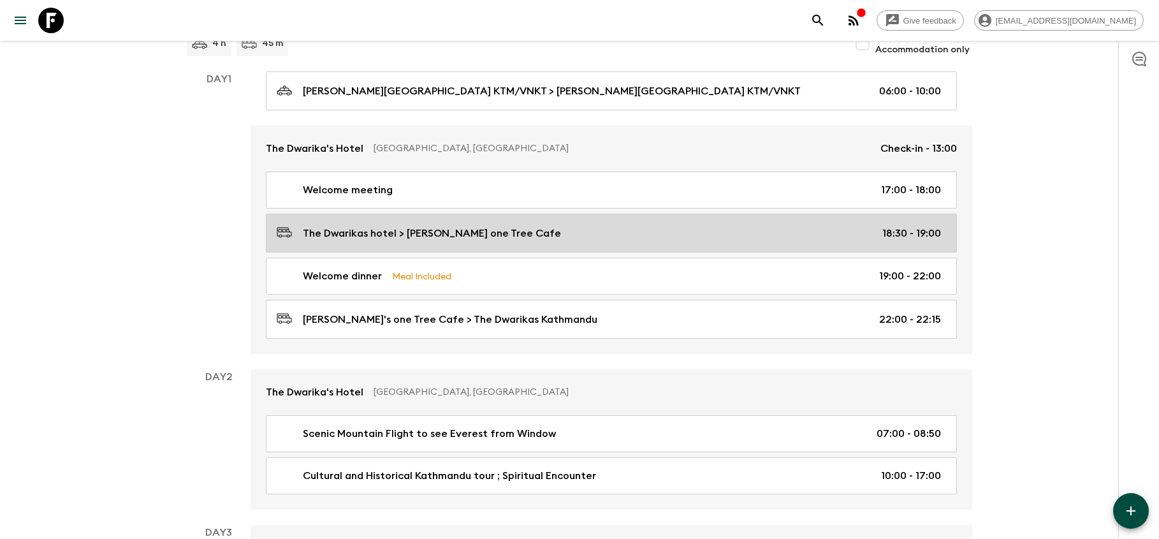
scroll to position [154, 0]
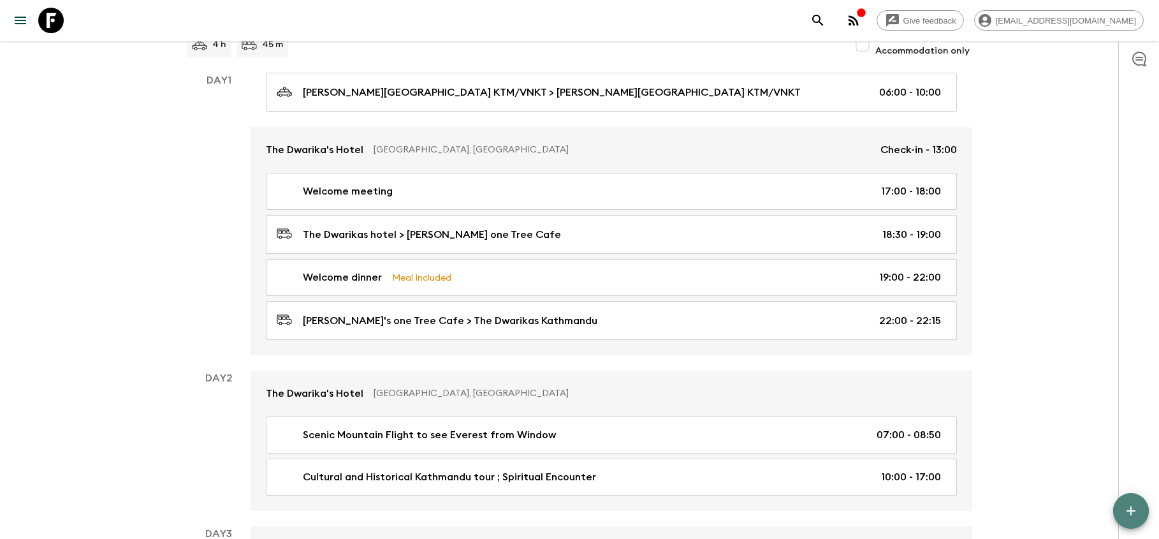
click at [1125, 518] on icon "button" at bounding box center [1130, 510] width 15 height 15
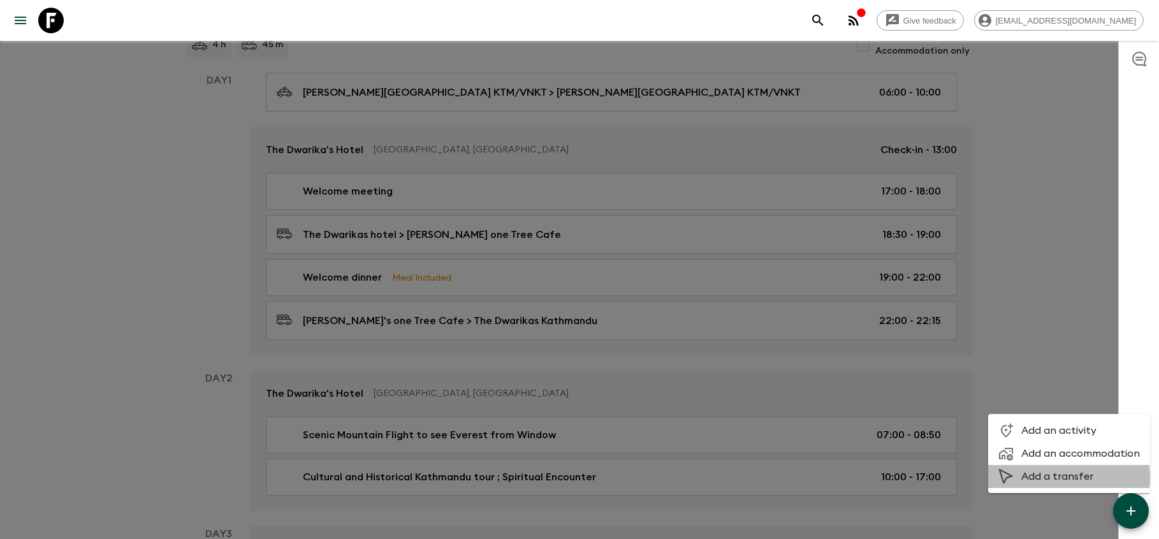
click at [1060, 477] on span "Add a transfer" at bounding box center [1080, 476] width 119 height 13
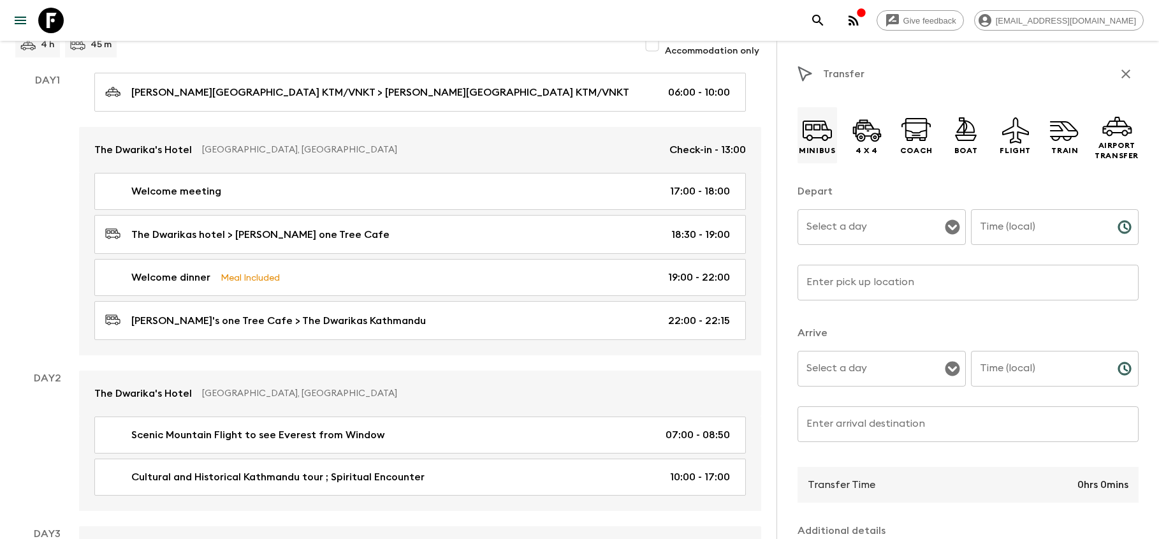
click at [818, 138] on icon at bounding box center [817, 130] width 31 height 31
click at [953, 226] on icon "Open" at bounding box center [952, 227] width 15 height 15
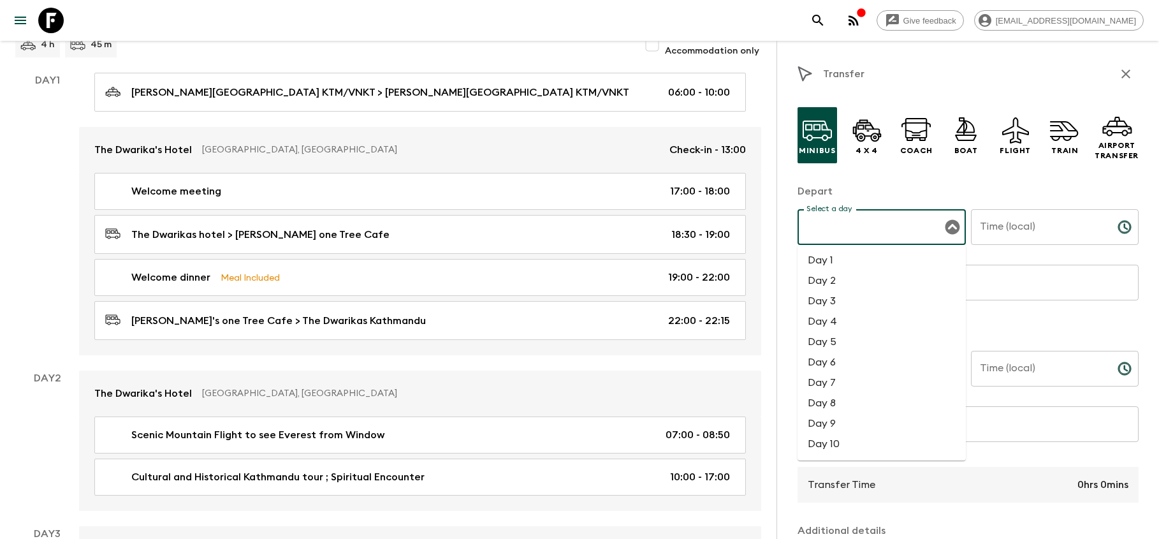
click at [875, 280] on li "Day 2" at bounding box center [882, 280] width 168 height 20
type input "Day 2"
click at [1016, 226] on input "Time (local)" at bounding box center [1039, 227] width 136 height 36
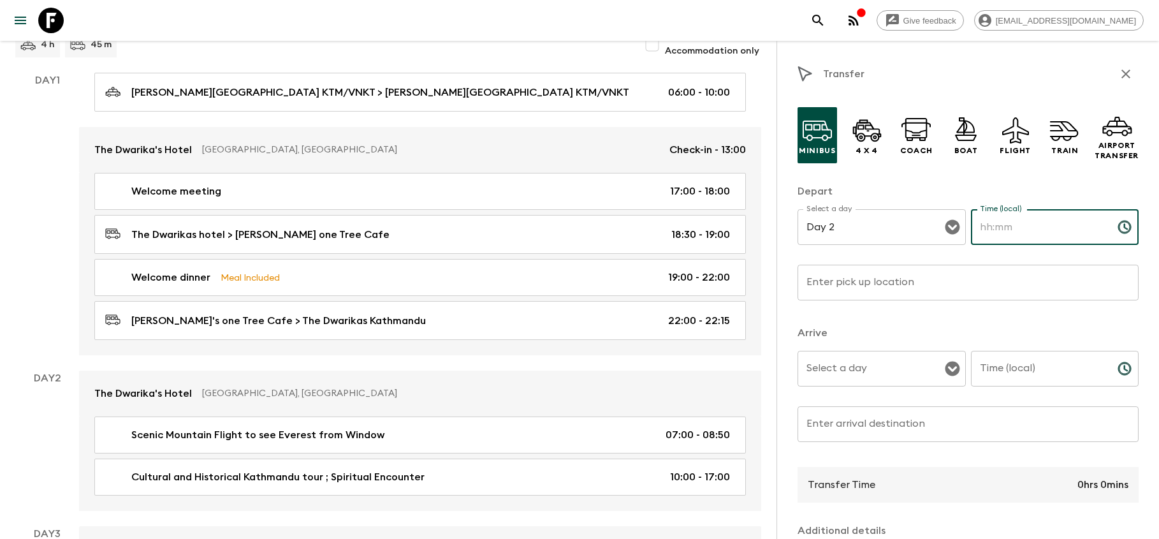
click at [1133, 223] on button "Choose time" at bounding box center [1125, 227] width 26 height 26
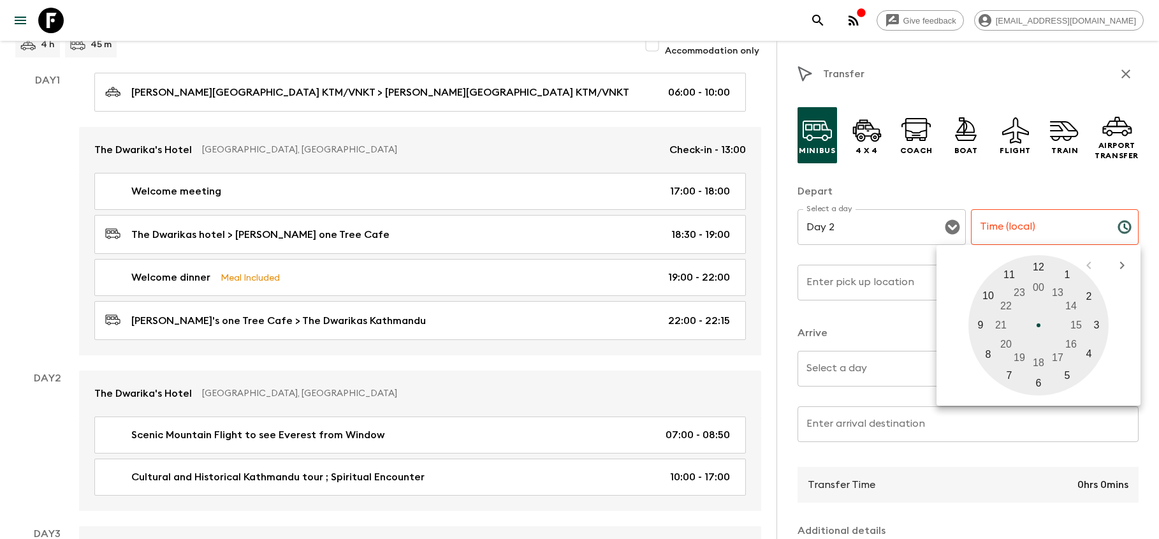
click at [1035, 381] on div at bounding box center [1039, 325] width 140 height 140
type input "06:00"
click at [1040, 267] on div at bounding box center [1039, 325] width 140 height 140
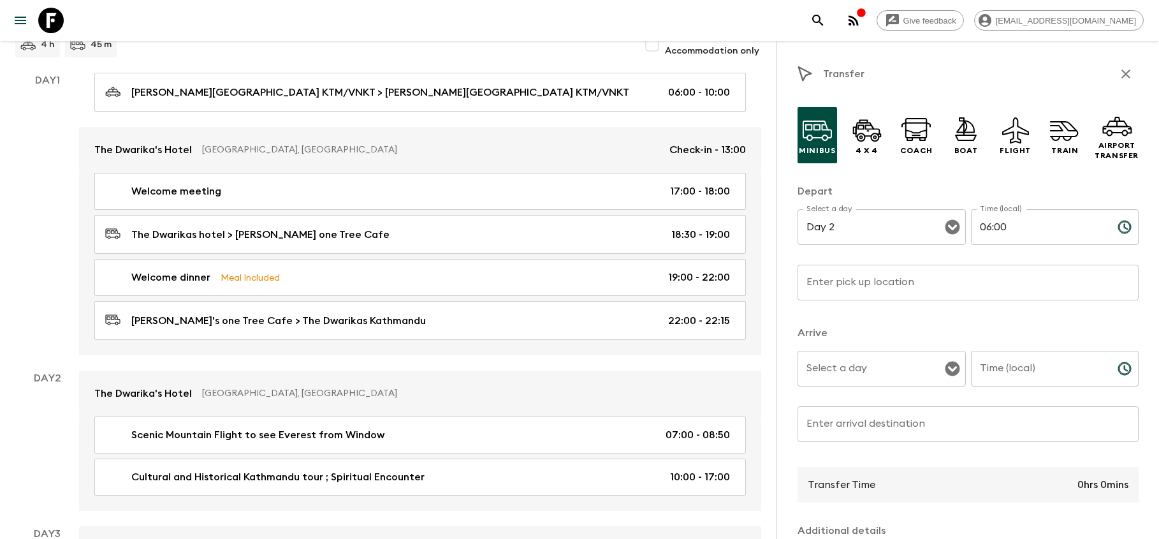
click at [892, 284] on input "Enter pick up location" at bounding box center [968, 283] width 341 height 36
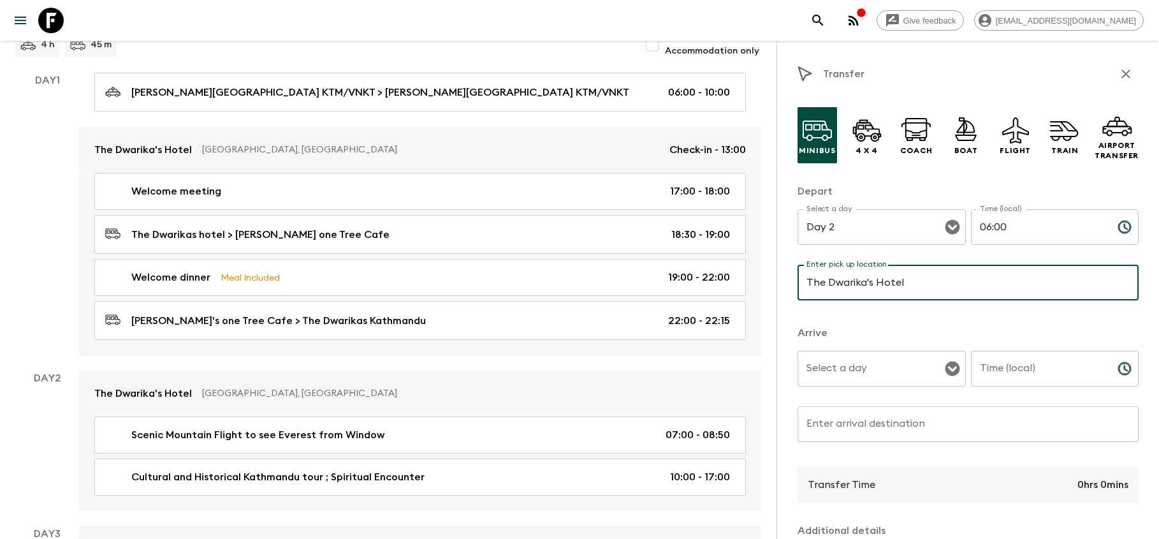
type input "The Dwarika's Hotel"
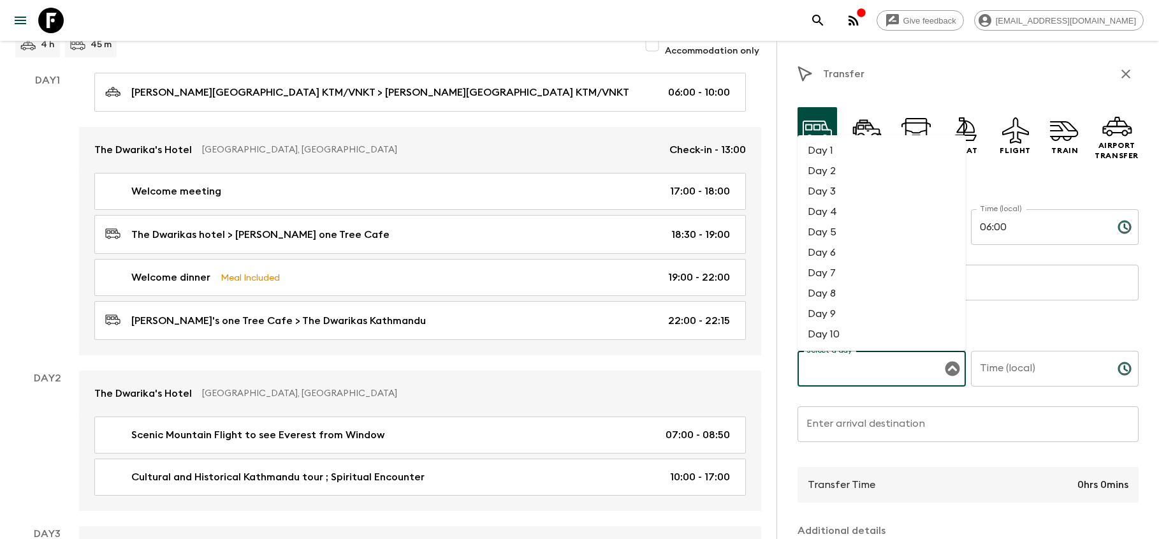
click at [857, 372] on input "Select a day" at bounding box center [872, 368] width 138 height 24
click at [854, 173] on li "Day 2" at bounding box center [882, 171] width 168 height 20
type input "Day 2"
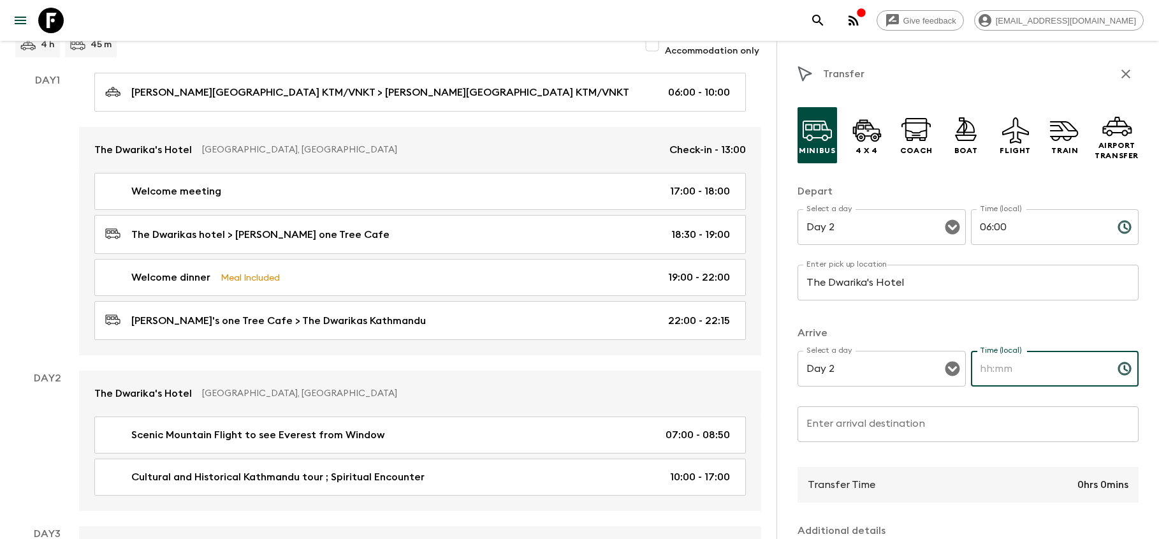
click at [995, 367] on input "Time (local)" at bounding box center [1039, 369] width 136 height 36
click at [1128, 370] on icon "Choose time" at bounding box center [1124, 368] width 15 height 15
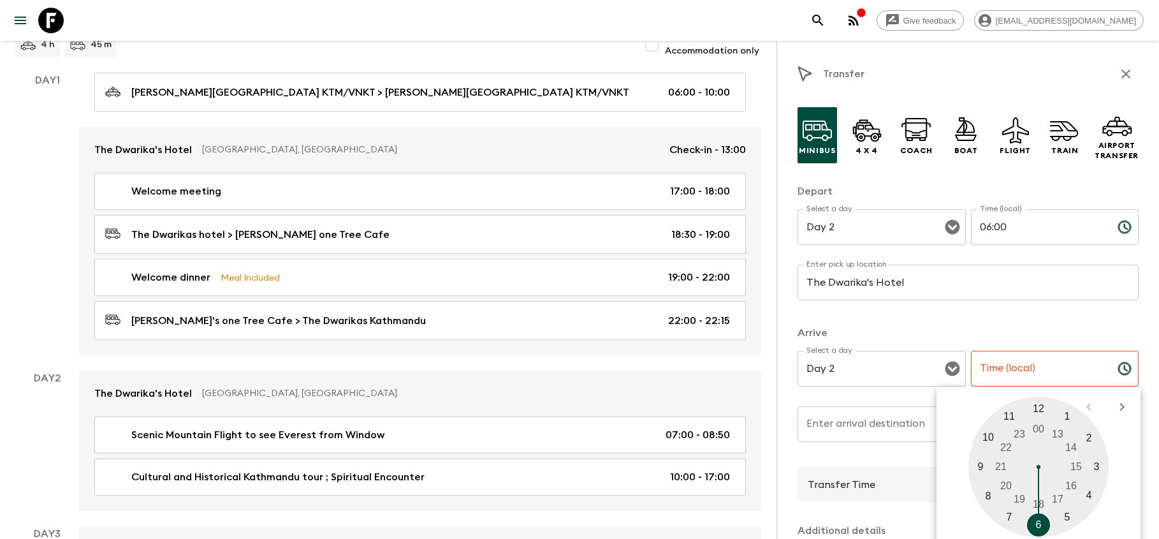
click at [1040, 525] on div at bounding box center [1039, 467] width 140 height 140
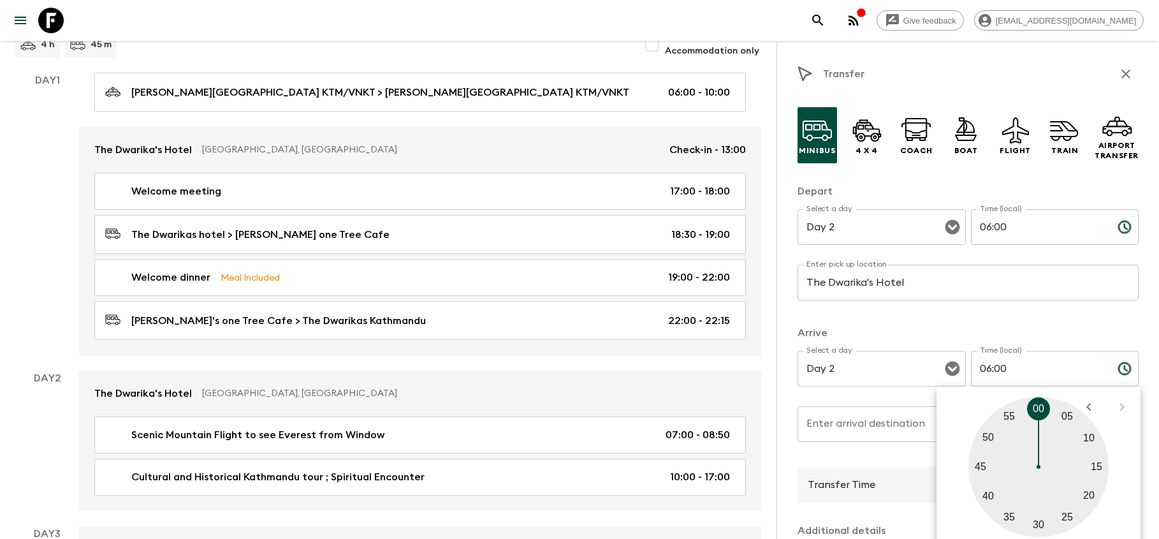
click at [1097, 465] on div at bounding box center [1039, 467] width 140 height 140
type input "06:15"
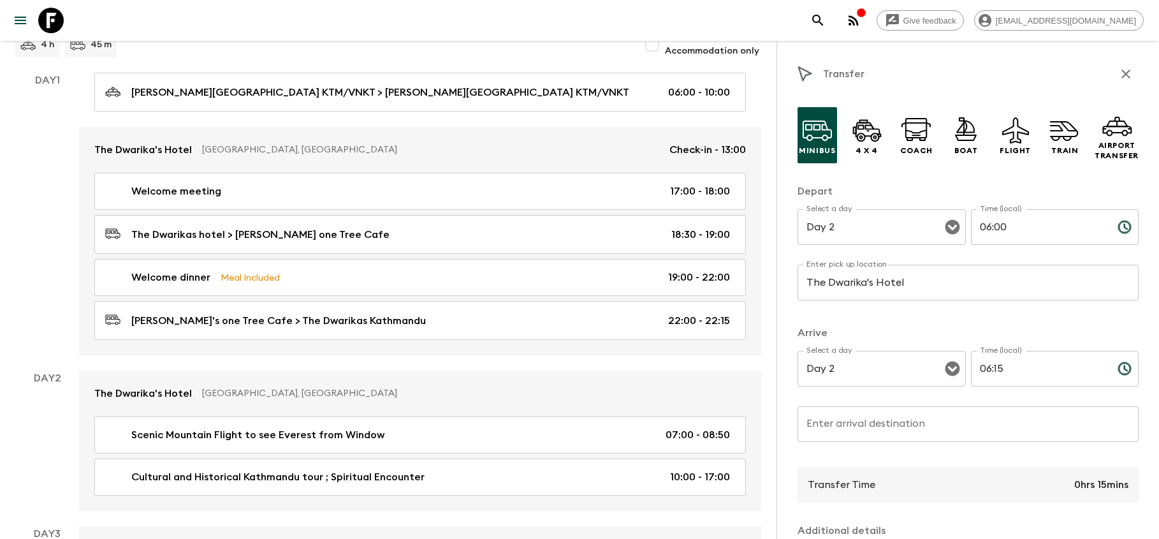
click at [951, 426] on input "Enter arrival destination" at bounding box center [968, 424] width 341 height 36
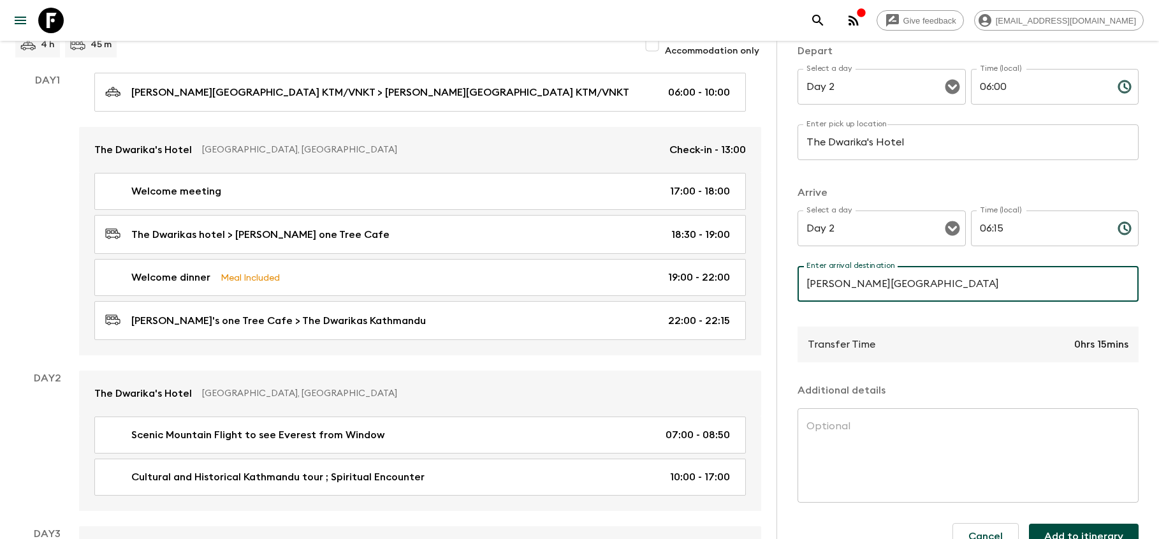
scroll to position [143, 0]
type input "[PERSON_NAME][GEOGRAPHIC_DATA]"
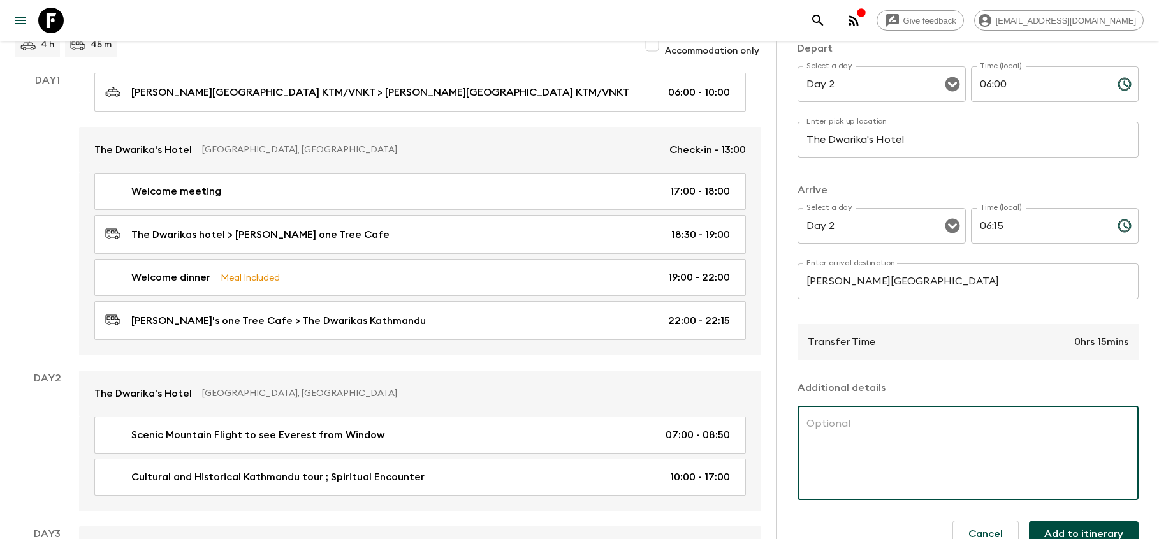
click at [887, 443] on textarea at bounding box center [968, 452] width 323 height 73
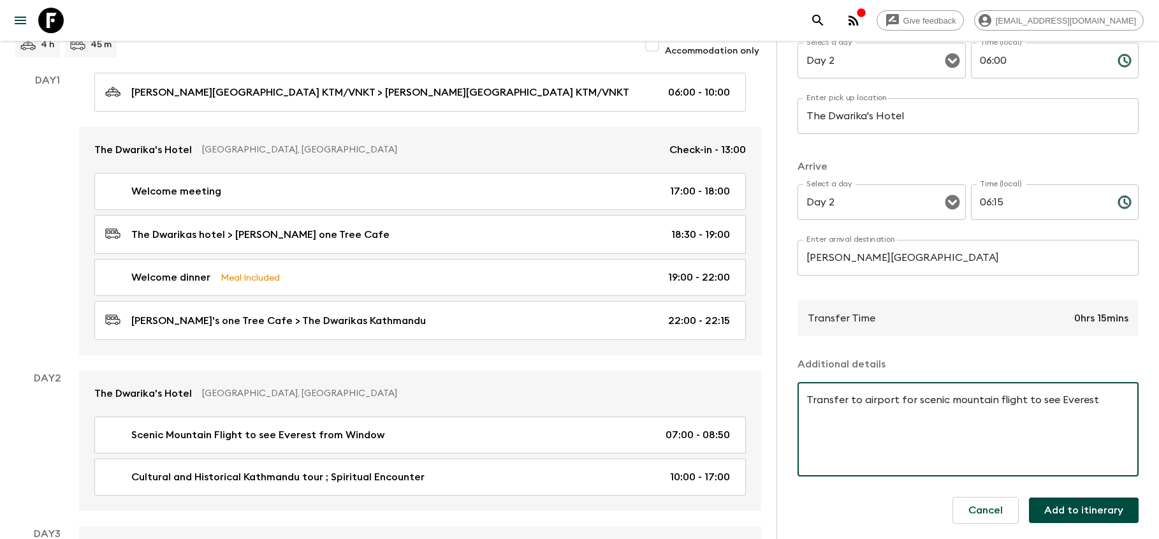
scroll to position [166, 0]
type textarea "Transfer to airport for scenic mountain flight to see Everest"
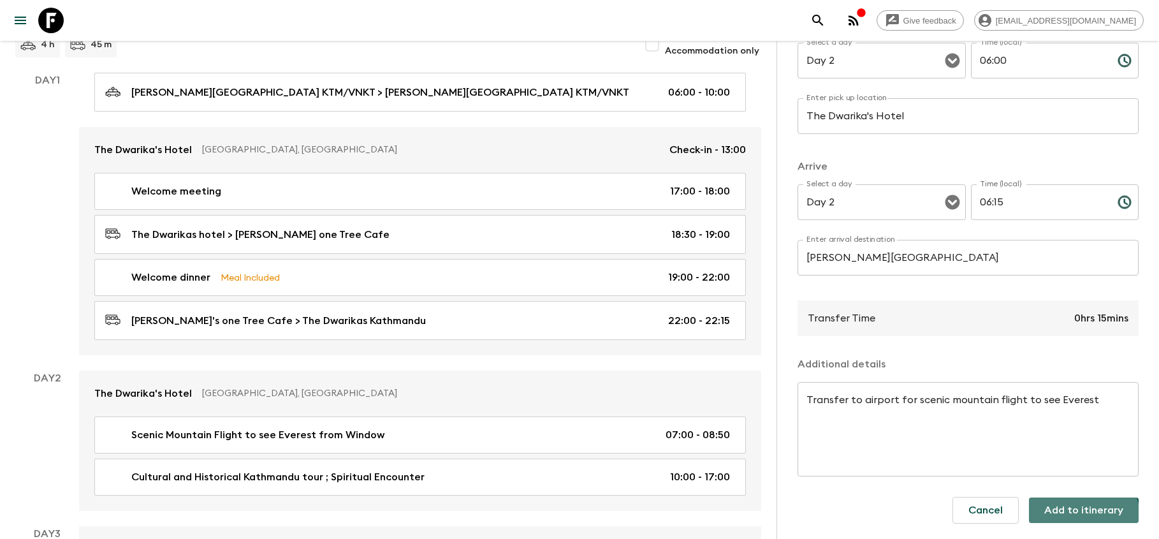
click at [1083, 516] on button "Add to itinerary" at bounding box center [1084, 510] width 110 height 26
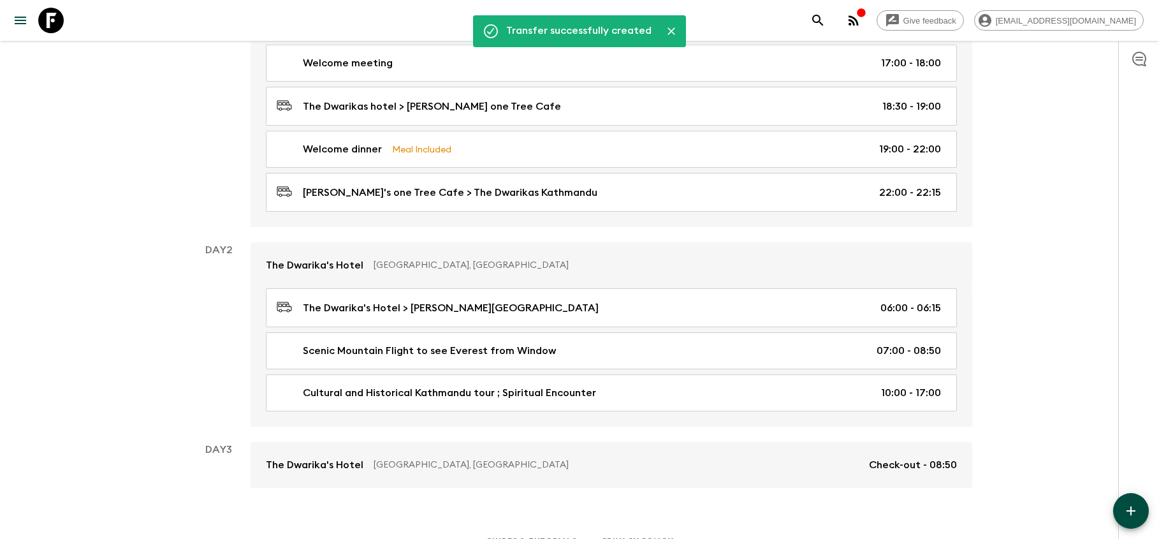
scroll to position [277, 0]
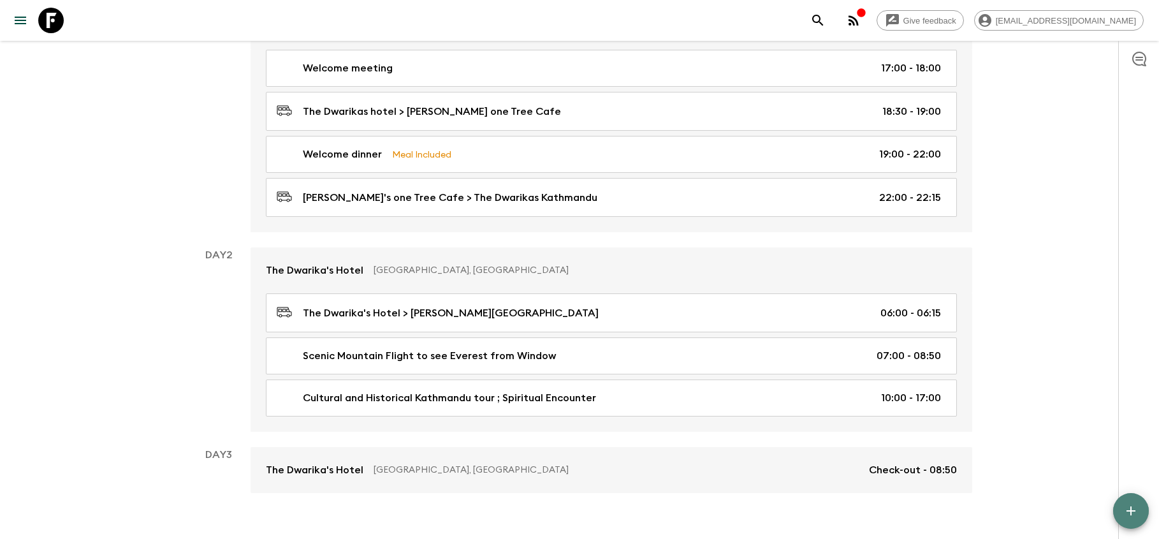
click at [1131, 509] on icon "button" at bounding box center [1131, 510] width 9 height 9
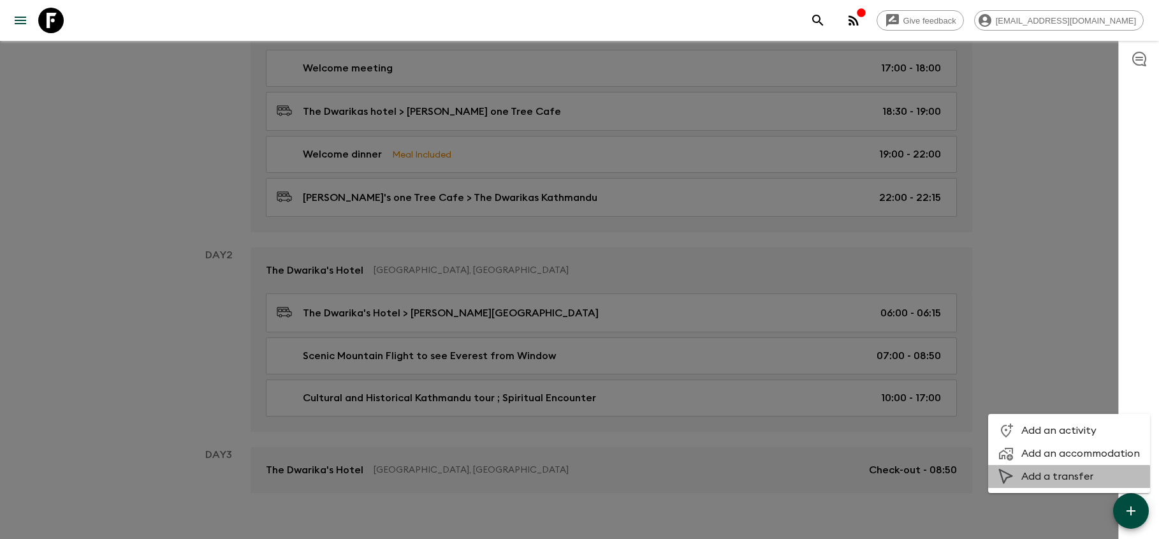
click at [1058, 481] on span "Add a transfer" at bounding box center [1080, 476] width 119 height 13
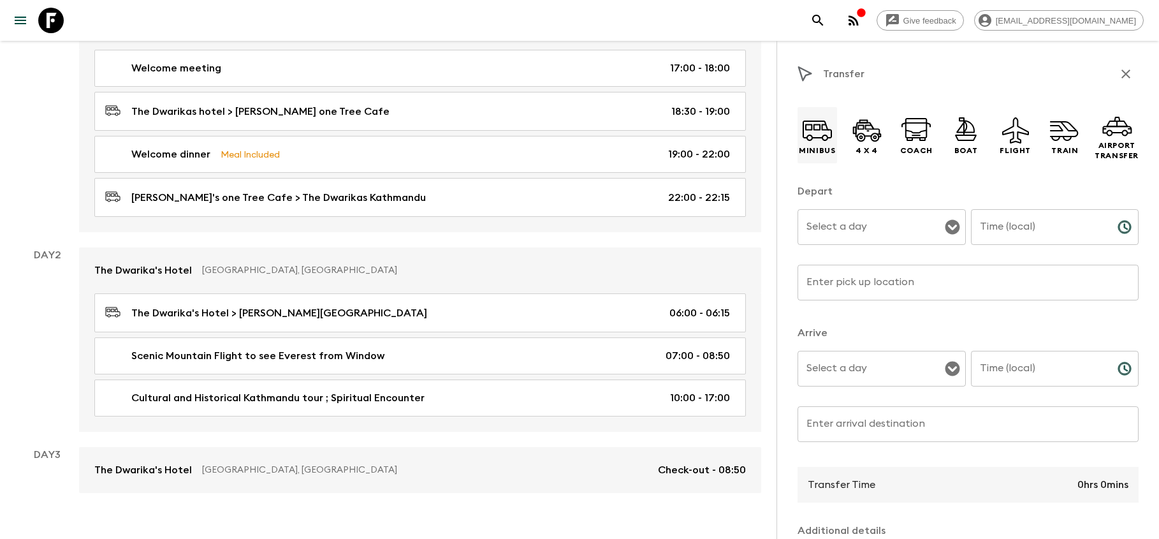
click at [826, 145] on p "Minibus" at bounding box center [817, 150] width 36 height 10
click at [878, 228] on input "Select a day" at bounding box center [872, 227] width 138 height 24
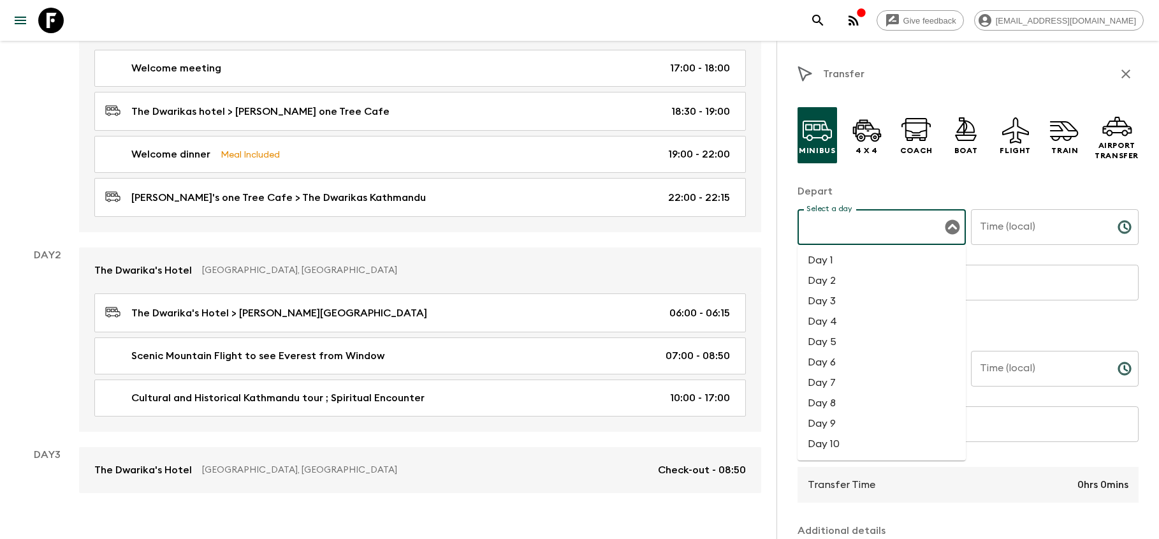
click at [818, 286] on li "Day 2" at bounding box center [882, 280] width 168 height 20
type input "Day 2"
click at [1008, 226] on input "Time (local)" at bounding box center [1039, 227] width 136 height 36
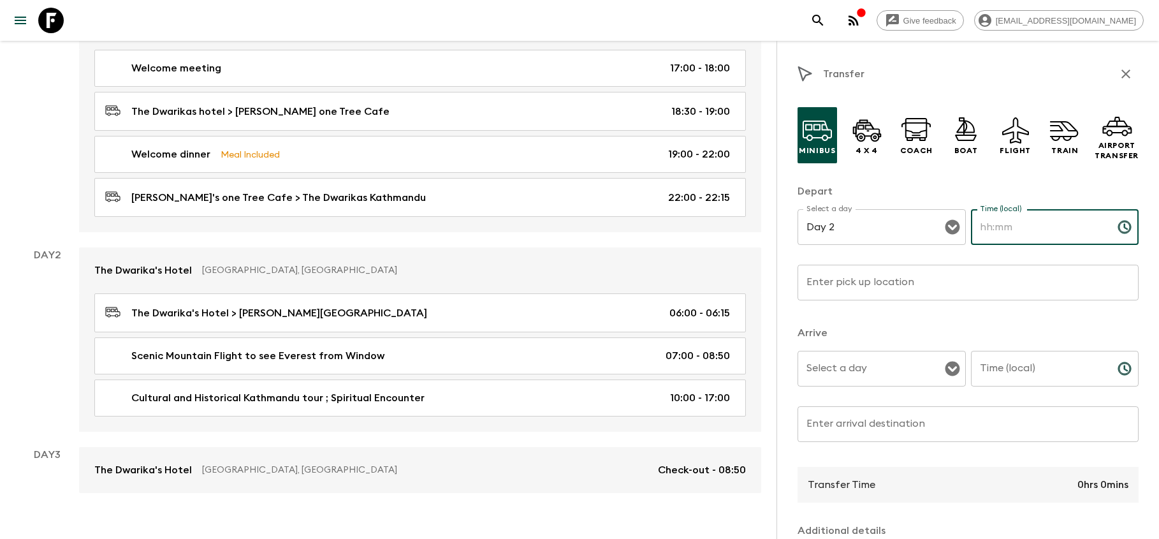
click at [1127, 228] on icon "Choose time" at bounding box center [1124, 226] width 15 height 15
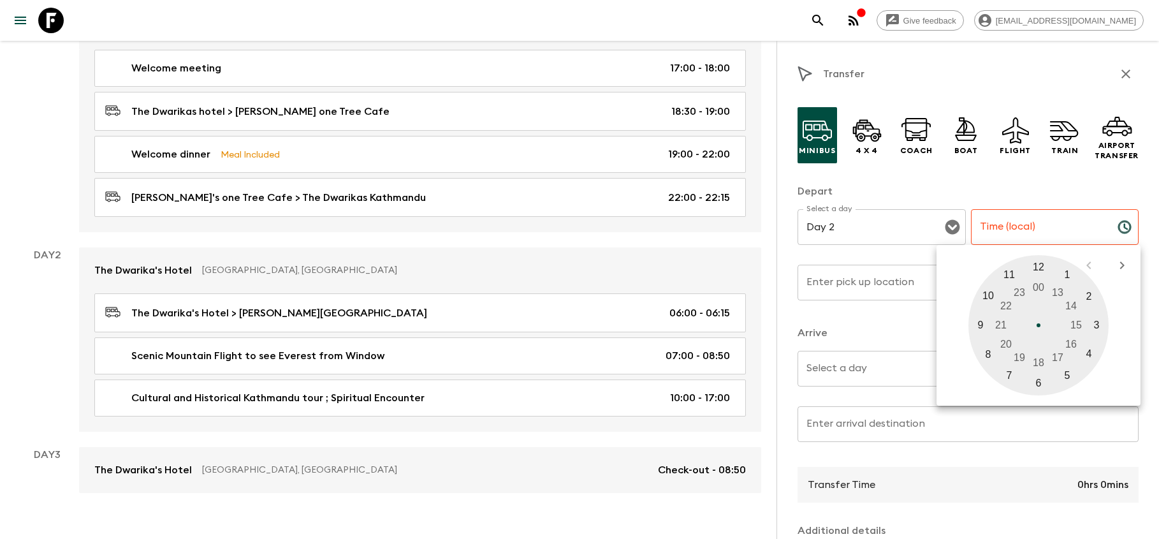
click at [979, 320] on div at bounding box center [1039, 325] width 140 height 140
type input "09:00"
click at [844, 279] on input "Enter pick up location" at bounding box center [968, 283] width 341 height 36
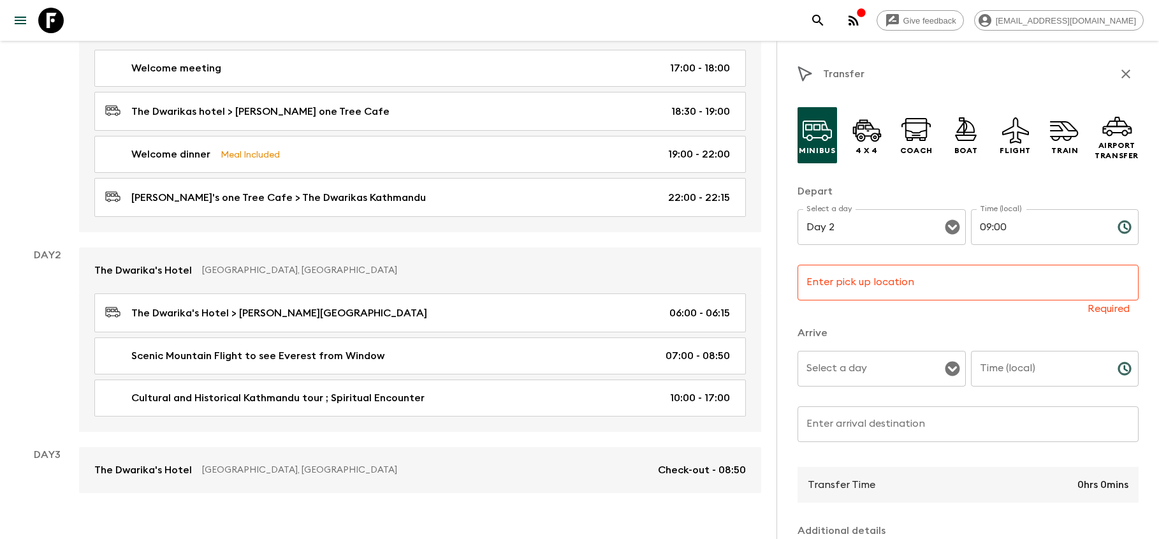
click at [849, 286] on input "Enter pick up location" at bounding box center [968, 283] width 341 height 36
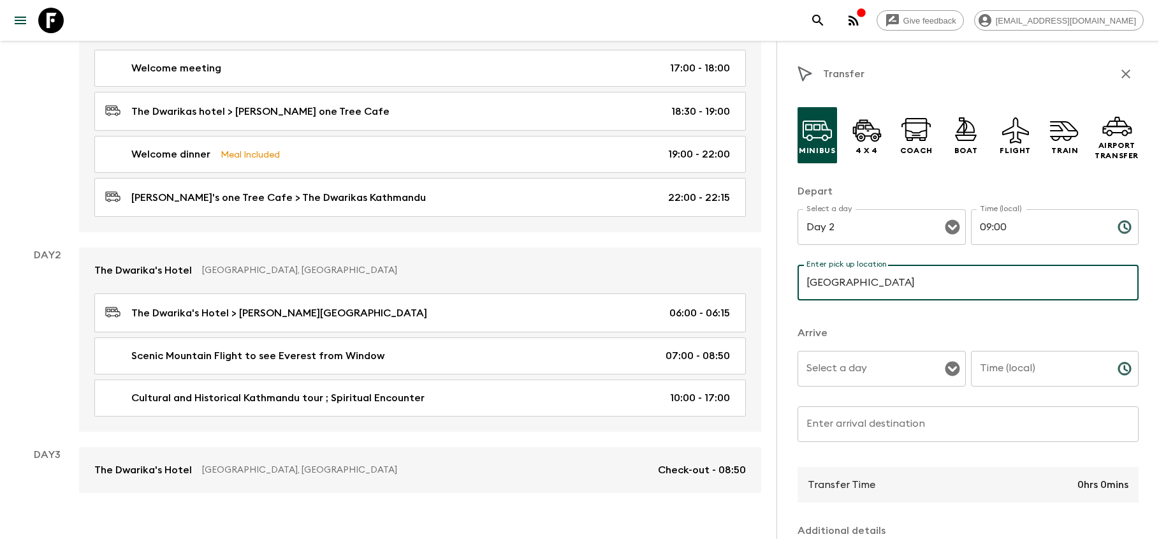
type input "[GEOGRAPHIC_DATA]"
click at [842, 374] on input "Select a day" at bounding box center [872, 368] width 138 height 24
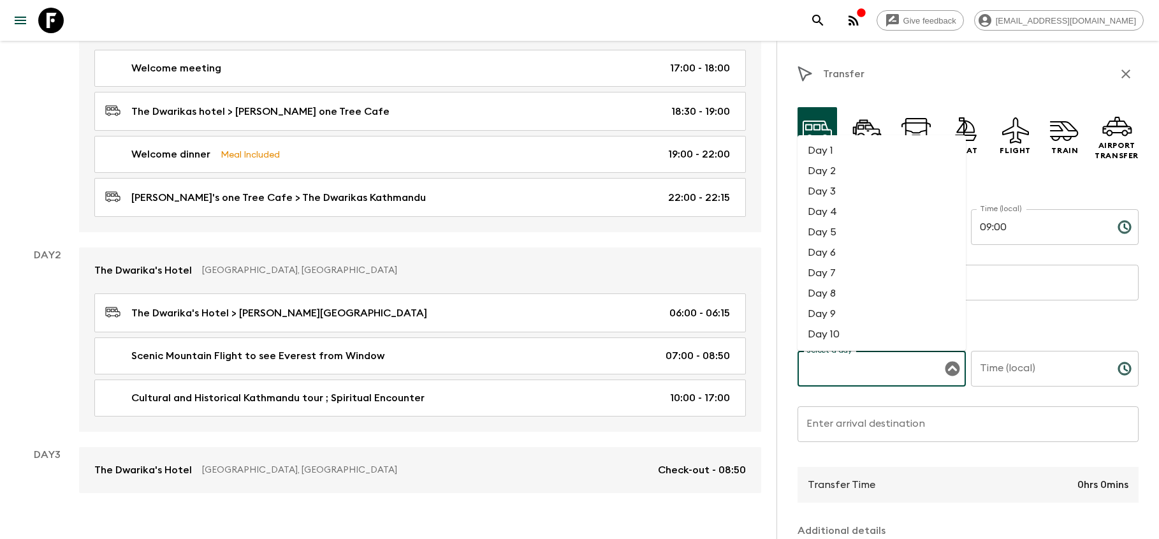
click at [829, 175] on li "Day 2" at bounding box center [882, 171] width 168 height 20
type input "Day 2"
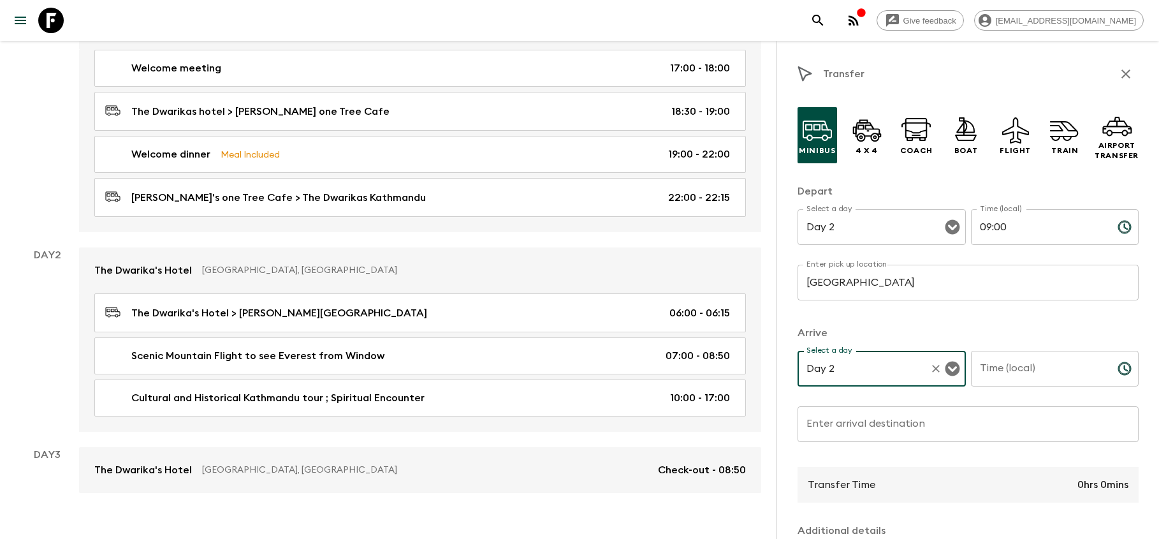
click at [1034, 371] on input "Time (local)" at bounding box center [1039, 369] width 136 height 36
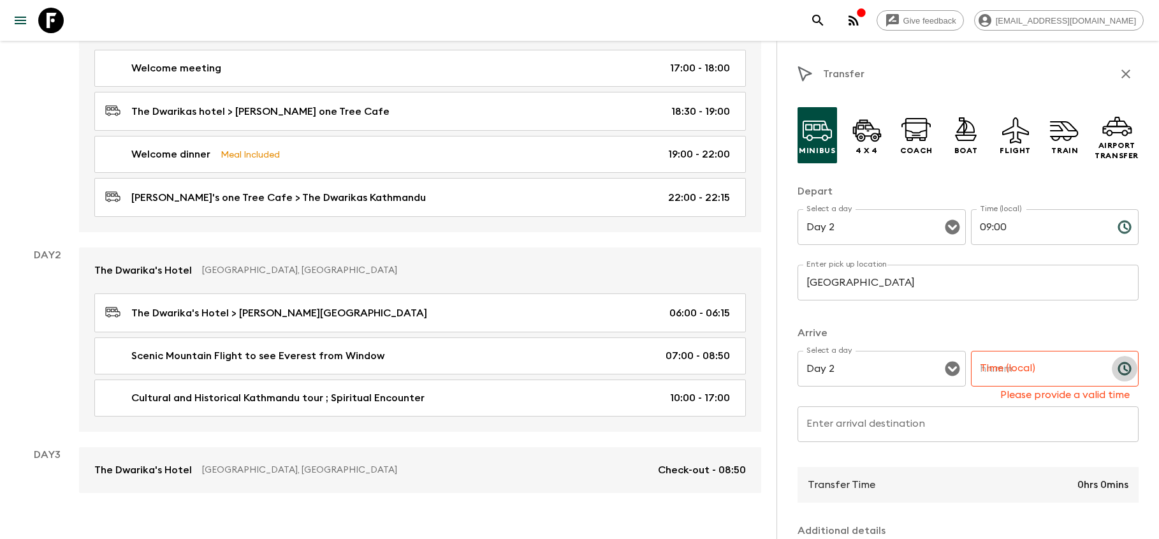
click at [1123, 372] on icon "Choose time" at bounding box center [1124, 368] width 15 height 15
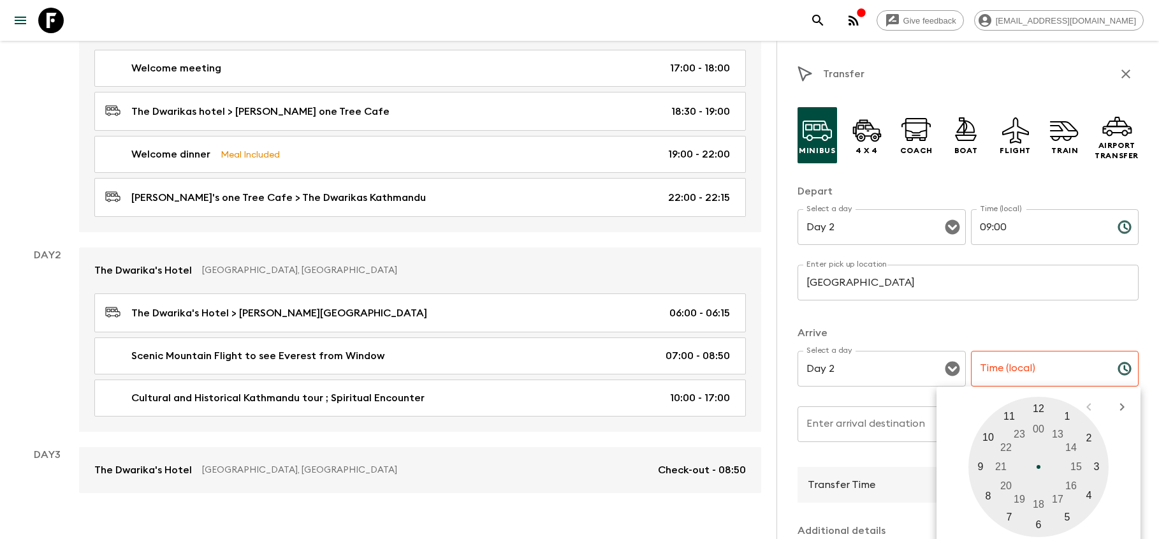
click at [981, 465] on div at bounding box center [1039, 467] width 140 height 140
click at [1099, 465] on div at bounding box center [1039, 467] width 140 height 140
type input "09:15"
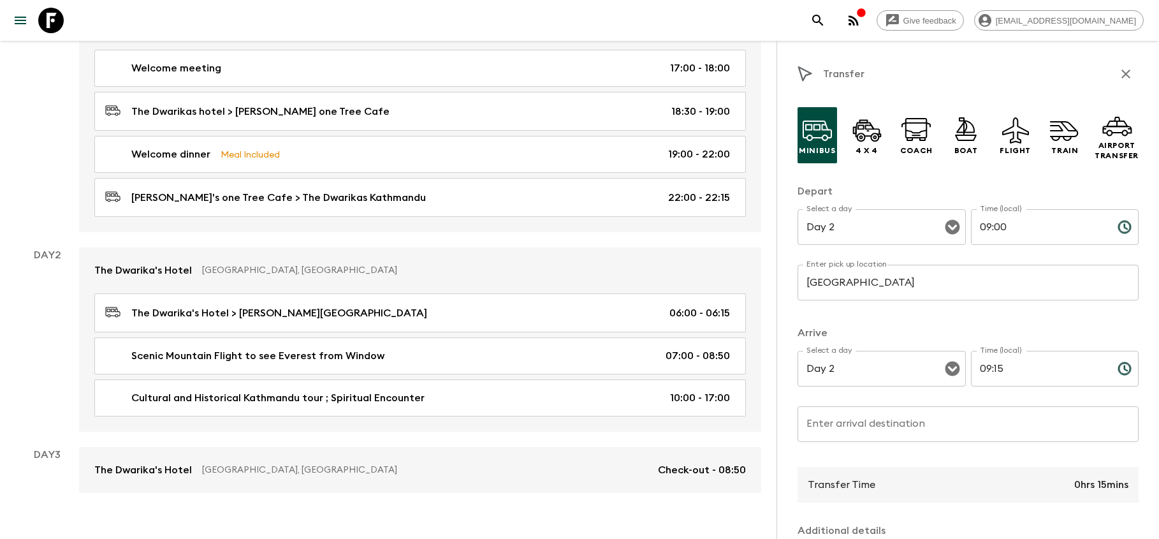
click at [1020, 409] on input "Enter arrival destination" at bounding box center [968, 424] width 341 height 36
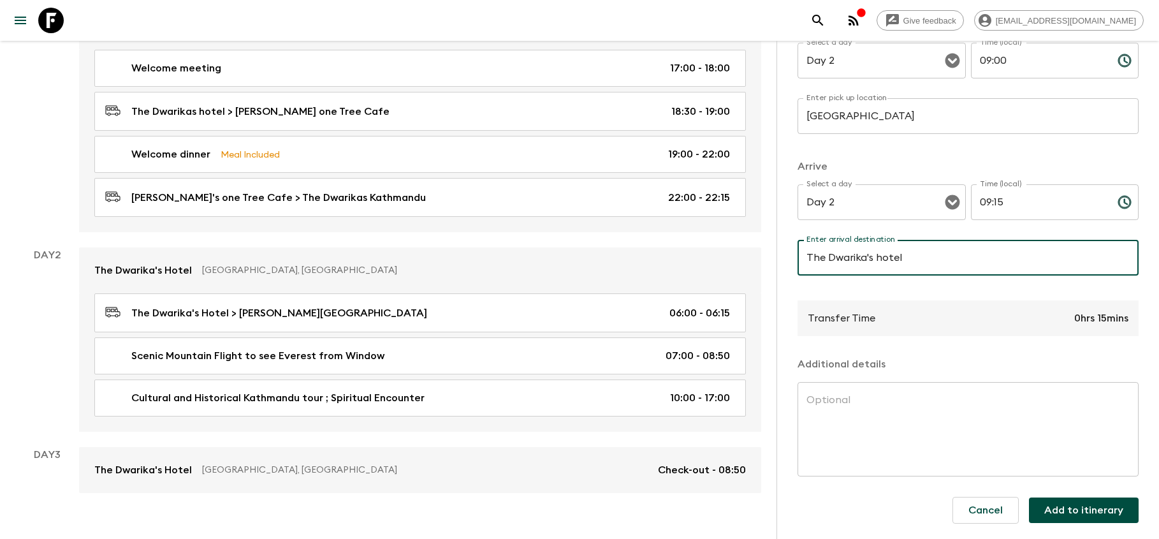
scroll to position [166, 0]
type input "The Dwarika's hotel"
click at [896, 407] on textarea at bounding box center [968, 429] width 323 height 73
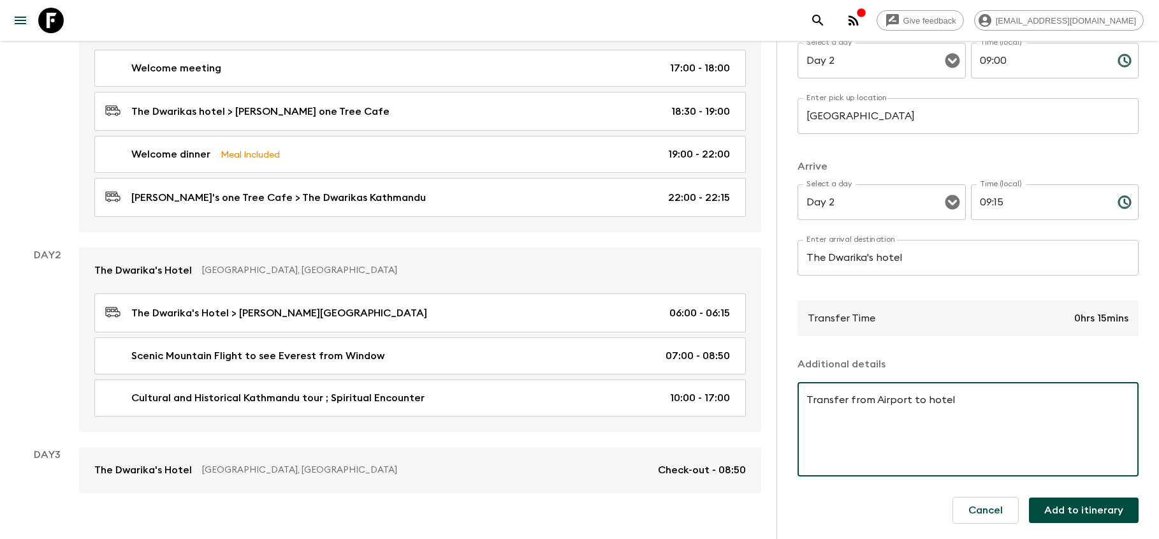
type textarea "Transfer from Airport to hotel"
click at [1079, 511] on button "Add to itinerary" at bounding box center [1084, 510] width 110 height 26
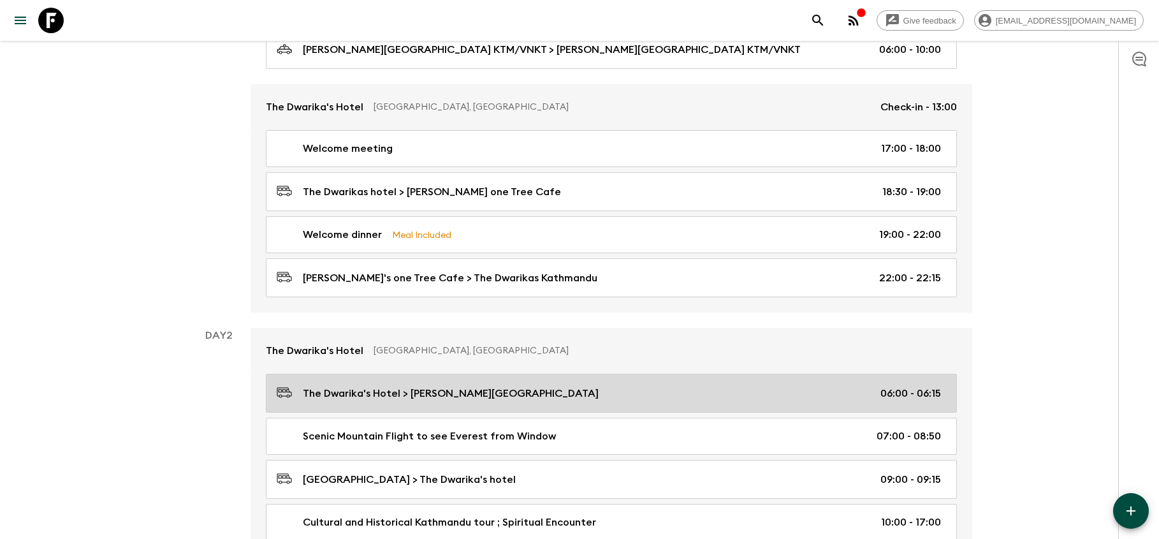
scroll to position [212, 0]
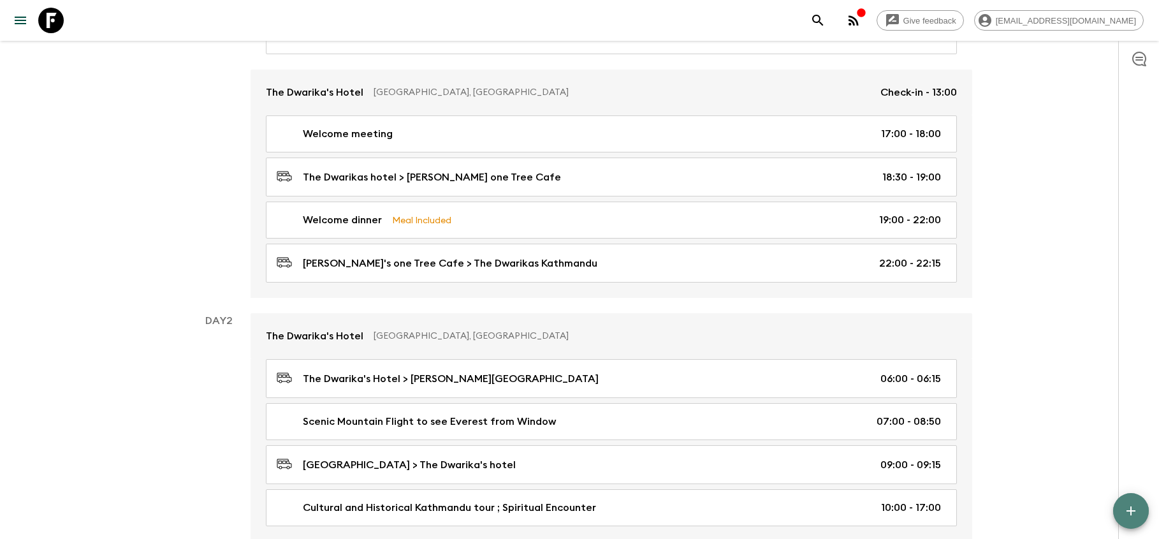
click at [1128, 507] on icon "button" at bounding box center [1130, 510] width 15 height 15
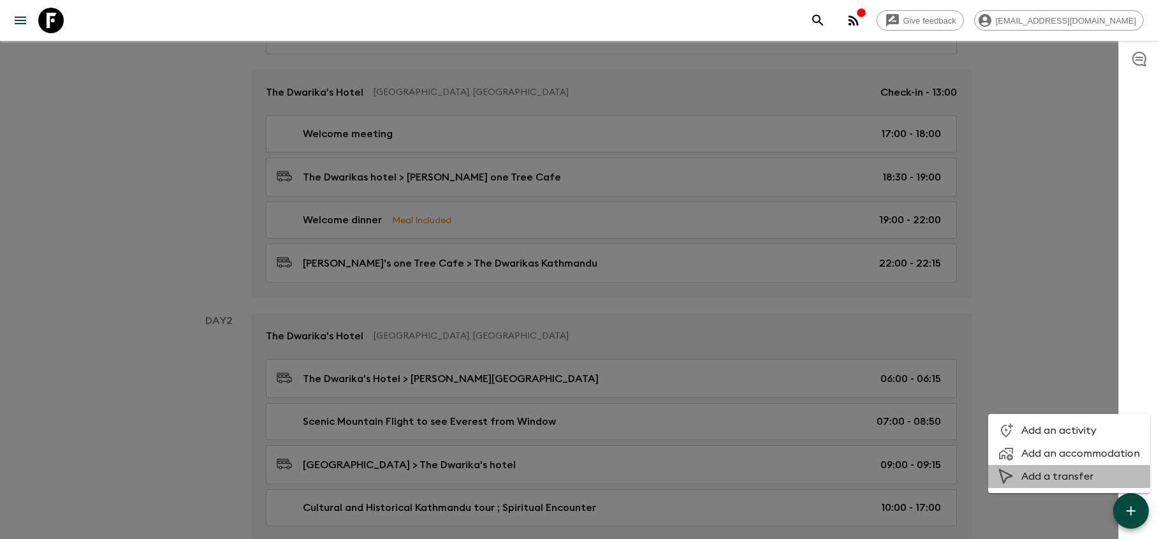
click at [1075, 479] on span "Add a transfer" at bounding box center [1080, 476] width 119 height 13
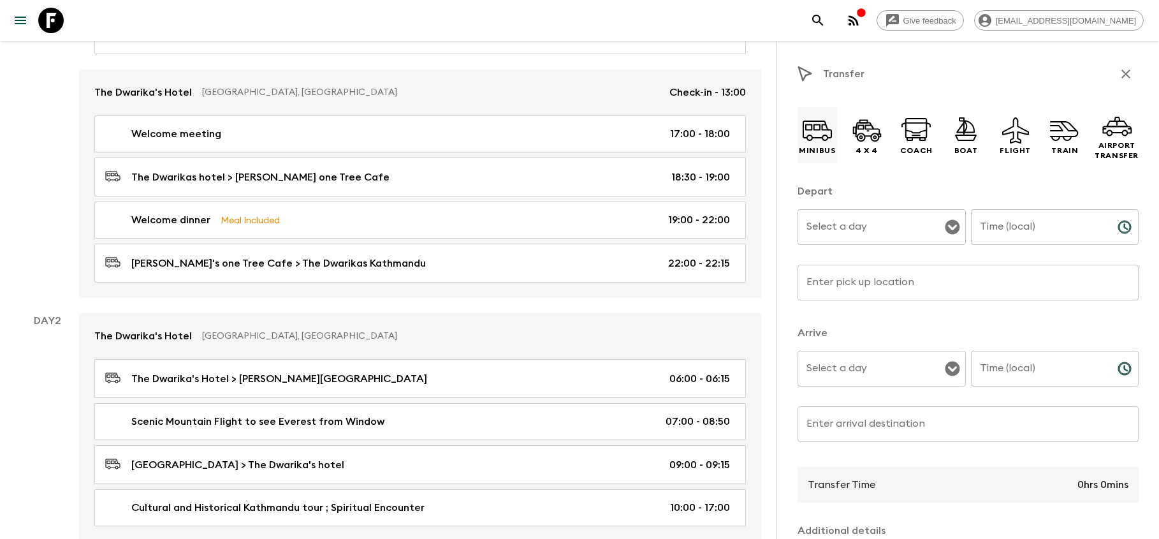
click at [826, 152] on p "Minibus" at bounding box center [817, 150] width 36 height 10
click at [919, 134] on icon at bounding box center [916, 130] width 31 height 31
click at [823, 147] on p "Minibus" at bounding box center [817, 150] width 36 height 10
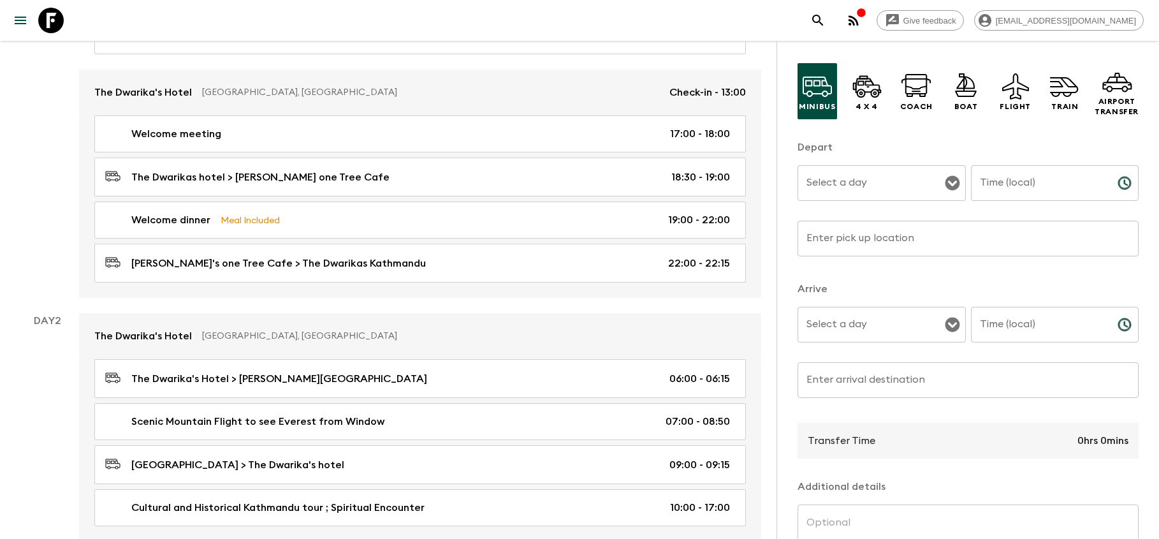
scroll to position [45, 0]
click at [954, 184] on icon "Open" at bounding box center [952, 182] width 15 height 15
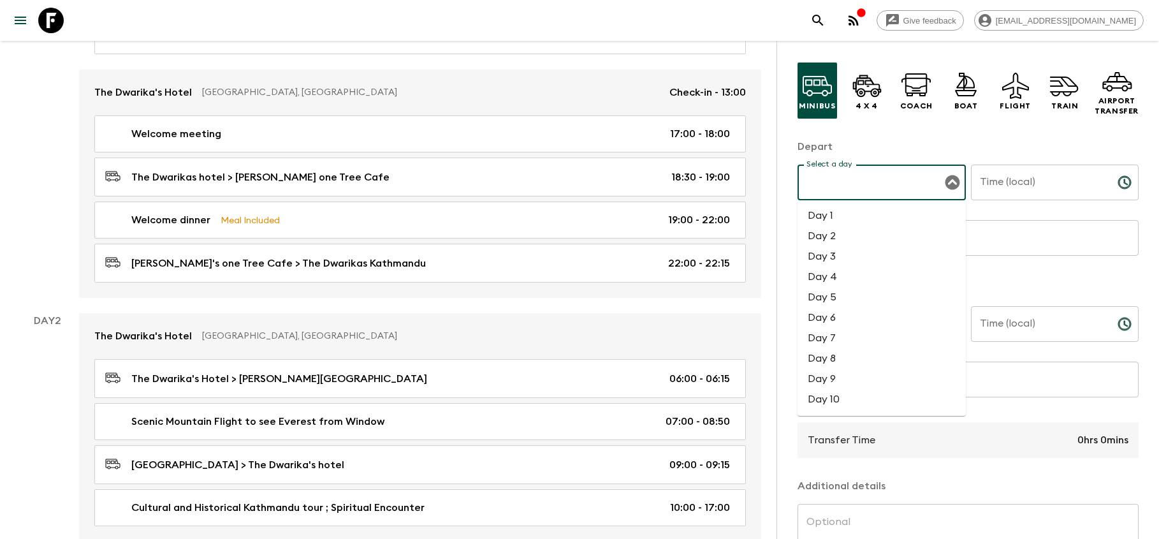
click at [856, 231] on li "Day 2" at bounding box center [882, 236] width 168 height 20
type input "Day 2"
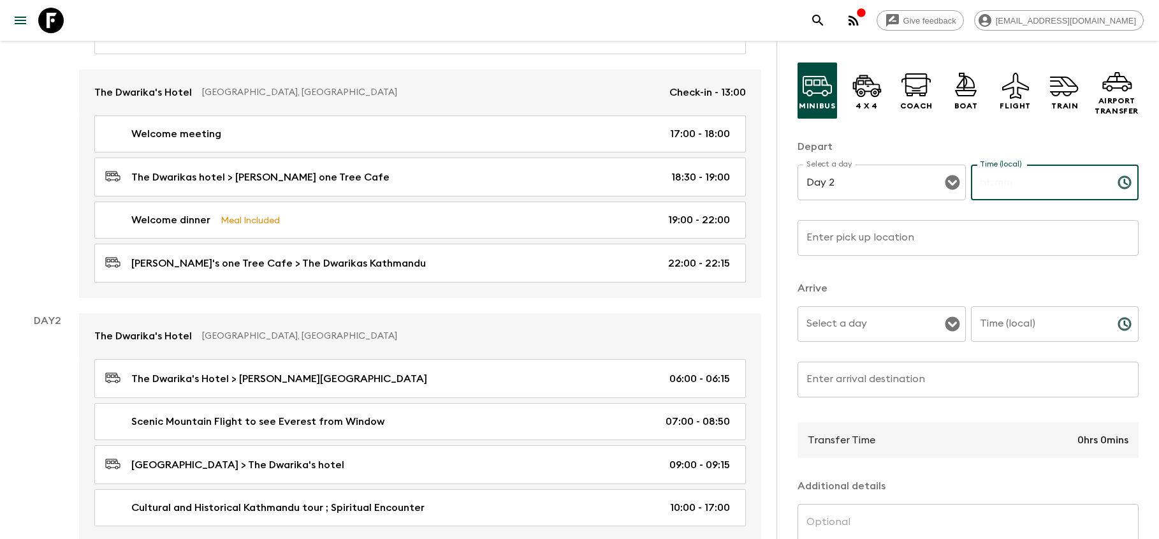
click at [1049, 186] on input "Time (local)" at bounding box center [1039, 183] width 136 height 36
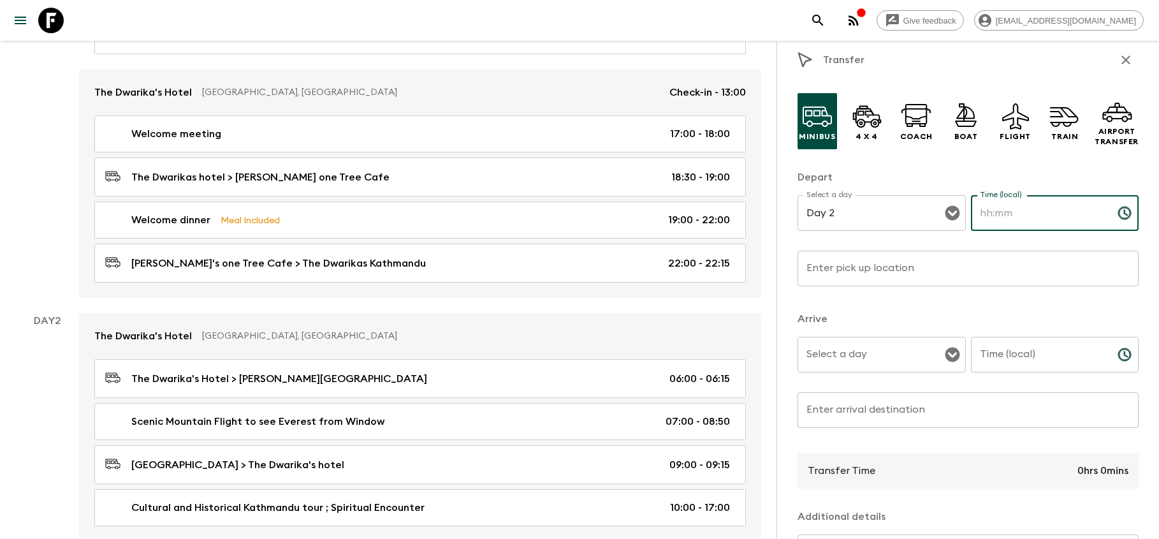
scroll to position [24, 0]
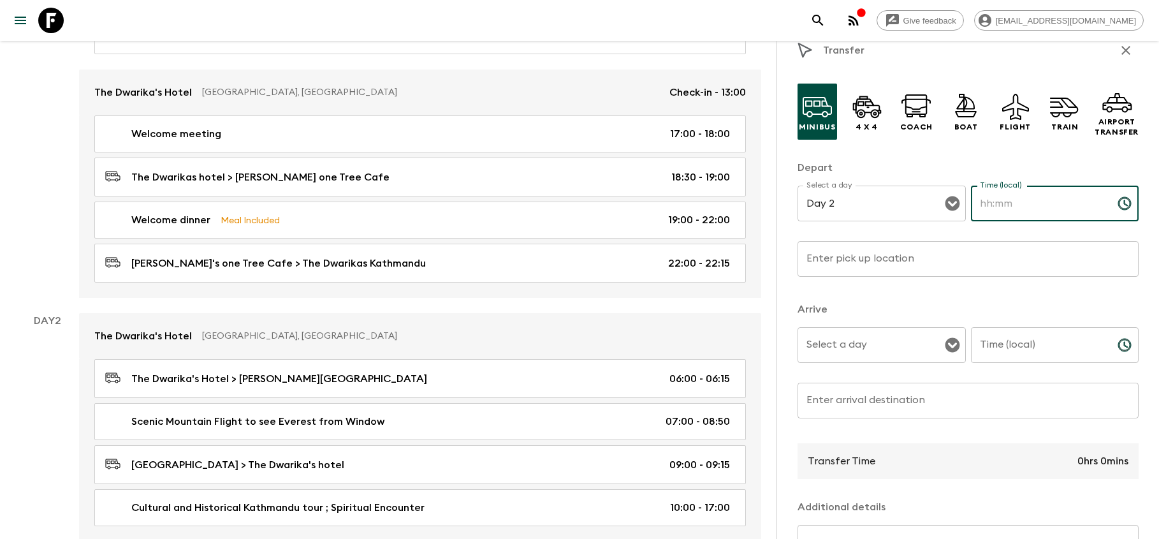
click at [1127, 202] on icon "Choose time" at bounding box center [1124, 203] width 15 height 15
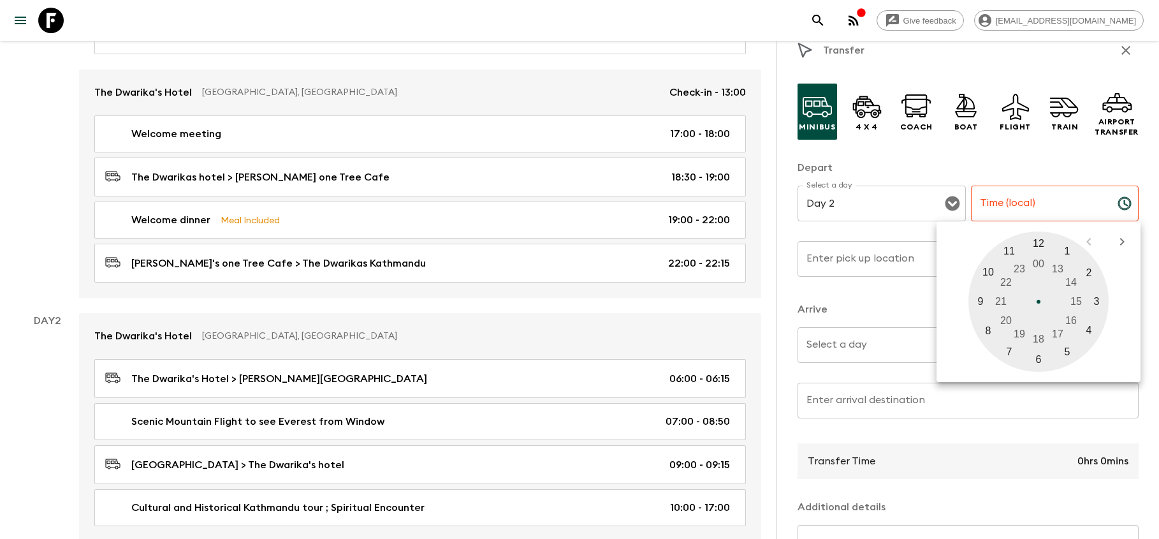
click at [984, 269] on div at bounding box center [1039, 301] width 140 height 140
type input "10:00"
click at [1038, 241] on div at bounding box center [1039, 301] width 140 height 140
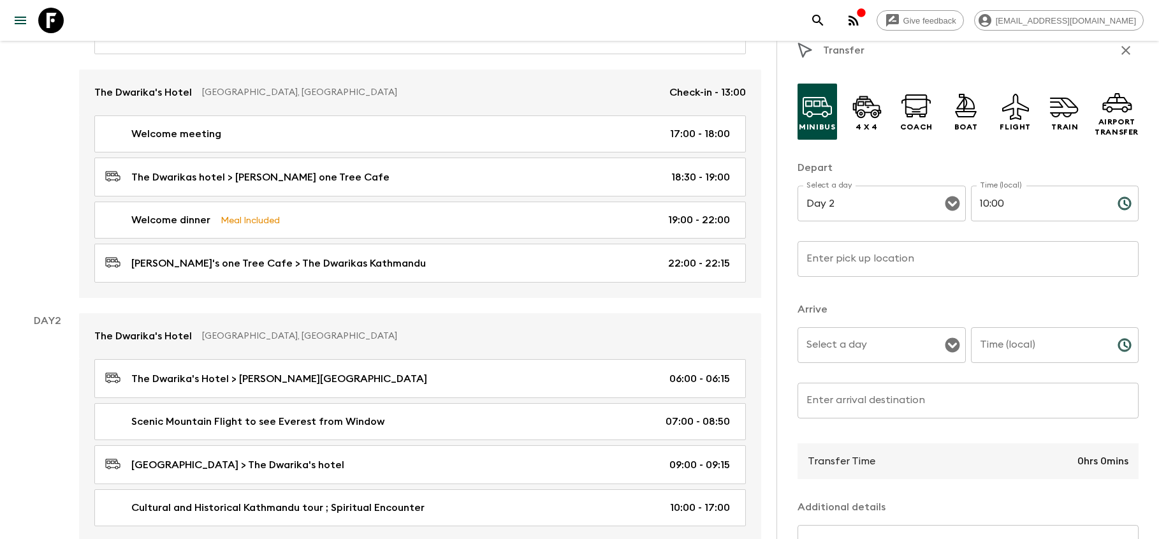
click at [954, 258] on input "Enter pick up location" at bounding box center [968, 259] width 341 height 36
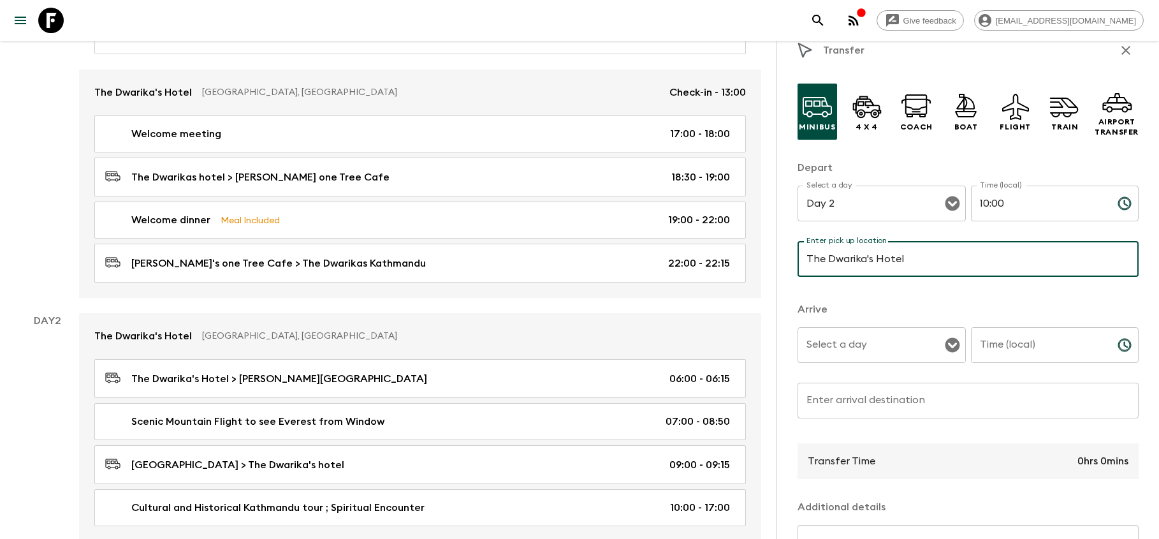
type input "The Dwarika's Hotel"
click at [882, 342] on input "Select a day" at bounding box center [872, 345] width 138 height 24
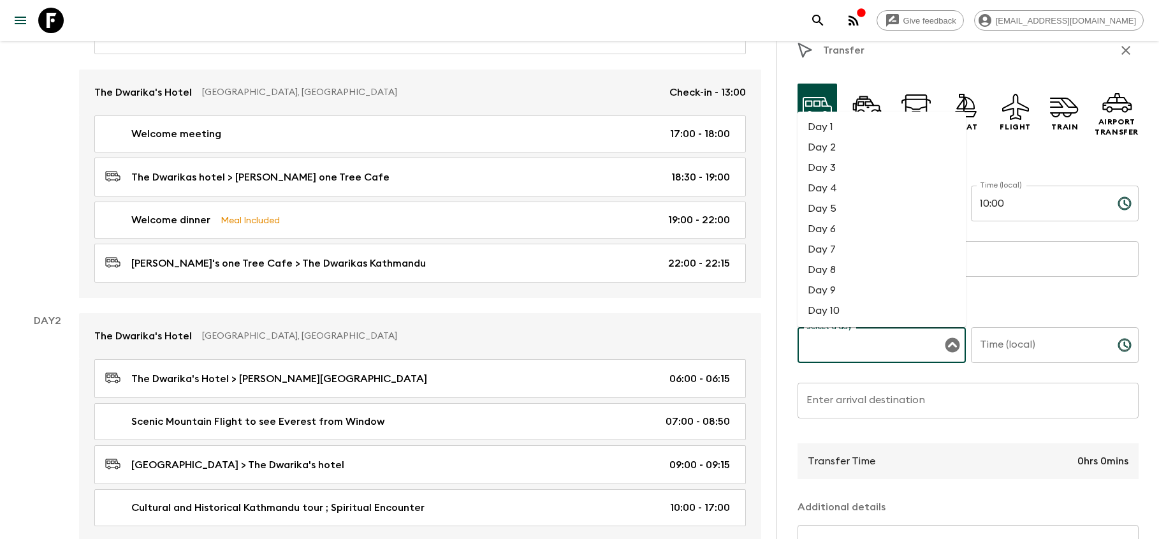
click at [847, 153] on li "Day 2" at bounding box center [882, 147] width 168 height 20
type input "Day 2"
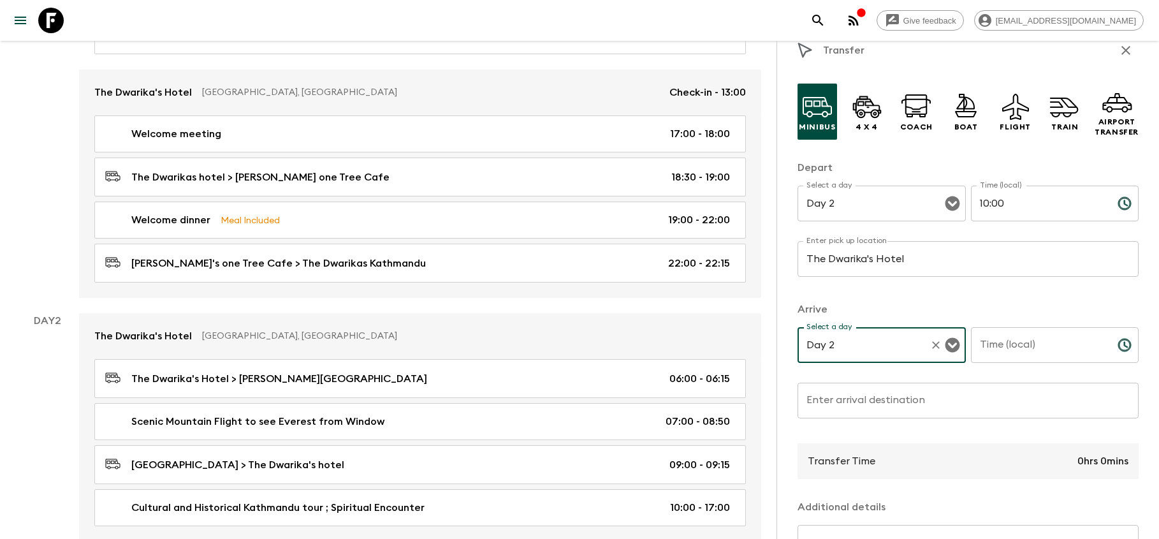
click at [1012, 349] on input "Time (local)" at bounding box center [1039, 345] width 136 height 36
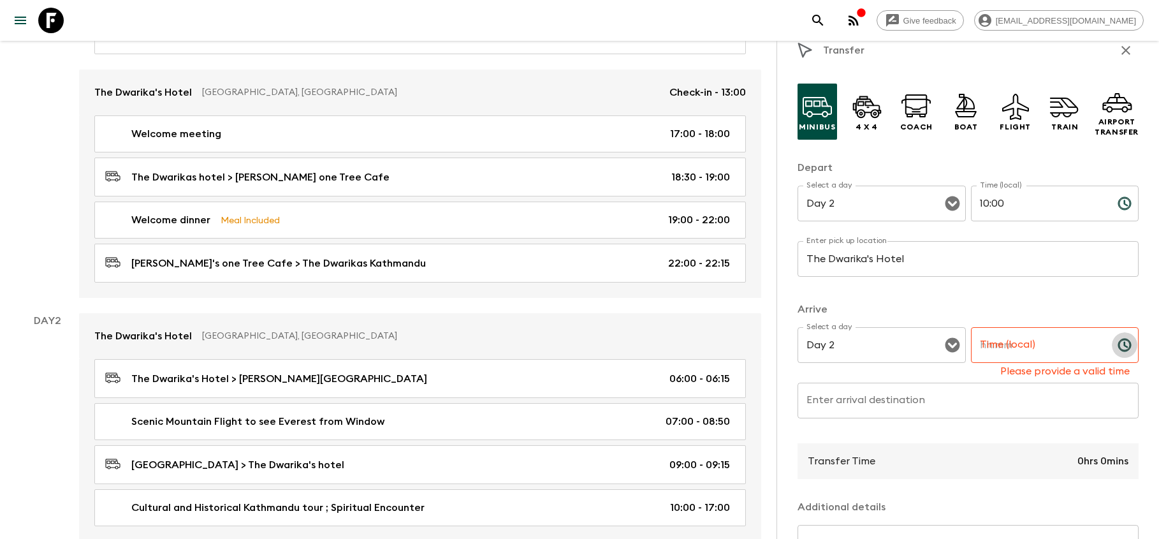
click at [1126, 344] on icon "Choose time" at bounding box center [1124, 344] width 15 height 15
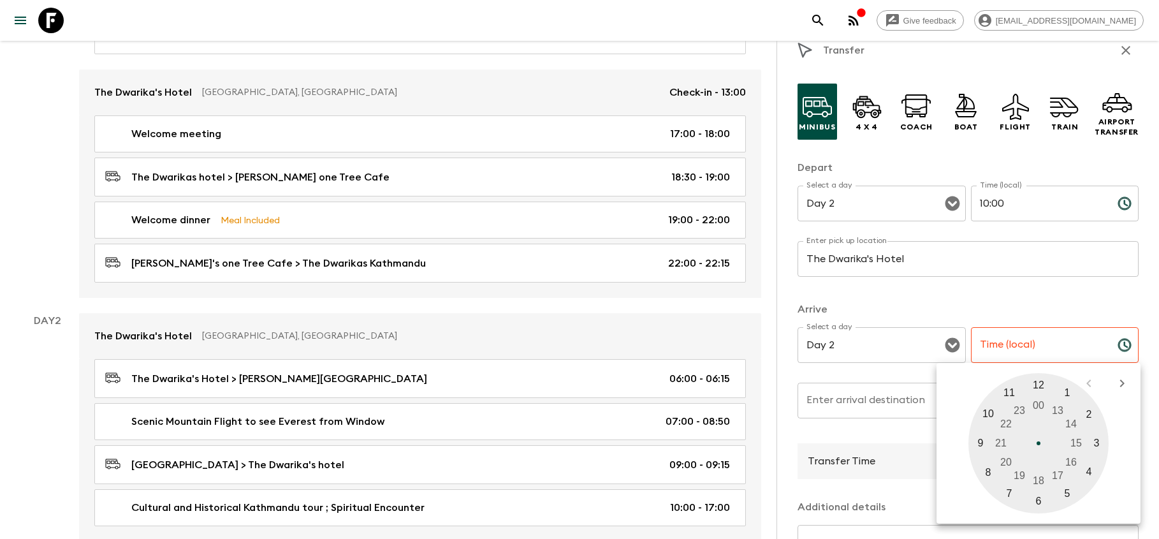
click at [988, 411] on div at bounding box center [1039, 443] width 140 height 140
click at [1069, 490] on div at bounding box center [1039, 443] width 140 height 140
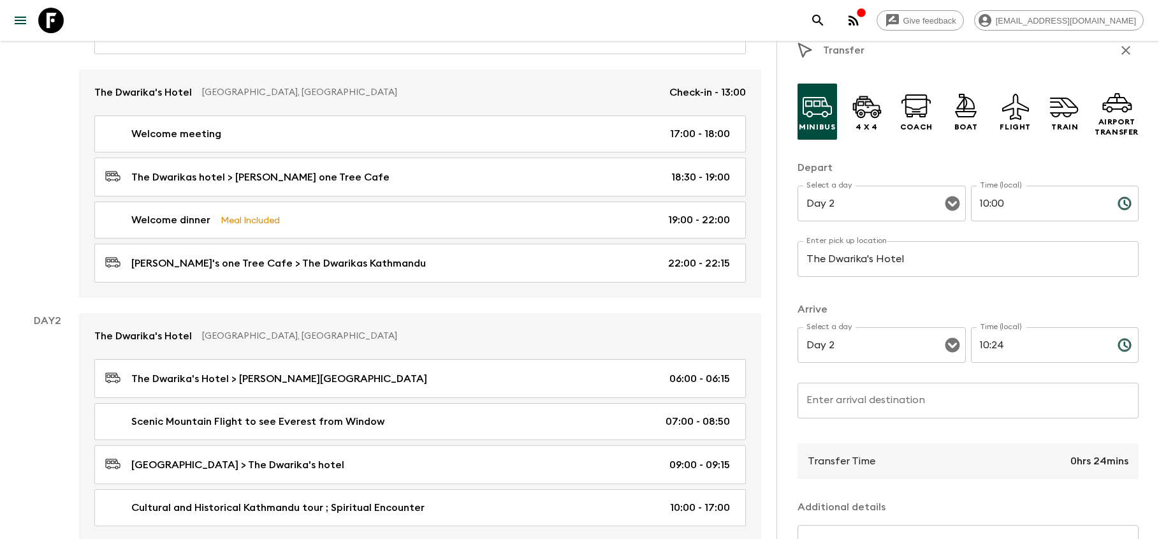
click at [1013, 344] on input "10:24" at bounding box center [1039, 345] width 136 height 36
type input "10:25"
click at [881, 402] on input "Enter arrival destination" at bounding box center [968, 401] width 341 height 36
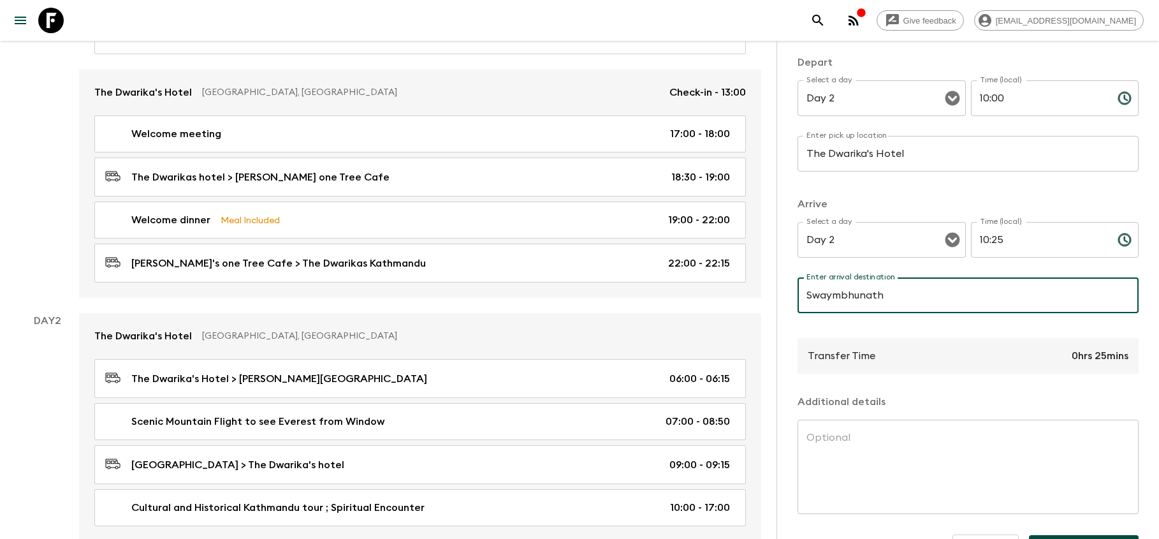
scroll to position [152, 0]
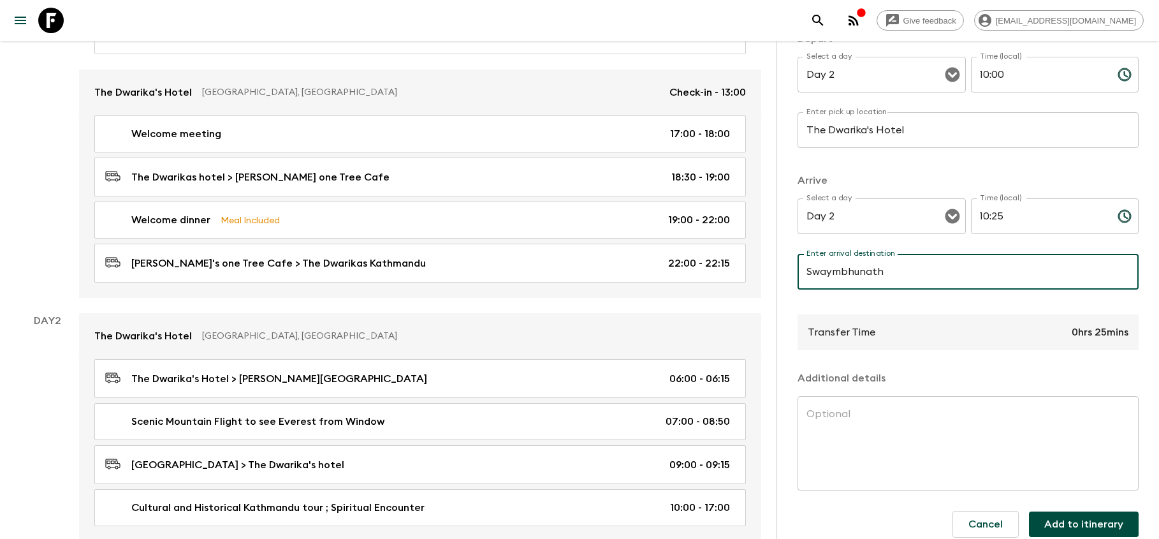
type input "Swaymbhunath"
click at [851, 426] on textarea at bounding box center [968, 443] width 323 height 73
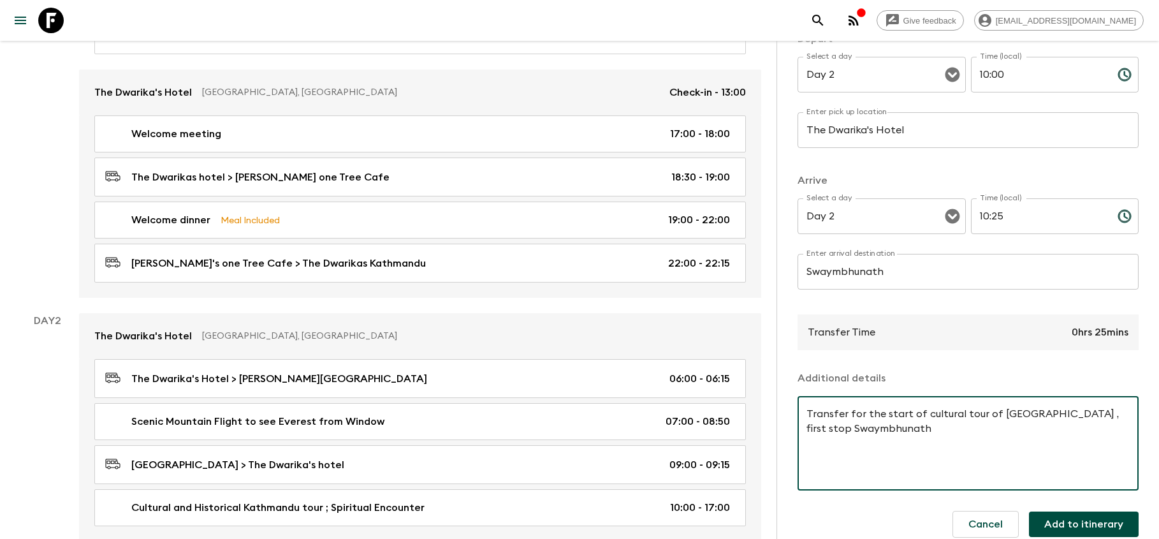
type textarea "Transfer for the start of cultural tour of [GEOGRAPHIC_DATA] , first stop Swaym…"
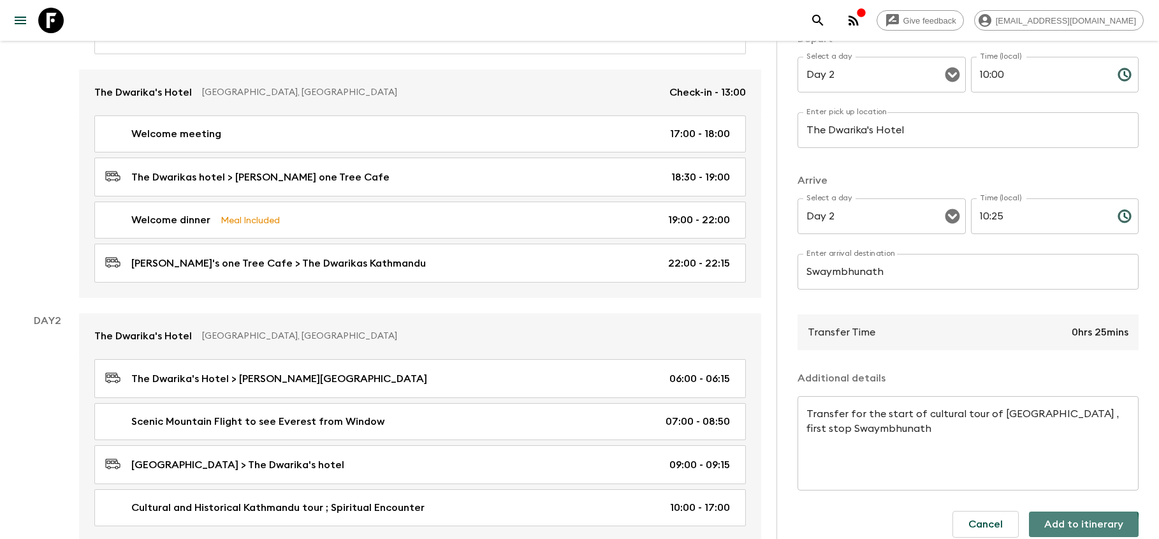
click at [1067, 529] on button "Add to itinerary" at bounding box center [1084, 524] width 110 height 26
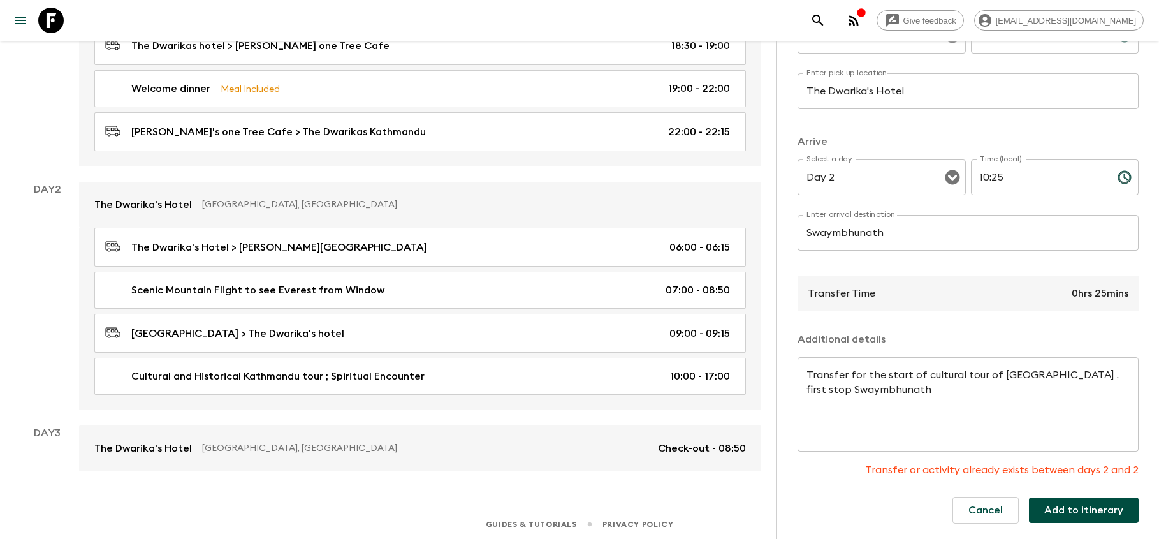
scroll to position [342, 0]
click at [1101, 516] on button "Add to itinerary" at bounding box center [1084, 510] width 110 height 26
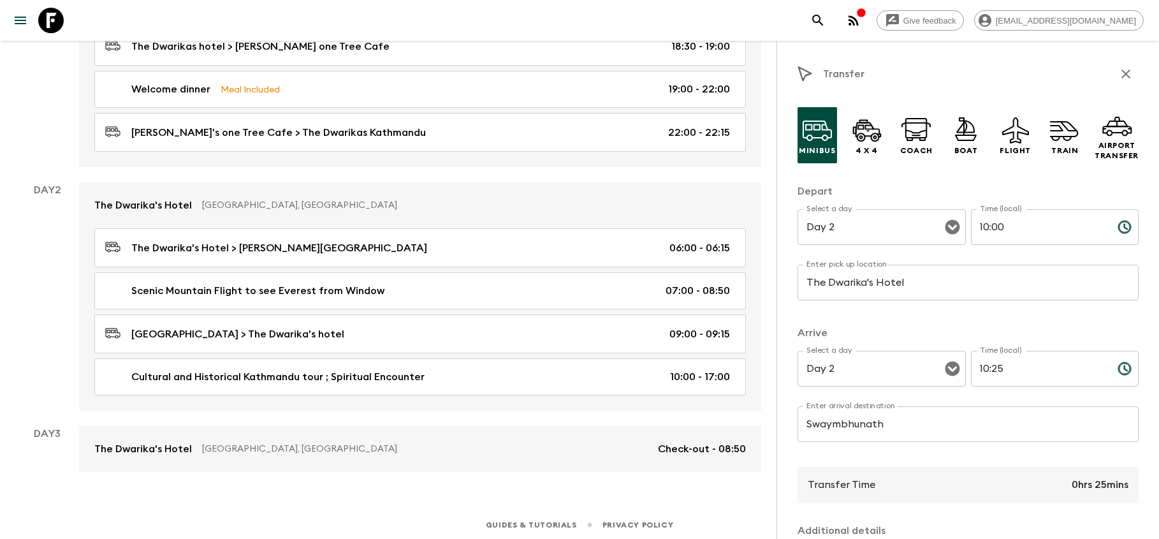
scroll to position [0, 0]
click at [1126, 78] on icon "button" at bounding box center [1125, 73] width 15 height 15
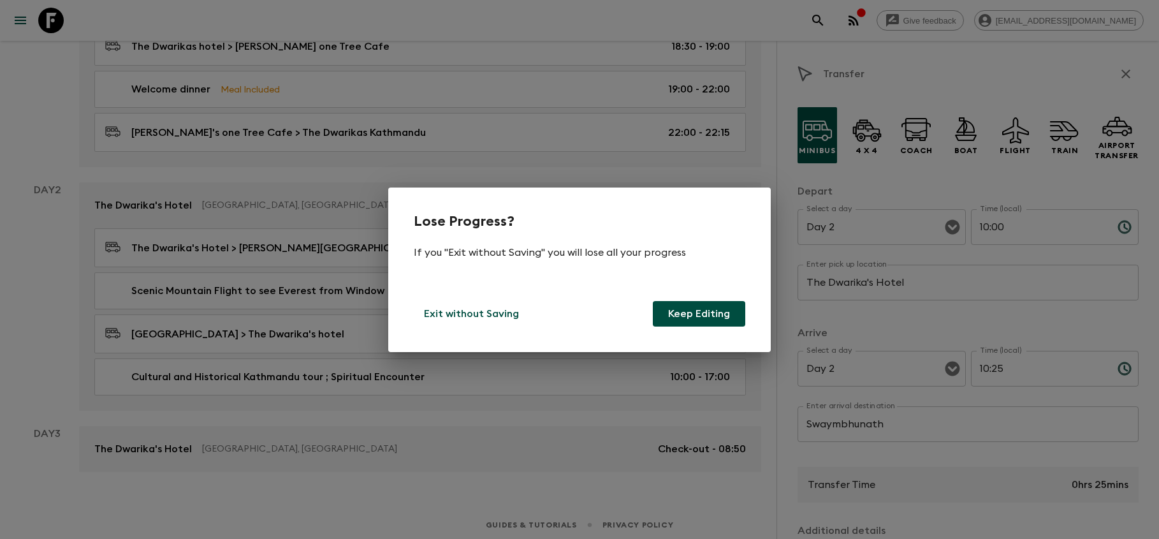
click at [695, 311] on button "Keep Editing" at bounding box center [699, 314] width 92 height 26
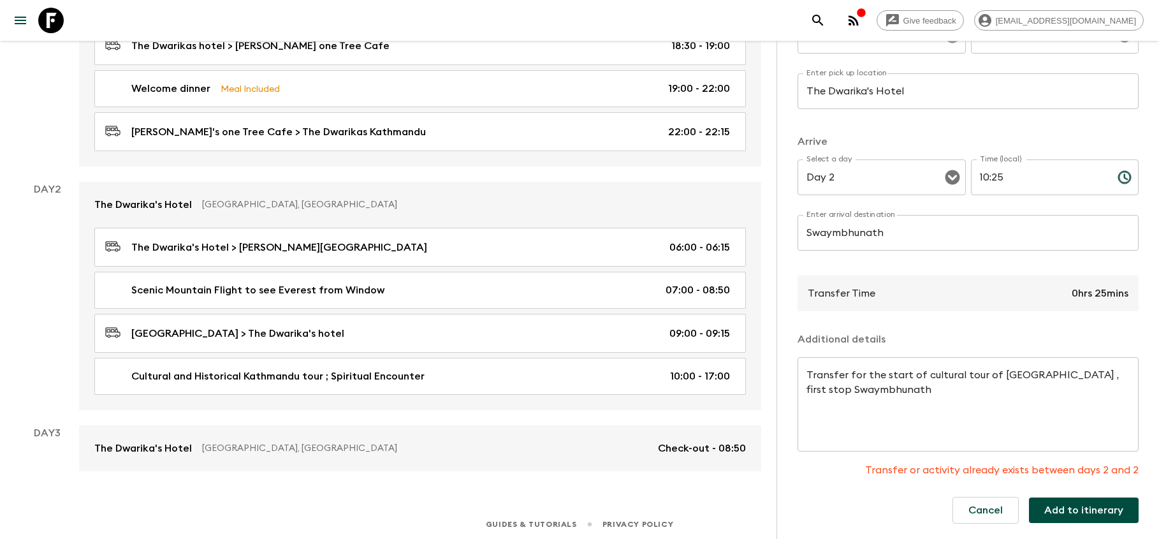
scroll to position [342, 0]
